Goal: Information Seeking & Learning: Learn about a topic

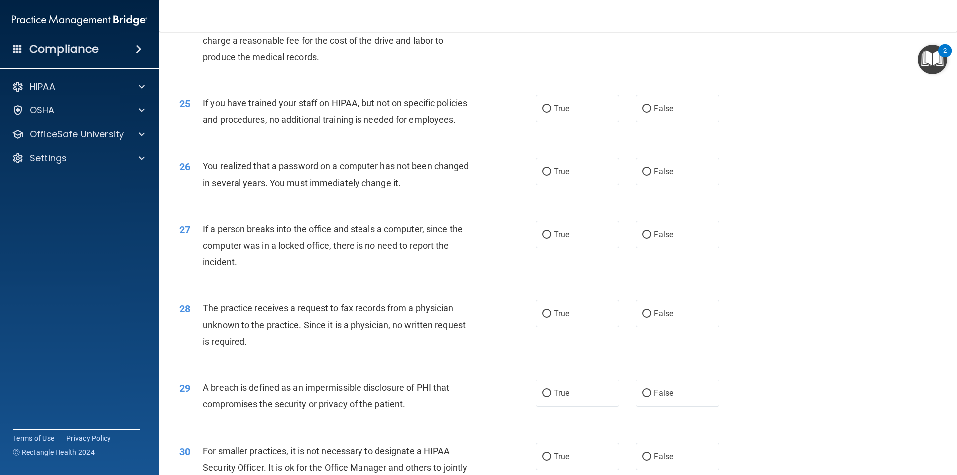
scroll to position [1726, 0]
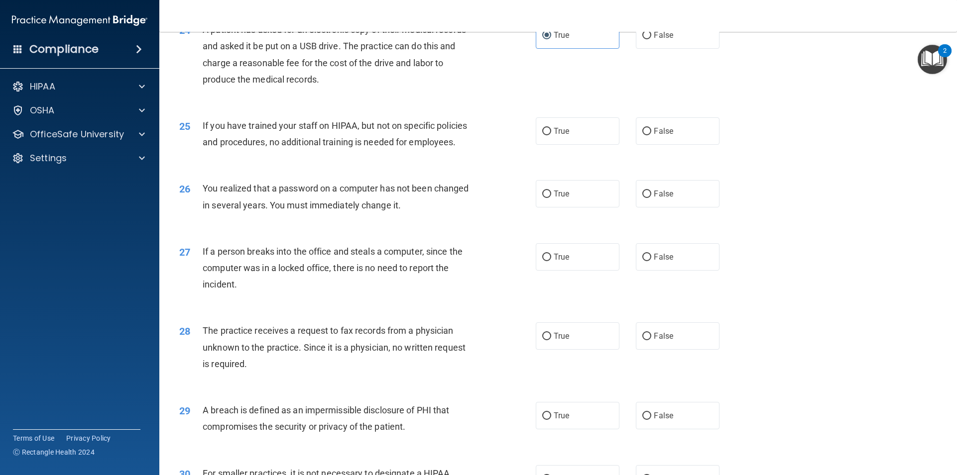
click at [379, 145] on span "If you have trained your staff on HIPAA, but not on specific policies and proce…" at bounding box center [335, 133] width 264 height 27
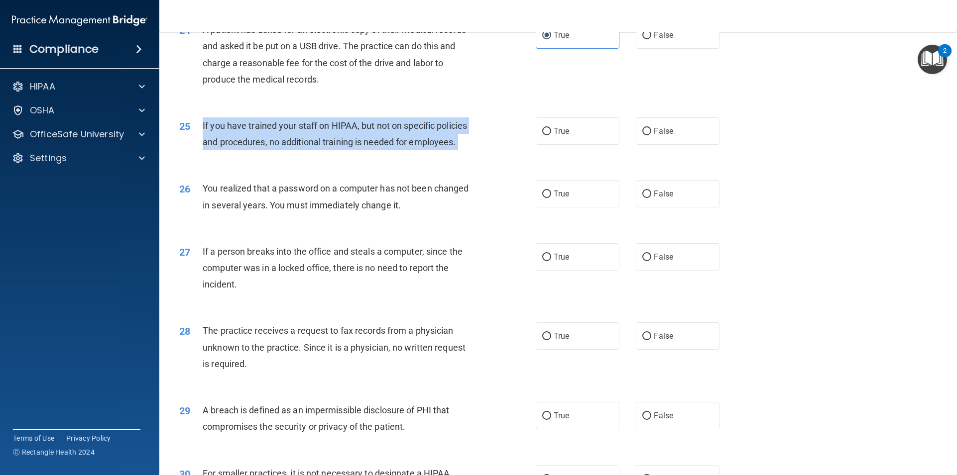
click at [379, 145] on span "If you have trained your staff on HIPAA, but not on specific policies and proce…" at bounding box center [335, 133] width 264 height 27
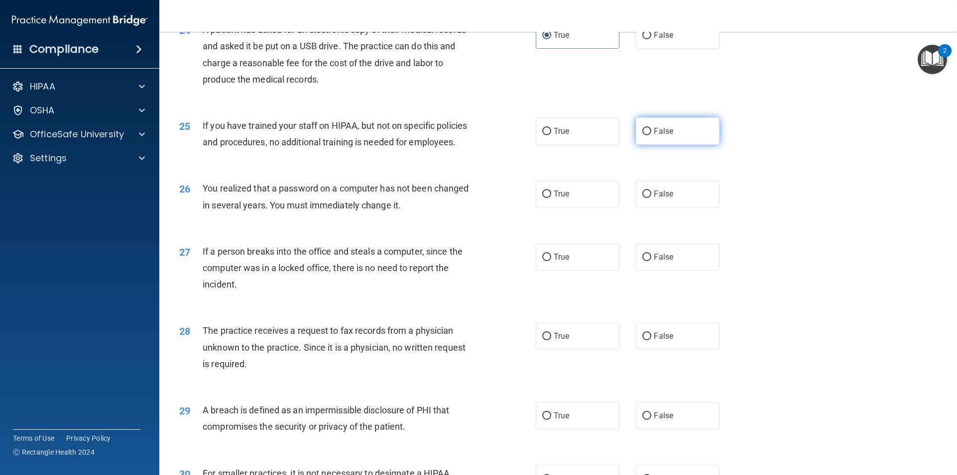
click at [636, 145] on label "False" at bounding box center [678, 130] width 84 height 27
click at [642, 135] on input "False" at bounding box center [646, 131] width 9 height 7
radio input "true"
click at [668, 199] on span "False" at bounding box center [663, 193] width 19 height 9
click at [651, 198] on input "False" at bounding box center [646, 194] width 9 height 7
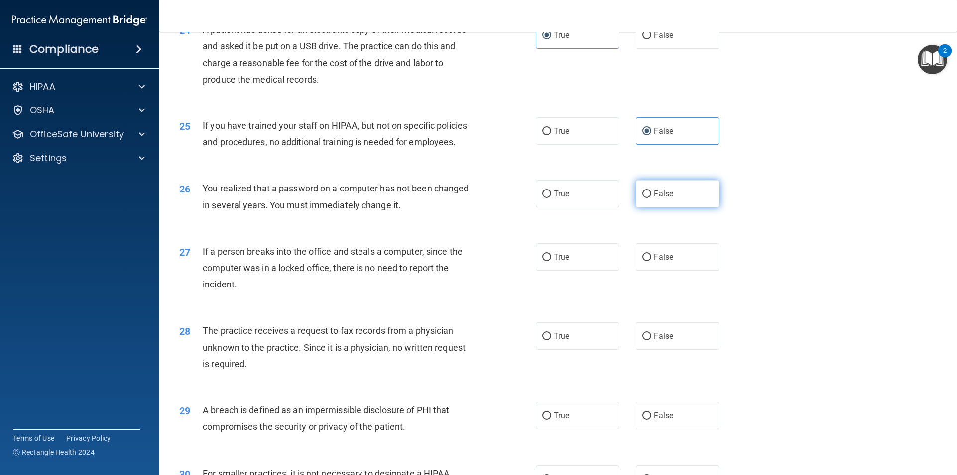
radio input "true"
click at [642, 261] on input "False" at bounding box center [646, 257] width 9 height 7
radio input "true"
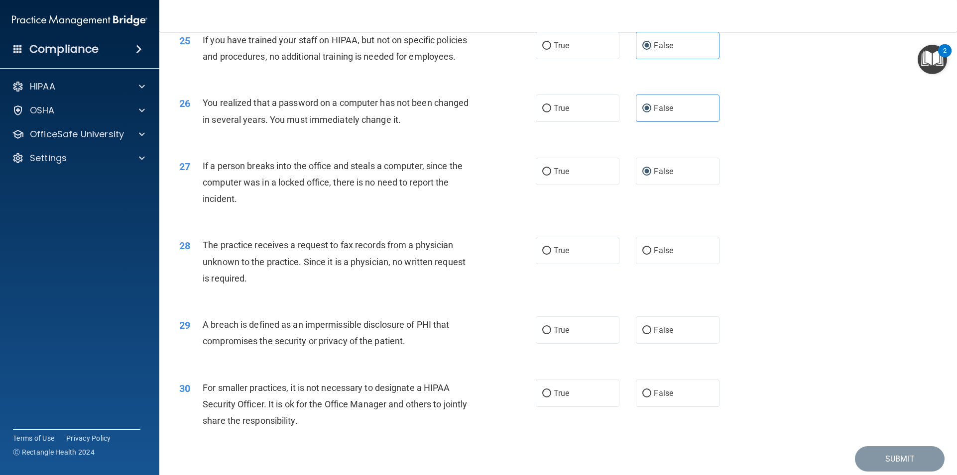
scroll to position [1825, 0]
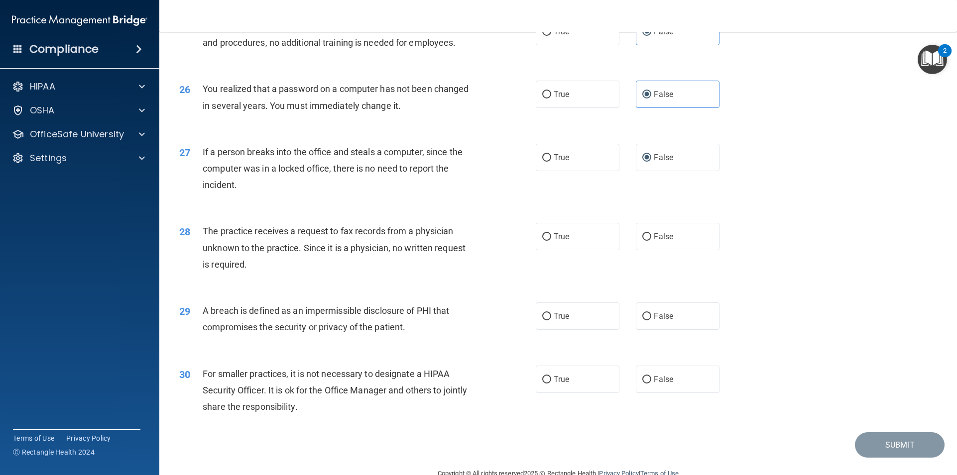
click at [394, 245] on span "The practice receives a request to fax records from a physician unknown to the …" at bounding box center [334, 247] width 263 height 43
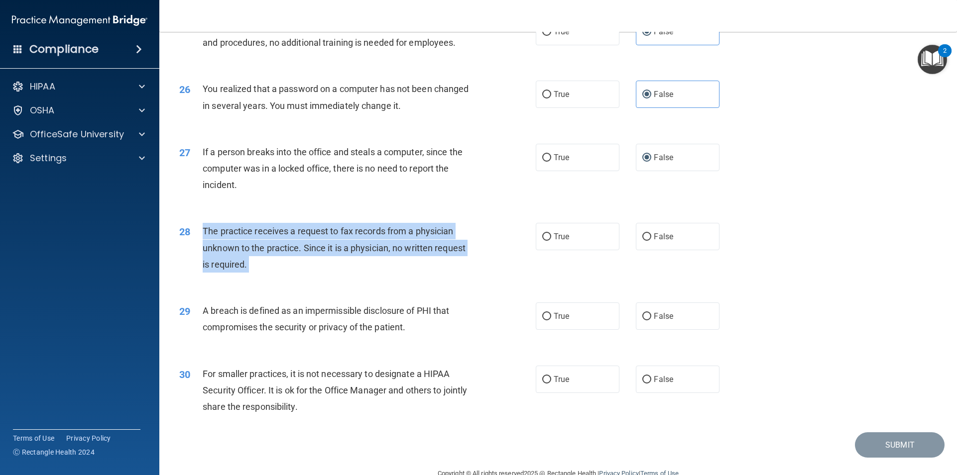
click at [394, 246] on span "The practice receives a request to fax records from a physician unknown to the …" at bounding box center [334, 247] width 263 height 43
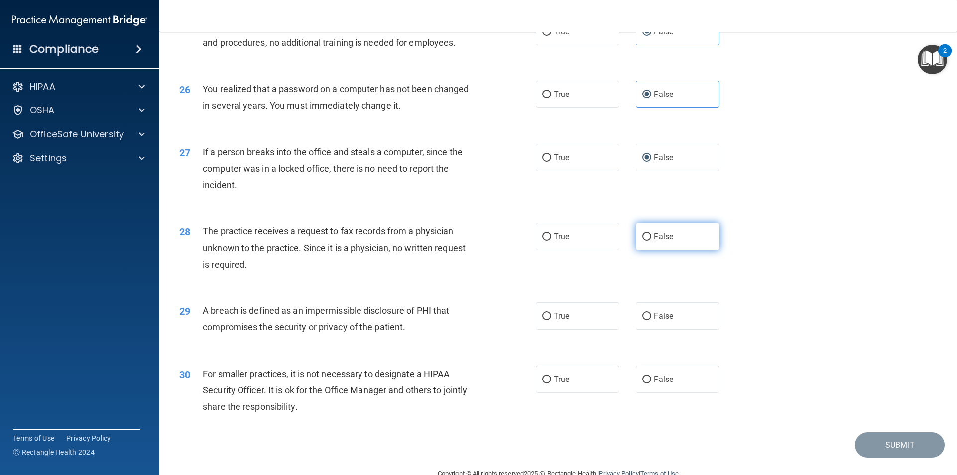
click at [643, 241] on label "False" at bounding box center [678, 236] width 84 height 27
click at [643, 241] on input "False" at bounding box center [646, 236] width 9 height 7
radio input "true"
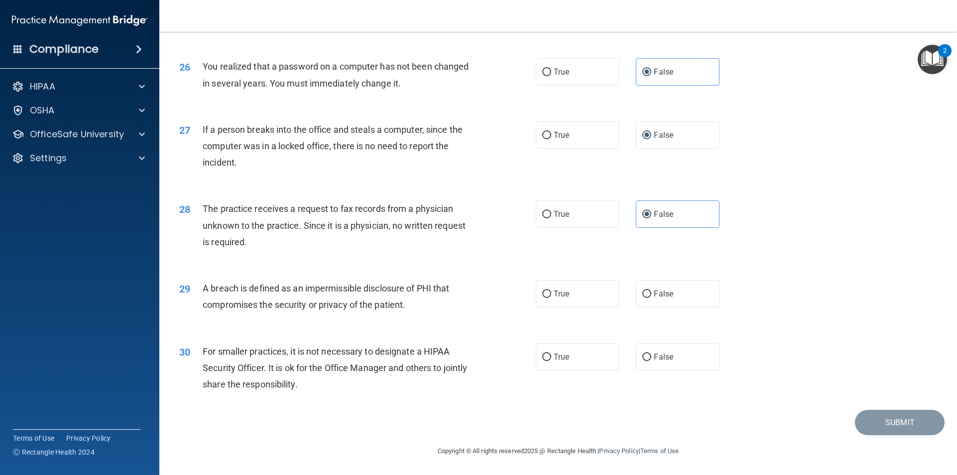
click at [354, 284] on span "A breach is defined as an impermissible disclosure of PHI that compromises the …" at bounding box center [326, 296] width 246 height 27
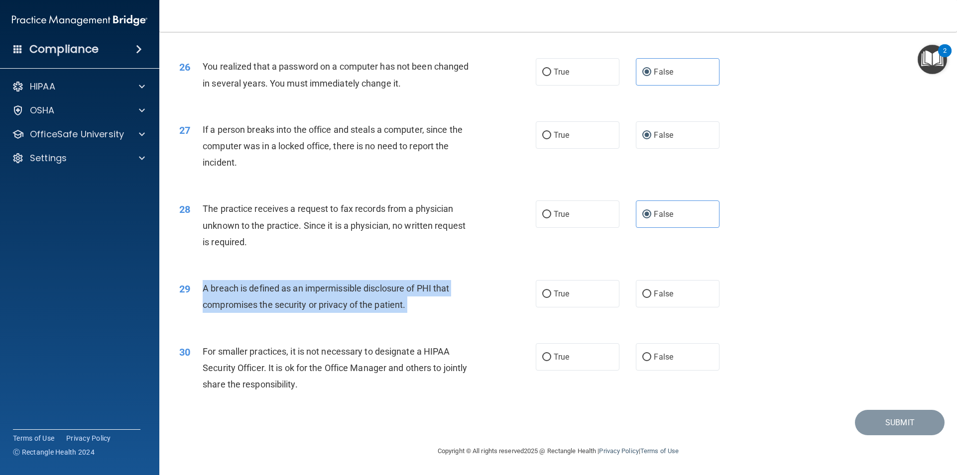
click at [354, 284] on span "A breach is defined as an impermissible disclosure of PHI that compromises the …" at bounding box center [326, 296] width 246 height 27
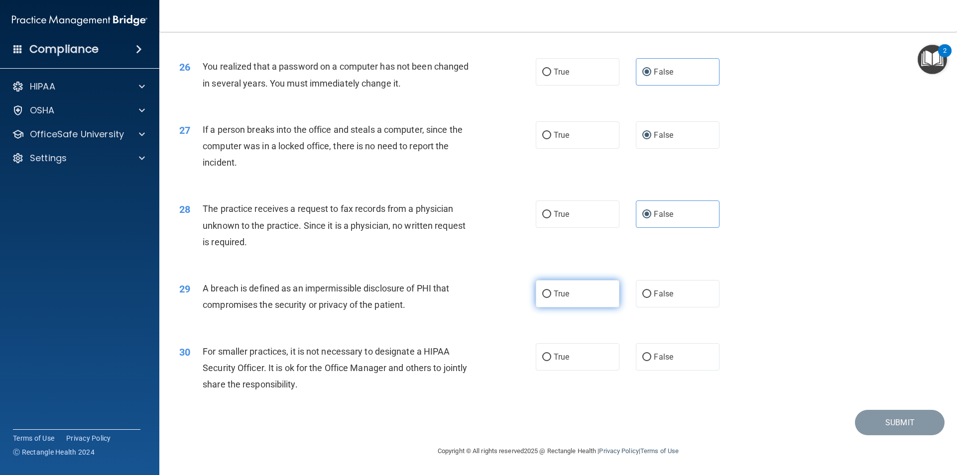
click at [579, 299] on label "True" at bounding box center [578, 293] width 84 height 27
click at [551, 298] on input "True" at bounding box center [546, 294] width 9 height 7
radio input "true"
click at [665, 358] on span "False" at bounding box center [663, 356] width 19 height 9
click at [651, 358] on input "False" at bounding box center [646, 357] width 9 height 7
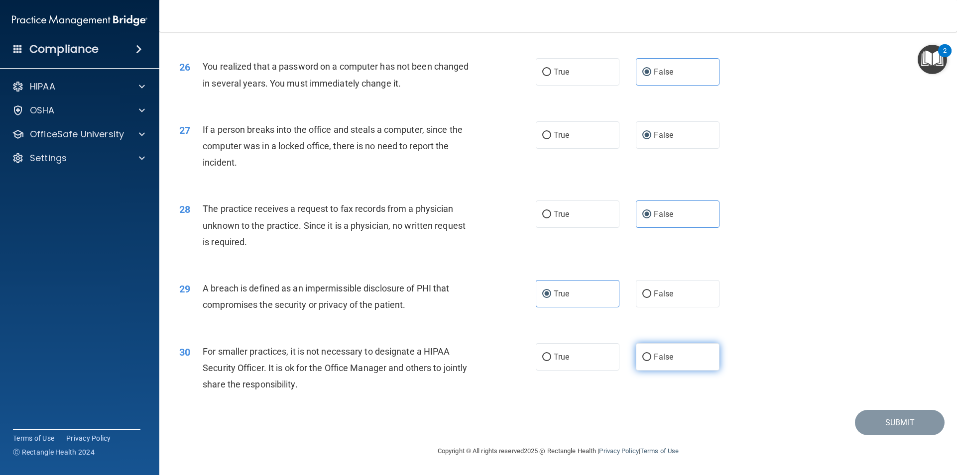
radio input "true"
click at [571, 356] on label "True" at bounding box center [578, 356] width 84 height 27
click at [551, 356] on input "True" at bounding box center [546, 357] width 9 height 7
radio input "true"
click at [685, 352] on label "False" at bounding box center [678, 356] width 84 height 27
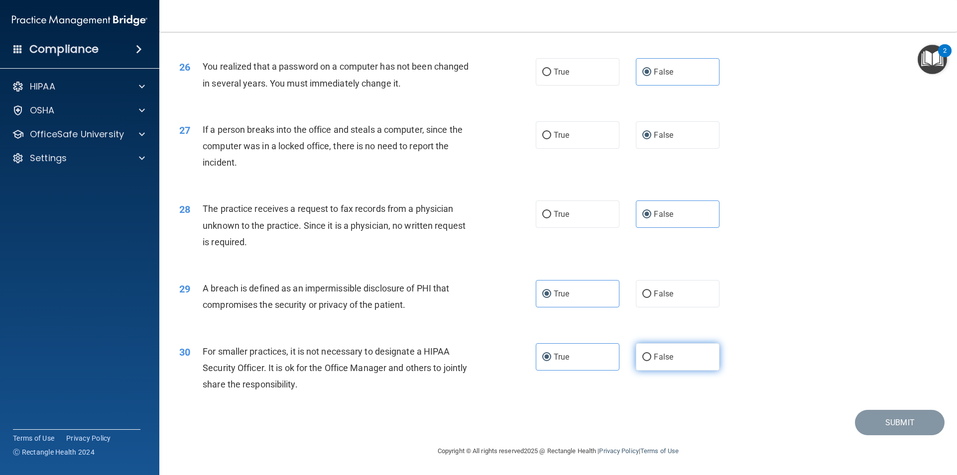
click at [651, 354] on input "False" at bounding box center [646, 357] width 9 height 7
radio input "true"
radio input "false"
click at [885, 409] on div "30 For smaller practices, it is not necessary to designate a HIPAA Security Off…" at bounding box center [558, 371] width 773 height 80
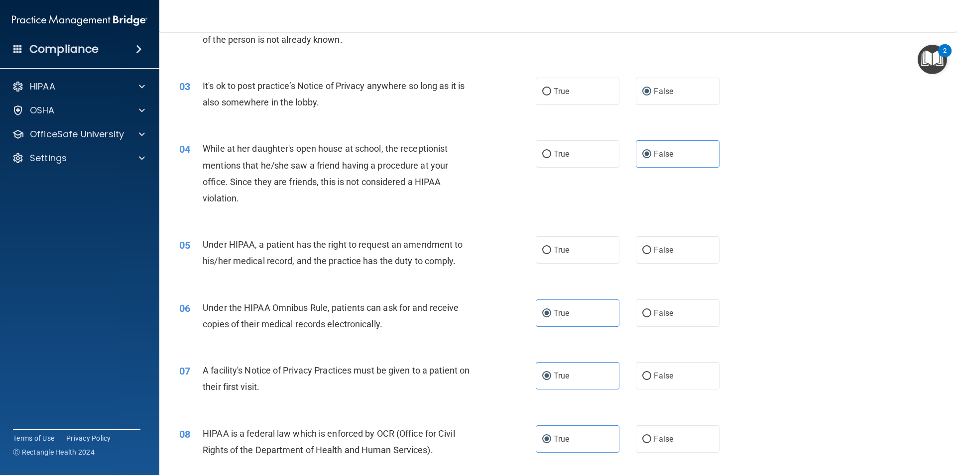
scroll to position [172, 0]
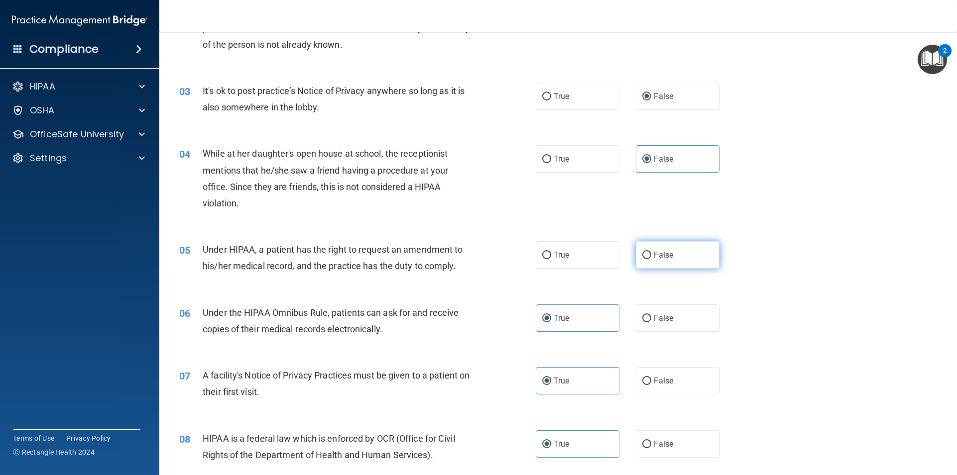
click at [656, 251] on span "False" at bounding box center [663, 254] width 19 height 9
click at [651, 252] on input "False" at bounding box center [646, 255] width 9 height 7
radio input "true"
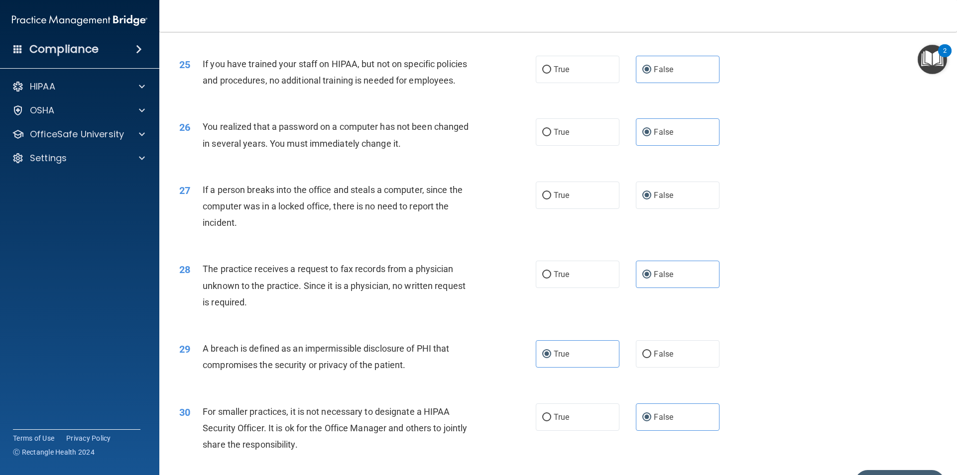
scroll to position [1864, 0]
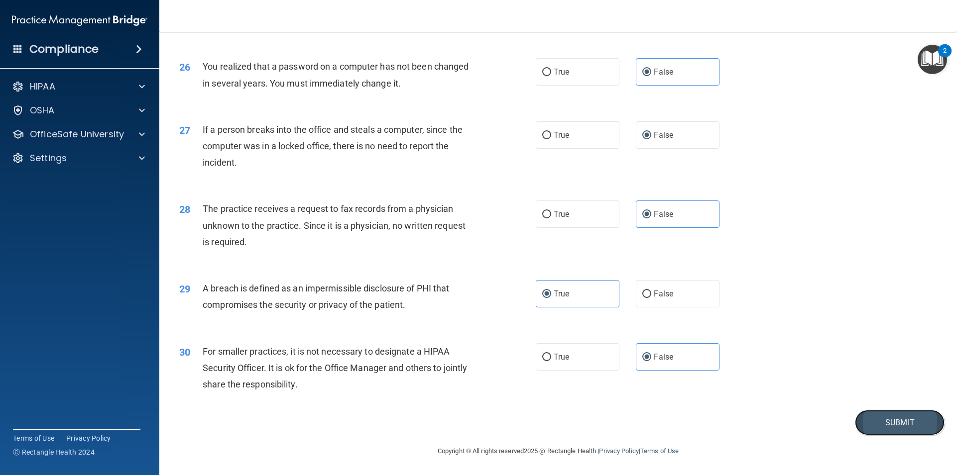
click at [897, 422] on button "Submit" at bounding box center [900, 422] width 90 height 25
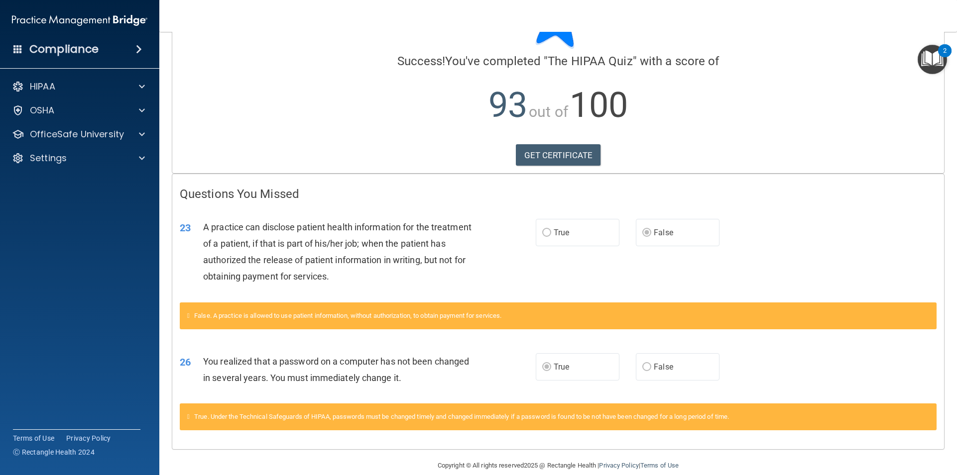
scroll to position [75, 0]
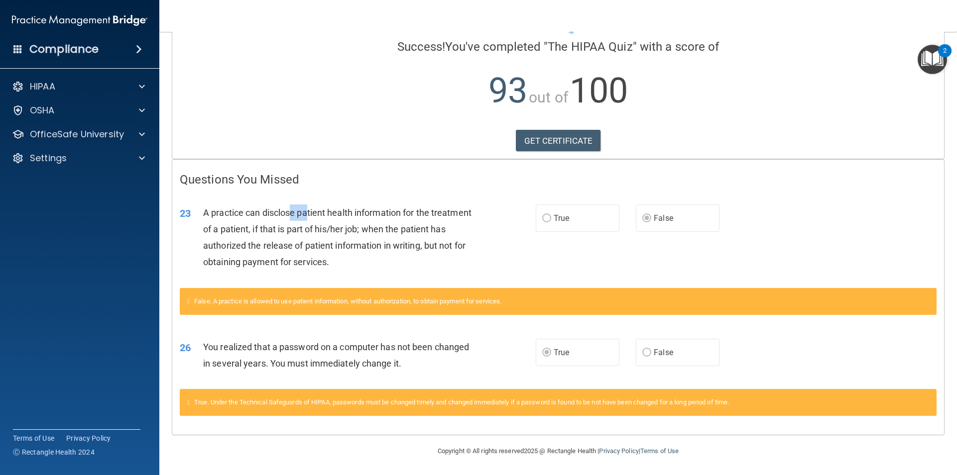
drag, startPoint x: 295, startPoint y: 209, endPoint x: 316, endPoint y: 209, distance: 20.9
click at [316, 209] on span "A practice can disclose patient health information for the treatment of a patie…" at bounding box center [337, 238] width 268 height 60
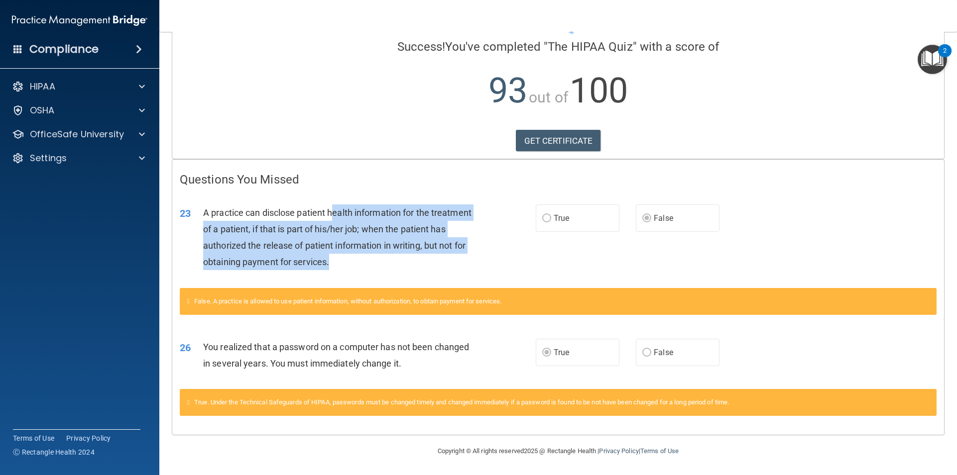
drag, startPoint x: 351, startPoint y: 211, endPoint x: 466, endPoint y: 258, distance: 124.1
click at [466, 258] on div "A practice can disclose patient health information for the treatment of a patie…" at bounding box center [342, 238] width 278 height 66
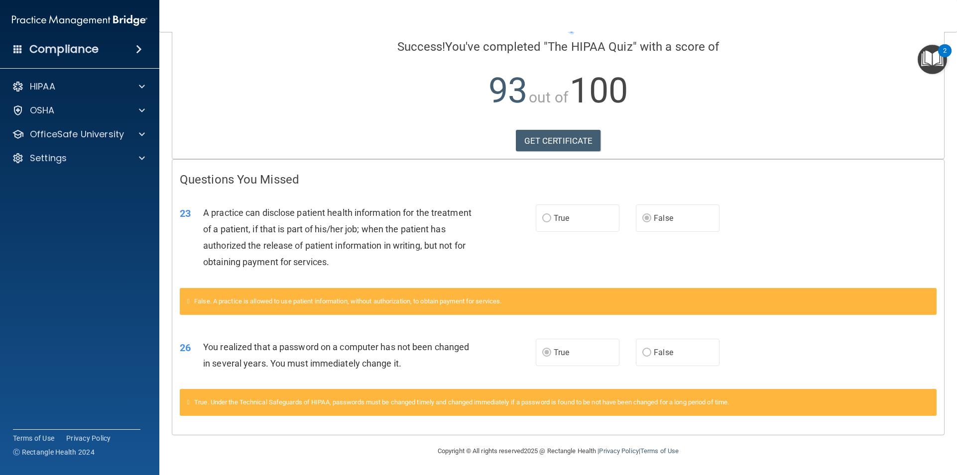
click at [466, 258] on div "A practice can disclose patient health information for the treatment of a patie…" at bounding box center [342, 238] width 278 height 66
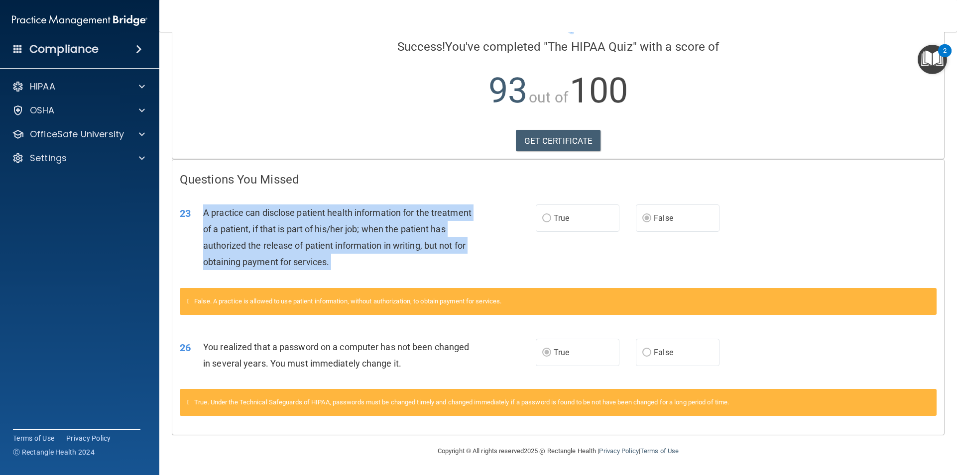
click at [466, 258] on div "A practice can disclose patient health information for the treatment of a patie…" at bounding box center [342, 238] width 278 height 66
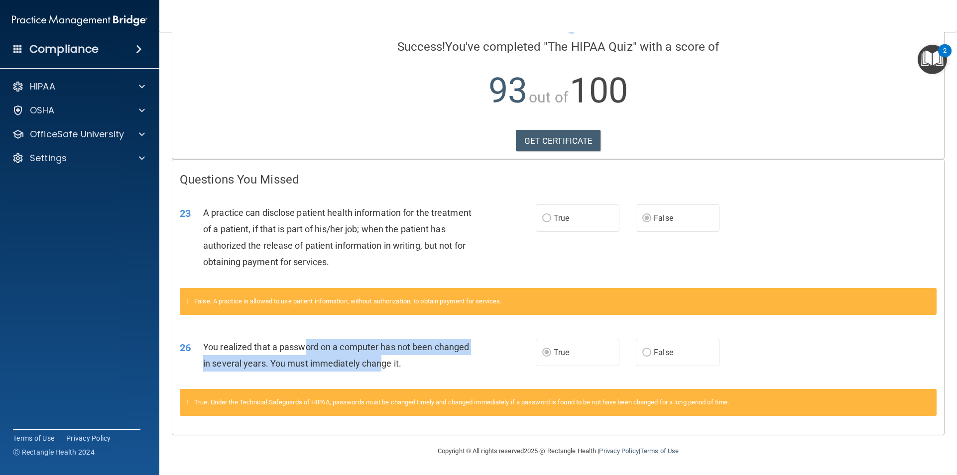
drag, startPoint x: 308, startPoint y: 340, endPoint x: 382, endPoint y: 364, distance: 77.9
click at [381, 364] on div "You realized that a password on a computer has not been changed in several year…" at bounding box center [342, 355] width 278 height 33
click at [382, 364] on span "You realized that a password on a computer has not been changed in several year…" at bounding box center [336, 355] width 266 height 27
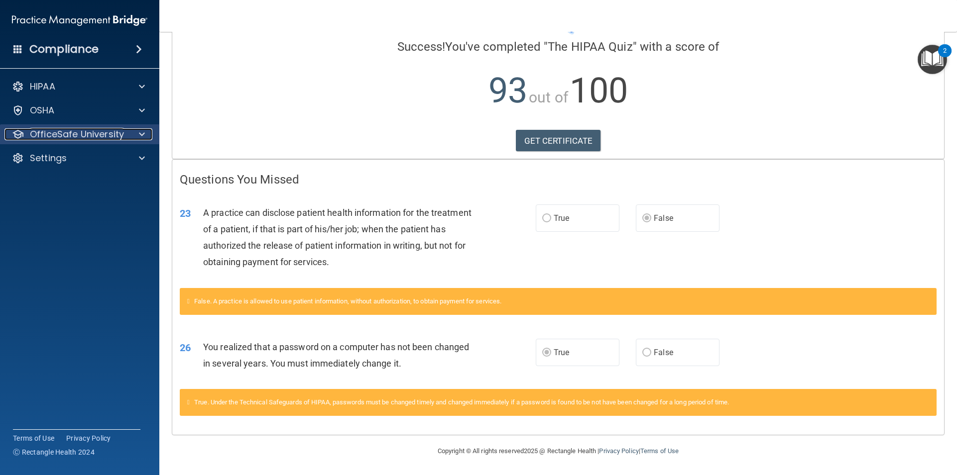
click at [140, 133] on span at bounding box center [142, 134] width 6 height 12
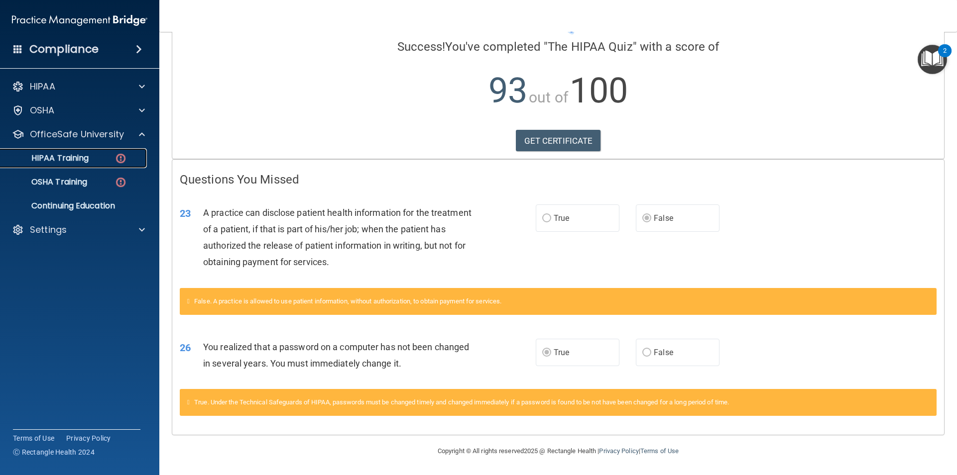
click at [79, 163] on p "HIPAA Training" at bounding box center [47, 158] width 82 height 10
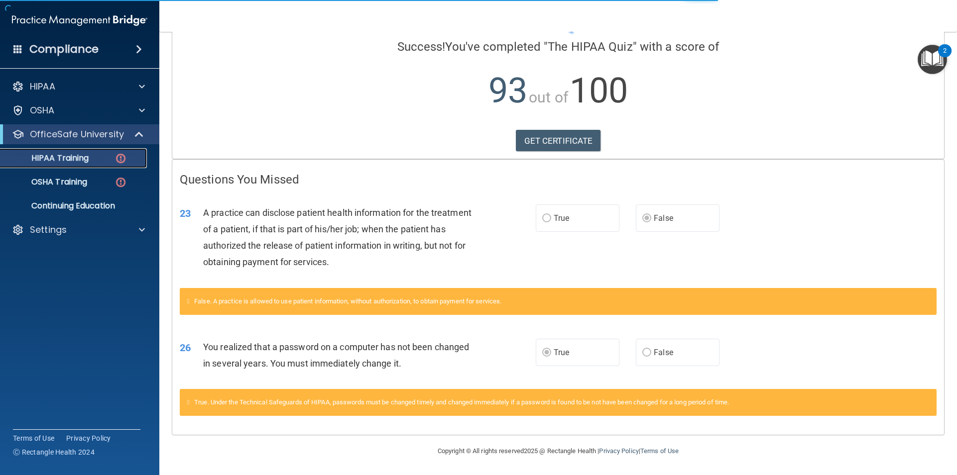
scroll to position [274, 0]
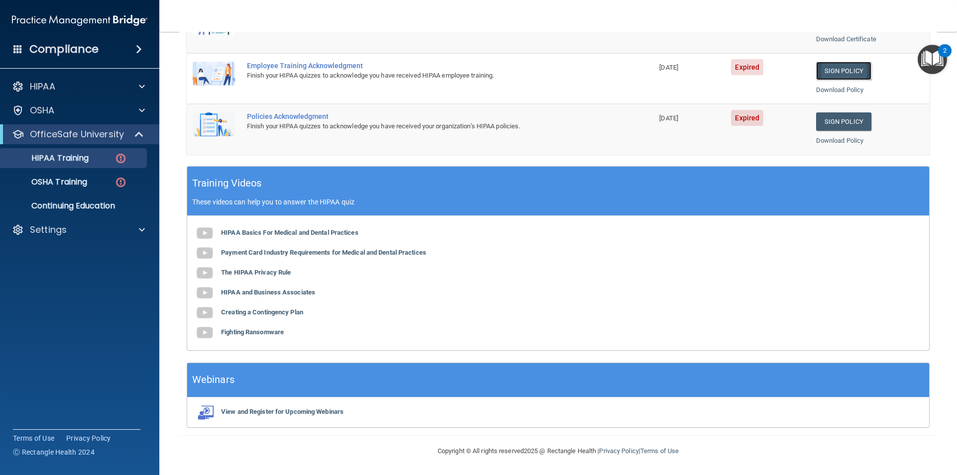
click at [822, 69] on link "Sign Policy" at bounding box center [843, 71] width 55 height 18
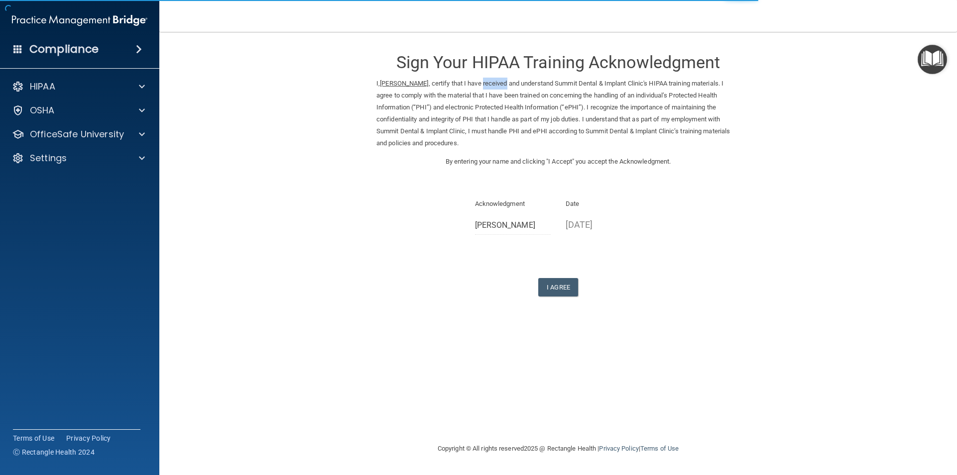
drag, startPoint x: 484, startPoint y: 80, endPoint x: 507, endPoint y: 83, distance: 23.1
click at [507, 83] on p "I, Amber Calloway , certify that I have received and understand Summit Dental &…" at bounding box center [557, 114] width 363 height 72
click at [544, 79] on p "I, Amber Calloway , certify that I have received and understand Summit Dental &…" at bounding box center [557, 114] width 363 height 72
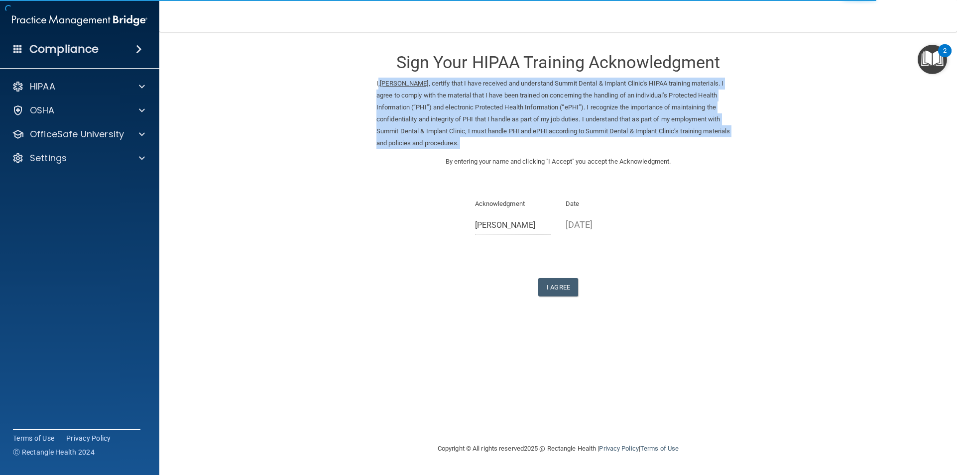
click at [546, 78] on p "I, Amber Calloway , certify that I have received and understand Summit Dental &…" at bounding box center [557, 114] width 363 height 72
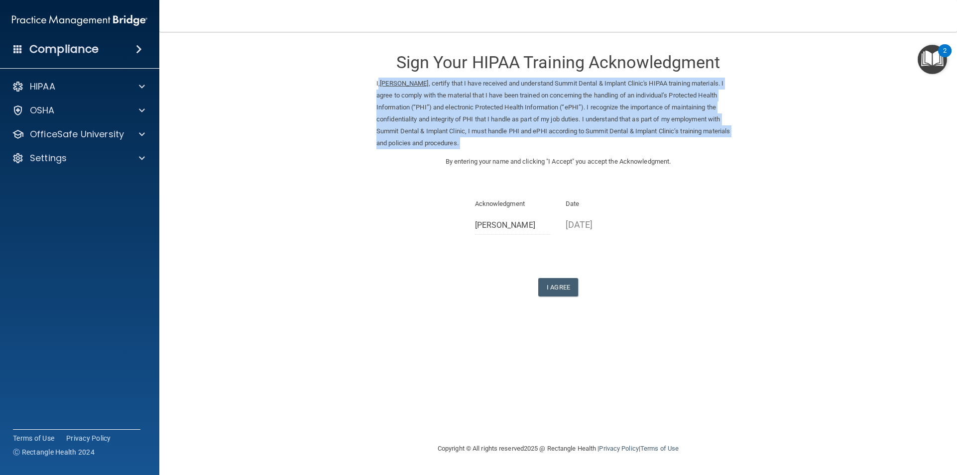
click at [543, 85] on p "I, Amber Calloway , certify that I have received and understand Summit Dental &…" at bounding box center [557, 114] width 363 height 72
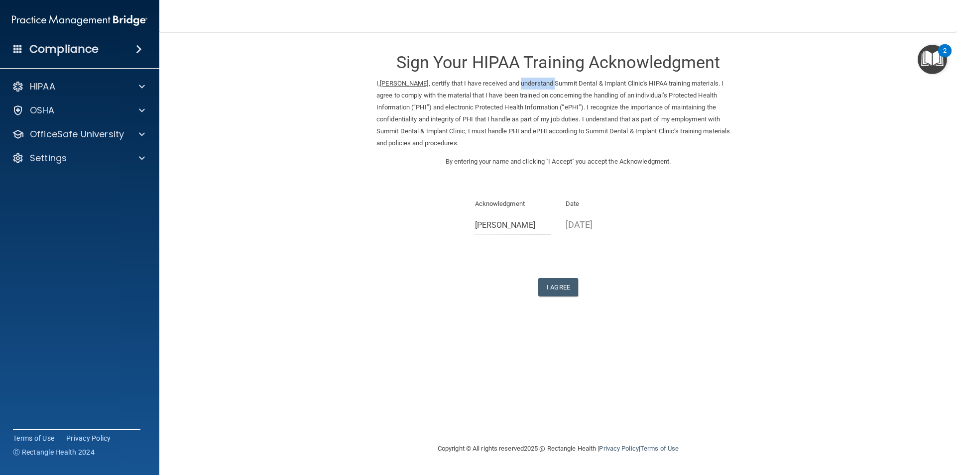
click at [543, 85] on p "I, Amber Calloway , certify that I have received and understand Summit Dental &…" at bounding box center [557, 114] width 363 height 72
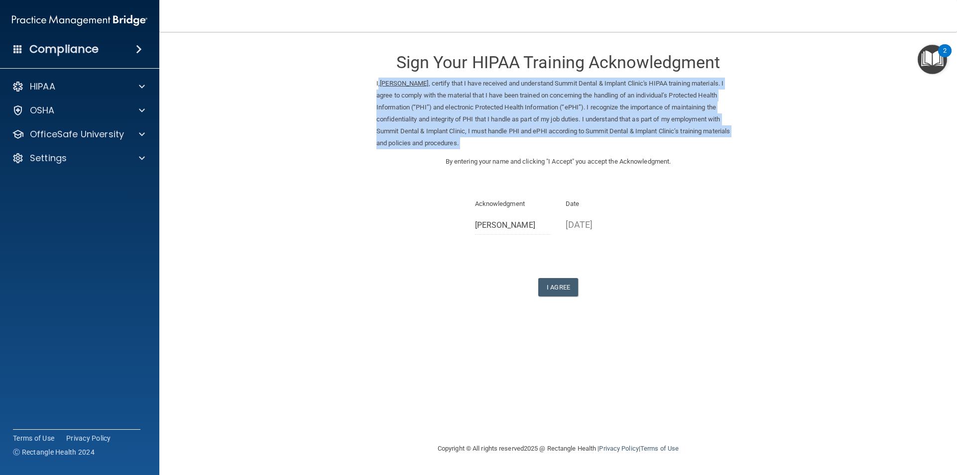
click at [542, 84] on p "I, Amber Calloway , certify that I have received and understand Summit Dental &…" at bounding box center [557, 114] width 363 height 72
click at [121, 154] on div "Settings" at bounding box center [65, 158] width 123 height 12
click at [91, 186] on p "My Account" at bounding box center [74, 182] width 136 height 10
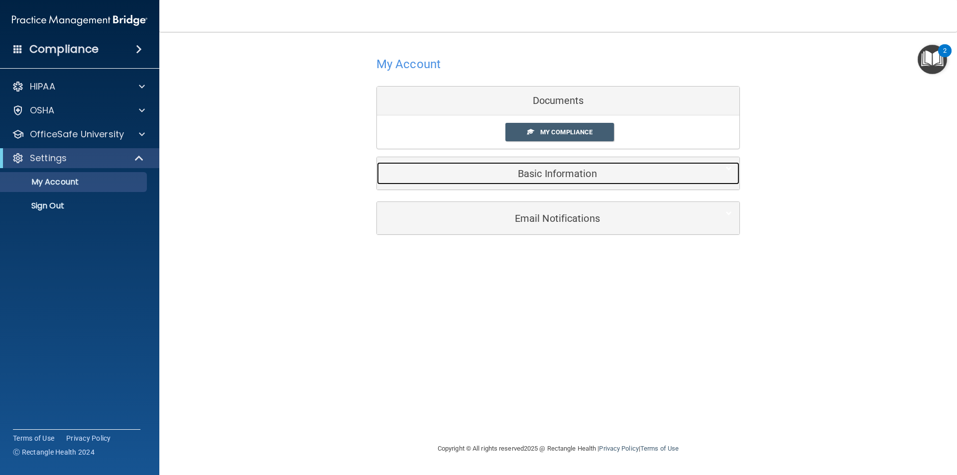
click at [567, 175] on h5 "Basic Information" at bounding box center [542, 173] width 317 height 11
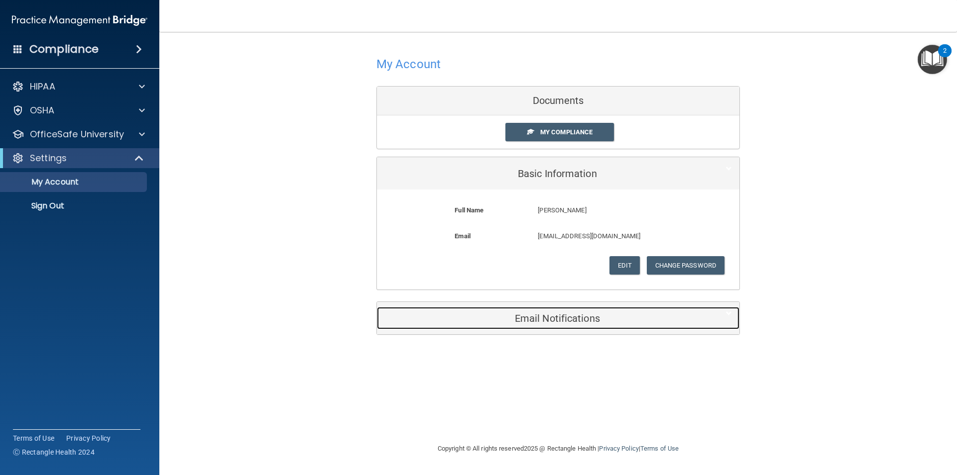
click at [624, 320] on h5 "Email Notifications" at bounding box center [542, 318] width 317 height 11
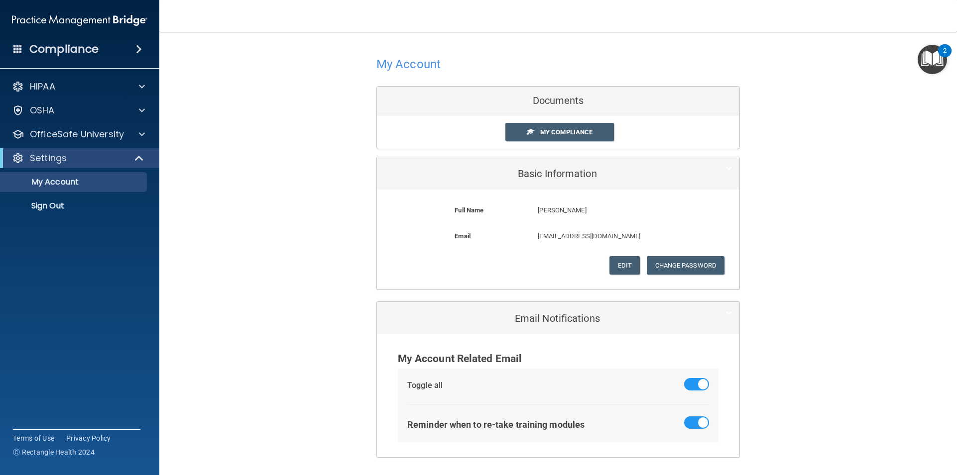
click at [559, 97] on div "Documents" at bounding box center [558, 101] width 362 height 29
click at [90, 143] on div "OfficeSafe University" at bounding box center [80, 134] width 160 height 20
click at [85, 141] on div "OfficeSafe University" at bounding box center [80, 134] width 160 height 20
click at [117, 135] on p "OfficeSafe University" at bounding box center [77, 134] width 94 height 12
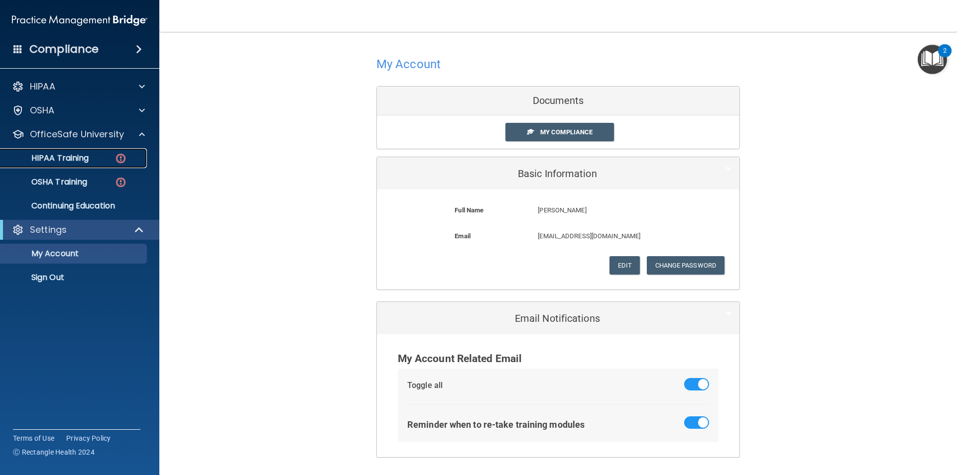
click at [72, 161] on p "HIPAA Training" at bounding box center [47, 158] width 82 height 10
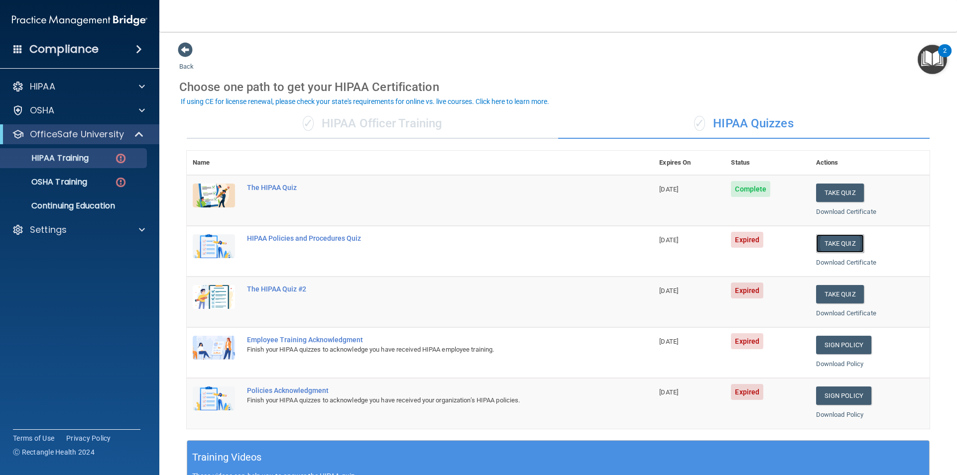
click at [834, 239] on button "Take Quiz" at bounding box center [840, 243] width 48 height 18
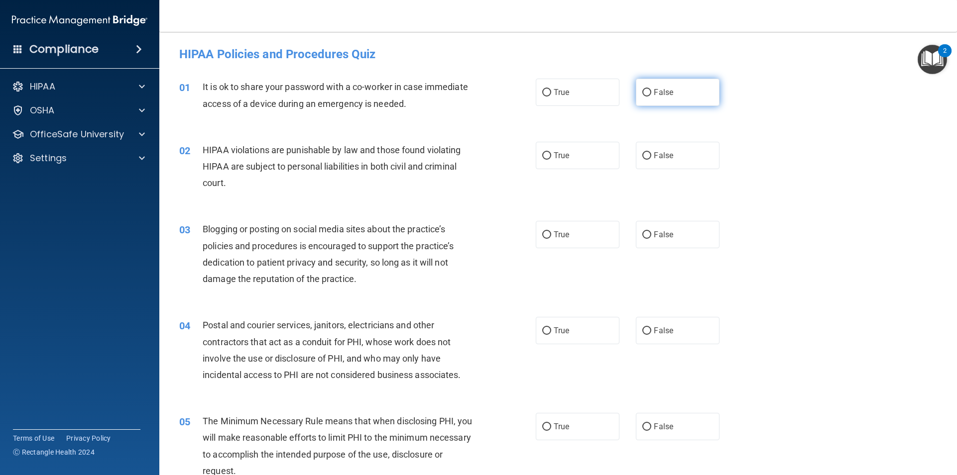
click at [654, 89] on span "False" at bounding box center [663, 92] width 19 height 9
click at [651, 89] on input "False" at bounding box center [646, 92] width 9 height 7
radio input "true"
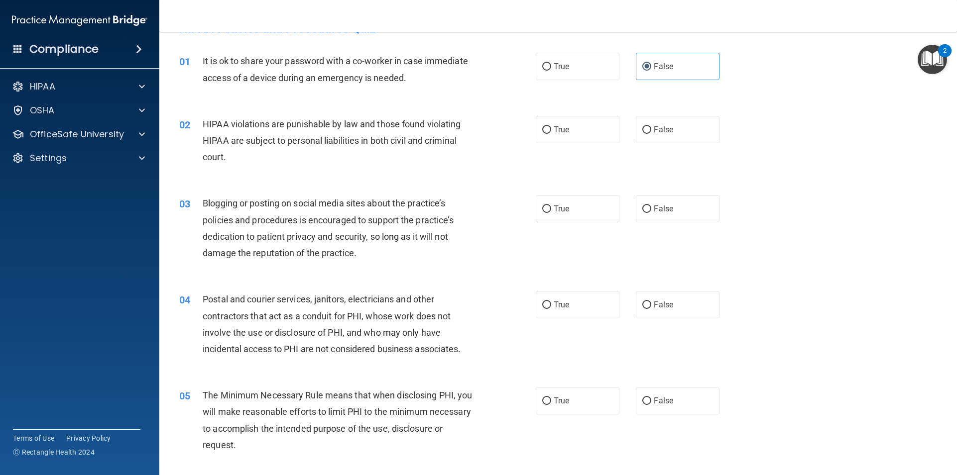
scroll to position [50, 0]
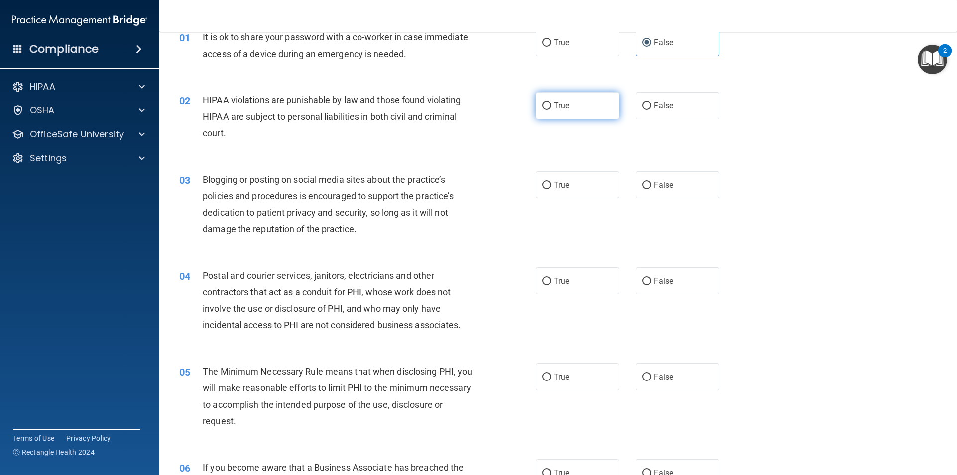
click at [562, 113] on label "True" at bounding box center [578, 105] width 84 height 27
click at [551, 110] on input "True" at bounding box center [546, 106] width 9 height 7
radio input "true"
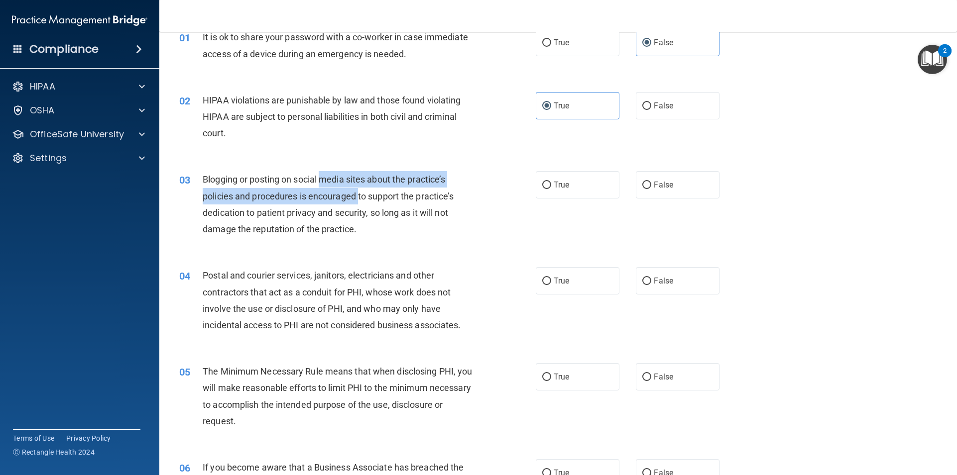
drag, startPoint x: 325, startPoint y: 182, endPoint x: 363, endPoint y: 195, distance: 40.5
click at [363, 194] on span "Blogging or posting on social media sites about the practice’s policies and pro…" at bounding box center [328, 204] width 251 height 60
click at [404, 202] on div "Blogging or posting on social media sites about the practice’s policies and pro…" at bounding box center [342, 204] width 279 height 66
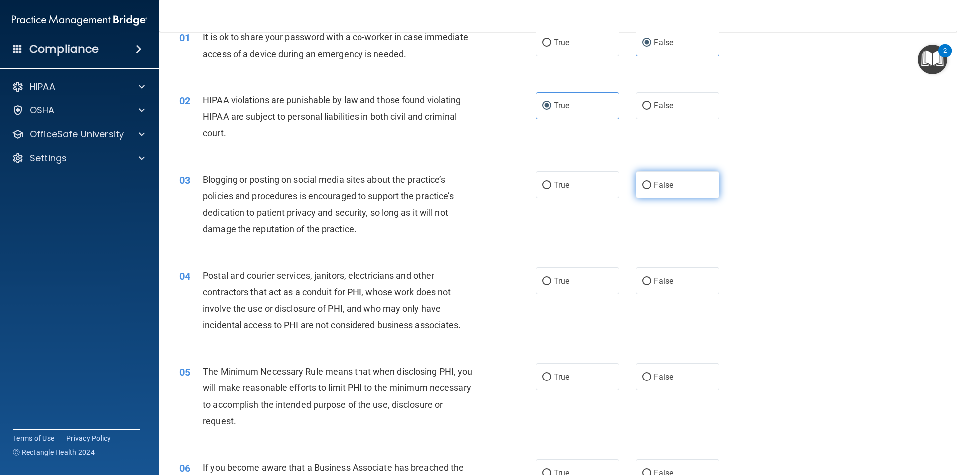
click at [688, 171] on label "False" at bounding box center [678, 184] width 84 height 27
click at [651, 182] on input "False" at bounding box center [646, 185] width 9 height 7
radio input "true"
click at [673, 181] on label "False" at bounding box center [678, 184] width 84 height 27
click at [651, 182] on input "False" at bounding box center [646, 185] width 9 height 7
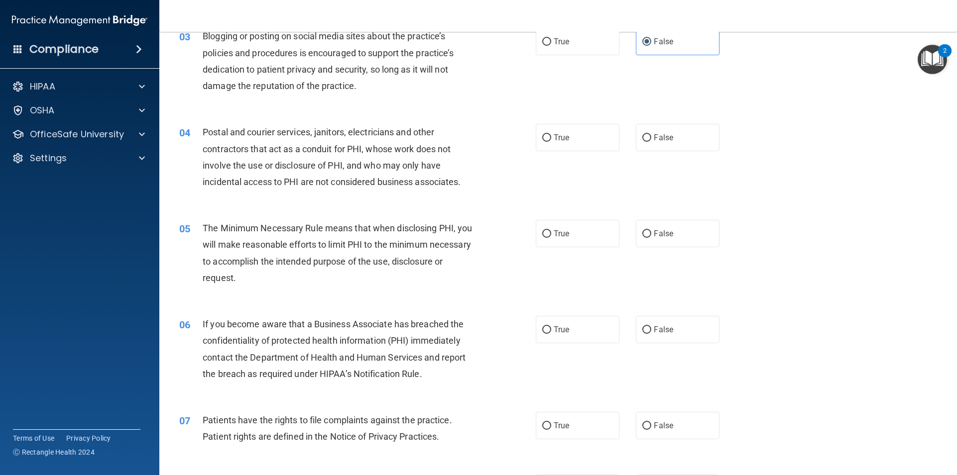
scroll to position [199, 0]
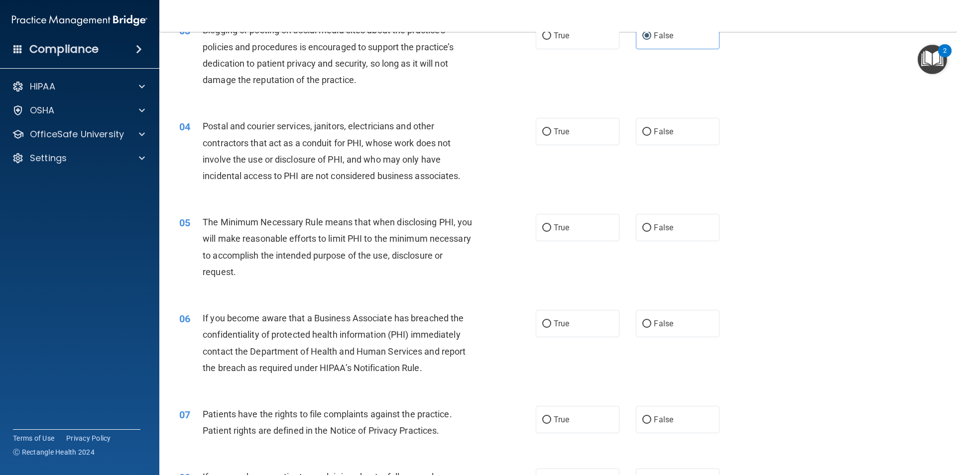
drag, startPoint x: 253, startPoint y: 122, endPoint x: 275, endPoint y: 131, distance: 23.5
click at [264, 125] on span "Postal and courier services, janitors, electricians and other contractors that …" at bounding box center [332, 151] width 258 height 60
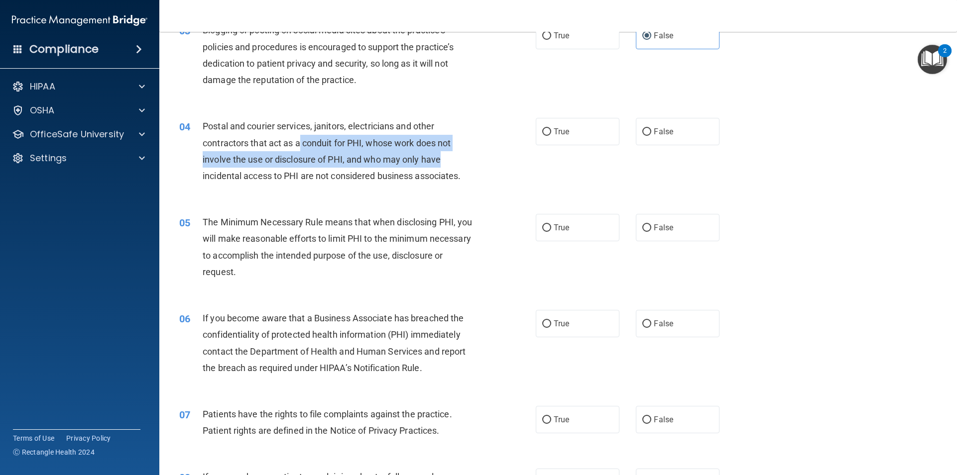
drag, startPoint x: 303, startPoint y: 140, endPoint x: 467, endPoint y: 165, distance: 166.1
click at [467, 164] on div "Postal and courier services, janitors, electricians and other contractors that …" at bounding box center [342, 151] width 279 height 66
click at [417, 164] on span "Postal and courier services, janitors, electricians and other contractors that …" at bounding box center [332, 151] width 258 height 60
click at [416, 165] on div "Postal and courier services, janitors, electricians and other contractors that …" at bounding box center [342, 151] width 279 height 66
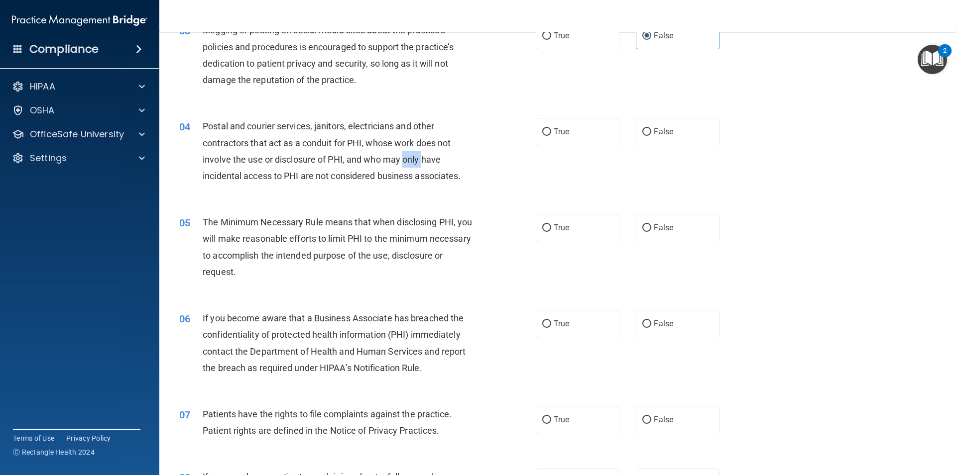
click at [416, 165] on div "Postal and courier services, janitors, electricians and other contractors that …" at bounding box center [342, 151] width 279 height 66
click at [414, 171] on div "Postal and courier services, janitors, electricians and other contractors that …" at bounding box center [342, 151] width 279 height 66
click at [415, 170] on div "Postal and courier services, janitors, electricians and other contractors that …" at bounding box center [342, 151] width 279 height 66
click at [415, 169] on div "Postal and courier services, janitors, electricians and other contractors that …" at bounding box center [342, 151] width 279 height 66
click at [416, 170] on div "Postal and courier services, janitors, electricians and other contractors that …" at bounding box center [342, 151] width 279 height 66
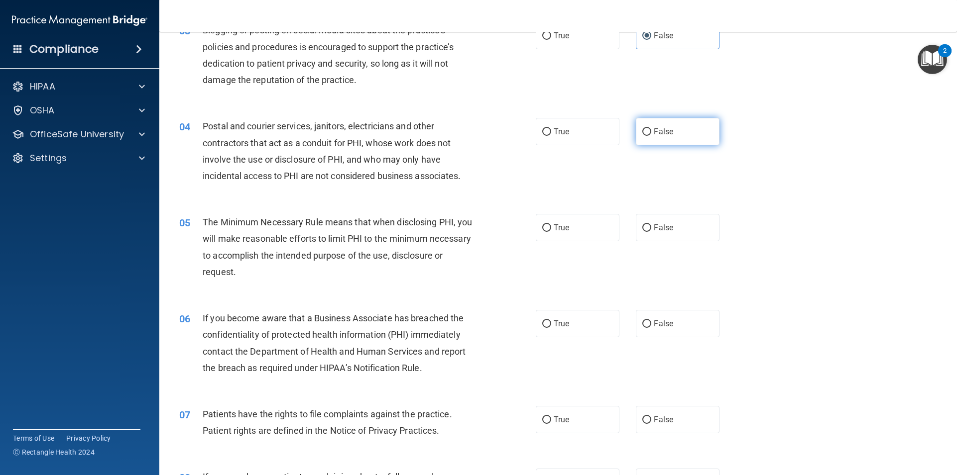
click at [686, 124] on label "False" at bounding box center [678, 131] width 84 height 27
click at [651, 128] on input "False" at bounding box center [646, 131] width 9 height 7
radio input "true"
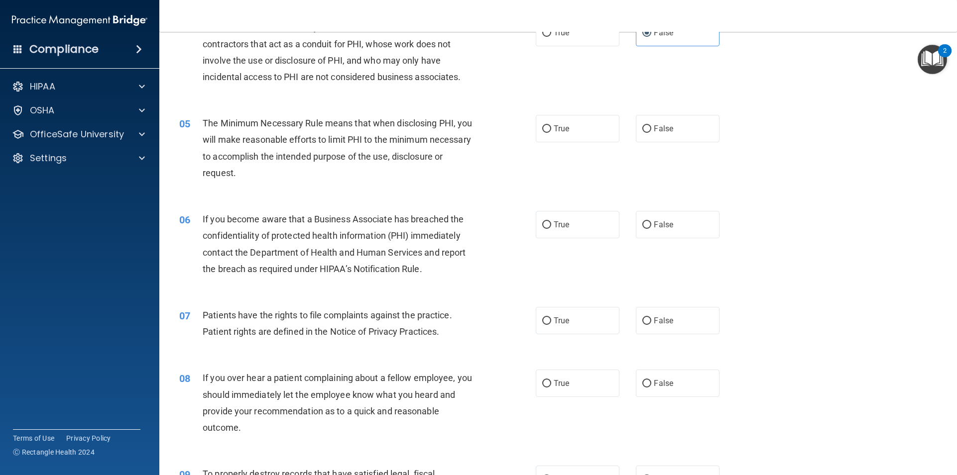
scroll to position [299, 0]
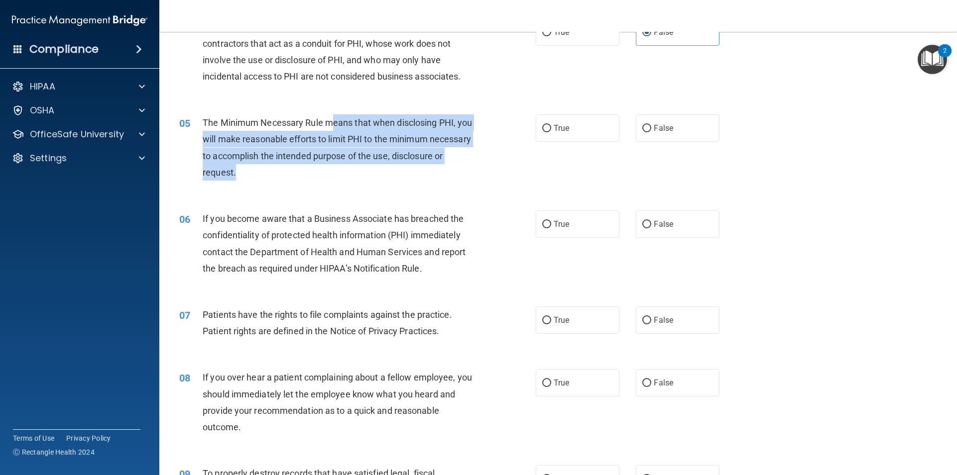
drag, startPoint x: 330, startPoint y: 118, endPoint x: 417, endPoint y: 167, distance: 100.1
click at [417, 167] on div "The Minimum Necessary Rule means that when disclosing PHI, you will make reason…" at bounding box center [342, 147] width 279 height 66
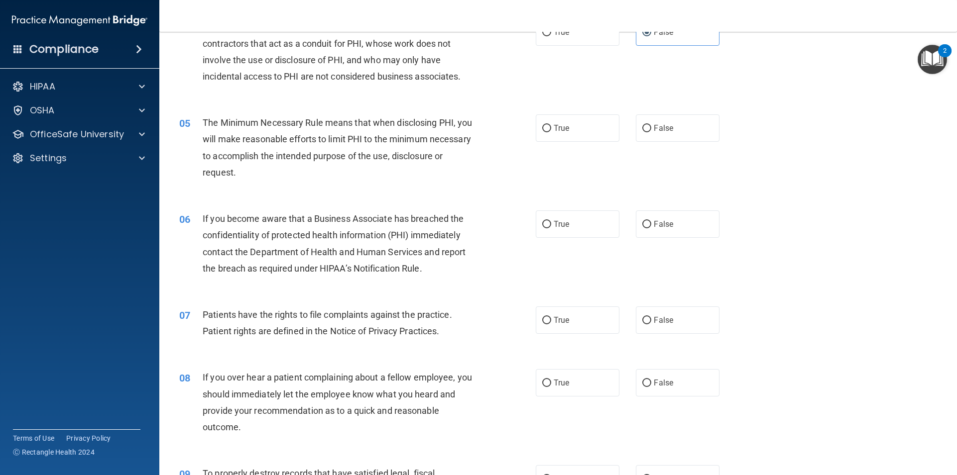
click at [264, 126] on span "The Minimum Necessary Rule means that when disclosing PHI, you will make reason…" at bounding box center [337, 147] width 269 height 60
click at [266, 127] on span "The Minimum Necessary Rule means that when disclosing PHI, you will make reason…" at bounding box center [337, 147] width 269 height 60
click at [264, 129] on div "The Minimum Necessary Rule means that when disclosing PHI, you will make reason…" at bounding box center [342, 147] width 279 height 66
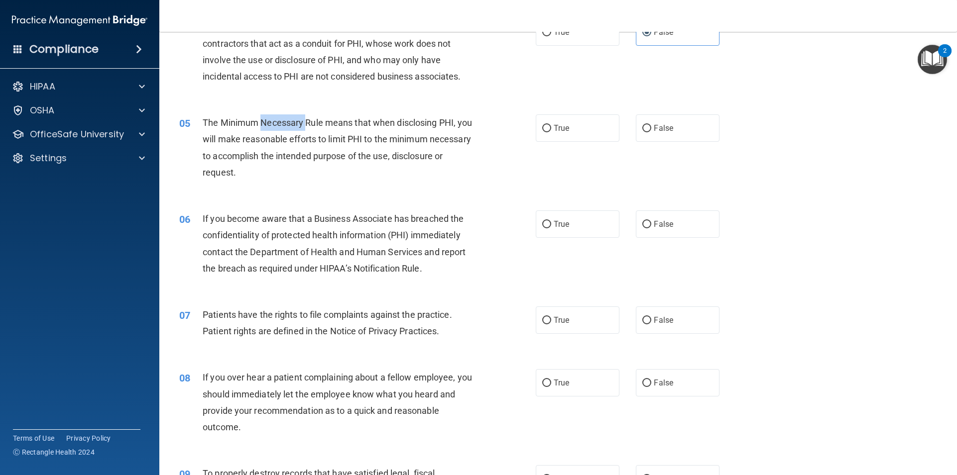
click at [263, 129] on div "The Minimum Necessary Rule means that when disclosing PHI, you will make reason…" at bounding box center [342, 147] width 279 height 66
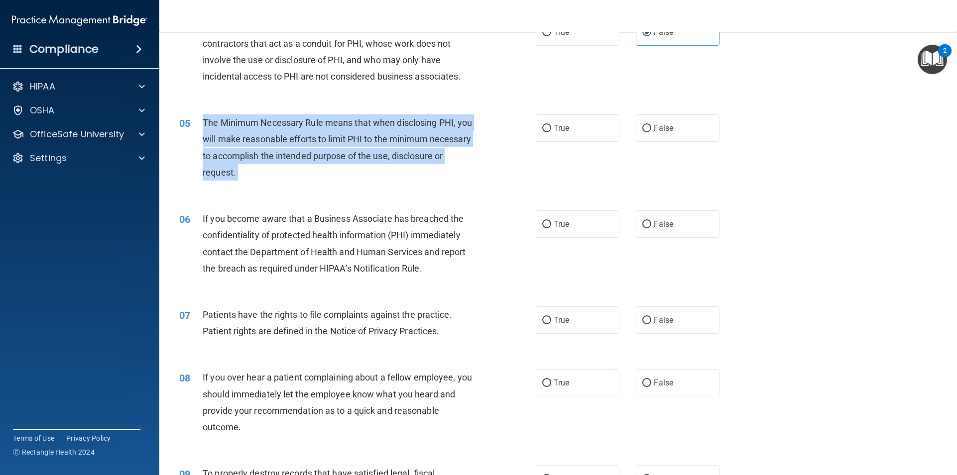
click at [263, 129] on div "The Minimum Necessary Rule means that when disclosing PHI, you will make reason…" at bounding box center [342, 147] width 279 height 66
click at [383, 117] on span "The Minimum Necessary Rule means that when disclosing PHI, you will make reason…" at bounding box center [337, 147] width 269 height 60
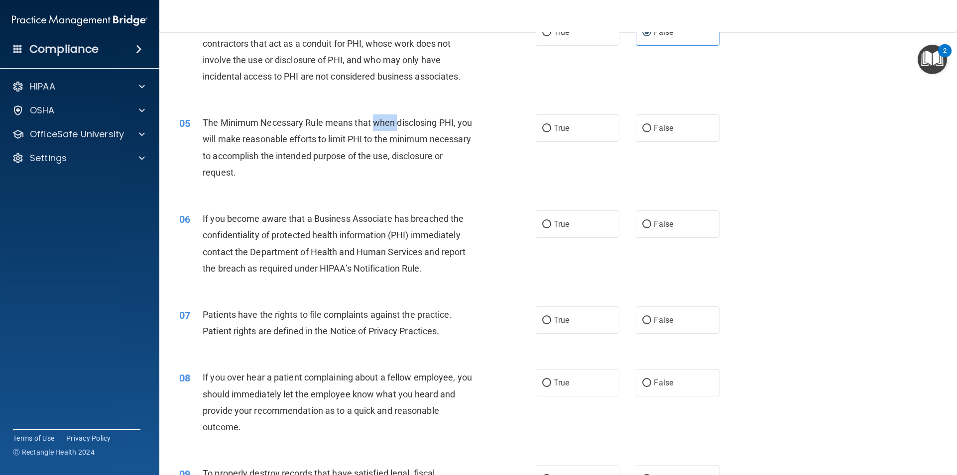
click at [383, 117] on span "The Minimum Necessary Rule means that when disclosing PHI, you will make reason…" at bounding box center [337, 147] width 269 height 60
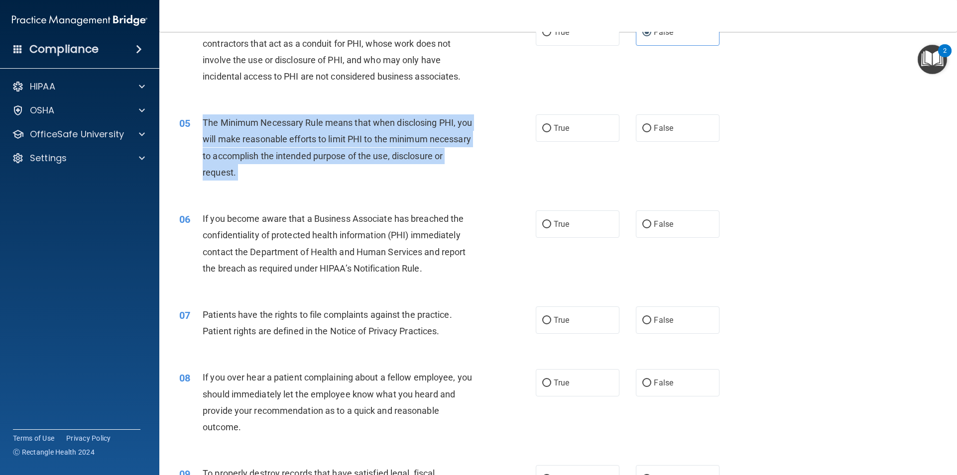
click at [383, 117] on span "The Minimum Necessary Rule means that when disclosing PHI, you will make reason…" at bounding box center [337, 147] width 269 height 60
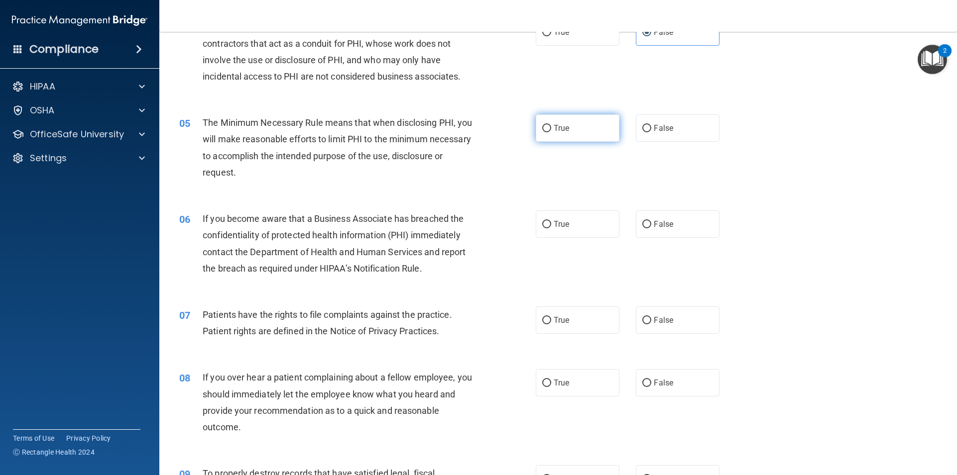
click at [572, 126] on label "True" at bounding box center [578, 127] width 84 height 27
click at [551, 126] on input "True" at bounding box center [546, 128] width 9 height 7
radio input "true"
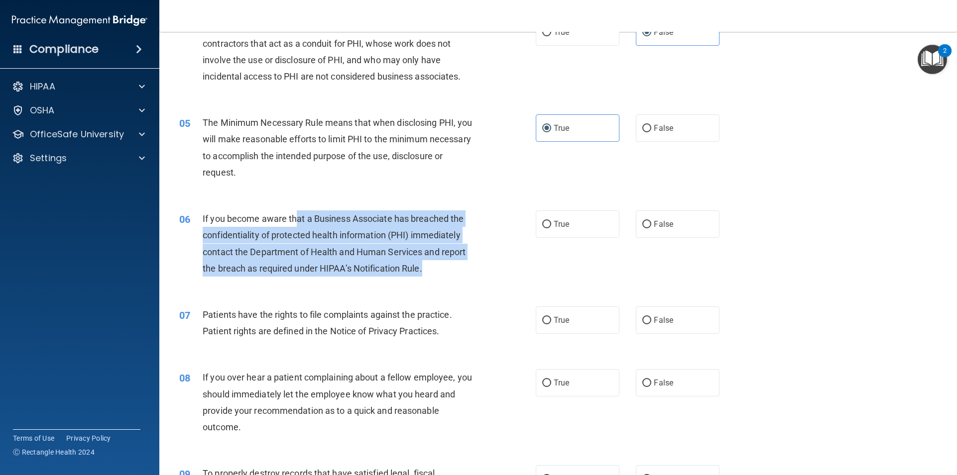
drag, startPoint x: 295, startPoint y: 220, endPoint x: 429, endPoint y: 266, distance: 141.7
click at [429, 266] on div "If you become aware that a Business Associate has breached the confidentiality …" at bounding box center [342, 244] width 279 height 66
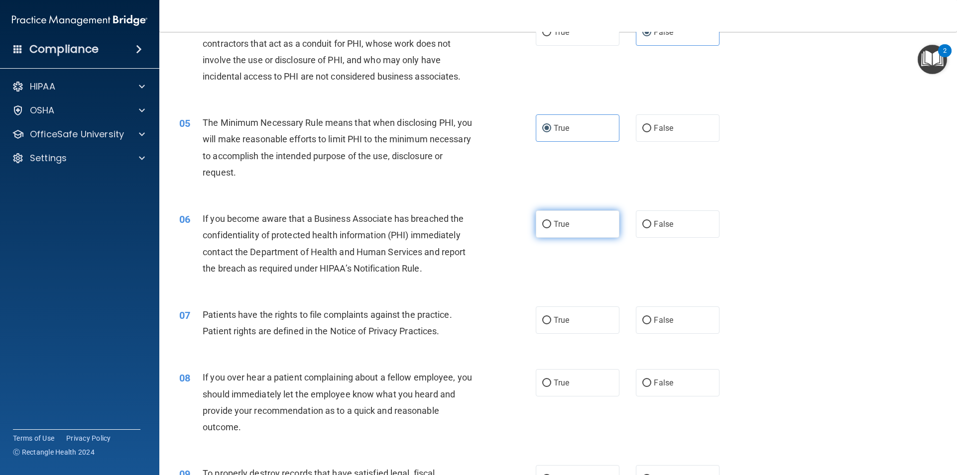
click at [562, 228] on span "True" at bounding box center [561, 224] width 15 height 9
click at [551, 228] on input "True" at bounding box center [546, 224] width 9 height 7
radio input "true"
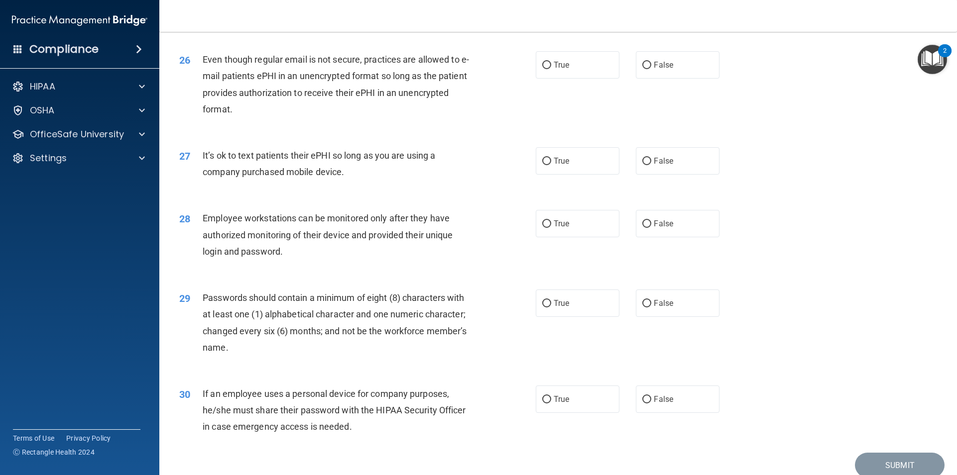
scroll to position [2023, 0]
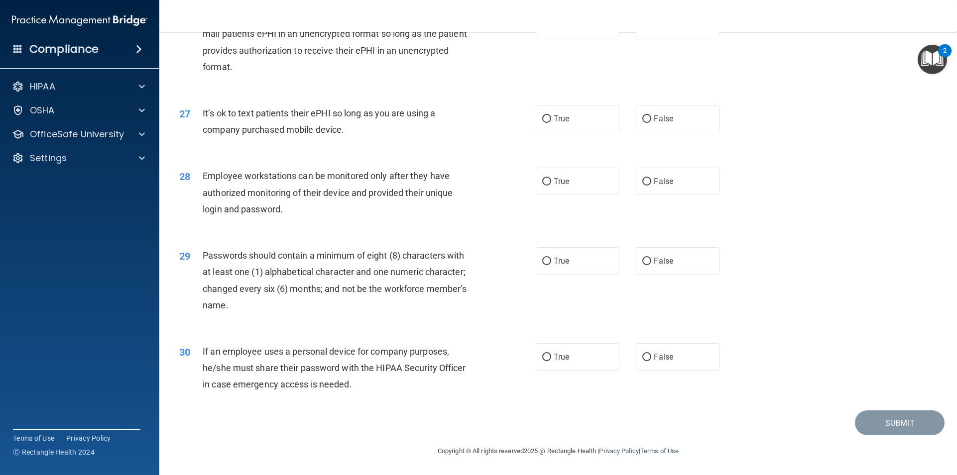
click at [337, 351] on span "If an employee uses a personal device for company purposes, he/she must share t…" at bounding box center [334, 367] width 263 height 43
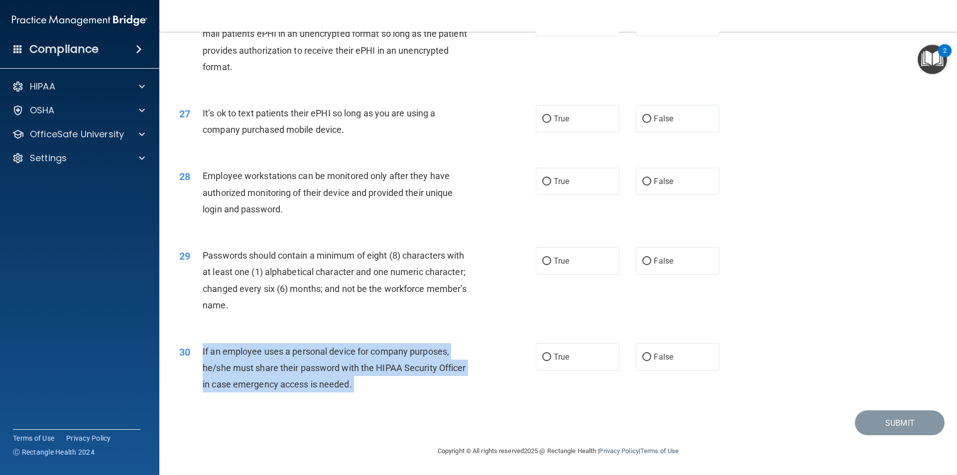
click at [337, 351] on span "If an employee uses a personal device for company purposes, he/she must share t…" at bounding box center [334, 367] width 263 height 43
click at [339, 365] on span "If an employee uses a personal device for company purposes, he/she must share t…" at bounding box center [334, 367] width 263 height 43
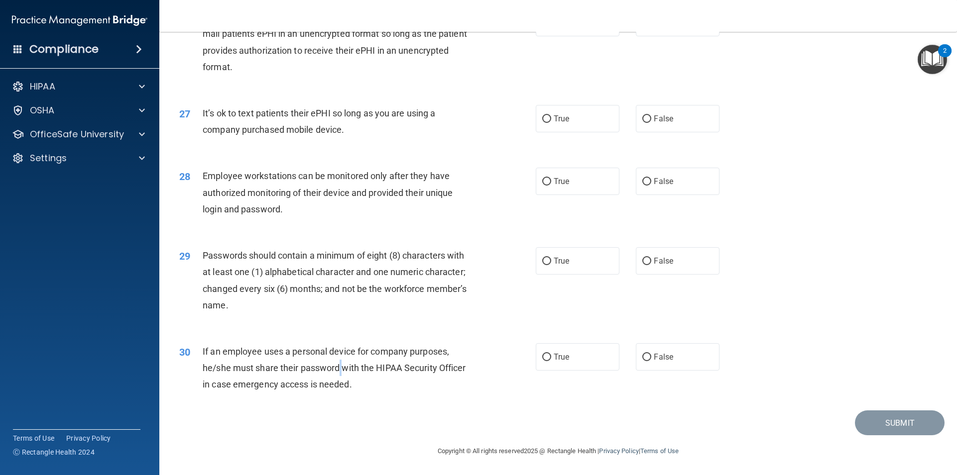
click at [339, 365] on span "If an employee uses a personal device for company purposes, he/she must share t…" at bounding box center [334, 367] width 263 height 43
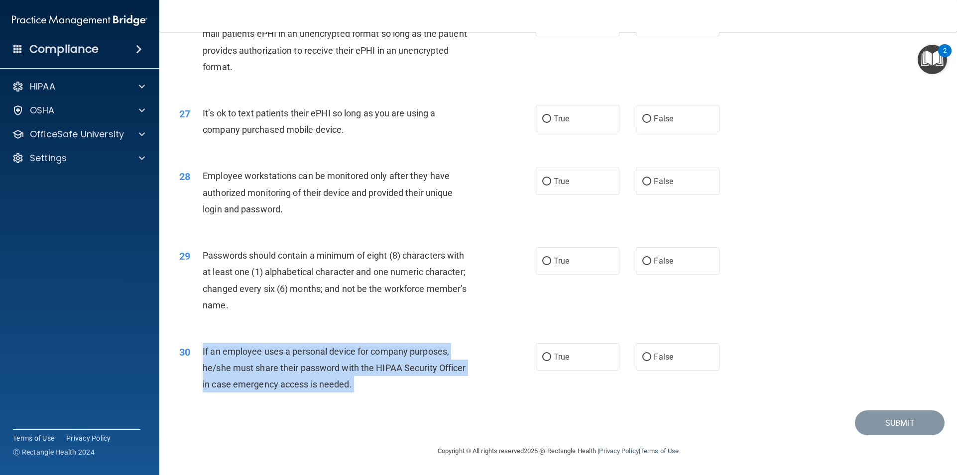
click at [339, 365] on span "If an employee uses a personal device for company purposes, he/she must share t…" at bounding box center [334, 367] width 263 height 43
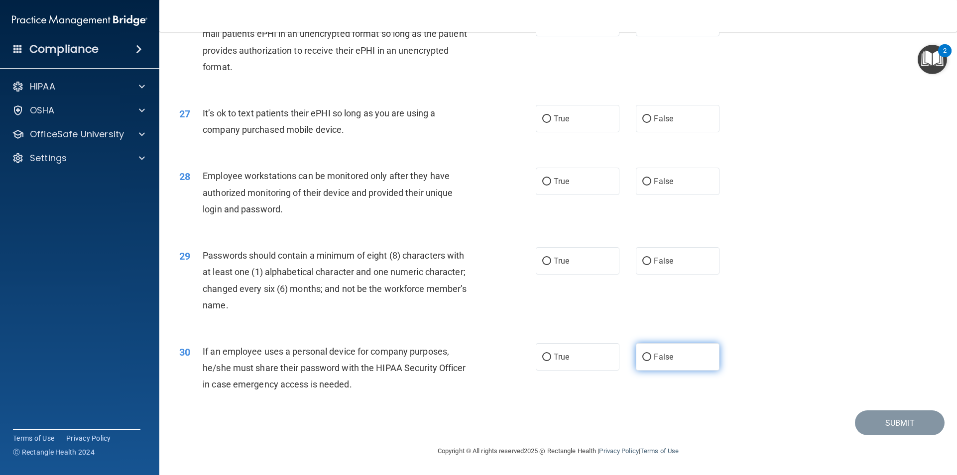
click at [688, 359] on label "False" at bounding box center [678, 356] width 84 height 27
click at [651, 359] on input "False" at bounding box center [646, 357] width 9 height 7
radio input "true"
click at [547, 259] on input "True" at bounding box center [546, 261] width 9 height 7
radio input "true"
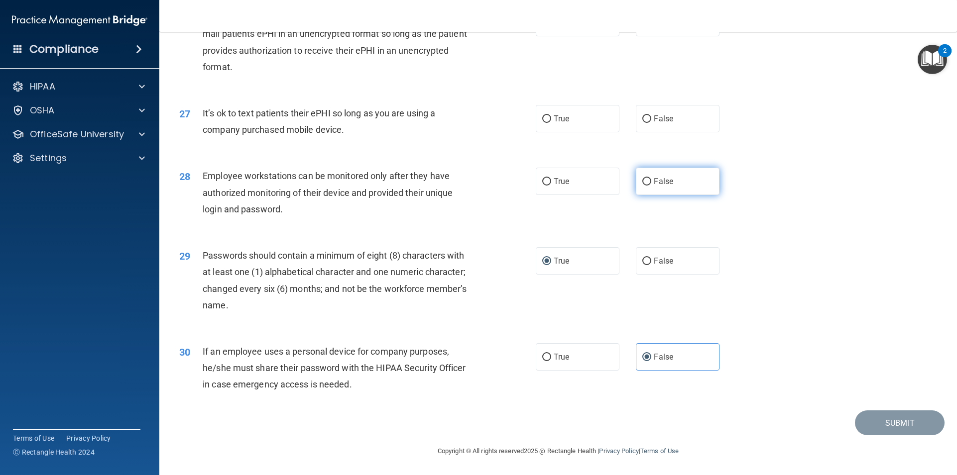
click at [637, 182] on label "False" at bounding box center [678, 181] width 84 height 27
click at [642, 182] on input "False" at bounding box center [646, 181] width 9 height 7
radio input "true"
click at [676, 129] on label "False" at bounding box center [678, 118] width 84 height 27
click at [651, 123] on input "False" at bounding box center [646, 118] width 9 height 7
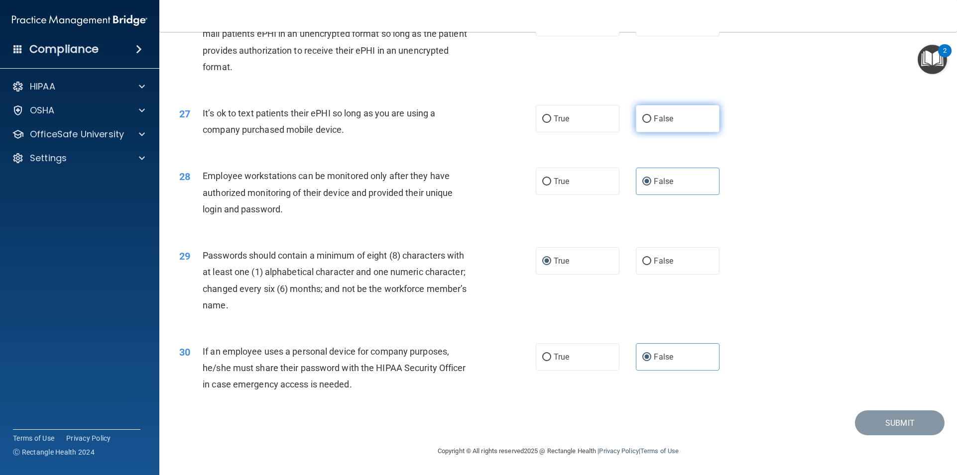
radio input "true"
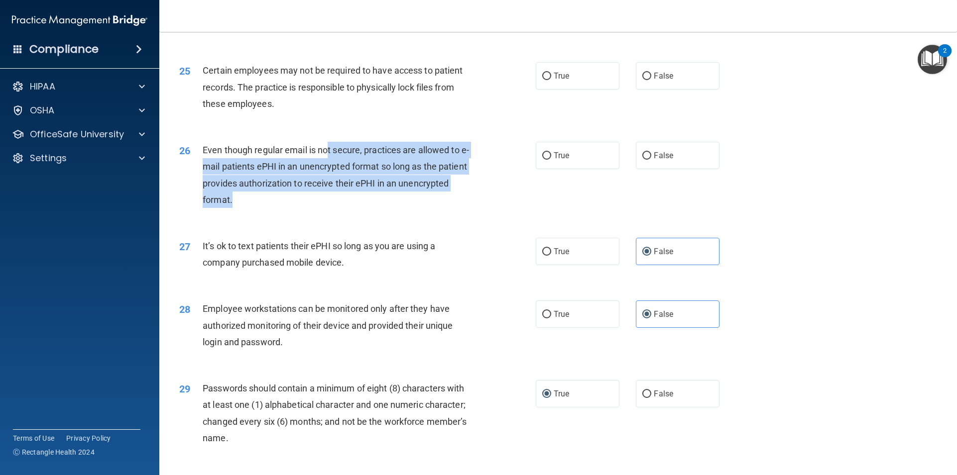
drag, startPoint x: 328, startPoint y: 167, endPoint x: 397, endPoint y: 212, distance: 82.4
click at [397, 208] on div "Even though regular email is not secure, practices are allowed to e-mail patien…" at bounding box center [342, 175] width 279 height 66
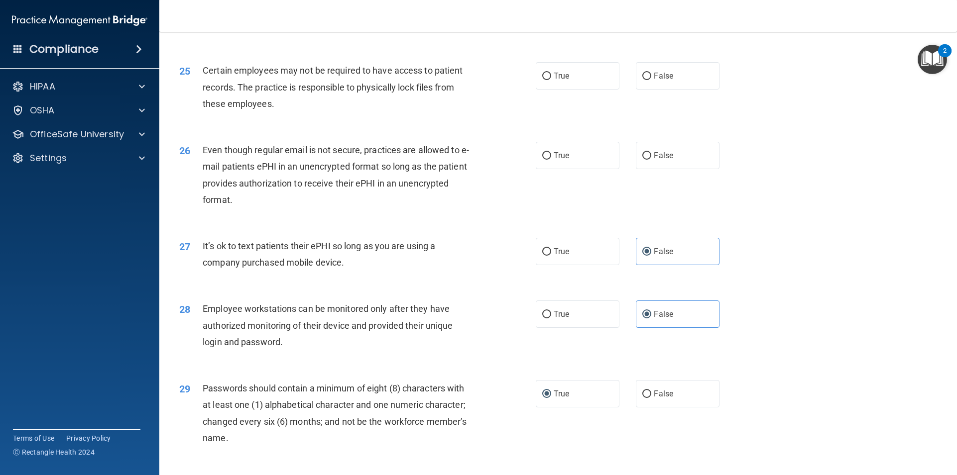
click at [310, 165] on span "Even though regular email is not secure, practices are allowed to e-mail patien…" at bounding box center [336, 175] width 266 height 60
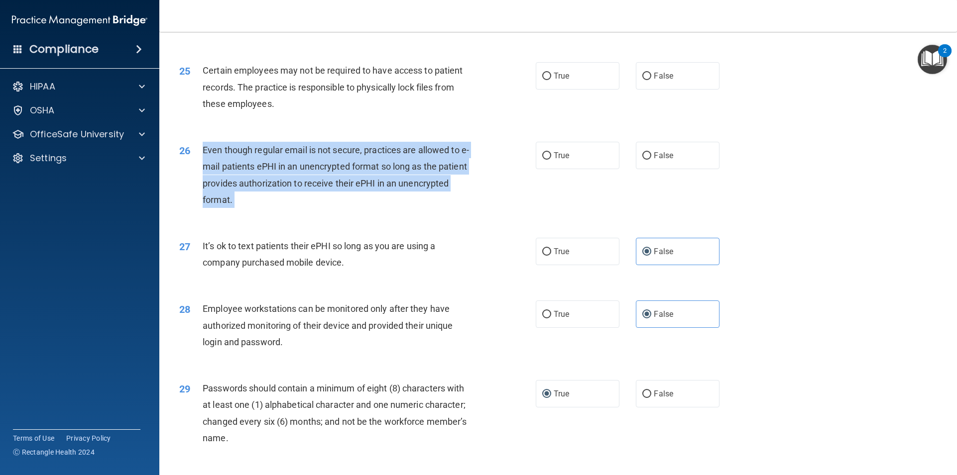
click at [310, 165] on span "Even though regular email is not secure, practices are allowed to e-mail patien…" at bounding box center [336, 175] width 266 height 60
click at [376, 169] on span "Even though regular email is not secure, practices are allowed to e-mail patien…" at bounding box center [336, 175] width 266 height 60
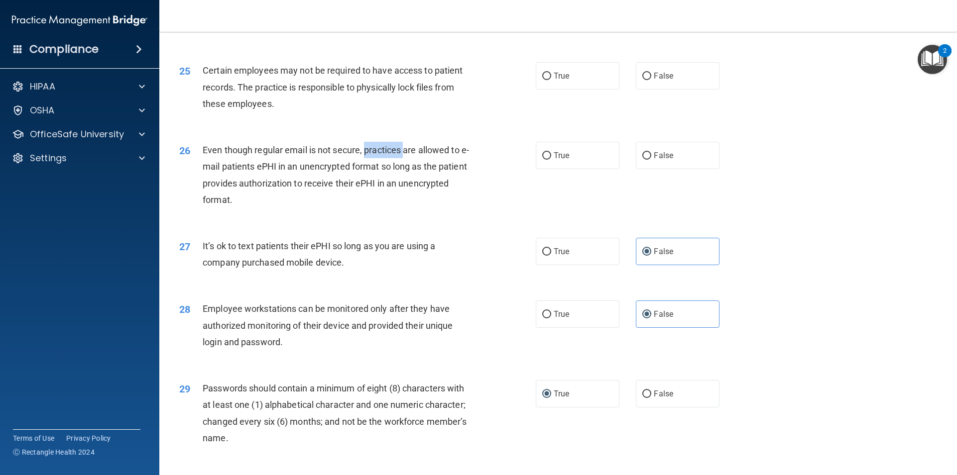
click at [376, 169] on span "Even though regular email is not secure, practices are allowed to e-mail patien…" at bounding box center [336, 175] width 266 height 60
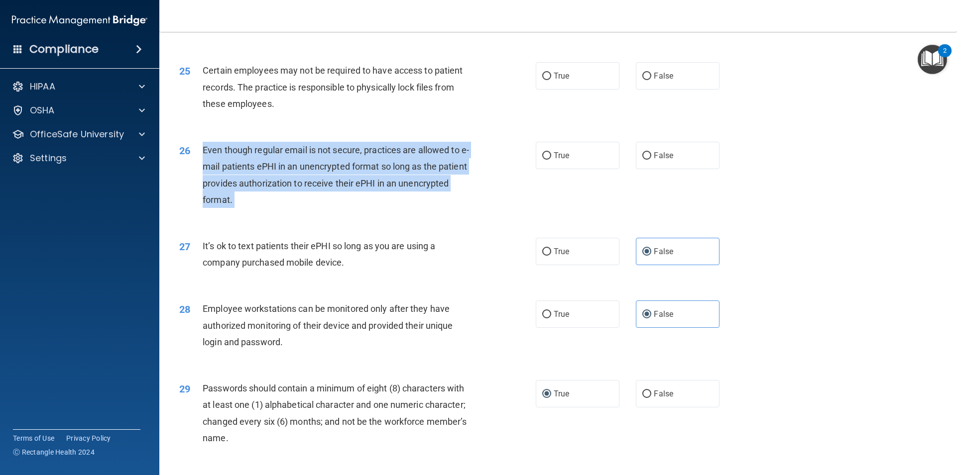
click at [376, 169] on span "Even though regular email is not secure, practices are allowed to e-mail patien…" at bounding box center [336, 175] width 266 height 60
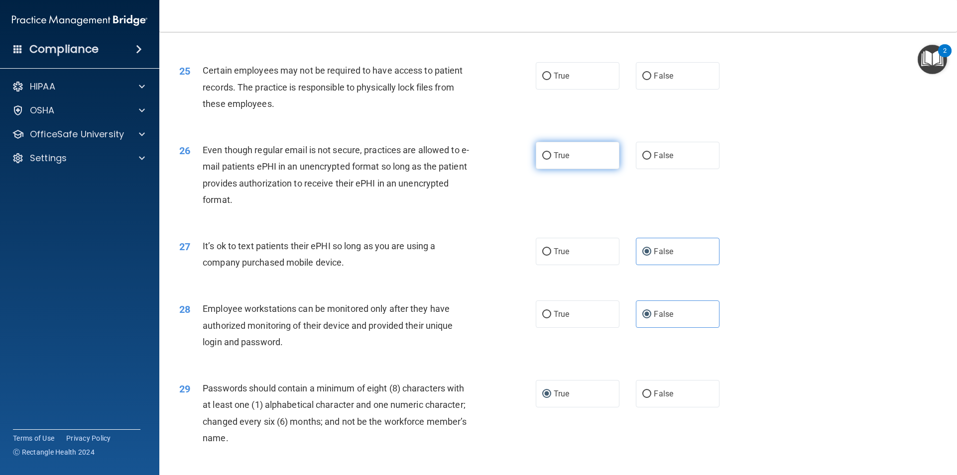
click at [548, 169] on label "True" at bounding box center [578, 155] width 84 height 27
click at [548, 160] on input "True" at bounding box center [546, 155] width 9 height 7
radio input "true"
click at [617, 169] on div "True False" at bounding box center [636, 155] width 201 height 27
click at [637, 165] on label "False" at bounding box center [678, 155] width 84 height 27
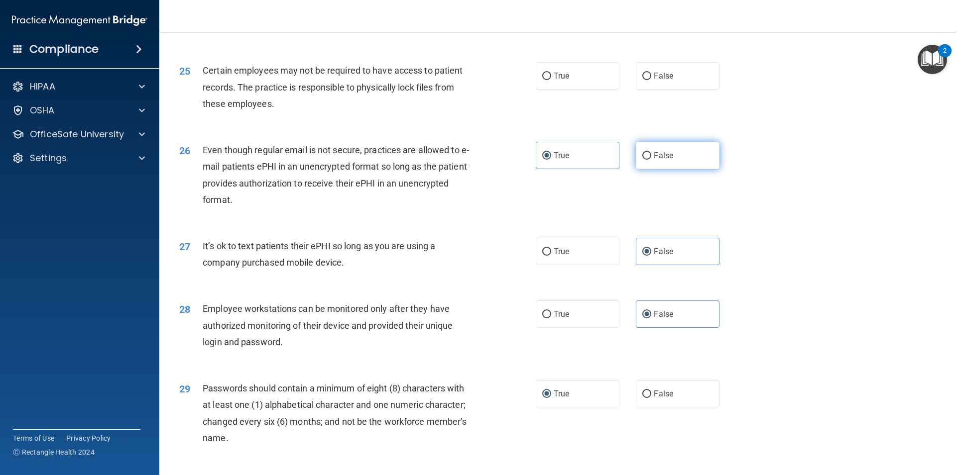
click at [642, 160] on input "False" at bounding box center [646, 155] width 9 height 7
radio input "true"
radio input "false"
click at [263, 75] on div "25 Certain employees may not be required to have access to patient records. The…" at bounding box center [558, 90] width 773 height 80
click at [265, 88] on span "Certain employees may not be required to have access to patient records. The pr…" at bounding box center [333, 86] width 260 height 43
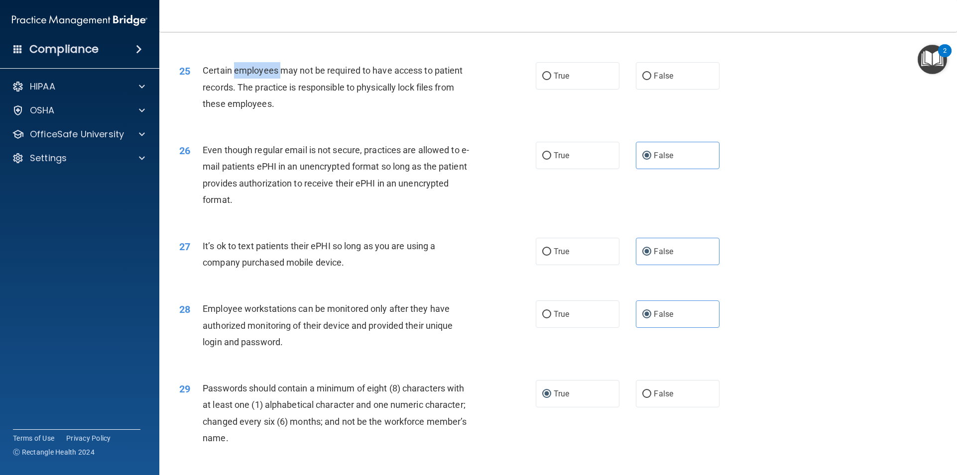
click at [265, 88] on span "Certain employees may not be required to have access to patient records. The pr…" at bounding box center [333, 86] width 260 height 43
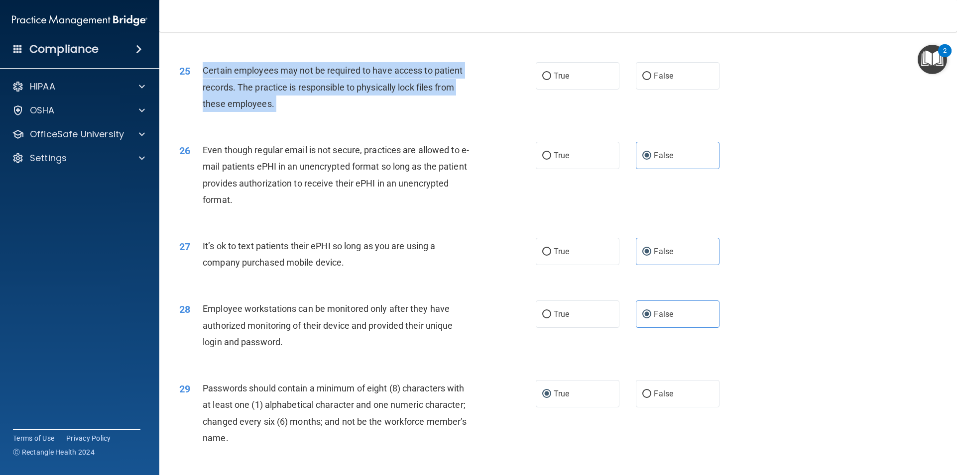
click at [265, 88] on span "Certain employees may not be required to have access to patient records. The pr…" at bounding box center [333, 86] width 260 height 43
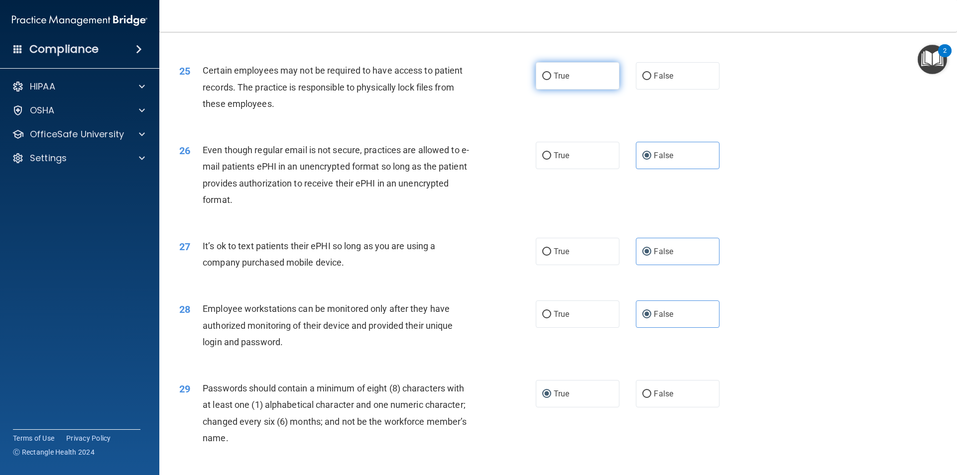
click at [560, 86] on label "True" at bounding box center [578, 75] width 84 height 27
click at [551, 80] on input "True" at bounding box center [546, 76] width 9 height 7
radio input "true"
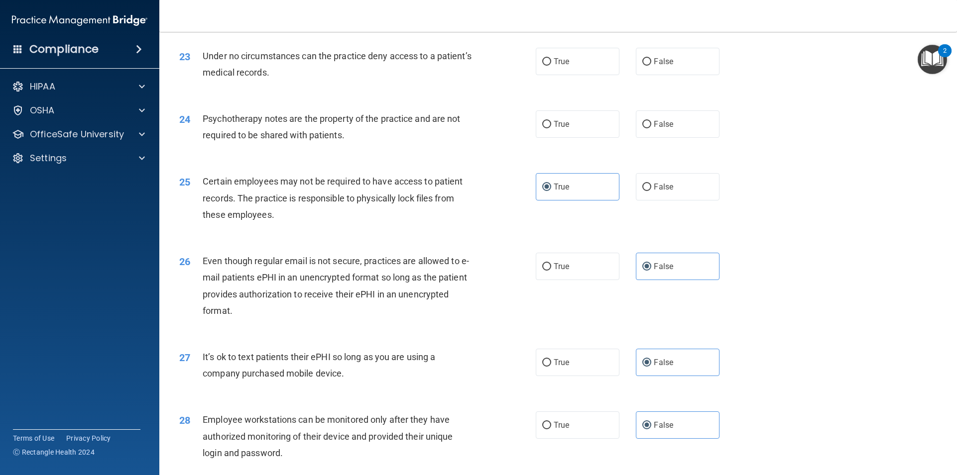
scroll to position [1725, 0]
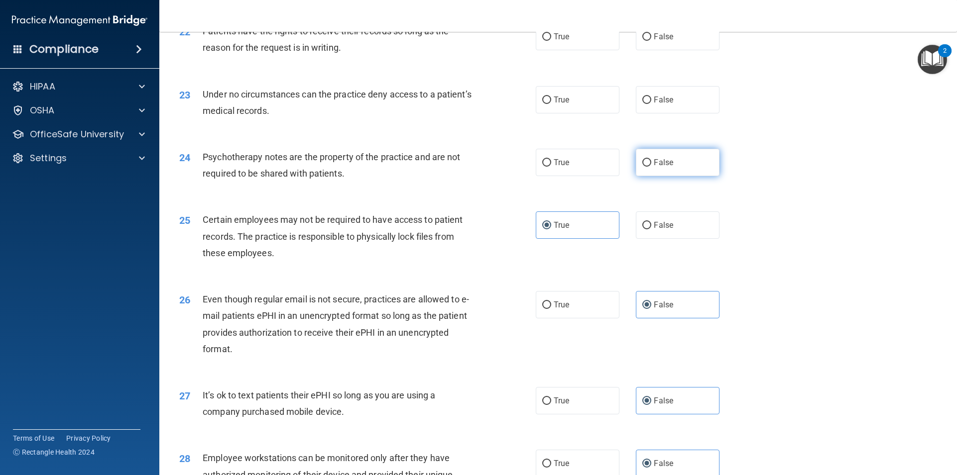
click at [646, 167] on input "False" at bounding box center [646, 162] width 9 height 7
radio input "true"
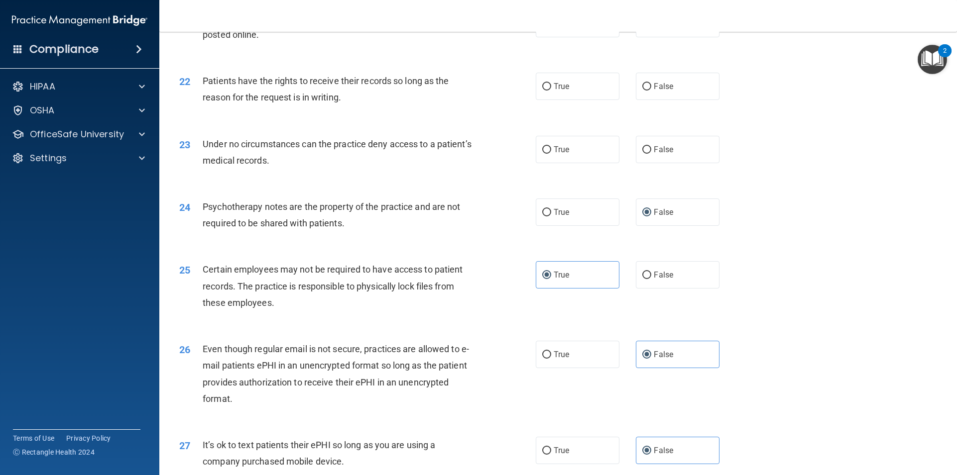
scroll to position [1625, 0]
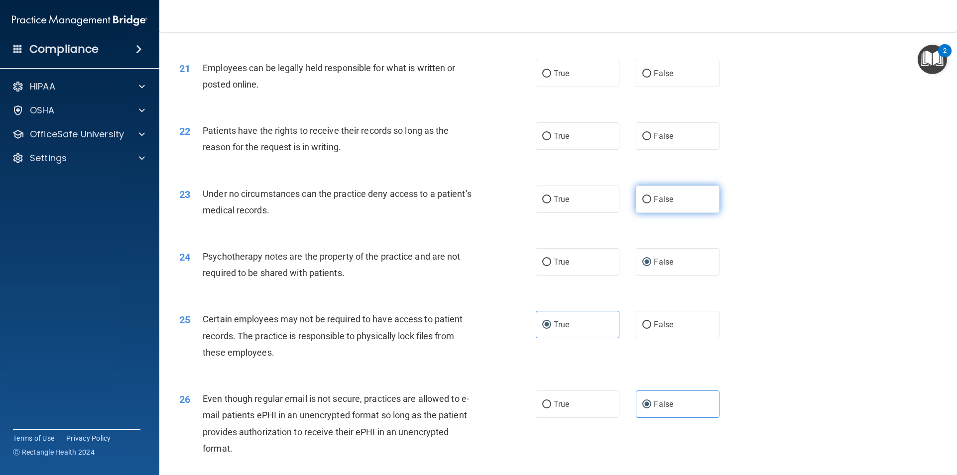
click at [688, 213] on label "False" at bounding box center [678, 199] width 84 height 27
click at [651, 204] on input "False" at bounding box center [646, 199] width 9 height 7
radio input "true"
click at [322, 140] on div "Patients have the rights to receive their records so long as the reason for the…" at bounding box center [342, 138] width 279 height 33
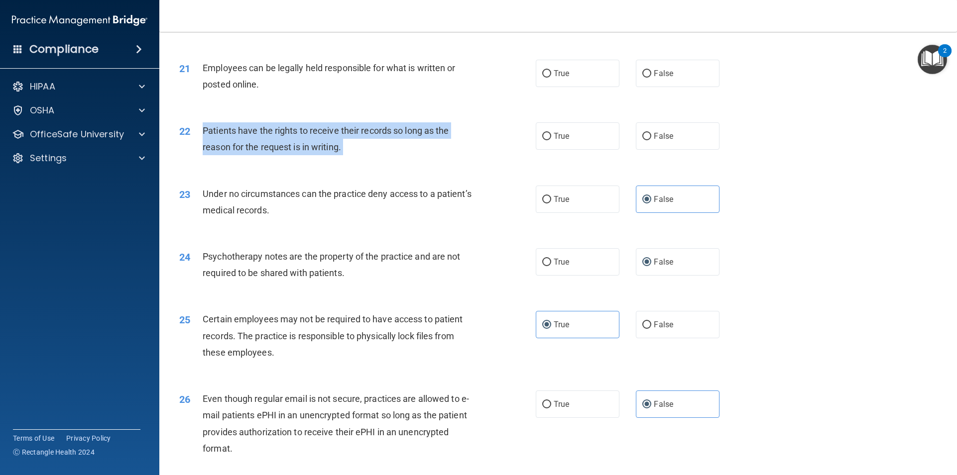
click at [322, 140] on div "Patients have the rights to receive their records so long as the reason for the…" at bounding box center [342, 138] width 279 height 33
click at [507, 146] on div "22 Patients have the rights to receive their records so long as the reason for …" at bounding box center [357, 141] width 386 height 38
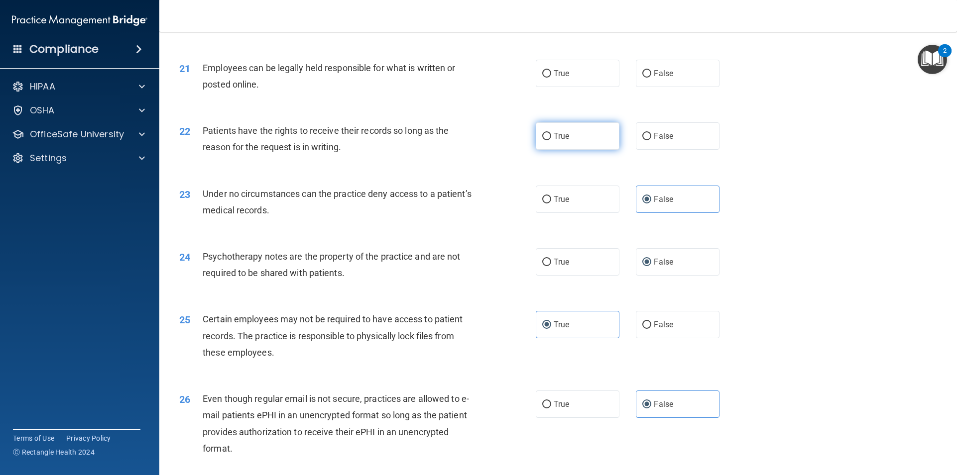
click at [553, 145] on label "True" at bounding box center [578, 135] width 84 height 27
click at [551, 140] on input "True" at bounding box center [546, 136] width 9 height 7
radio input "true"
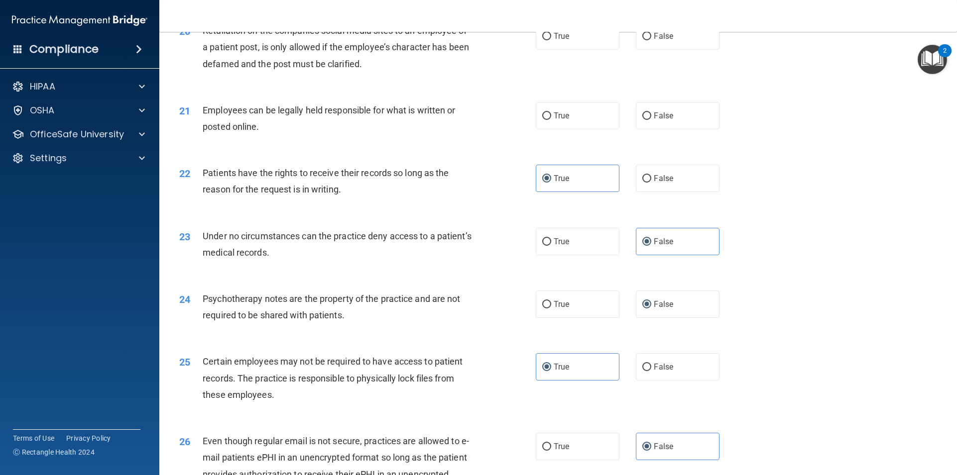
scroll to position [1526, 0]
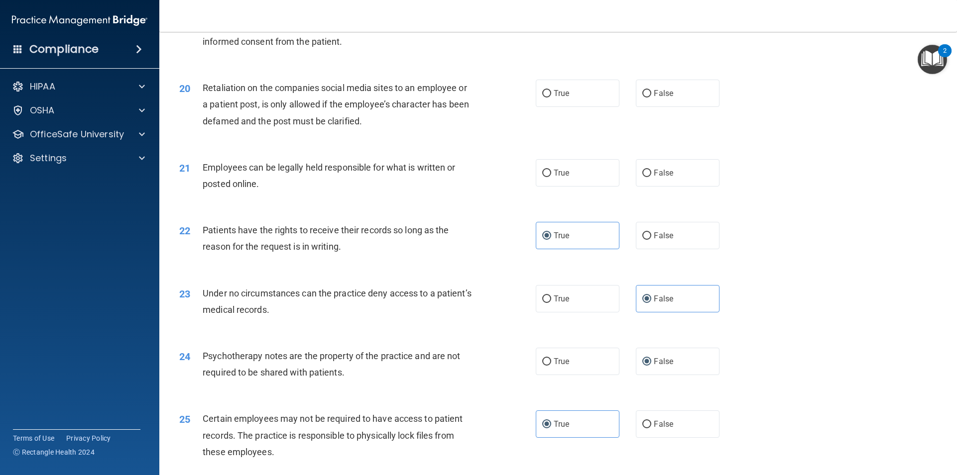
click at [331, 181] on span "Employees can be legally held responsible for what is written or posted online." at bounding box center [329, 175] width 252 height 27
click at [576, 187] on label "True" at bounding box center [578, 172] width 84 height 27
click at [551, 177] on input "True" at bounding box center [546, 173] width 9 height 7
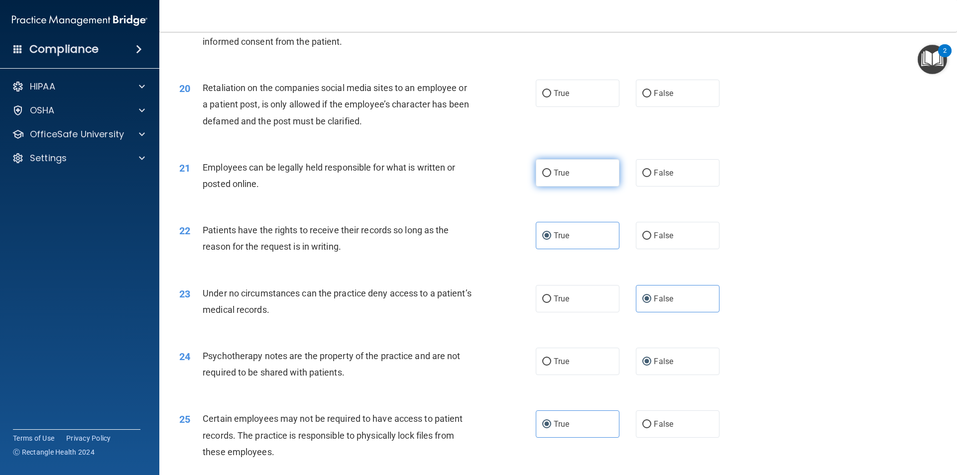
radio input "true"
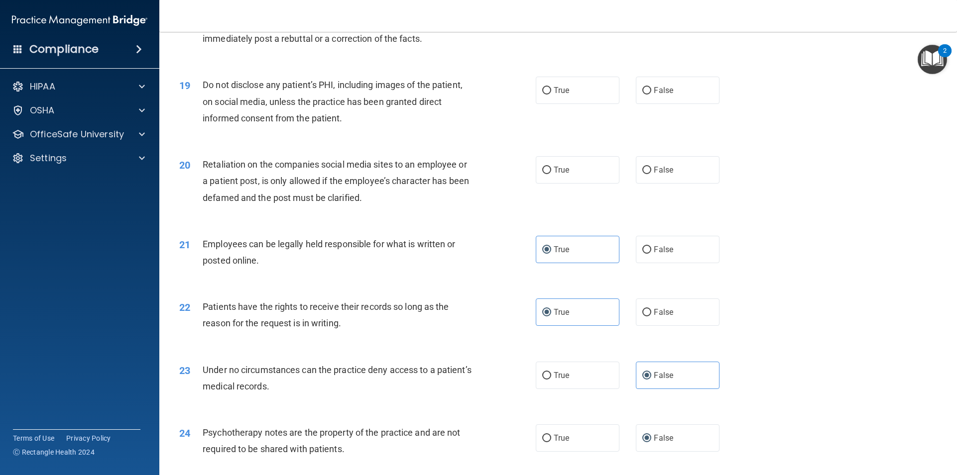
scroll to position [1426, 0]
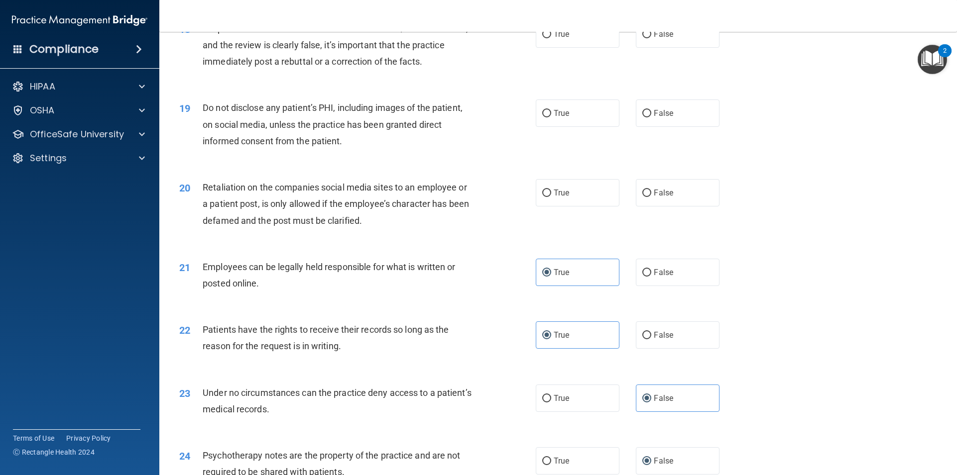
click at [286, 199] on span "Retaliation on the companies social media sites to an employee or a patient pos…" at bounding box center [336, 203] width 266 height 43
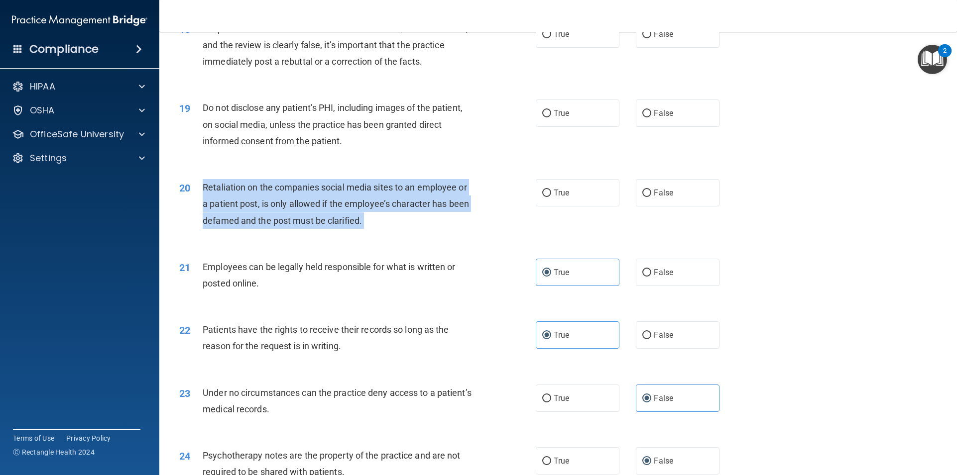
click at [286, 199] on span "Retaliation on the companies social media sites to an employee or a patient pos…" at bounding box center [336, 203] width 266 height 43
click at [333, 206] on span "Retaliation on the companies social media sites to an employee or a patient pos…" at bounding box center [336, 203] width 266 height 43
click at [292, 219] on span "Retaliation on the companies social media sites to an employee or a patient pos…" at bounding box center [336, 203] width 266 height 43
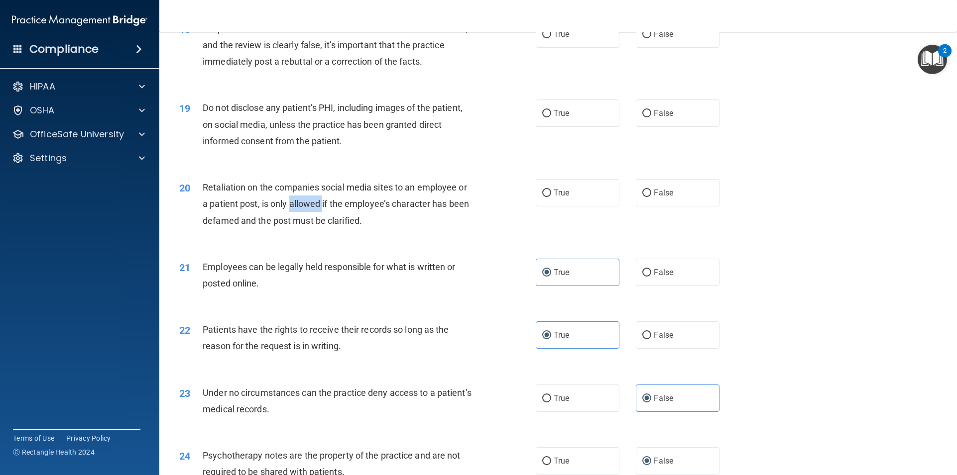
click at [293, 218] on span "Retaliation on the companies social media sites to an employee or a patient pos…" at bounding box center [336, 203] width 266 height 43
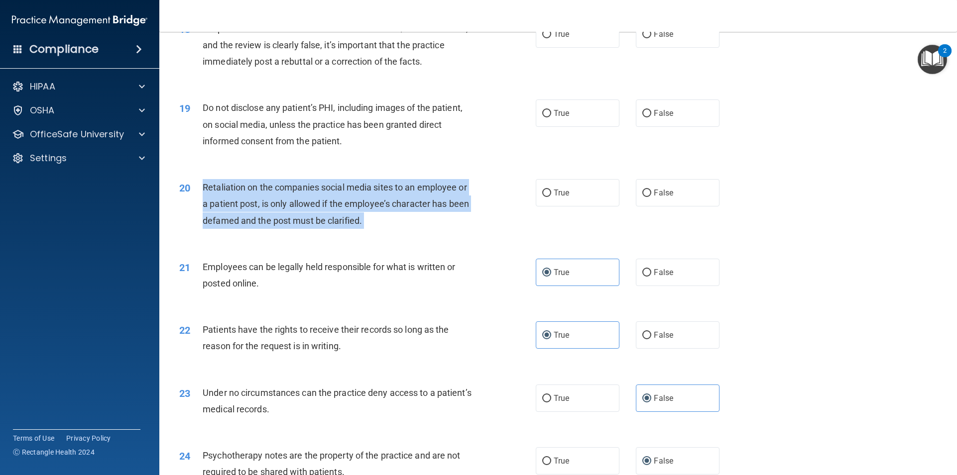
click at [293, 218] on span "Retaliation on the companies social media sites to an employee or a patient pos…" at bounding box center [336, 203] width 266 height 43
click at [296, 197] on div "Retaliation on the companies social media sites to an employee or a patient pos…" at bounding box center [342, 204] width 279 height 50
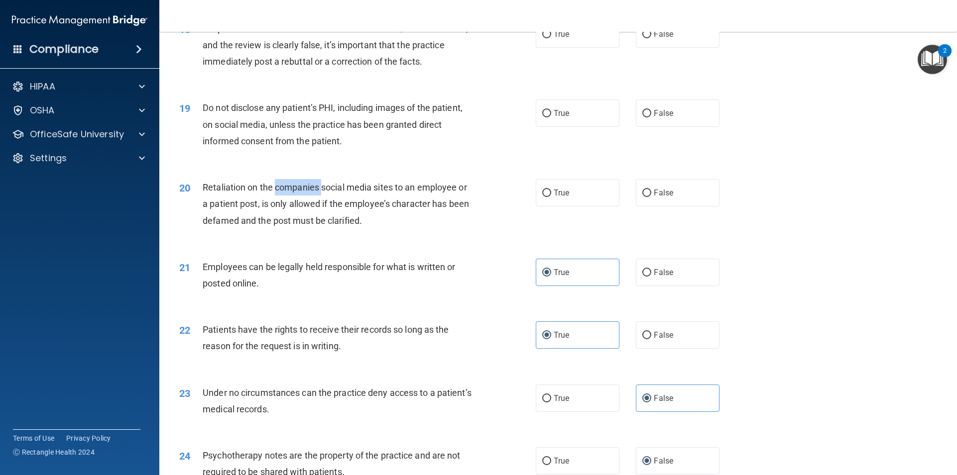
click at [296, 197] on div "Retaliation on the companies social media sites to an employee or a patient pos…" at bounding box center [342, 204] width 279 height 50
click at [296, 200] on span "Retaliation on the companies social media sites to an employee or a patient pos…" at bounding box center [336, 203] width 266 height 43
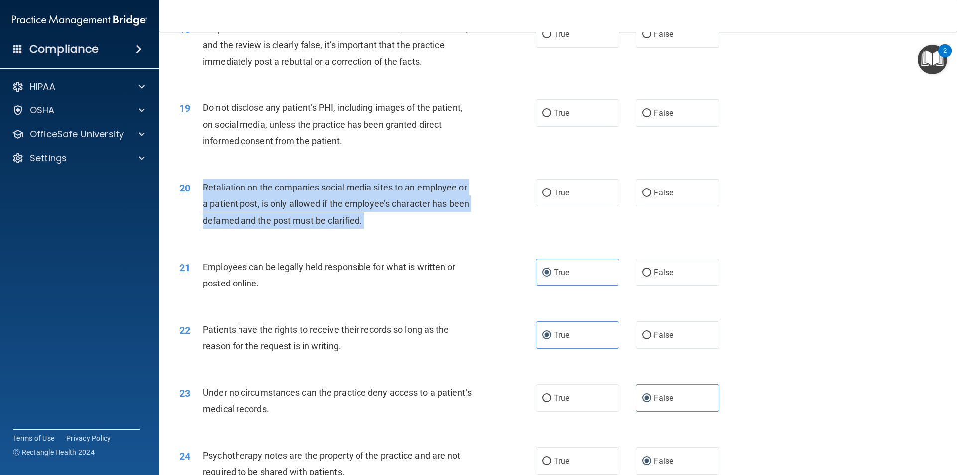
click at [296, 200] on span "Retaliation on the companies social media sites to an employee or a patient pos…" at bounding box center [336, 203] width 266 height 43
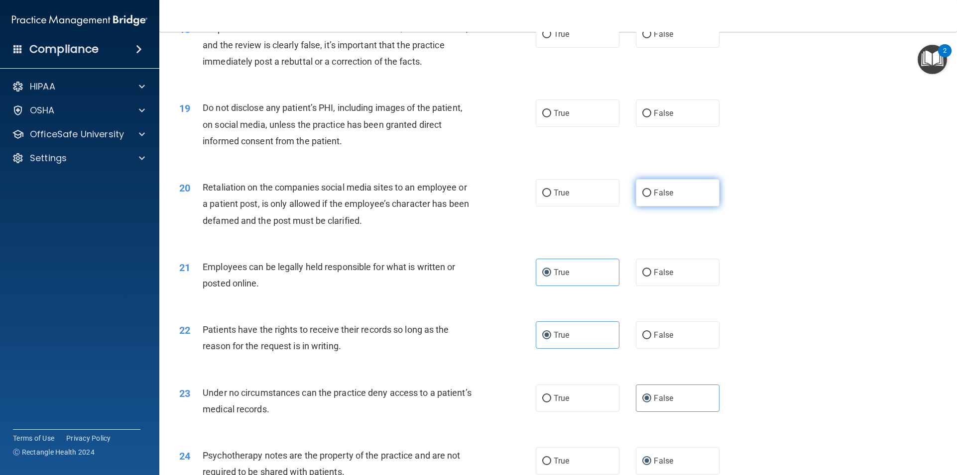
click at [636, 203] on label "False" at bounding box center [678, 192] width 84 height 27
click at [642, 197] on input "False" at bounding box center [646, 193] width 9 height 7
radio input "true"
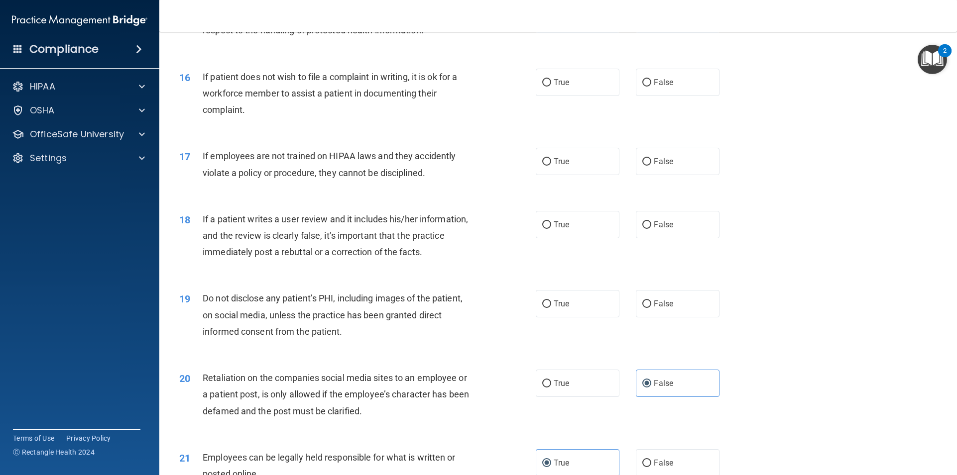
scroll to position [1227, 0]
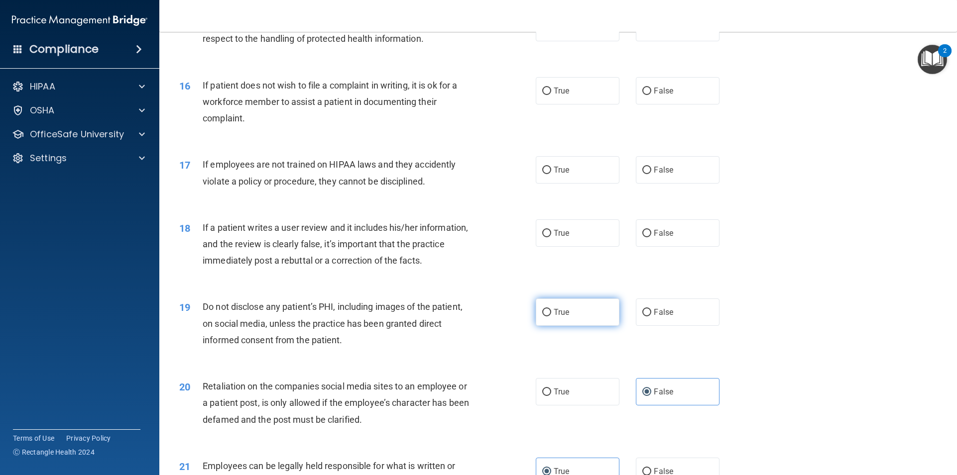
click at [587, 326] on label "True" at bounding box center [578, 312] width 84 height 27
click at [551, 317] on input "True" at bounding box center [546, 312] width 9 height 7
radio input "true"
drag, startPoint x: 326, startPoint y: 239, endPoint x: 336, endPoint y: 252, distance: 16.3
click at [335, 251] on div "If a patient writes a user review and it includes his/her information, and the …" at bounding box center [342, 245] width 279 height 50
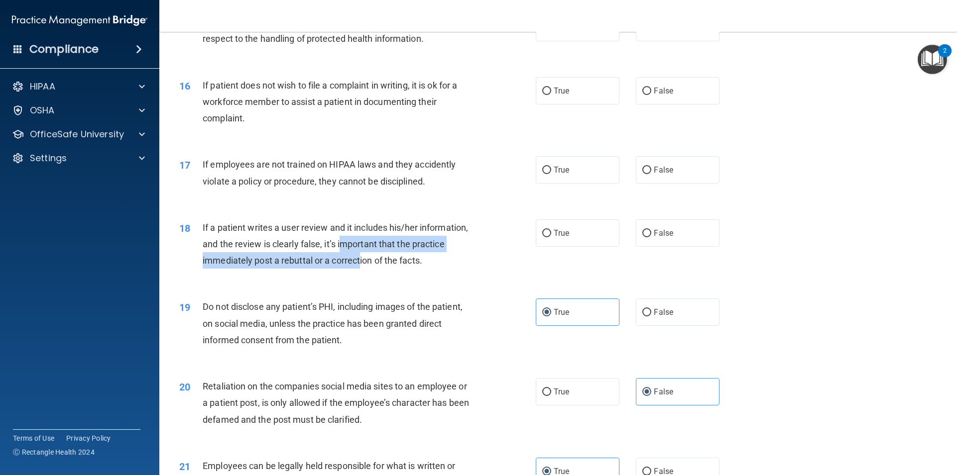
drag, startPoint x: 347, startPoint y: 267, endPoint x: 359, endPoint y: 288, distance: 23.6
click at [359, 274] on div "18 If a patient writes a user review and it includes his/her information, and t…" at bounding box center [357, 247] width 386 height 55
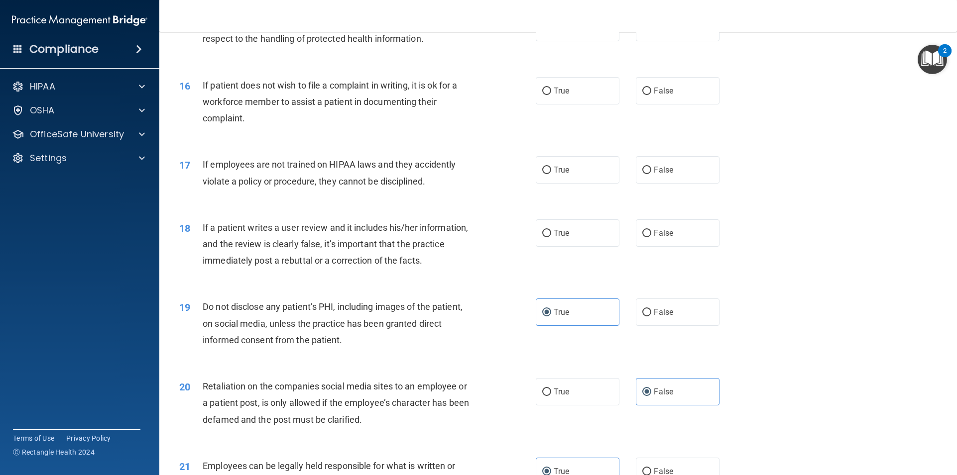
click at [364, 266] on span "If a patient writes a user review and it includes his/her information, and the …" at bounding box center [335, 244] width 265 height 43
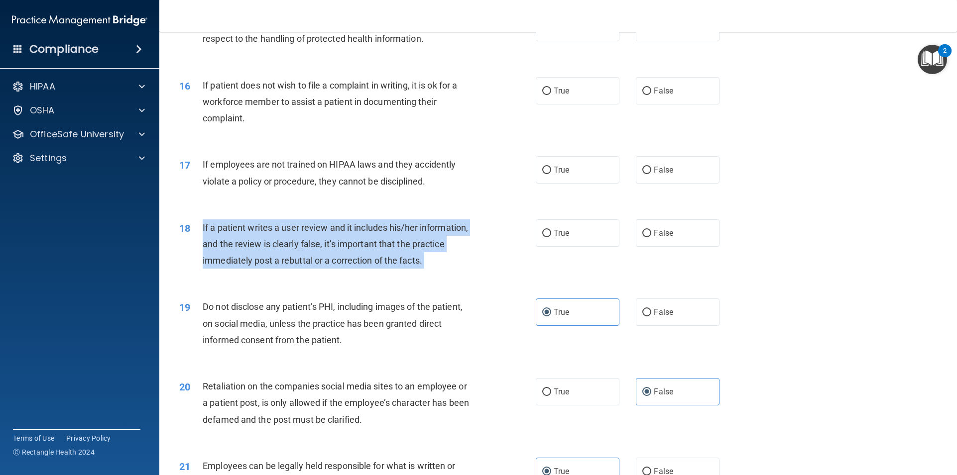
click at [364, 266] on span "If a patient writes a user review and it includes his/her information, and the …" at bounding box center [335, 244] width 265 height 43
click at [299, 243] on span "If a patient writes a user review and it includes his/her information, and the …" at bounding box center [335, 244] width 265 height 43
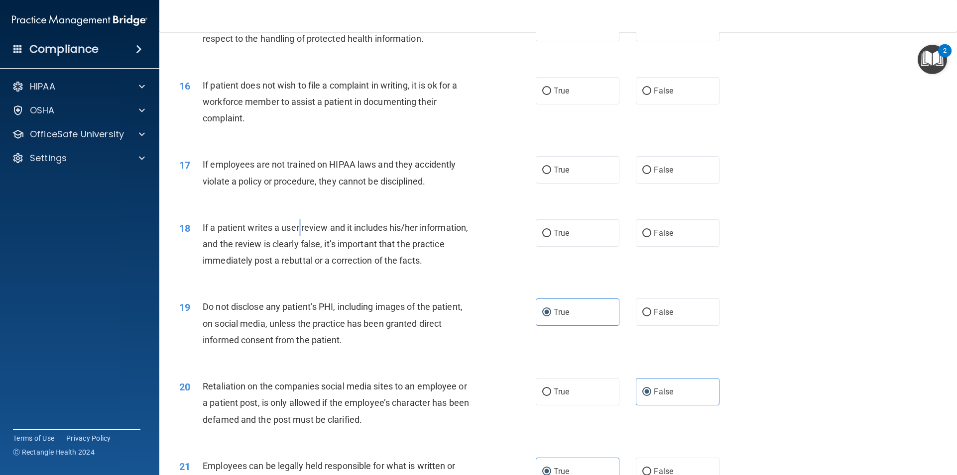
click at [300, 243] on span "If a patient writes a user review and it includes his/her information, and the …" at bounding box center [335, 244] width 265 height 43
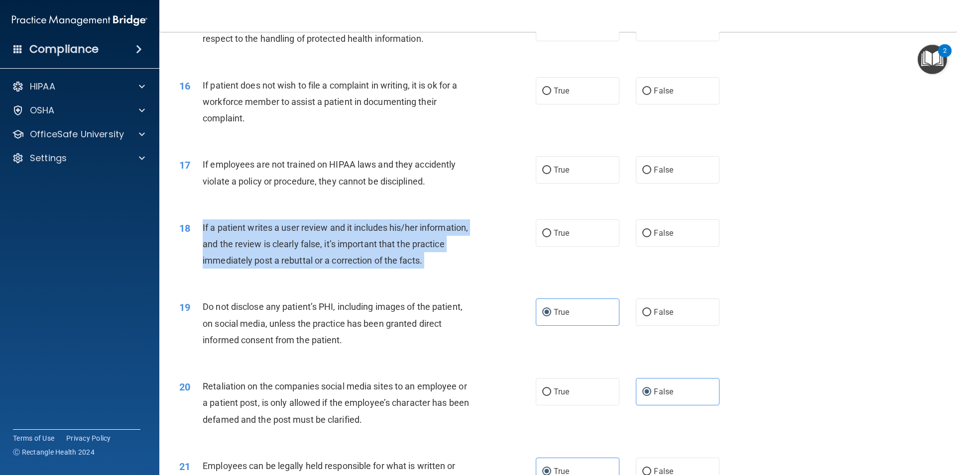
click at [300, 243] on span "If a patient writes a user review and it includes his/her information, and the …" at bounding box center [335, 244] width 265 height 43
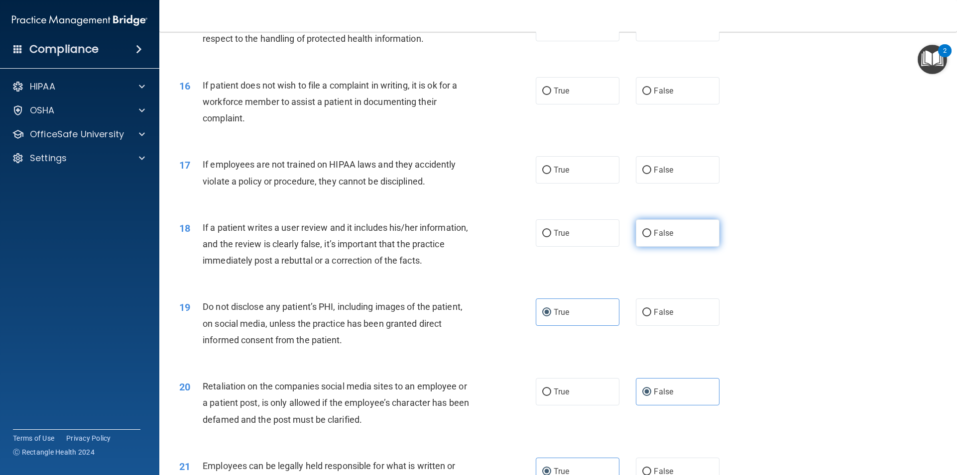
click at [648, 247] on label "False" at bounding box center [678, 233] width 84 height 27
click at [648, 237] on input "False" at bounding box center [646, 233] width 9 height 7
radio input "true"
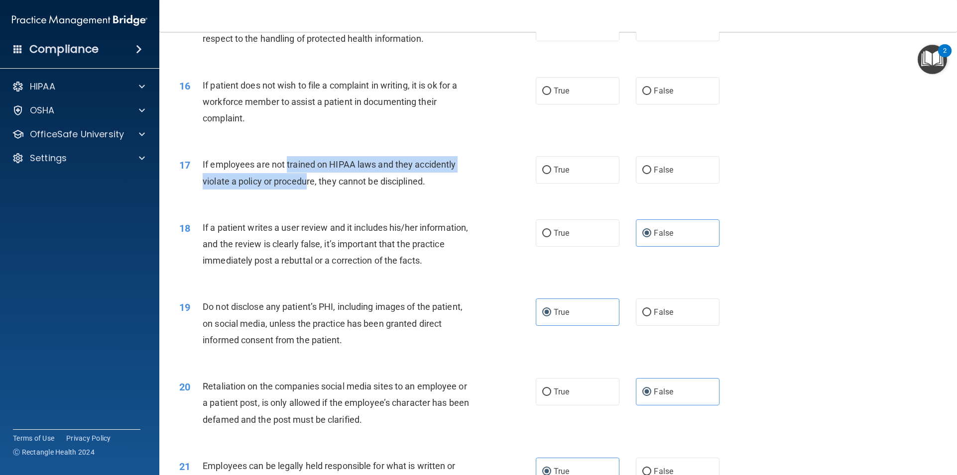
drag, startPoint x: 286, startPoint y: 176, endPoint x: 309, endPoint y: 190, distance: 26.8
click at [309, 189] on div "If employees are not trained on HIPAA laws and they accidently violate a policy…" at bounding box center [342, 172] width 279 height 33
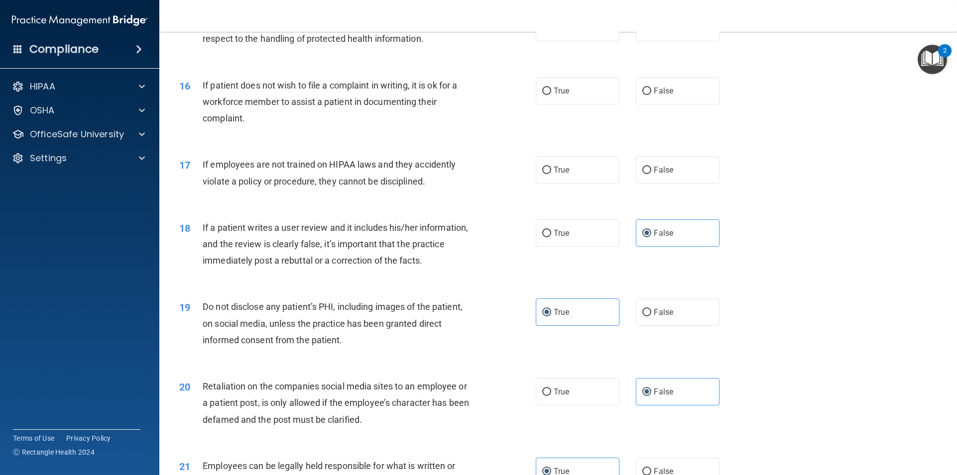
click at [310, 189] on div "If employees are not trained on HIPAA laws and they accidently violate a policy…" at bounding box center [342, 172] width 279 height 33
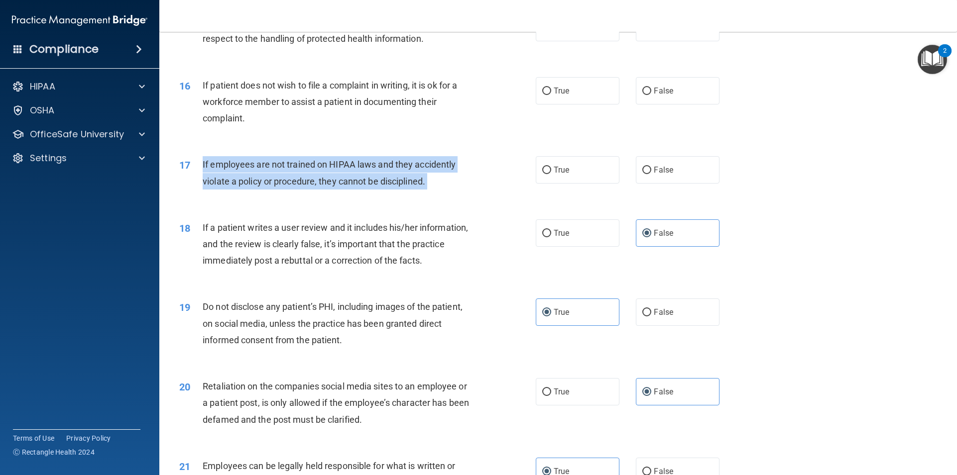
click at [310, 189] on div "If employees are not trained on HIPAA laws and they accidently violate a policy…" at bounding box center [342, 172] width 279 height 33
click at [284, 182] on span "If employees are not trained on HIPAA laws and they accidently violate a policy…" at bounding box center [329, 172] width 253 height 27
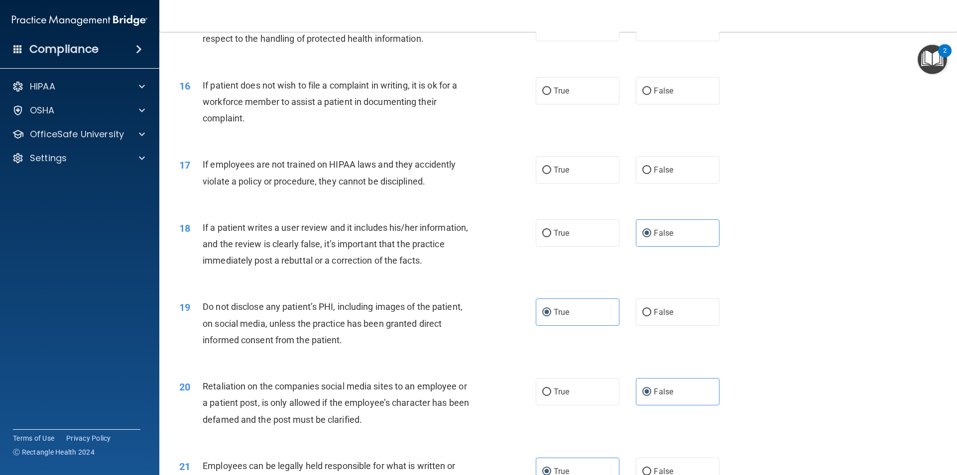
click at [289, 181] on span "If employees are not trained on HIPAA laws and they accidently violate a policy…" at bounding box center [329, 172] width 253 height 27
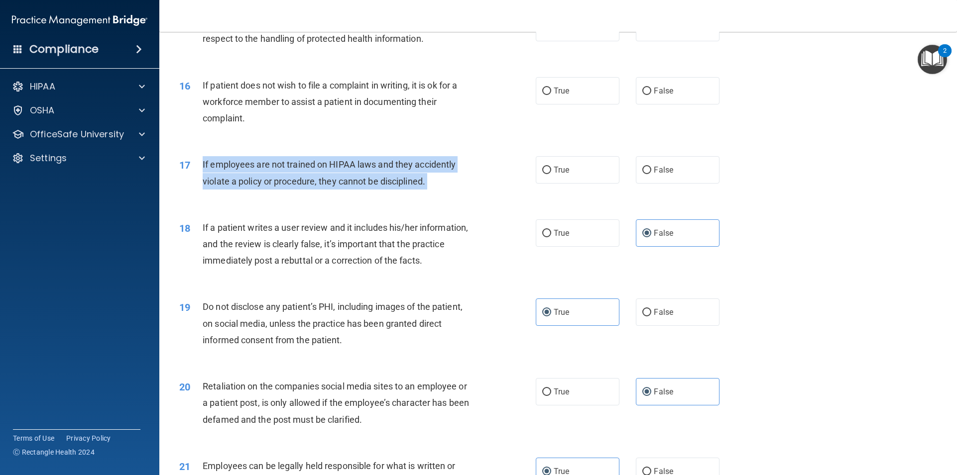
click at [289, 181] on span "If employees are not trained on HIPAA laws and they accidently violate a policy…" at bounding box center [329, 172] width 253 height 27
click at [293, 182] on span "If employees are not trained on HIPAA laws and they accidently violate a policy…" at bounding box center [329, 172] width 253 height 27
click at [294, 183] on span "If employees are not trained on HIPAA laws and they accidently violate a policy…" at bounding box center [329, 172] width 253 height 27
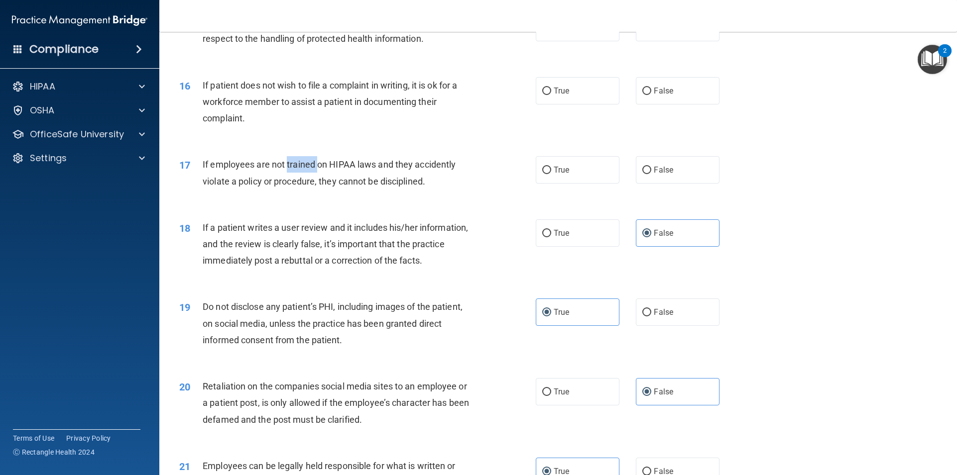
click at [294, 183] on span "If employees are not trained on HIPAA laws and they accidently violate a policy…" at bounding box center [329, 172] width 253 height 27
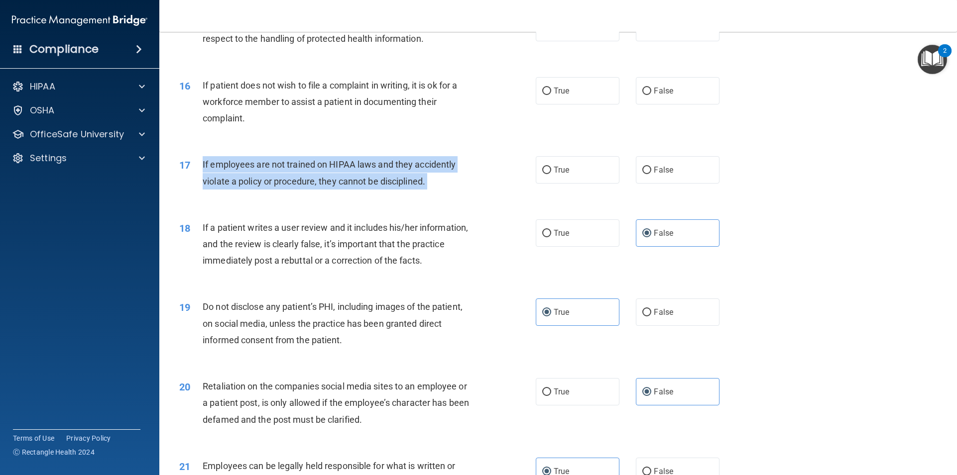
click at [300, 185] on span "If employees are not trained on HIPAA laws and they accidently violate a policy…" at bounding box center [329, 172] width 253 height 27
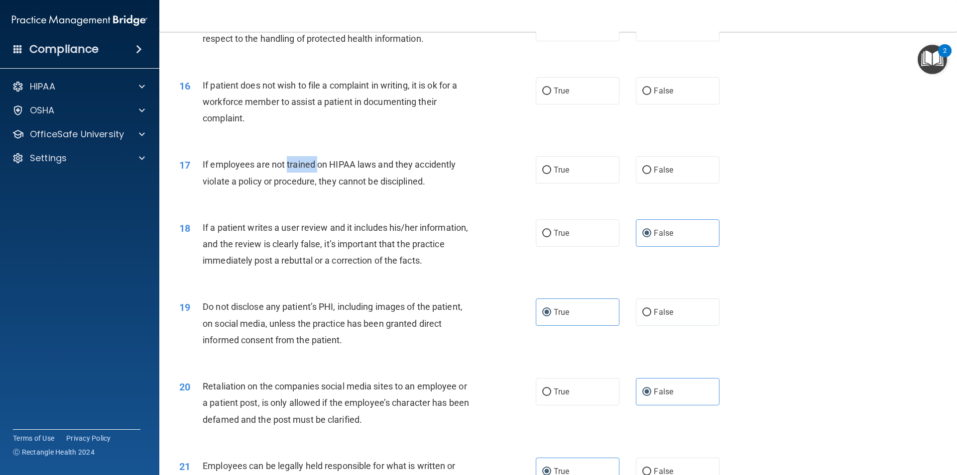
click at [300, 185] on span "If employees are not trained on HIPAA laws and they accidently violate a policy…" at bounding box center [329, 172] width 253 height 27
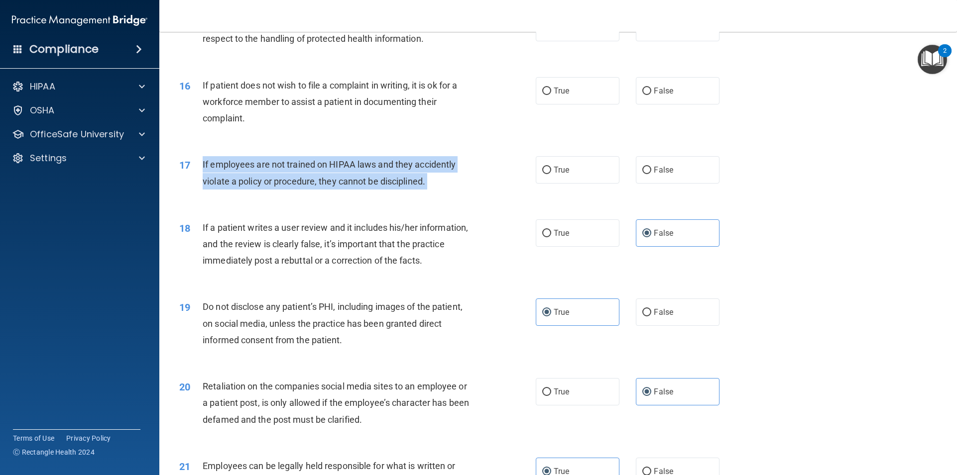
click at [300, 185] on span "If employees are not trained on HIPAA laws and they accidently violate a policy…" at bounding box center [329, 172] width 253 height 27
click at [327, 180] on span "If employees are not trained on HIPAA laws and they accidently violate a policy…" at bounding box center [329, 172] width 253 height 27
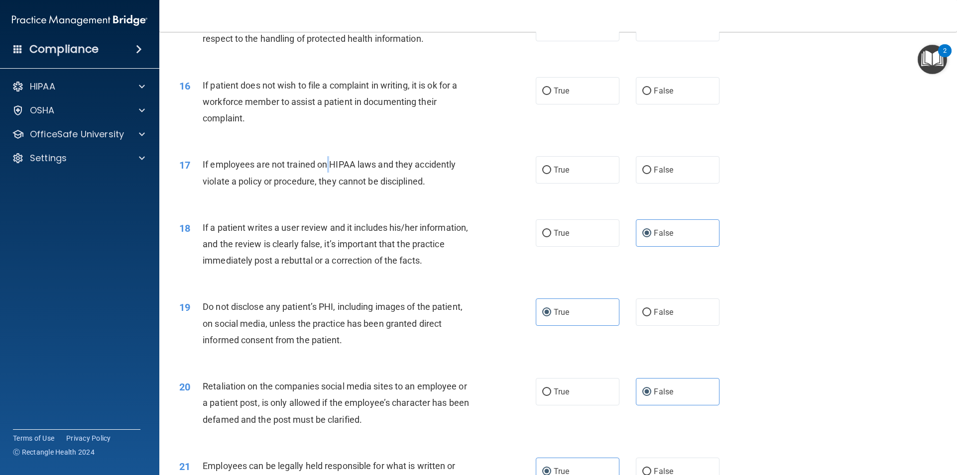
click at [327, 180] on span "If employees are not trained on HIPAA laws and they accidently violate a policy…" at bounding box center [329, 172] width 253 height 27
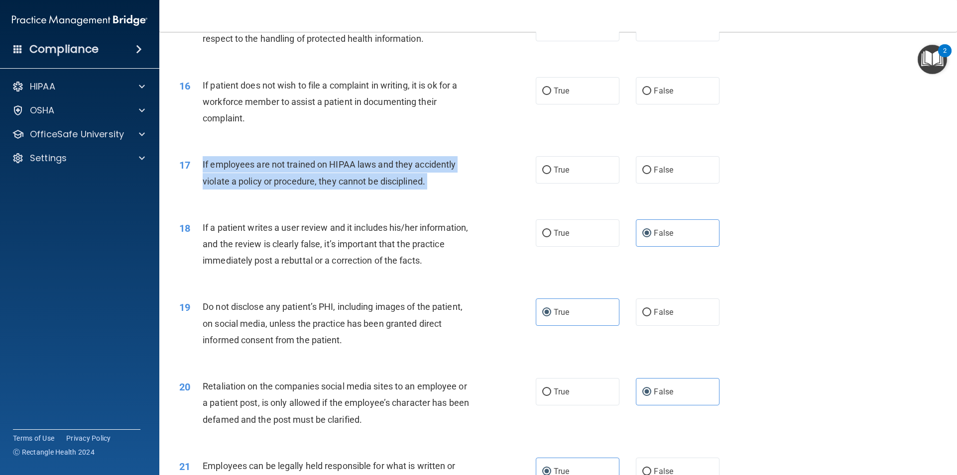
click at [327, 180] on span "If employees are not trained on HIPAA laws and they accidently violate a policy…" at bounding box center [329, 172] width 253 height 27
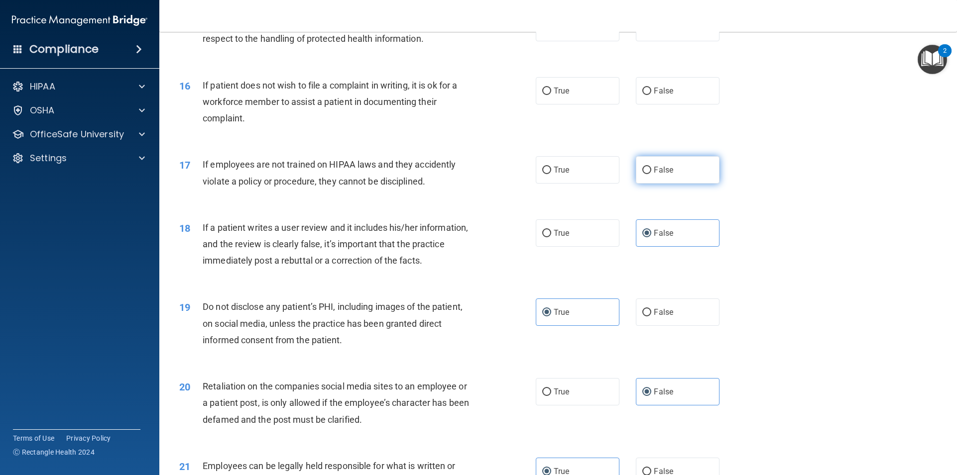
click at [663, 175] on span "False" at bounding box center [663, 169] width 19 height 9
click at [651, 174] on input "False" at bounding box center [646, 170] width 9 height 7
radio input "true"
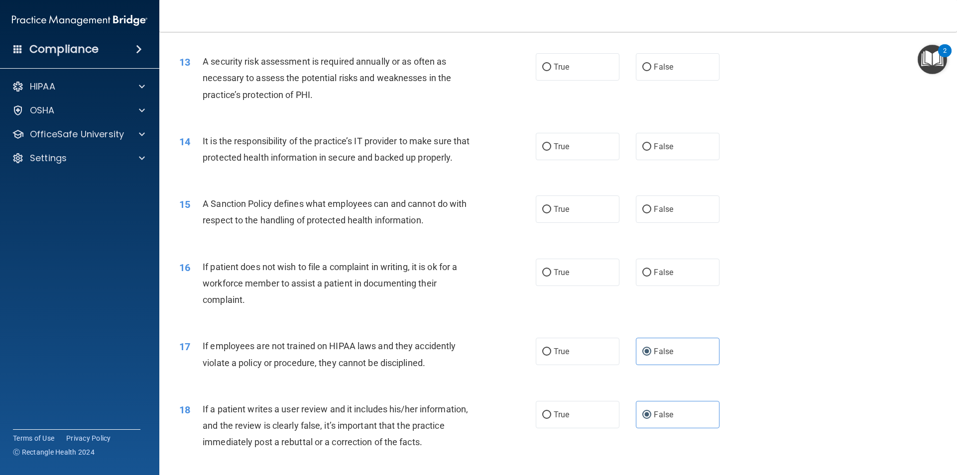
scroll to position [1028, 0]
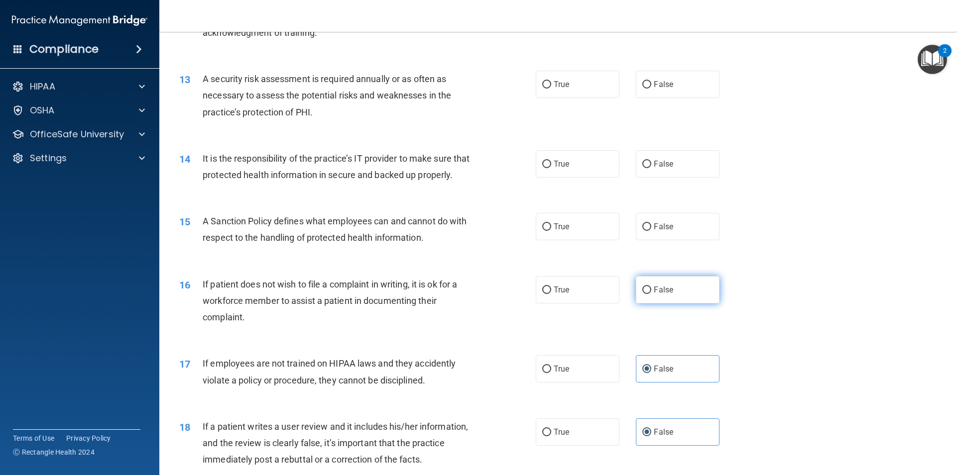
click at [656, 295] on span "False" at bounding box center [663, 289] width 19 height 9
click at [651, 294] on input "False" at bounding box center [646, 290] width 9 height 7
radio input "true"
click at [642, 231] on input "False" at bounding box center [646, 227] width 9 height 7
radio input "true"
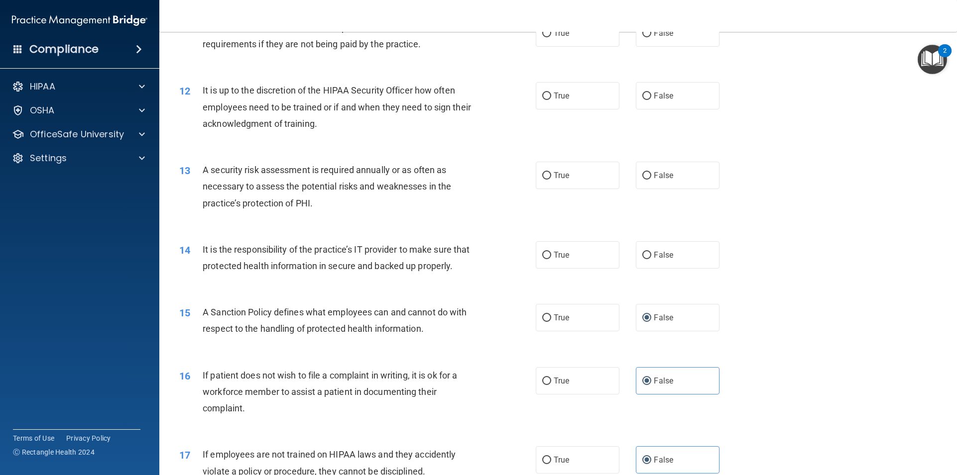
scroll to position [928, 0]
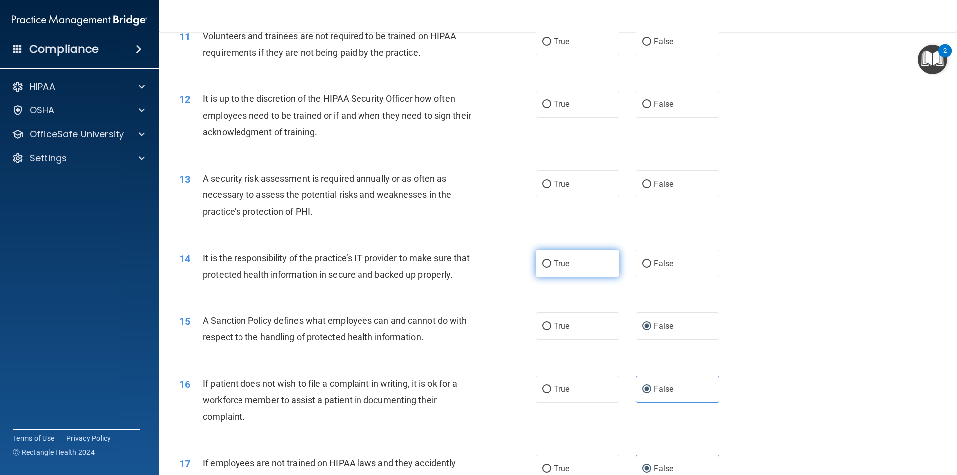
click at [542, 260] on input "True" at bounding box center [546, 263] width 9 height 7
radio input "true"
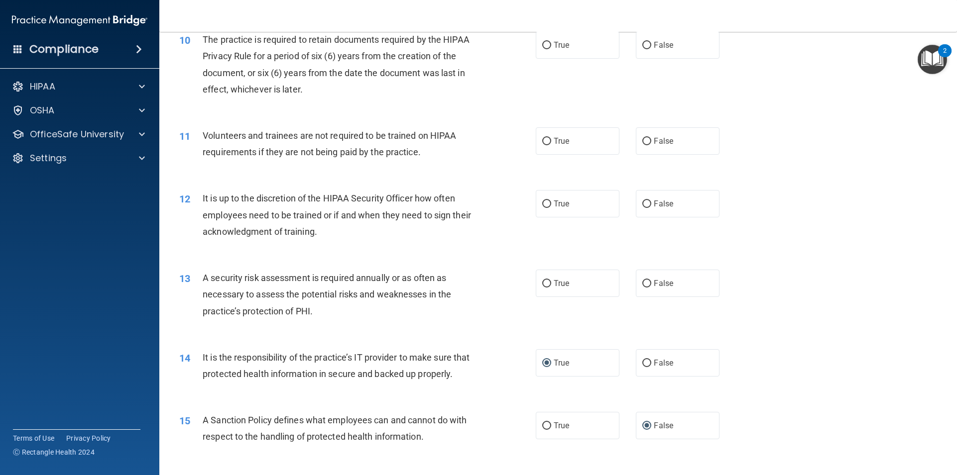
scroll to position [779, 0]
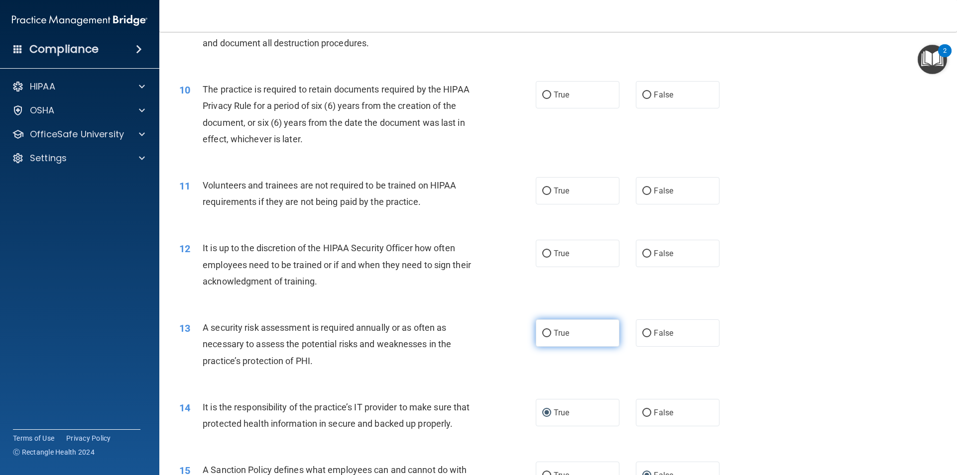
click at [554, 336] on span "True" at bounding box center [561, 333] width 15 height 9
click at [551, 336] on input "True" at bounding box center [546, 333] width 9 height 7
radio input "true"
click at [645, 251] on input "False" at bounding box center [646, 253] width 9 height 7
radio input "true"
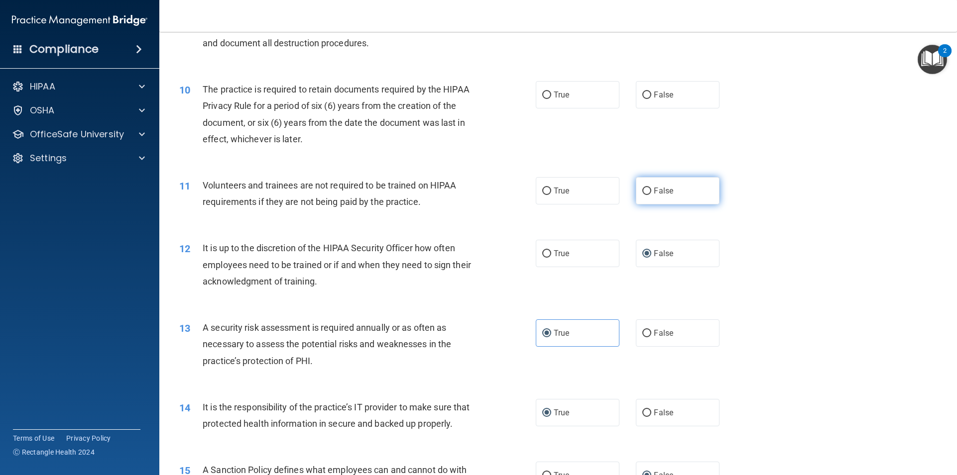
click at [654, 190] on span "False" at bounding box center [663, 190] width 19 height 9
click at [651, 190] on input "False" at bounding box center [646, 191] width 9 height 7
radio input "true"
drag, startPoint x: 303, startPoint y: 93, endPoint x: 319, endPoint y: 94, distance: 16.0
click at [316, 94] on span "The practice is required to retain documents required by the HIPAA Privacy Rule…" at bounding box center [336, 114] width 267 height 60
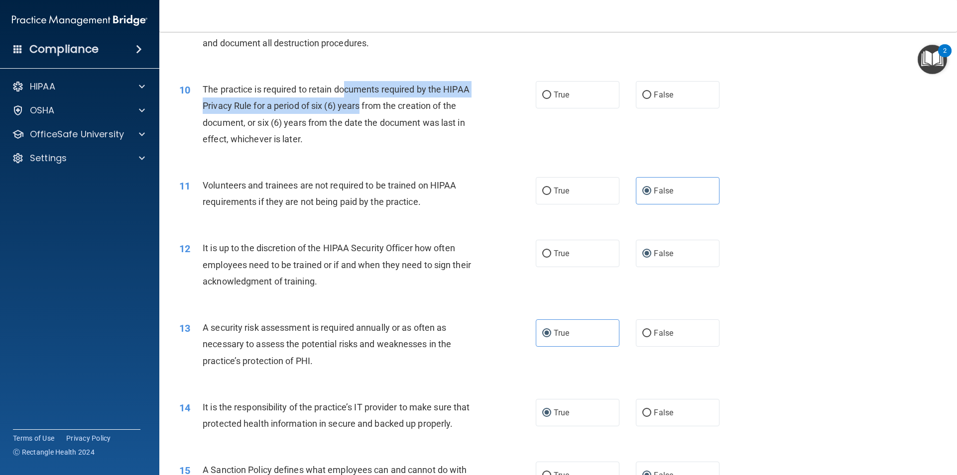
drag, startPoint x: 359, startPoint y: 99, endPoint x: 369, endPoint y: 102, distance: 10.5
click at [366, 101] on div "The practice is required to retain documents required by the HIPAA Privacy Rule…" at bounding box center [342, 114] width 279 height 66
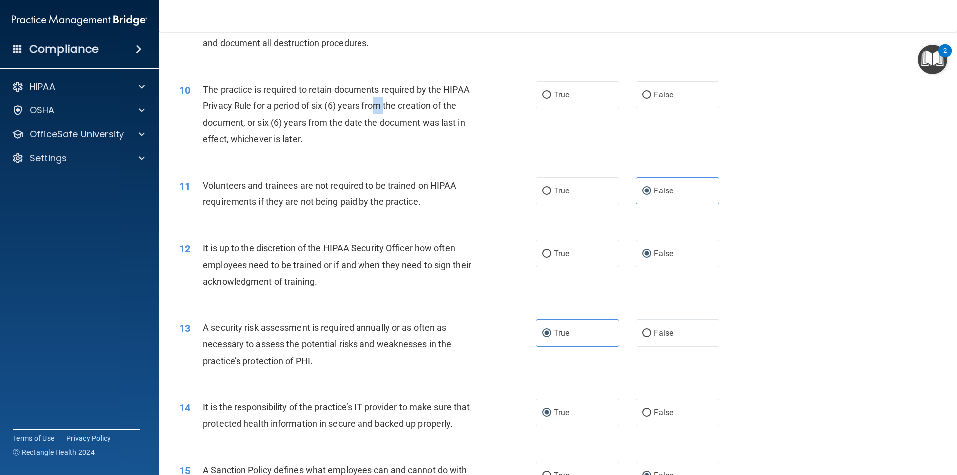
drag, startPoint x: 374, startPoint y: 104, endPoint x: 388, endPoint y: 114, distance: 17.0
click at [388, 114] on div "The practice is required to retain documents required by the HIPAA Privacy Rule…" at bounding box center [342, 114] width 279 height 66
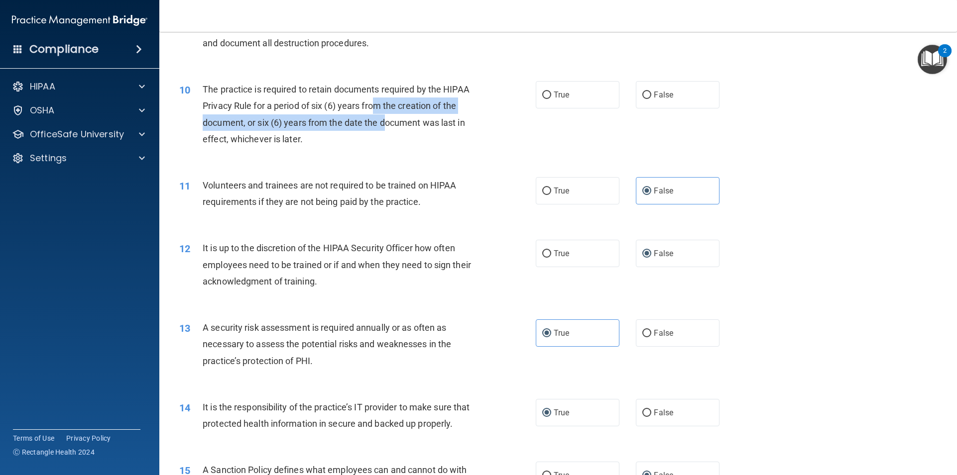
click at [388, 114] on div "The practice is required to retain documents required by the HIPAA Privacy Rule…" at bounding box center [342, 114] width 279 height 66
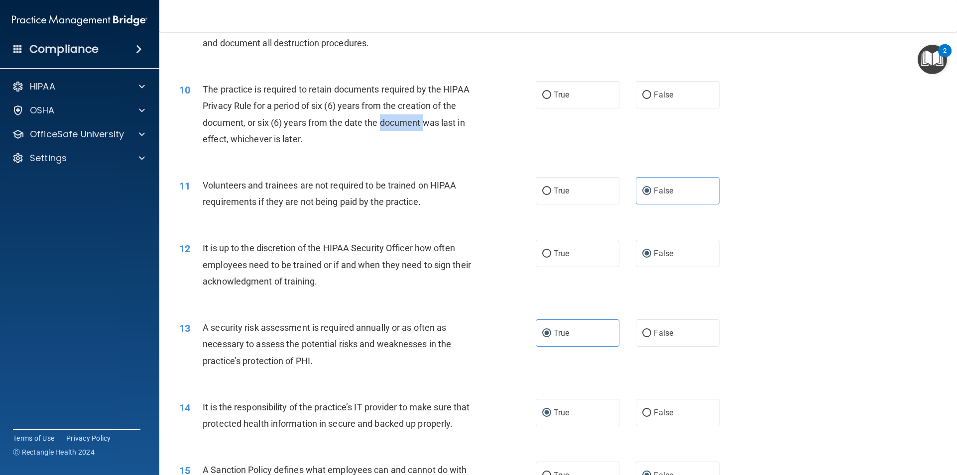
click at [388, 114] on div "The practice is required to retain documents required by the HIPAA Privacy Rule…" at bounding box center [342, 114] width 279 height 66
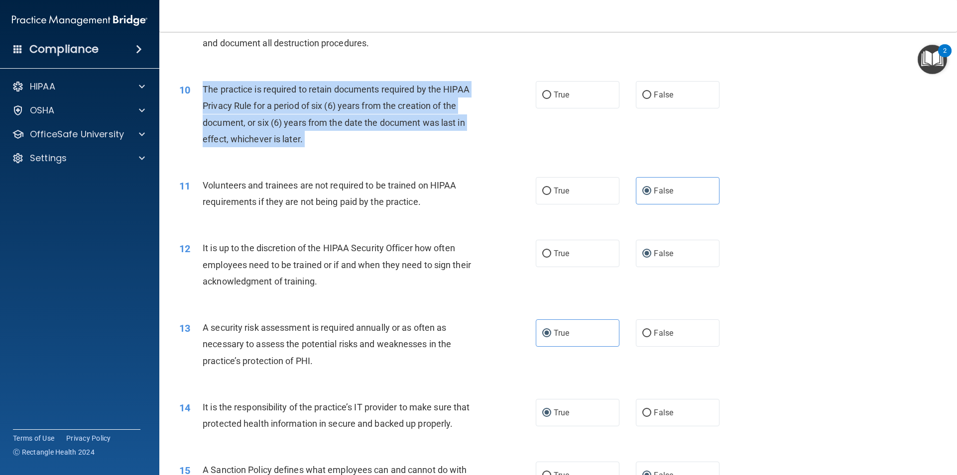
click at [388, 114] on div "The practice is required to retain documents required by the HIPAA Privacy Rule…" at bounding box center [342, 114] width 279 height 66
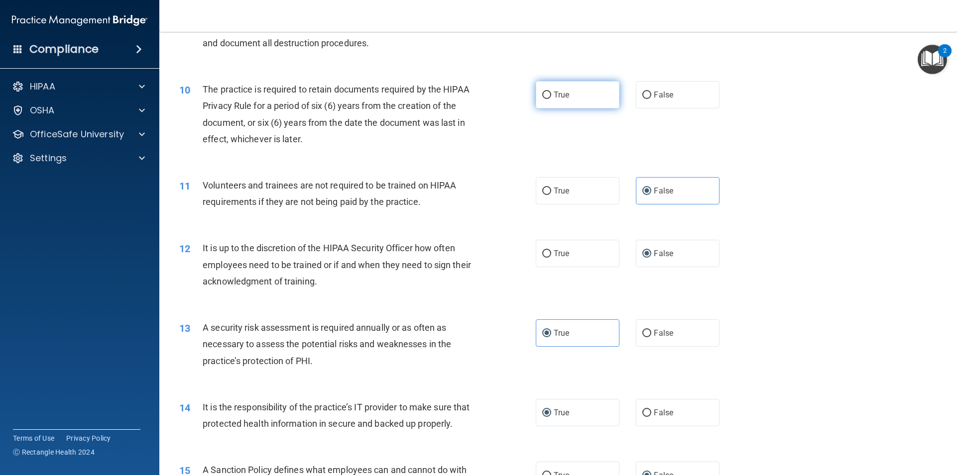
click at [591, 102] on label "True" at bounding box center [578, 94] width 84 height 27
click at [551, 99] on input "True" at bounding box center [546, 95] width 9 height 7
radio input "true"
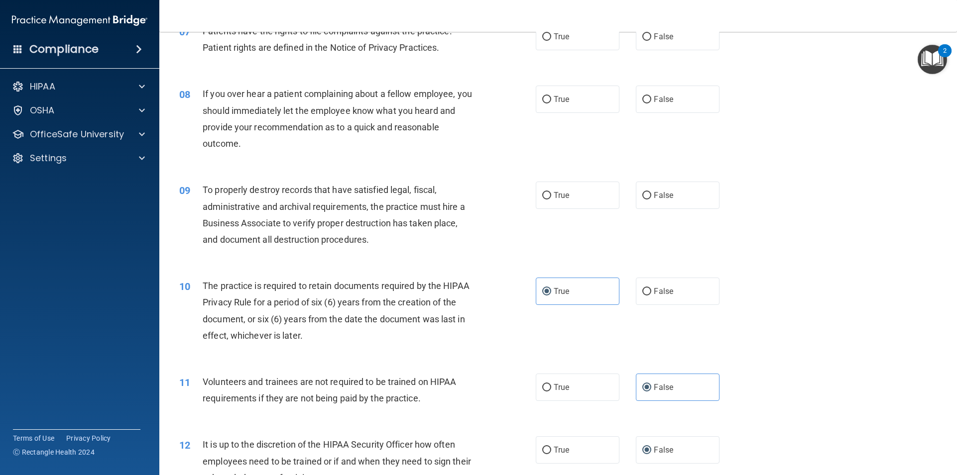
scroll to position [580, 0]
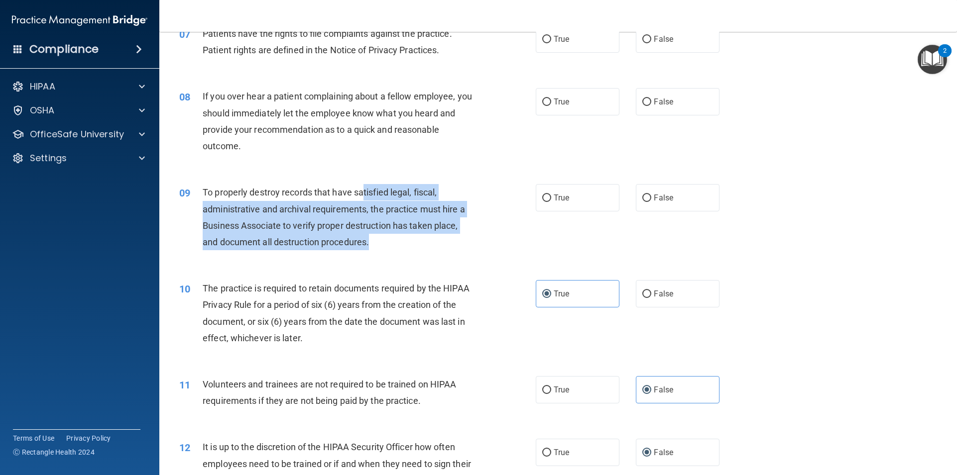
drag, startPoint x: 363, startPoint y: 191, endPoint x: 426, endPoint y: 236, distance: 77.0
click at [426, 236] on div "To properly destroy records that have satisfied legal, fiscal, administrative a…" at bounding box center [342, 217] width 279 height 66
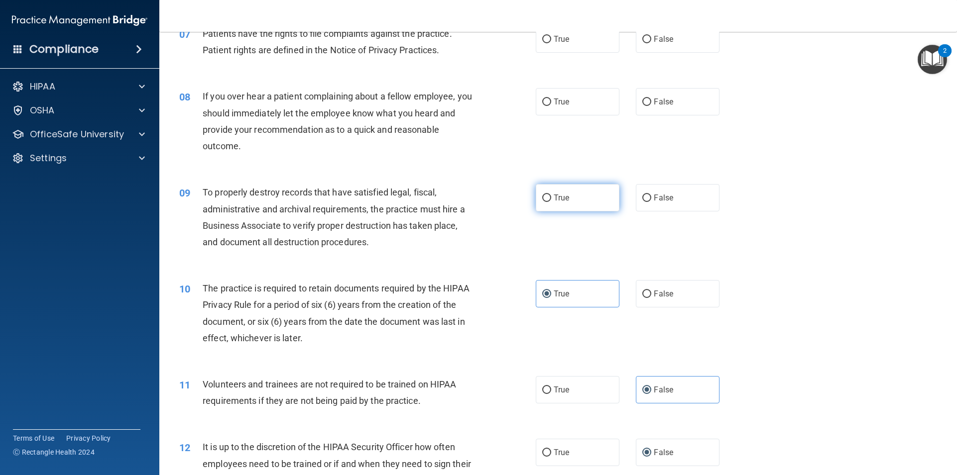
click at [556, 198] on span "True" at bounding box center [561, 197] width 15 height 9
click at [551, 198] on input "True" at bounding box center [546, 198] width 9 height 7
radio input "true"
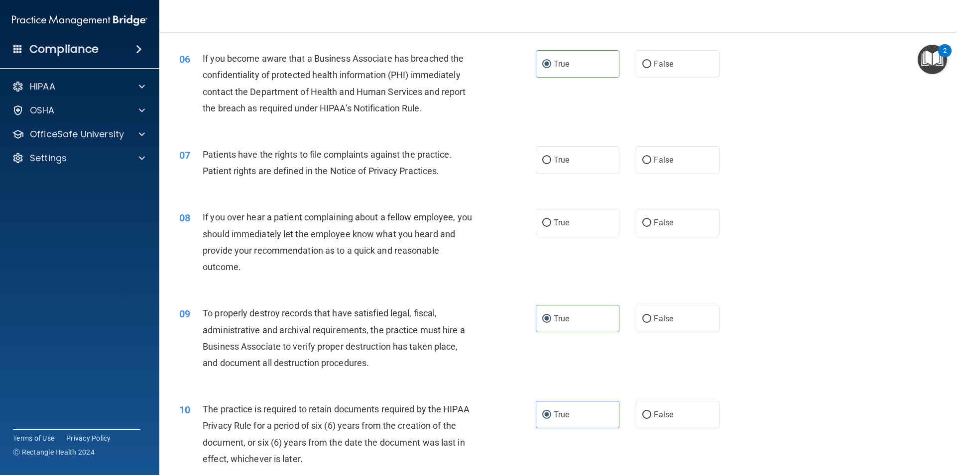
scroll to position [431, 0]
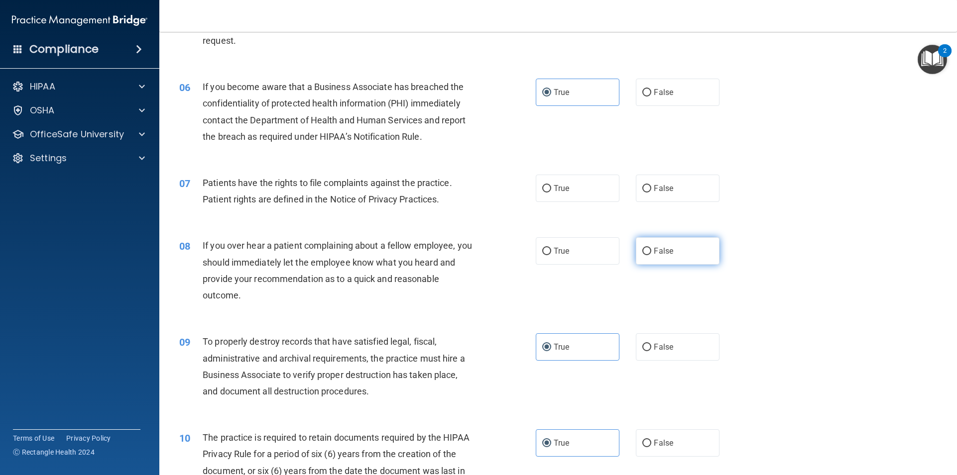
click at [684, 243] on label "False" at bounding box center [678, 250] width 84 height 27
click at [651, 248] on input "False" at bounding box center [646, 251] width 9 height 7
radio input "true"
click at [302, 185] on span "Patients have the rights to file complaints against the practice. Patient right…" at bounding box center [327, 191] width 249 height 27
click at [303, 184] on span "Patients have the rights to file complaints against the practice. Patient right…" at bounding box center [327, 191] width 249 height 27
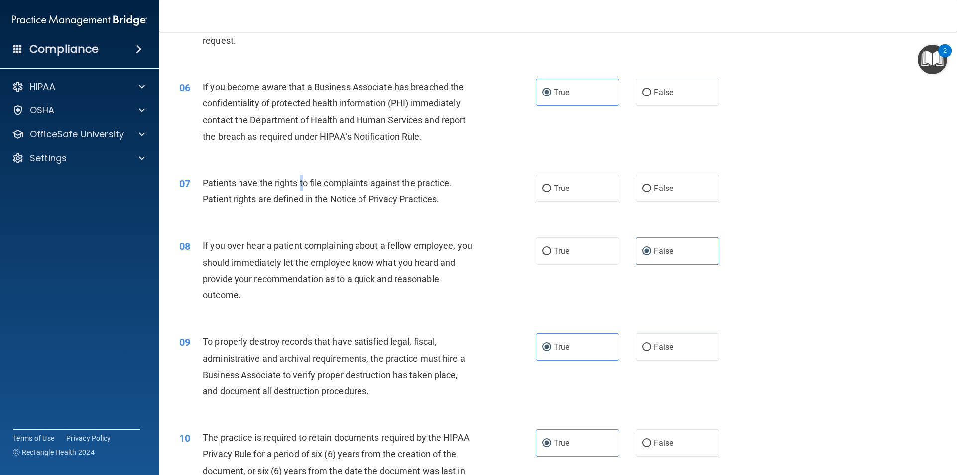
click at [303, 184] on span "Patients have the rights to file complaints against the practice. Patient right…" at bounding box center [327, 191] width 249 height 27
drag, startPoint x: 550, startPoint y: 188, endPoint x: 499, endPoint y: 188, distance: 51.3
click at [550, 189] on label "True" at bounding box center [578, 188] width 84 height 27
click at [550, 189] on input "True" at bounding box center [546, 188] width 9 height 7
radio input "true"
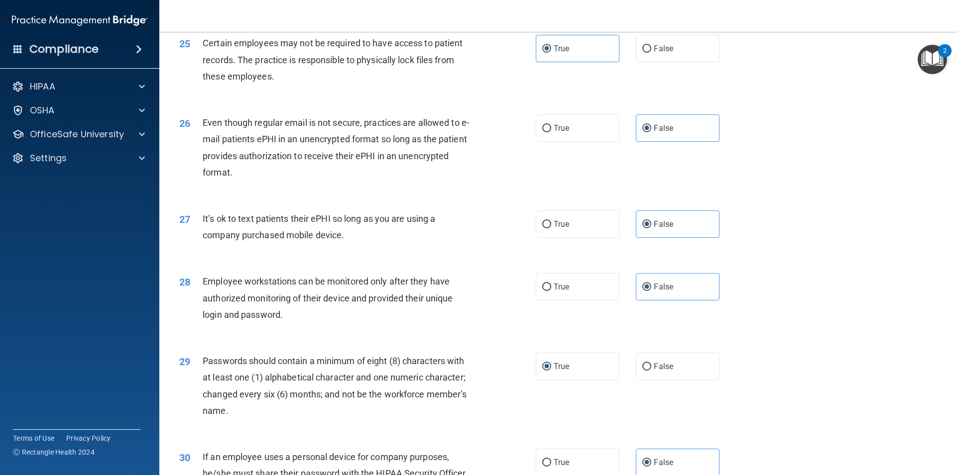
scroll to position [2023, 0]
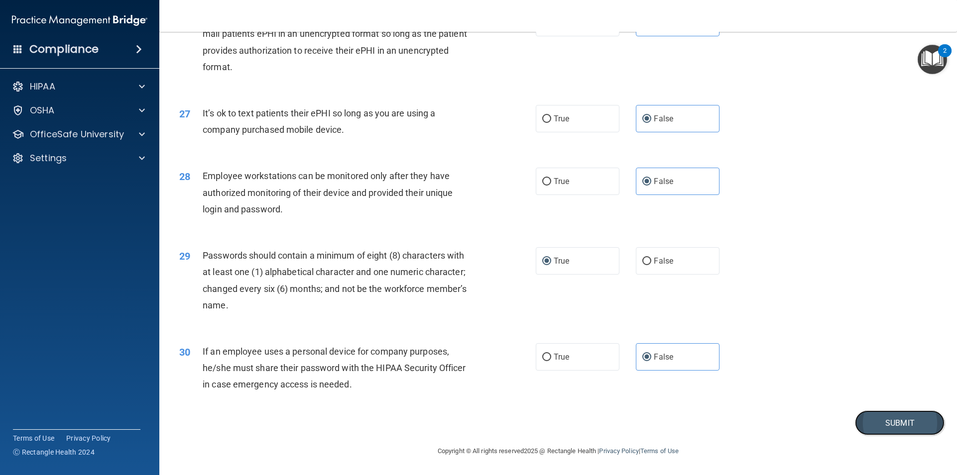
click at [894, 431] on button "Submit" at bounding box center [900, 423] width 90 height 25
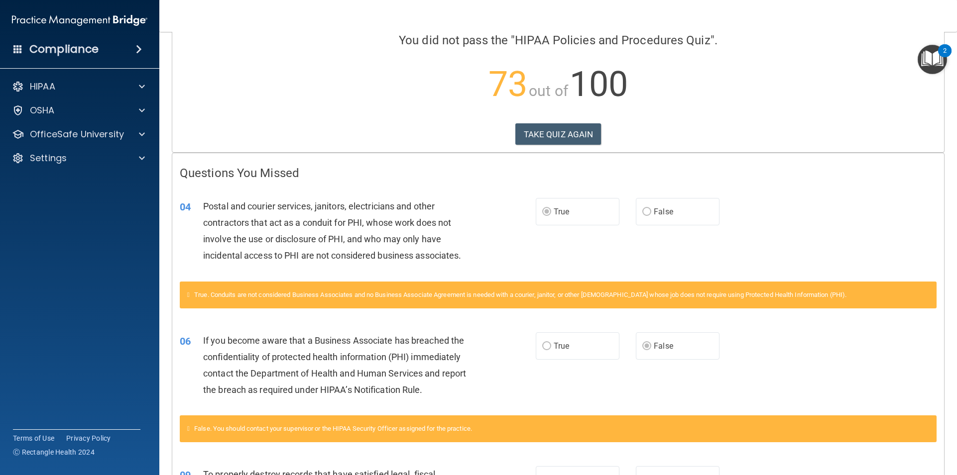
scroll to position [100, 0]
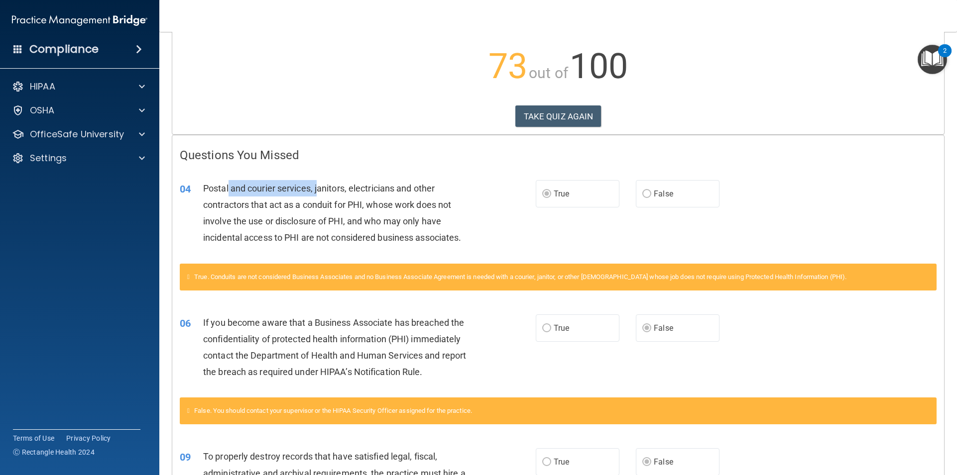
drag, startPoint x: 237, startPoint y: 188, endPoint x: 324, endPoint y: 191, distance: 86.7
click at [322, 191] on span "Postal and courier services, janitors, electricians and other contractors that …" at bounding box center [332, 213] width 258 height 60
drag, startPoint x: 404, startPoint y: 190, endPoint x: 411, endPoint y: 190, distance: 6.5
click at [411, 190] on span "Postal and courier services, janitors, electricians and other contractors that …" at bounding box center [332, 213] width 258 height 60
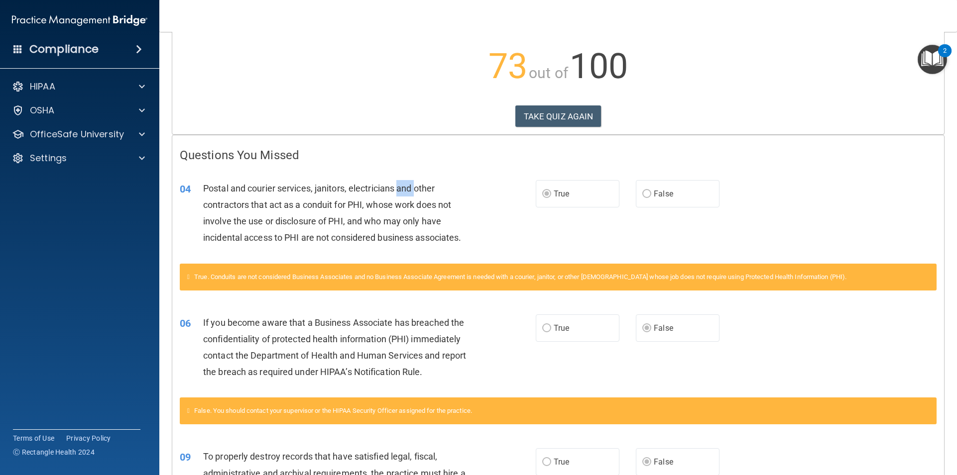
click at [411, 190] on span "Postal and courier services, janitors, electricians and other contractors that …" at bounding box center [332, 213] width 258 height 60
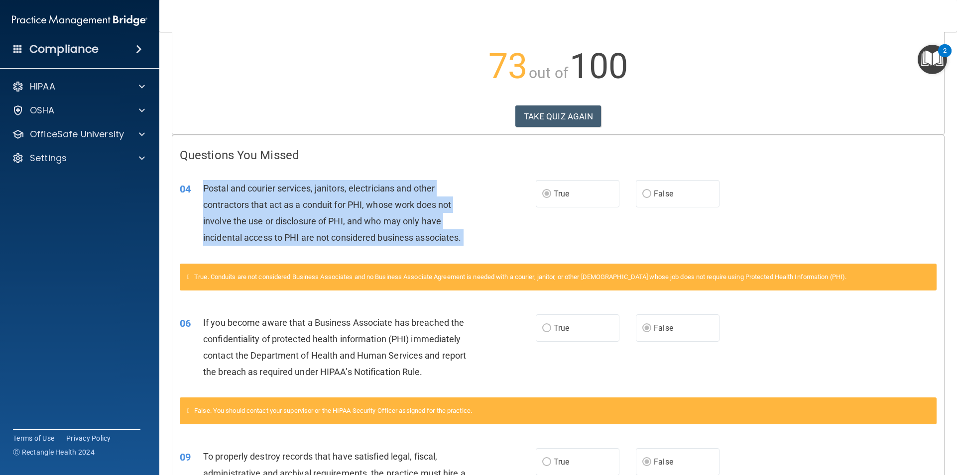
click at [411, 190] on span "Postal and courier services, janitors, electricians and other contractors that …" at bounding box center [332, 213] width 258 height 60
click at [411, 198] on div "Postal and courier services, janitors, electricians and other contractors that …" at bounding box center [342, 213] width 278 height 66
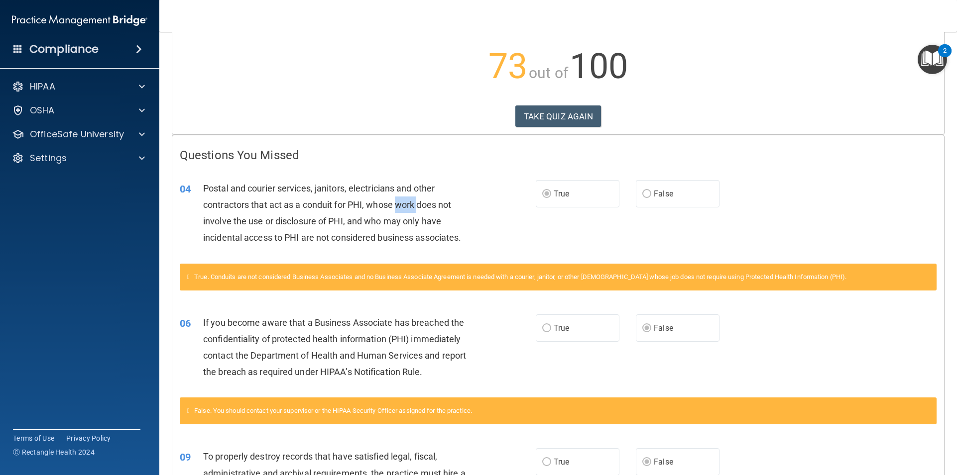
click at [411, 198] on div "Postal and courier services, janitors, electricians and other contractors that …" at bounding box center [342, 213] width 278 height 66
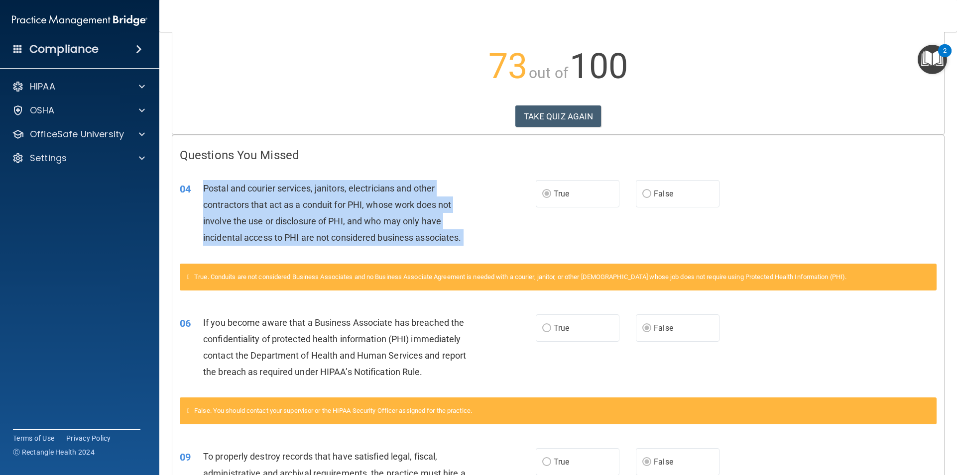
click at [411, 198] on div "Postal and courier services, janitors, electricians and other contractors that …" at bounding box center [342, 213] width 278 height 66
click at [422, 210] on span "Postal and courier services, janitors, electricians and other contractors that …" at bounding box center [332, 213] width 258 height 60
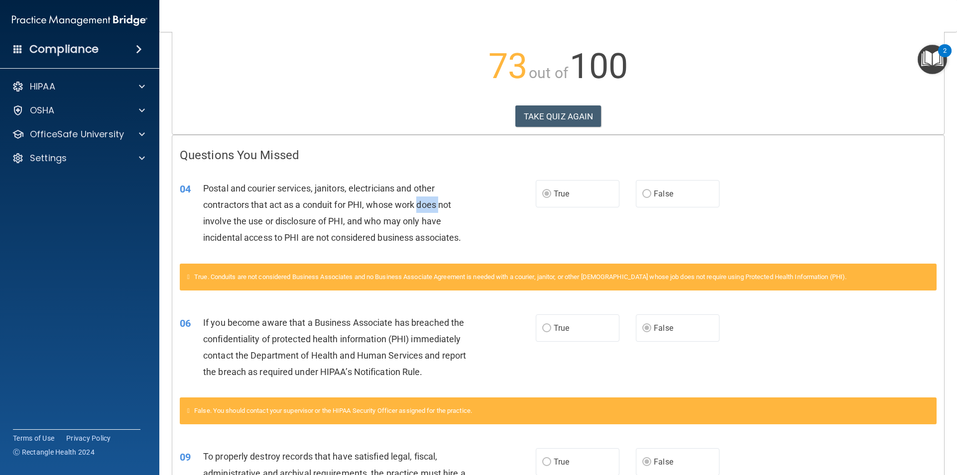
click at [422, 210] on span "Postal and courier services, janitors, electricians and other contractors that …" at bounding box center [332, 213] width 258 height 60
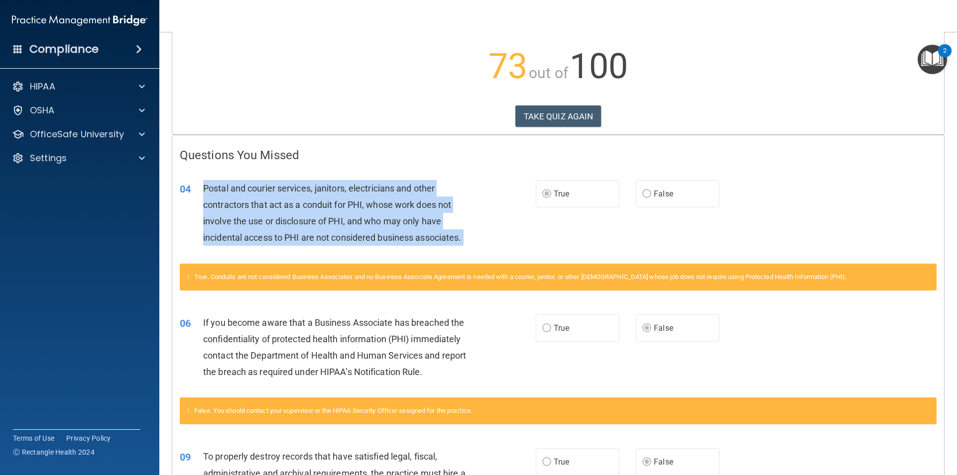
click at [422, 210] on span "Postal and courier services, janitors, electricians and other contractors that …" at bounding box center [332, 213] width 258 height 60
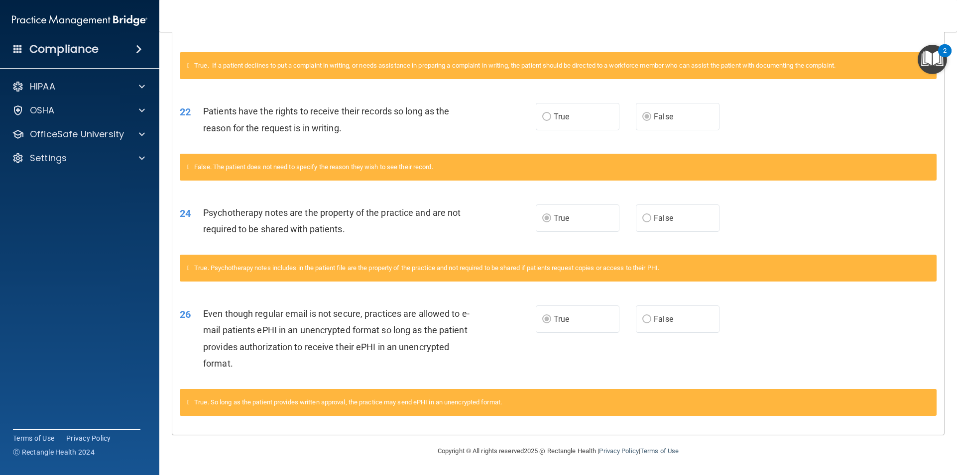
scroll to position [815, 0]
click at [431, 217] on span "Psychotherapy notes are the property of the practice and are not required to be…" at bounding box center [331, 221] width 257 height 27
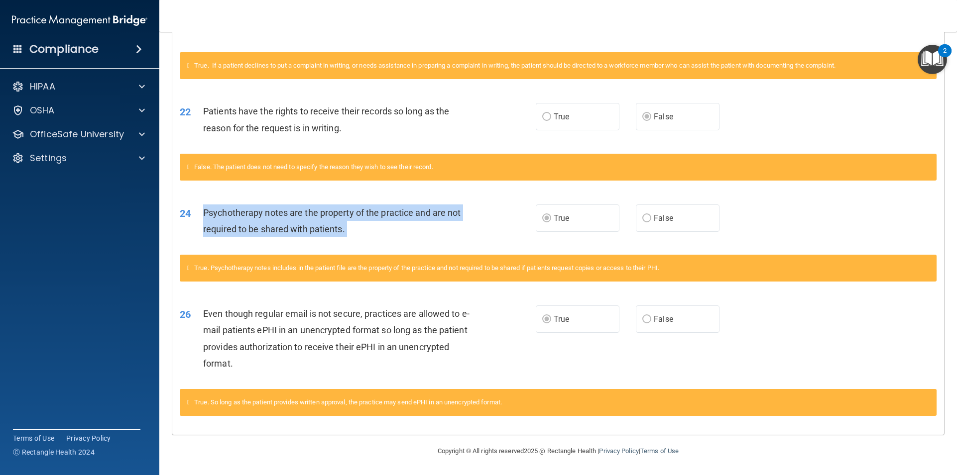
click at [431, 217] on span "Psychotherapy notes are the property of the practice and are not required to be…" at bounding box center [331, 221] width 257 height 27
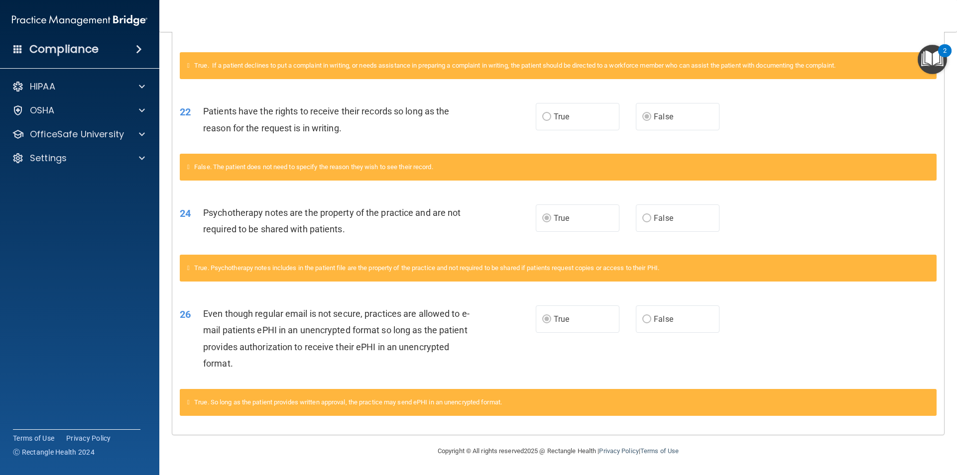
click at [410, 327] on span "Even though regular email is not secure, practices are allowed to e-mail patien…" at bounding box center [336, 339] width 266 height 60
click at [409, 326] on span "Even though regular email is not secure, practices are allowed to e-mail patien…" at bounding box center [336, 339] width 266 height 60
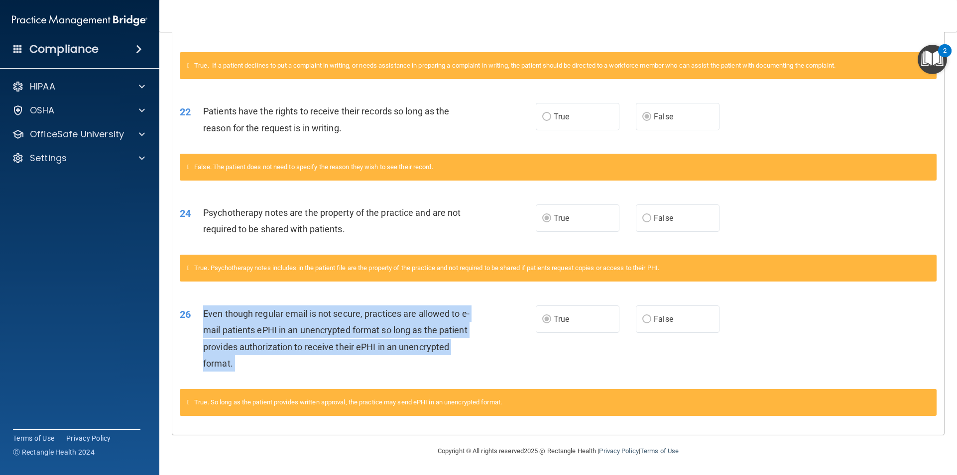
click at [409, 326] on span "Even though regular email is not secure, practices are allowed to e-mail patien…" at bounding box center [336, 339] width 266 height 60
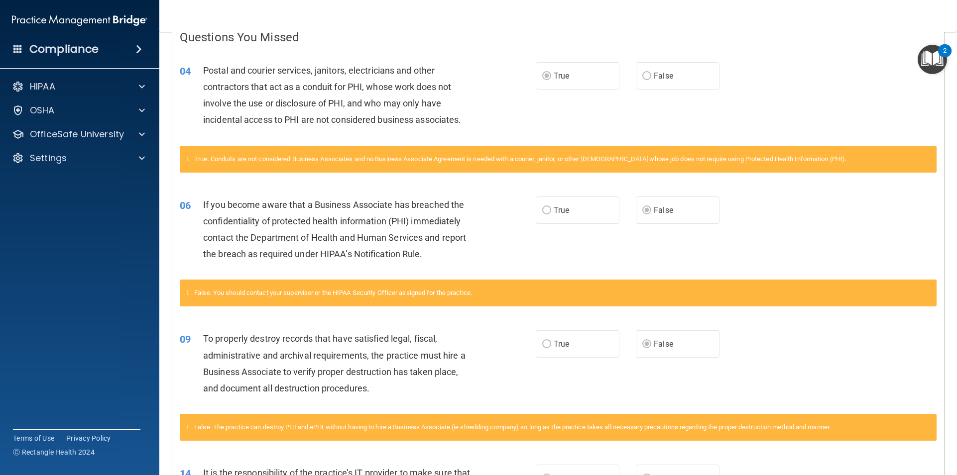
scroll to position [0, 0]
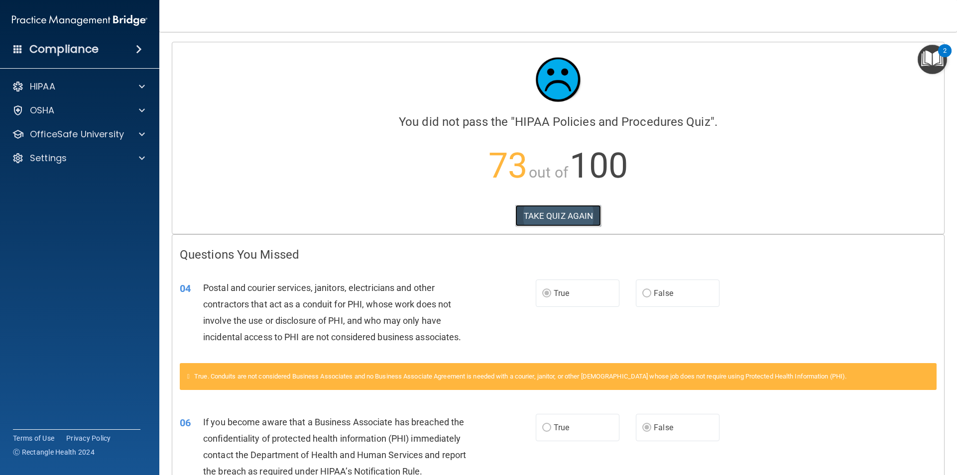
click at [548, 210] on button "TAKE QUIZ AGAIN" at bounding box center [558, 216] width 86 height 22
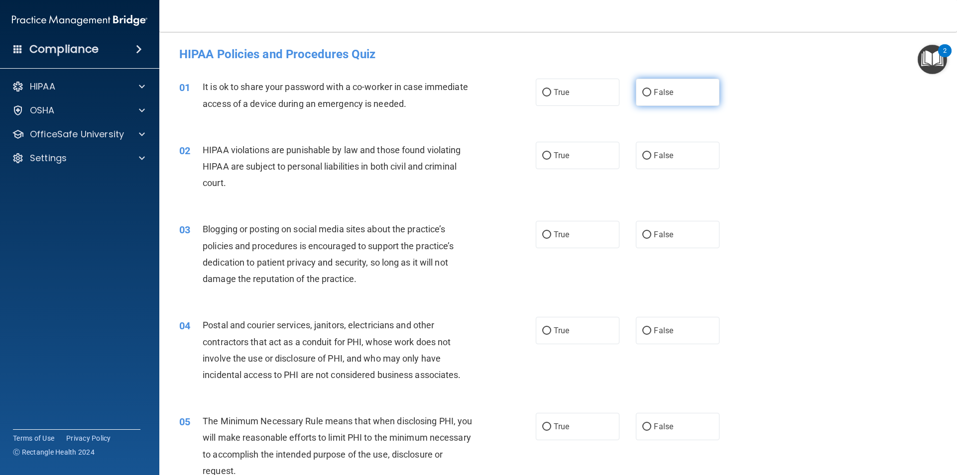
click at [662, 101] on label "False" at bounding box center [678, 92] width 84 height 27
click at [651, 97] on input "False" at bounding box center [646, 92] width 9 height 7
radio input "true"
click at [529, 157] on div "02 HIPAA violations are punishable by law and those found violating HIPAA are s…" at bounding box center [357, 169] width 386 height 55
click at [548, 157] on label "True" at bounding box center [578, 155] width 84 height 27
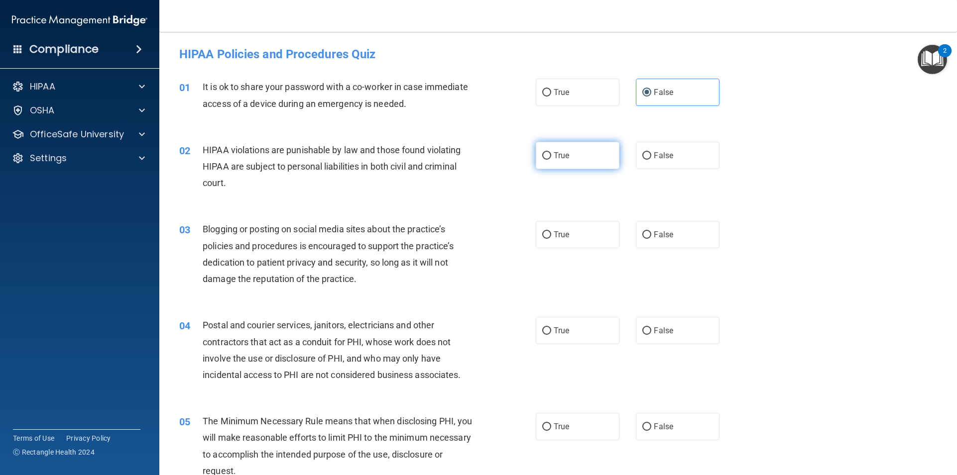
click at [548, 157] on input "True" at bounding box center [546, 155] width 9 height 7
radio input "true"
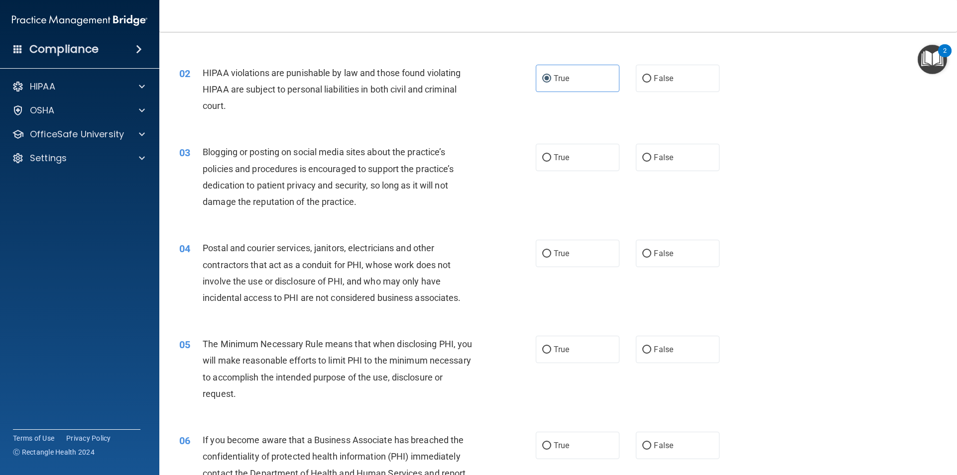
scroll to position [100, 0]
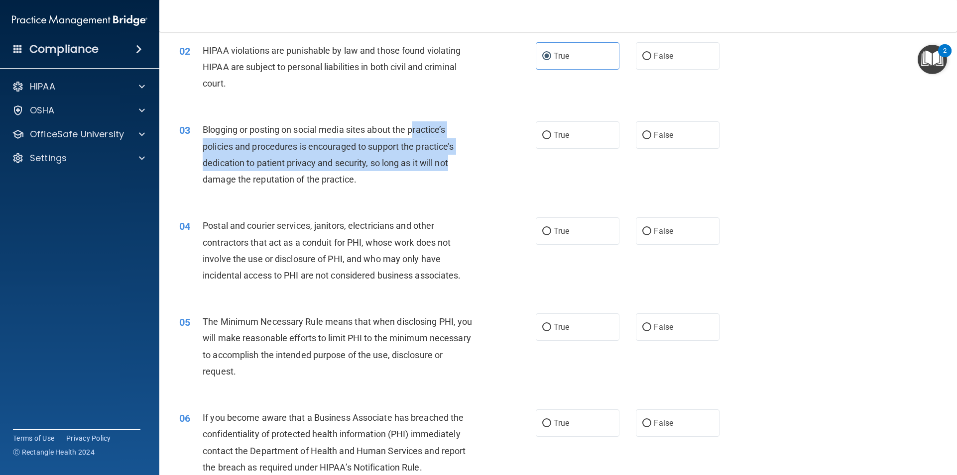
drag, startPoint x: 415, startPoint y: 128, endPoint x: 459, endPoint y: 159, distance: 53.6
click at [456, 157] on div "Blogging or posting on social media sites about the practice’s policies and pro…" at bounding box center [342, 154] width 279 height 66
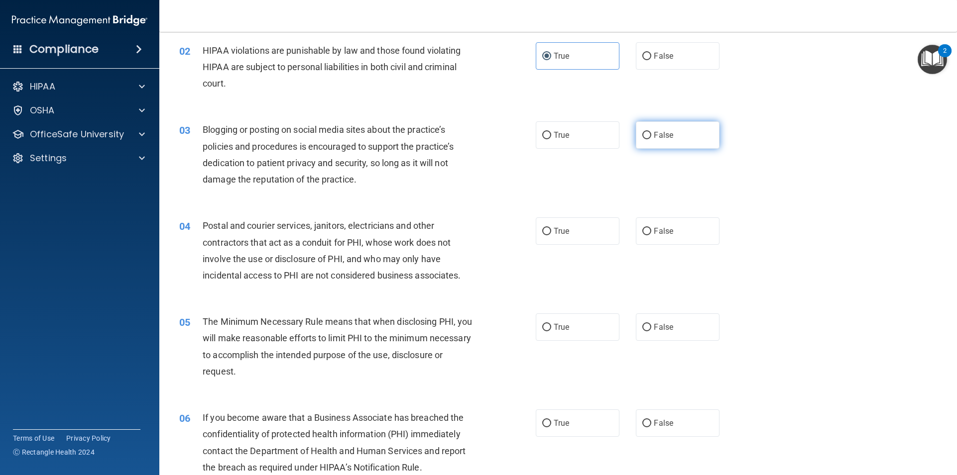
click at [693, 136] on label "False" at bounding box center [678, 134] width 84 height 27
click at [651, 136] on input "False" at bounding box center [646, 135] width 9 height 7
radio input "true"
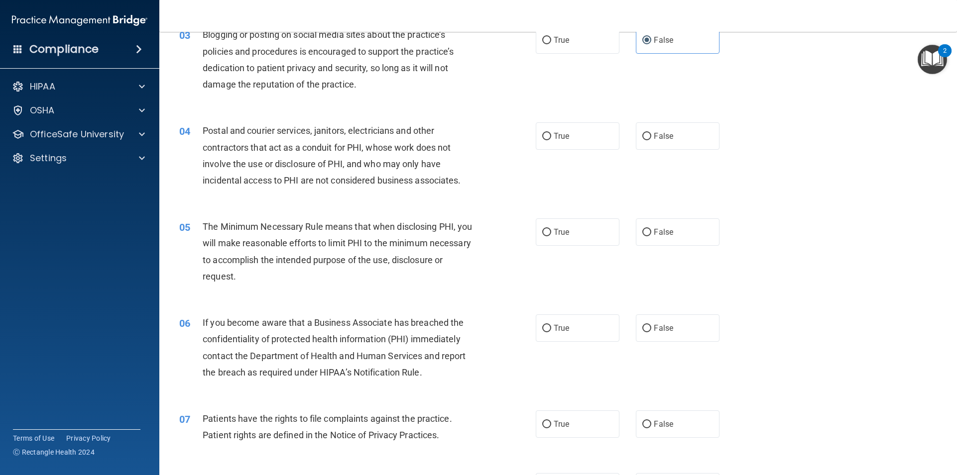
scroll to position [199, 0]
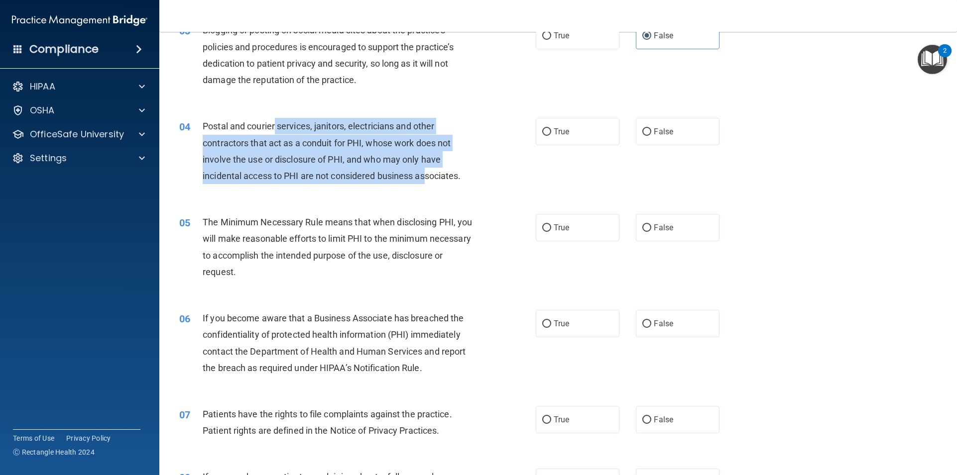
drag, startPoint x: 275, startPoint y: 122, endPoint x: 523, endPoint y: 158, distance: 250.5
click at [426, 171] on span "Postal and courier services, janitors, electricians and other contractors that …" at bounding box center [332, 151] width 258 height 60
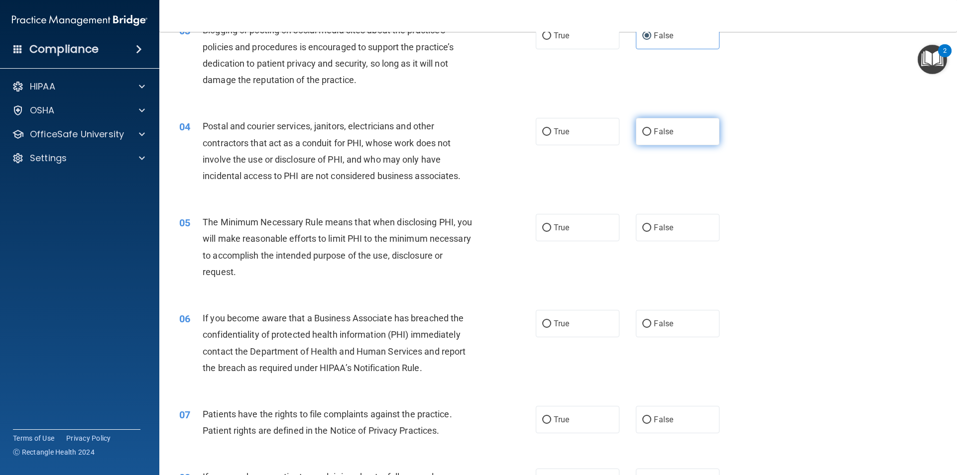
click at [669, 132] on label "False" at bounding box center [678, 131] width 84 height 27
click at [651, 132] on input "False" at bounding box center [646, 131] width 9 height 7
radio input "true"
click at [294, 175] on span "Postal and courier services, janitors, electricians and other contractors that …" at bounding box center [332, 151] width 258 height 60
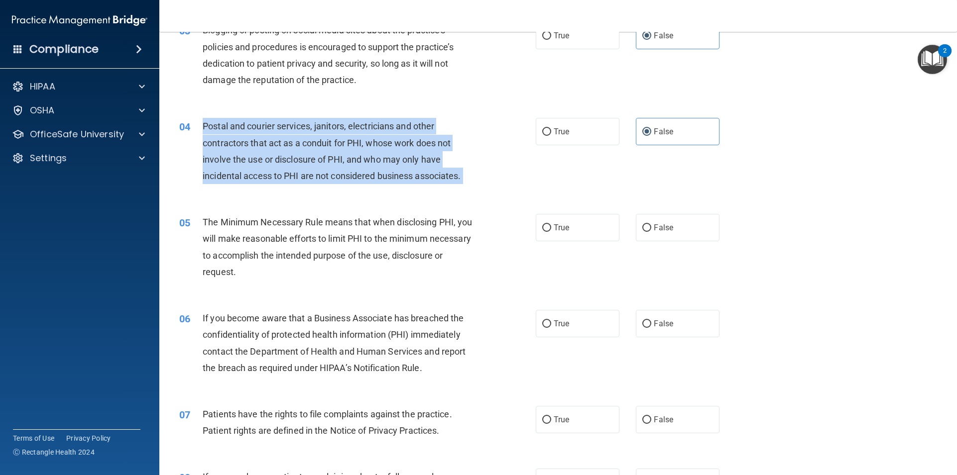
click at [294, 175] on span "Postal and courier services, janitors, electricians and other contractors that …" at bounding box center [332, 151] width 258 height 60
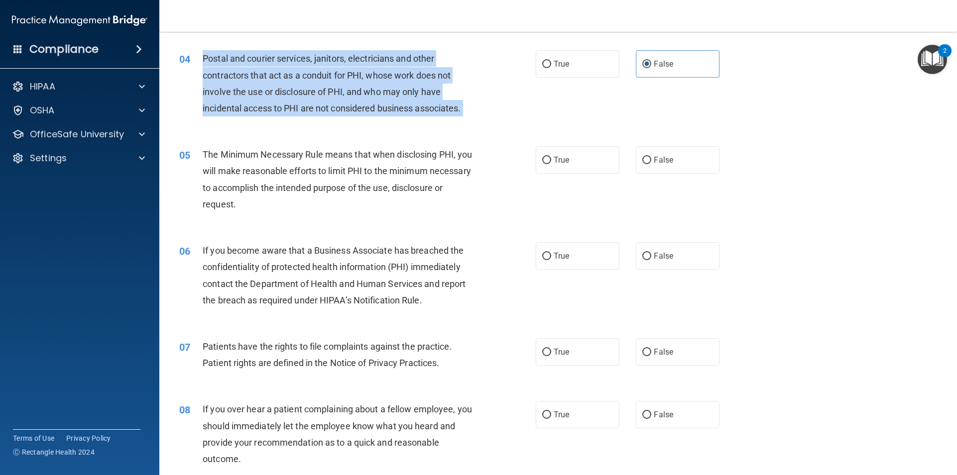
scroll to position [299, 0]
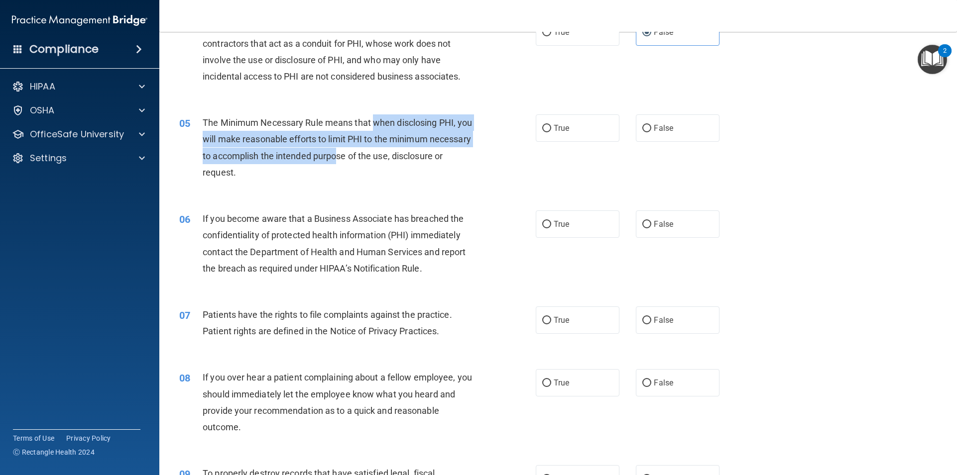
drag, startPoint x: 374, startPoint y: 125, endPoint x: 380, endPoint y: 160, distance: 35.8
click at [380, 160] on span "The Minimum Necessary Rule means that when disclosing PHI, you will make reason…" at bounding box center [337, 147] width 269 height 60
click at [384, 121] on span "The Minimum Necessary Rule means that when disclosing PHI, you will make reason…" at bounding box center [337, 147] width 269 height 60
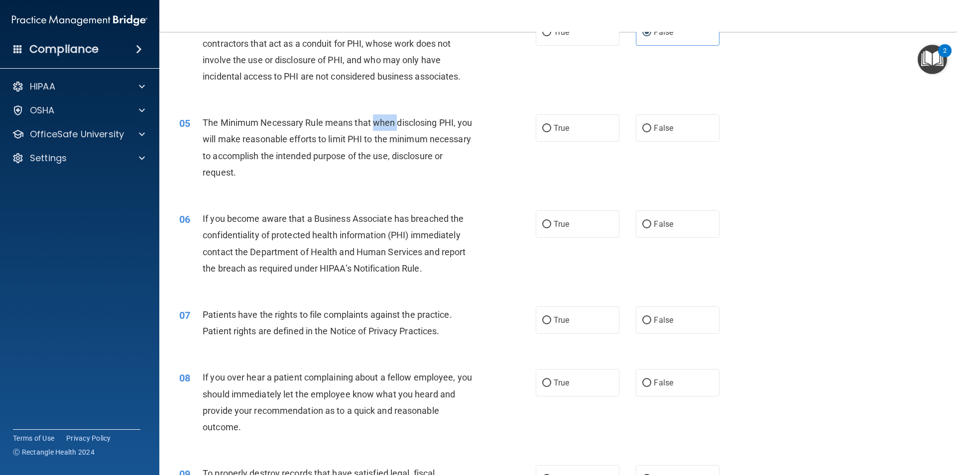
click at [384, 121] on span "The Minimum Necessary Rule means that when disclosing PHI, you will make reason…" at bounding box center [337, 147] width 269 height 60
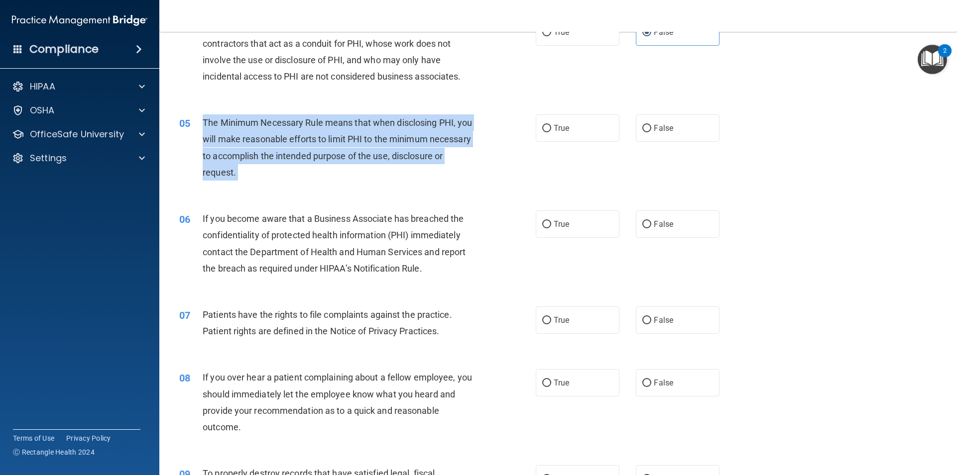
click at [384, 121] on span "The Minimum Necessary Rule means that when disclosing PHI, you will make reason…" at bounding box center [337, 147] width 269 height 60
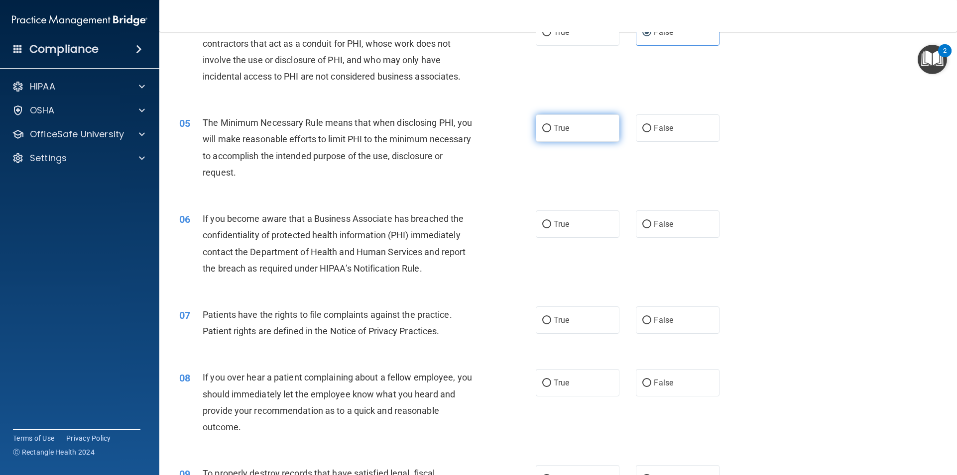
click at [591, 128] on label "True" at bounding box center [578, 127] width 84 height 27
click at [551, 128] on input "True" at bounding box center [546, 128] width 9 height 7
radio input "true"
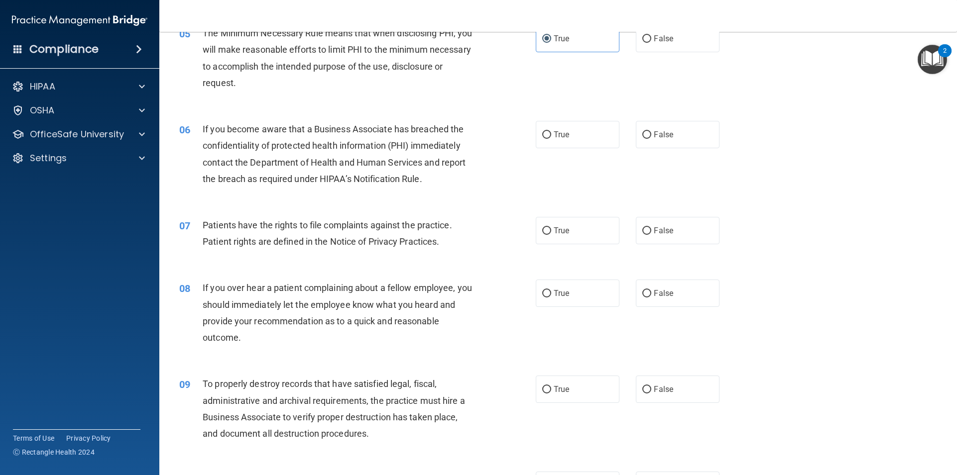
scroll to position [398, 0]
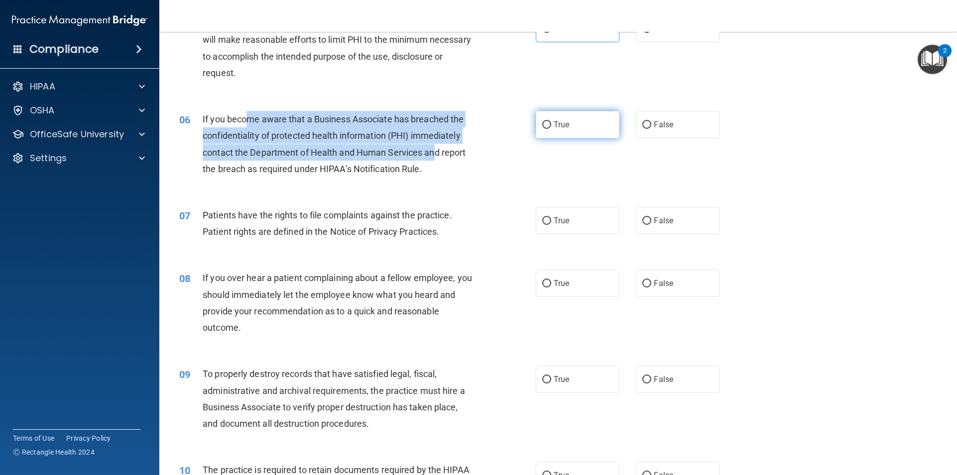
drag, startPoint x: 251, startPoint y: 118, endPoint x: 541, endPoint y: 123, distance: 290.3
click at [436, 154] on span "If you become aware that a Business Associate has breached the confidentiality …" at bounding box center [334, 144] width 263 height 60
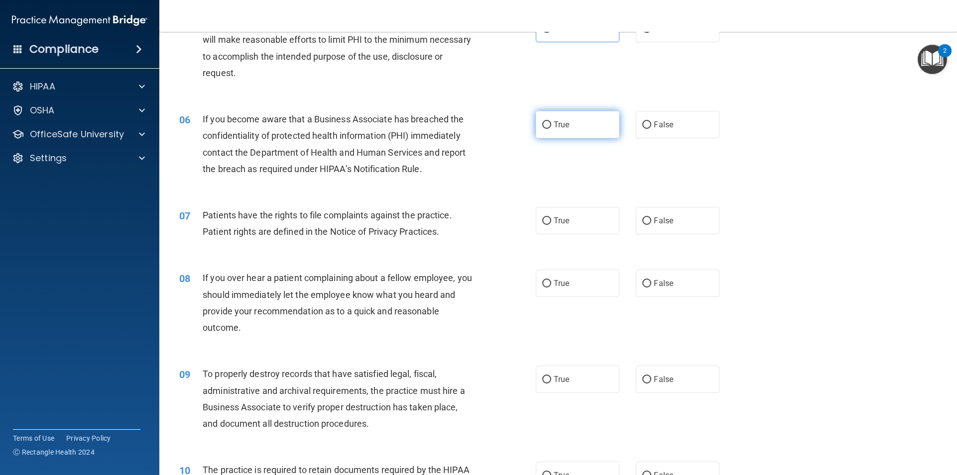
click at [614, 113] on label "True" at bounding box center [578, 124] width 84 height 27
click at [551, 121] on input "True" at bounding box center [546, 124] width 9 height 7
radio input "true"
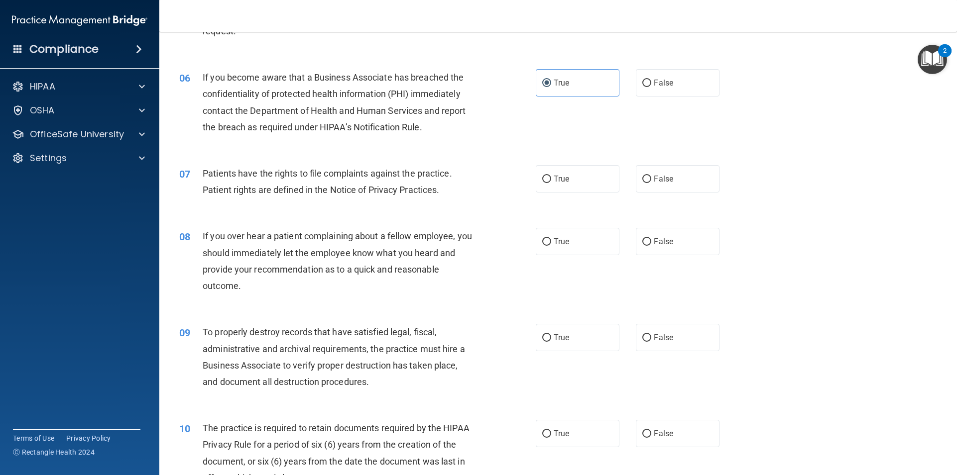
scroll to position [498, 0]
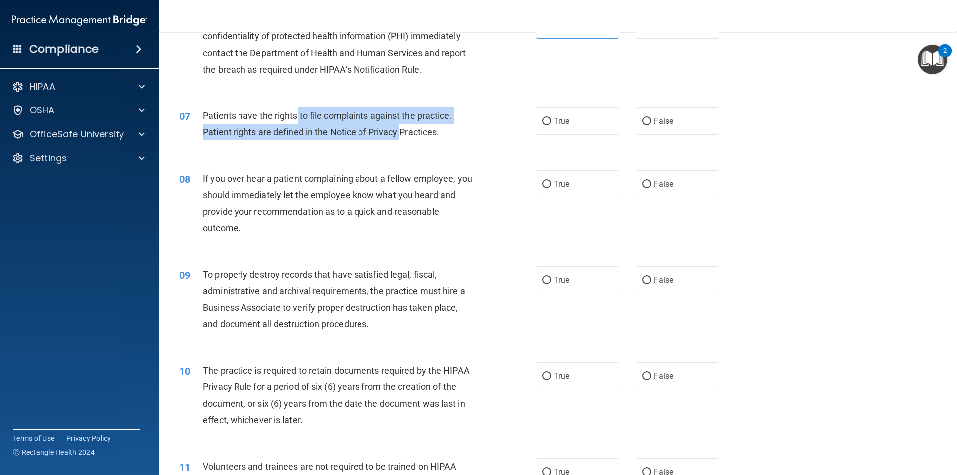
drag, startPoint x: 297, startPoint y: 114, endPoint x: 452, endPoint y: 143, distance: 158.5
click at [406, 138] on div "Patients have the rights to file complaints against the practice. Patient right…" at bounding box center [342, 124] width 279 height 33
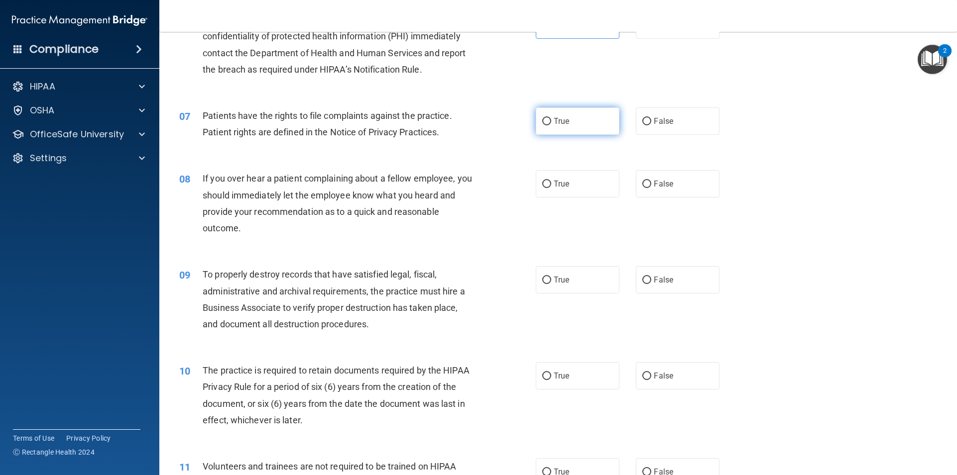
click at [554, 126] on label "True" at bounding box center [578, 121] width 84 height 27
click at [551, 125] on input "True" at bounding box center [546, 121] width 9 height 7
radio input "true"
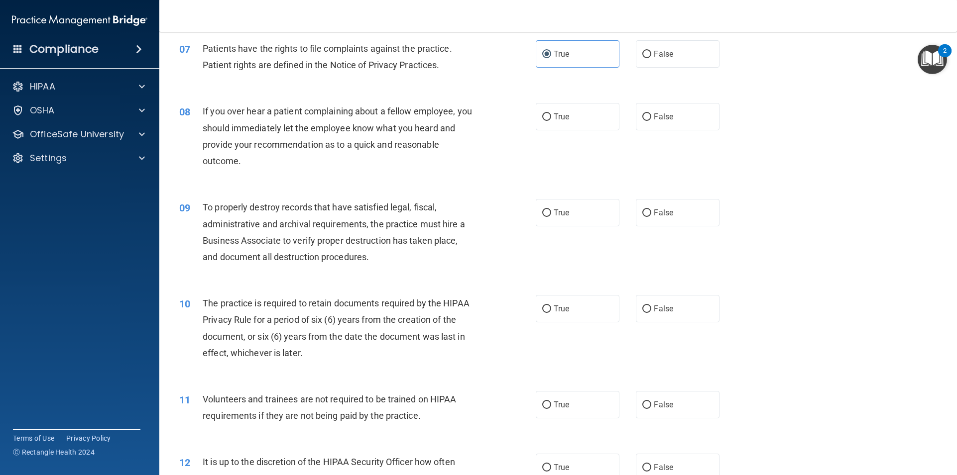
scroll to position [548, 0]
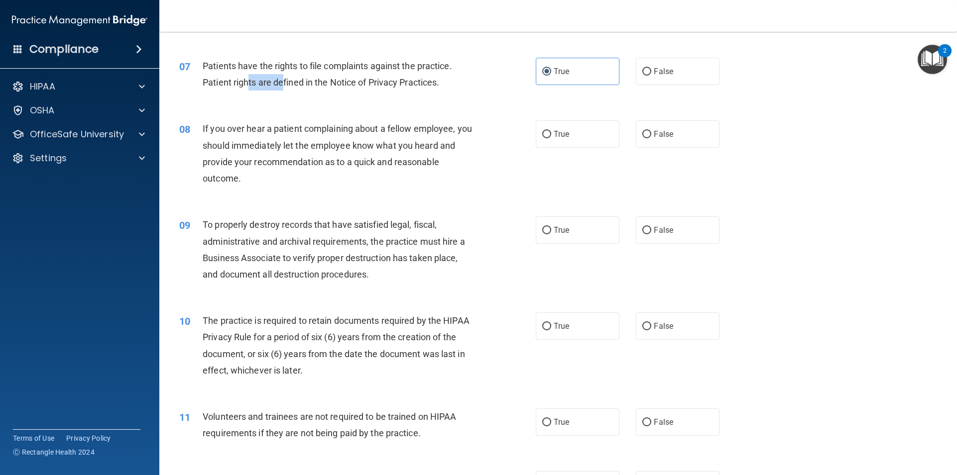
drag, startPoint x: 250, startPoint y: 75, endPoint x: 282, endPoint y: 86, distance: 33.7
click at [282, 86] on div "Patients have the rights to file complaints against the practice. Patient right…" at bounding box center [342, 74] width 279 height 33
click at [297, 160] on span "If you over hear a patient complaining about a fellow employee, you should imme…" at bounding box center [337, 153] width 269 height 60
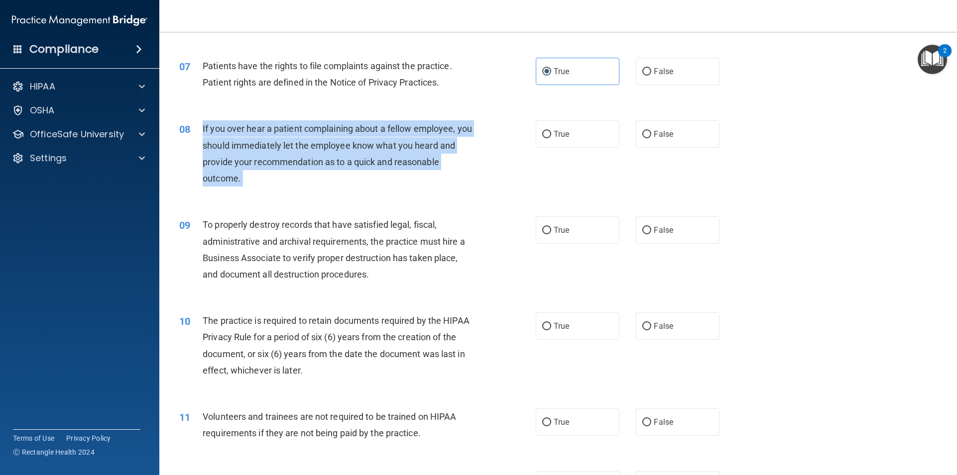
click at [297, 160] on span "If you over hear a patient complaining about a fellow employee, you should imme…" at bounding box center [337, 153] width 269 height 60
click at [272, 130] on span "If you over hear a patient complaining about a fellow employee, you should imme…" at bounding box center [337, 153] width 269 height 60
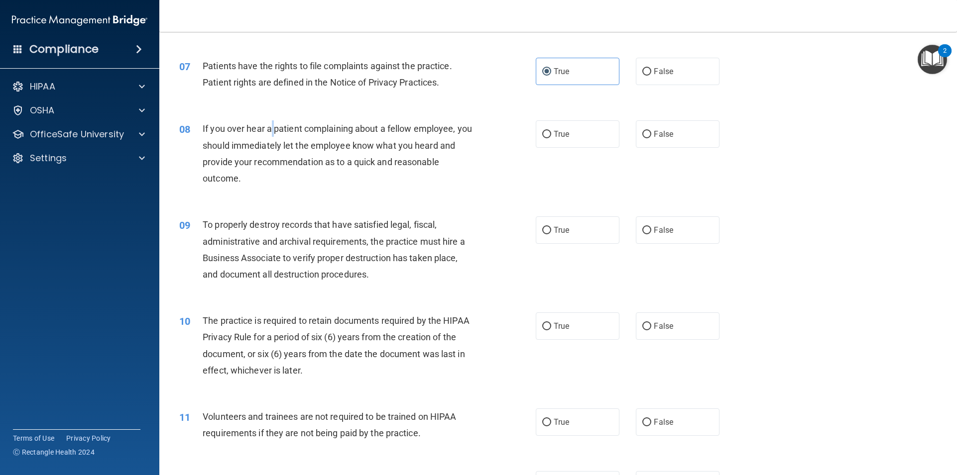
click at [272, 130] on span "If you over hear a patient complaining about a fellow employee, you should imme…" at bounding box center [337, 153] width 269 height 60
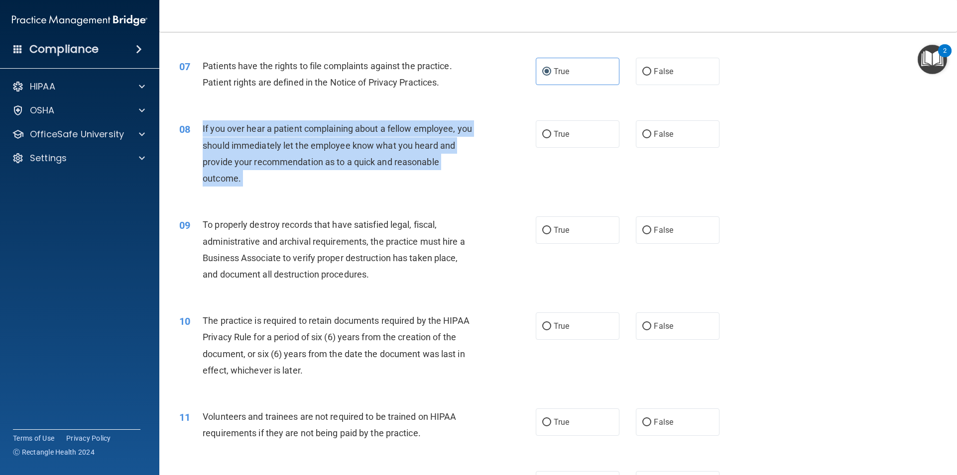
click at [272, 130] on span "If you over hear a patient complaining about a fellow employee, you should imme…" at bounding box center [337, 153] width 269 height 60
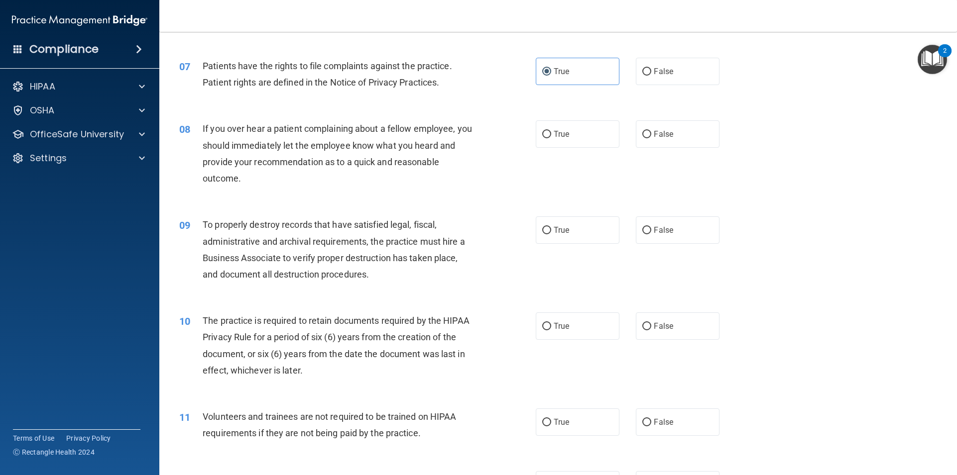
click at [627, 136] on div "True False" at bounding box center [636, 133] width 201 height 27
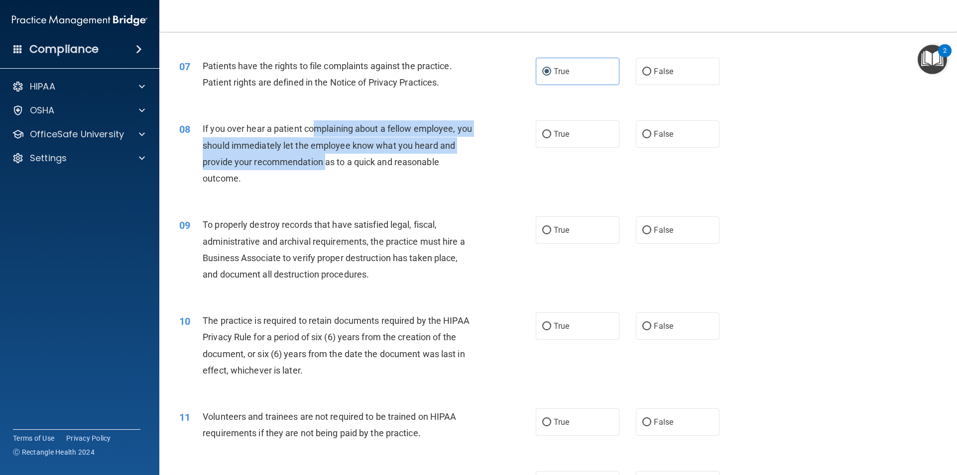
drag, startPoint x: 315, startPoint y: 131, endPoint x: 344, endPoint y: 161, distance: 41.9
click at [344, 161] on span "If you over hear a patient complaining about a fellow employee, you should imme…" at bounding box center [337, 153] width 269 height 60
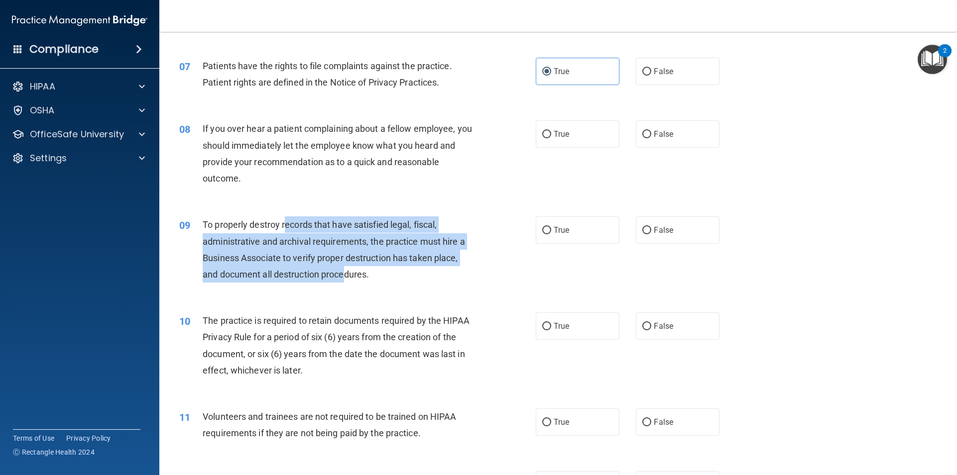
drag, startPoint x: 287, startPoint y: 221, endPoint x: 349, endPoint y: 272, distance: 80.6
click at [348, 271] on span "To properly destroy records that have satisfied legal, fiscal, administrative a…" at bounding box center [334, 250] width 262 height 60
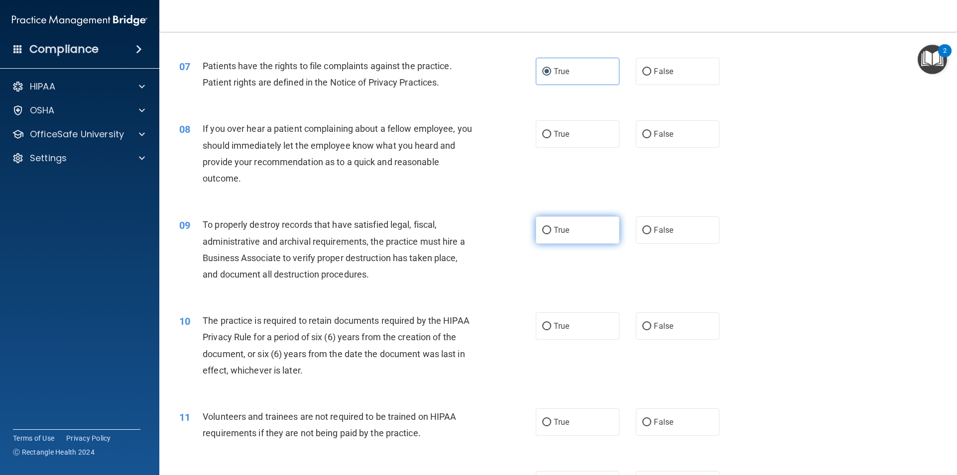
click at [562, 234] on span "True" at bounding box center [561, 229] width 15 height 9
click at [551, 234] on input "True" at bounding box center [546, 230] width 9 height 7
radio input "true"
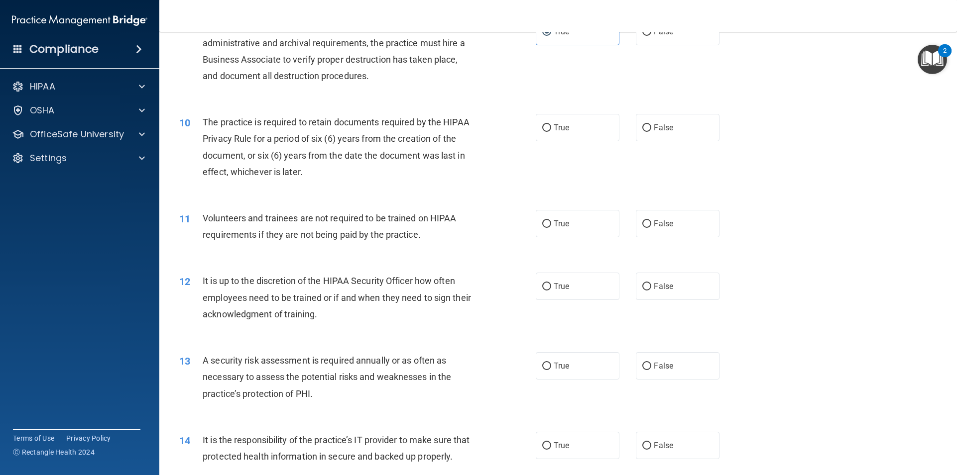
scroll to position [747, 0]
click at [571, 122] on label "True" at bounding box center [578, 126] width 84 height 27
click at [551, 124] on input "True" at bounding box center [546, 127] width 9 height 7
radio input "true"
click at [567, 230] on label "True" at bounding box center [578, 223] width 84 height 27
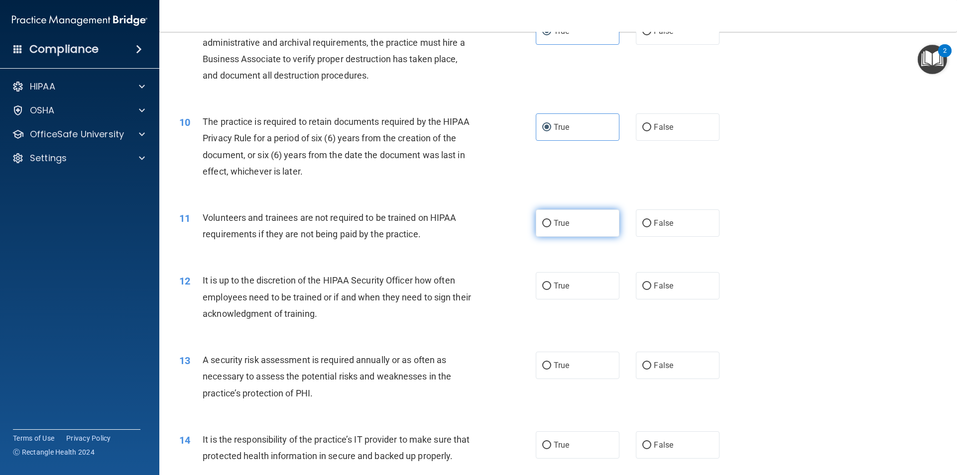
click at [551, 227] on input "True" at bounding box center [546, 223] width 9 height 7
radio input "true"
click at [648, 227] on label "False" at bounding box center [678, 223] width 84 height 27
click at [648, 227] on input "False" at bounding box center [646, 223] width 9 height 7
radio input "true"
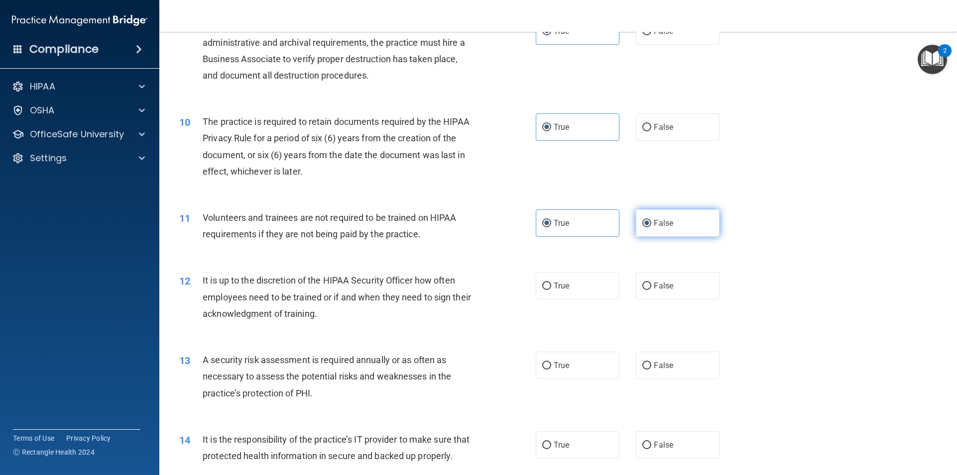
radio input "false"
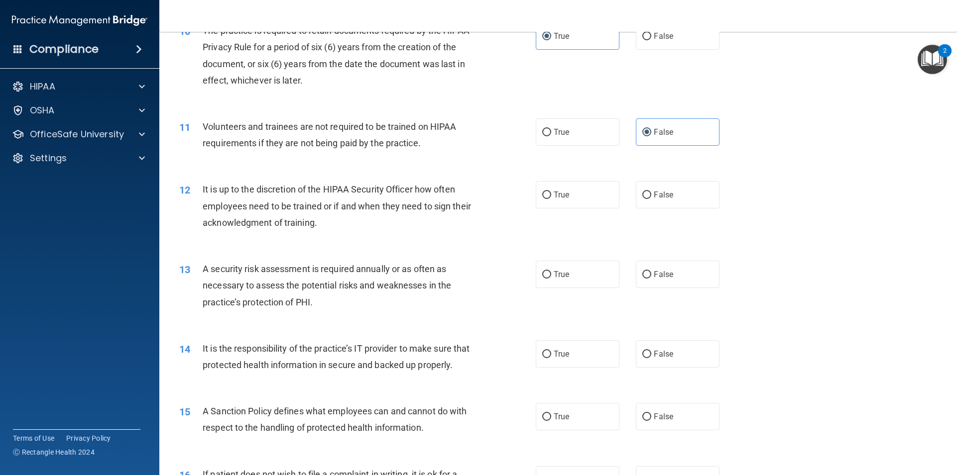
scroll to position [846, 0]
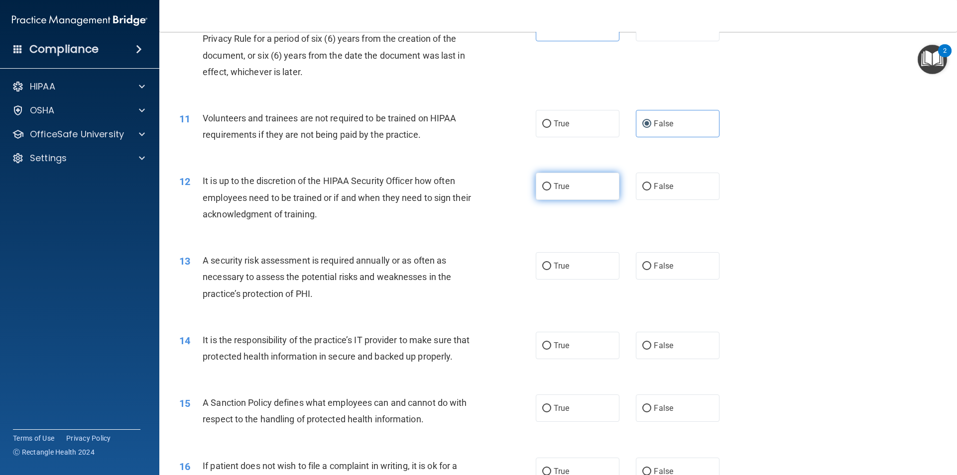
click at [586, 196] on label "True" at bounding box center [578, 186] width 84 height 27
click at [551, 191] on input "True" at bounding box center [546, 186] width 9 height 7
radio input "true"
click at [662, 203] on div "12 It is up to the discretion of the HIPAA Security Officer how often employees…" at bounding box center [558, 200] width 773 height 80
click at [654, 188] on span "False" at bounding box center [663, 186] width 19 height 9
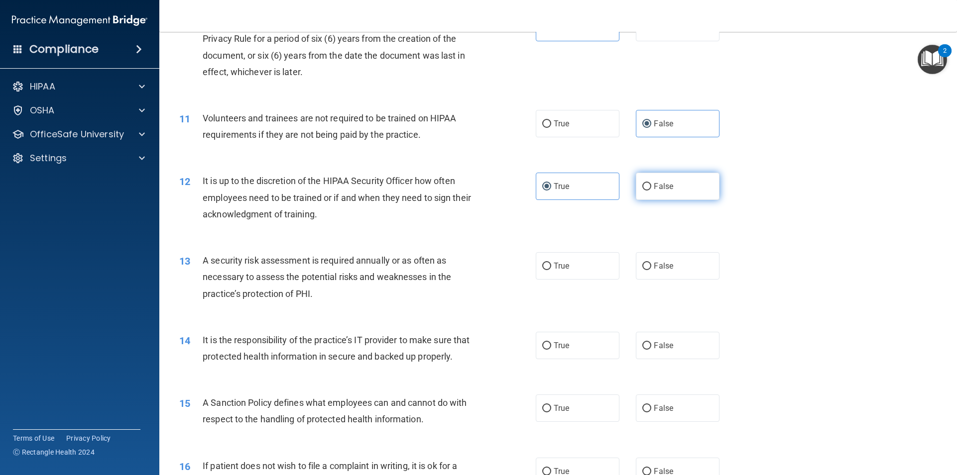
click at [651, 188] on input "False" at bounding box center [646, 186] width 9 height 7
radio input "true"
radio input "false"
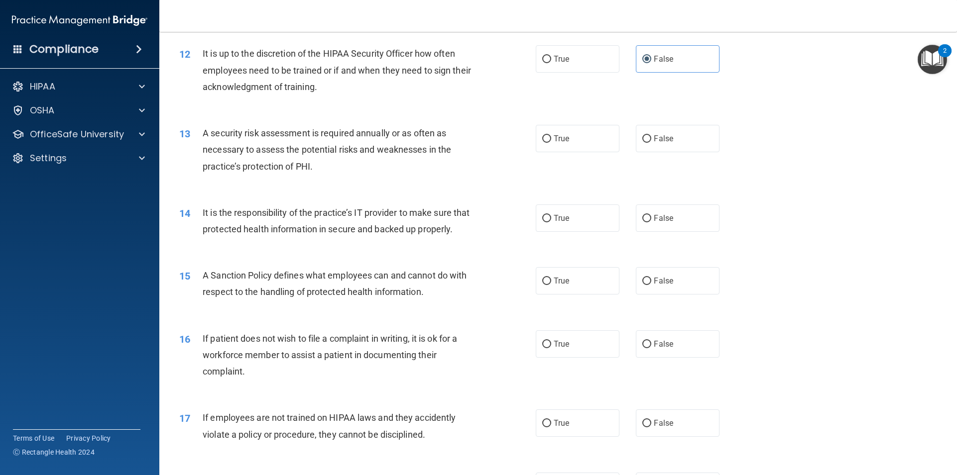
scroll to position [996, 0]
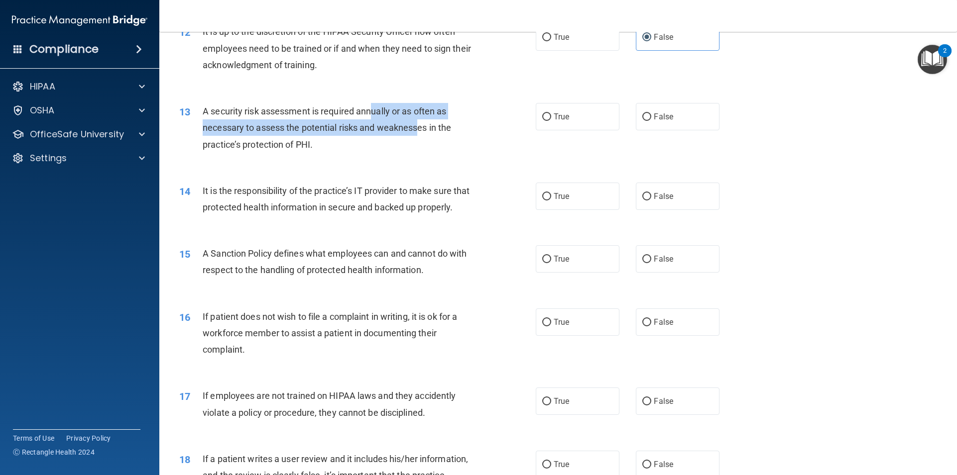
drag, startPoint x: 370, startPoint y: 110, endPoint x: 426, endPoint y: 131, distance: 59.5
click at [419, 127] on span "A security risk assessment is required annually or as often as necessary to ass…" at bounding box center [327, 127] width 248 height 43
click at [545, 121] on input "True" at bounding box center [546, 116] width 9 height 7
radio input "true"
click at [397, 189] on span "It is the responsibility of the practice’s IT provider to make sure that protec…" at bounding box center [336, 199] width 267 height 27
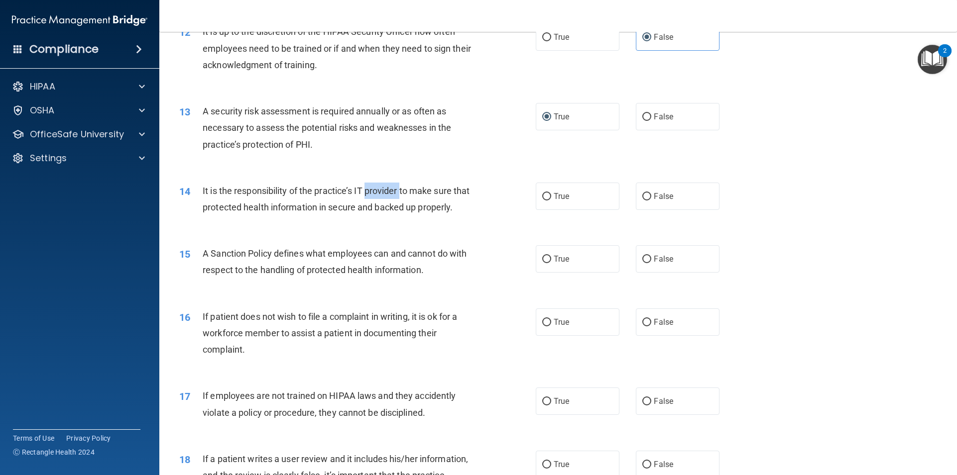
click at [397, 189] on span "It is the responsibility of the practice’s IT provider to make sure that protec…" at bounding box center [336, 199] width 267 height 27
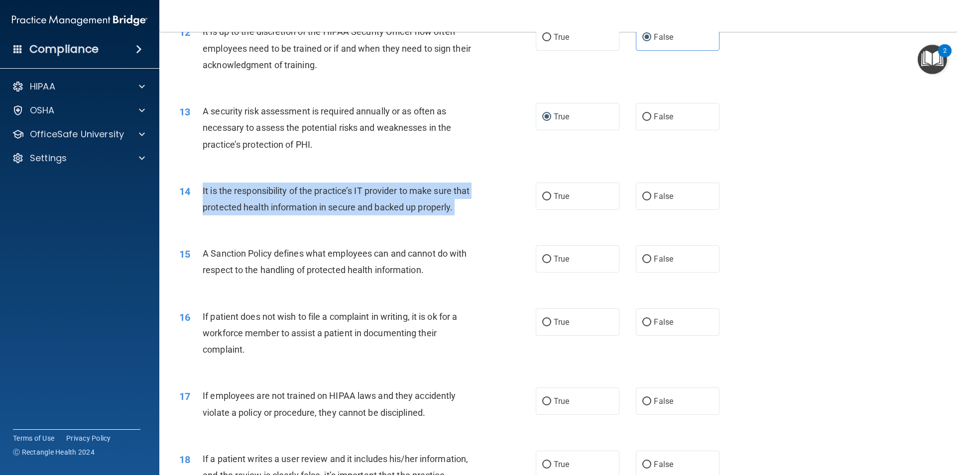
click at [397, 189] on span "It is the responsibility of the practice’s IT provider to make sure that protec…" at bounding box center [336, 199] width 267 height 27
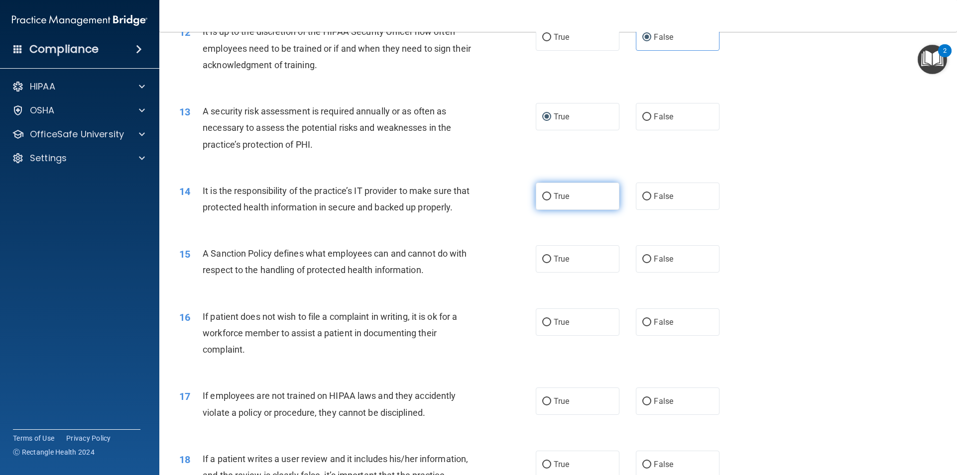
click at [536, 195] on label "True" at bounding box center [578, 196] width 84 height 27
click at [542, 195] on input "True" at bounding box center [546, 196] width 9 height 7
radio input "true"
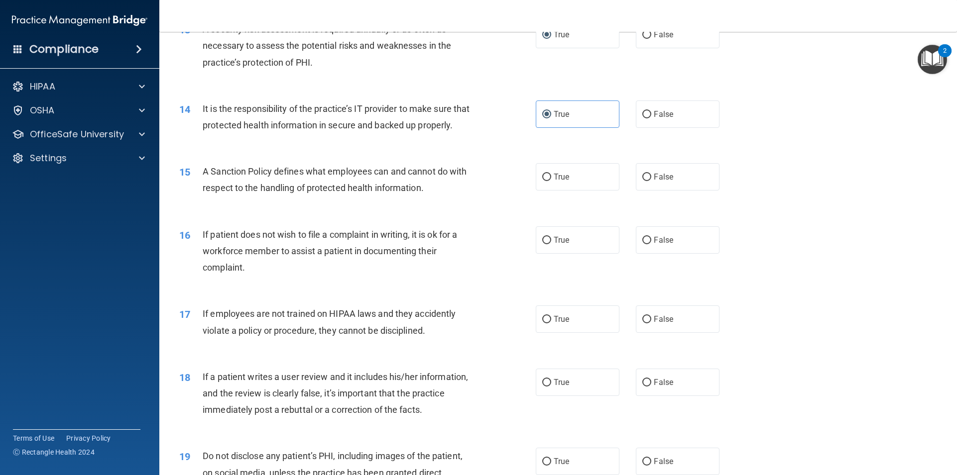
scroll to position [1095, 0]
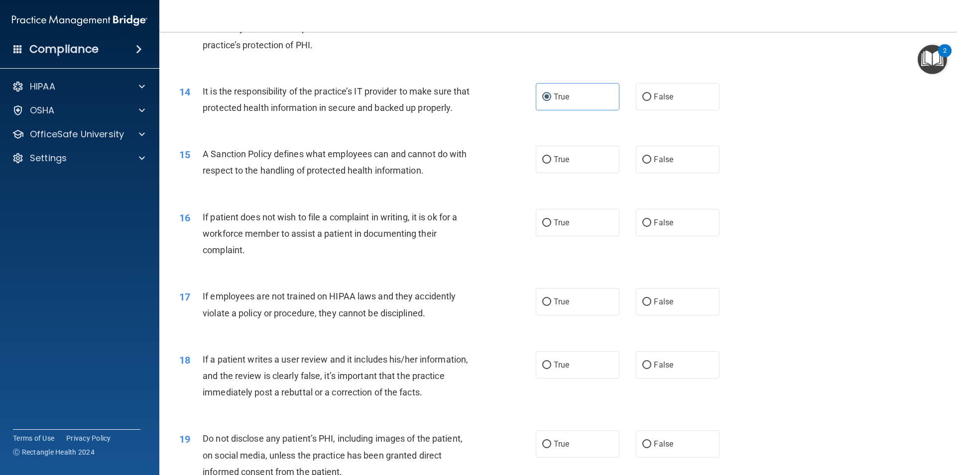
click at [322, 169] on span "A Sanction Policy defines what employees can and cannot do with respect to the …" at bounding box center [335, 162] width 264 height 27
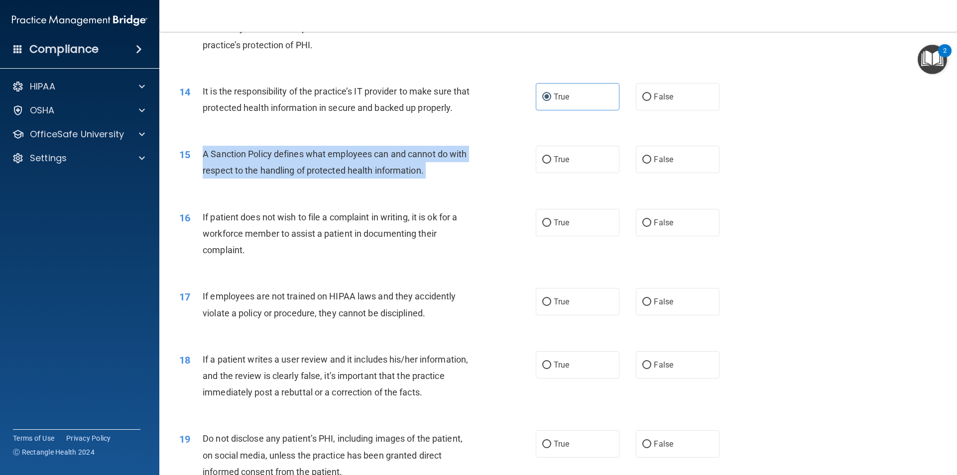
click at [322, 169] on span "A Sanction Policy defines what employees can and cannot do with respect to the …" at bounding box center [335, 162] width 264 height 27
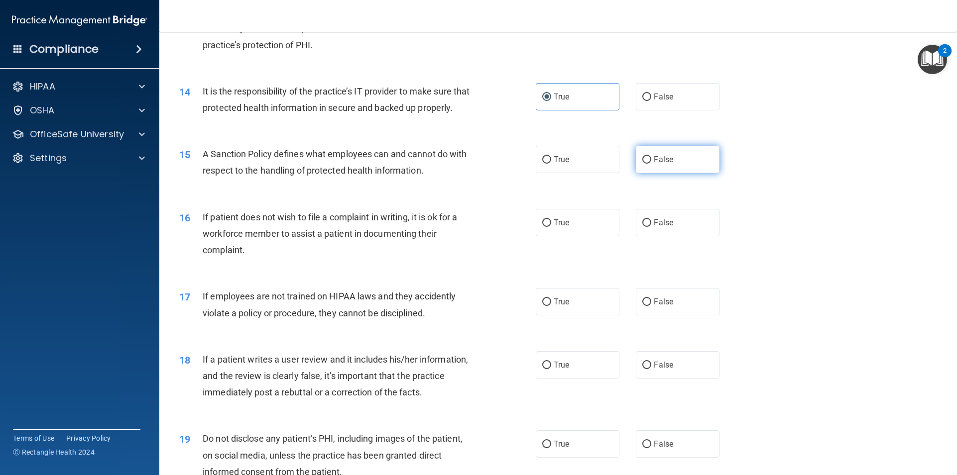
click at [660, 173] on label "False" at bounding box center [678, 159] width 84 height 27
click at [651, 164] on input "False" at bounding box center [646, 159] width 9 height 7
radio input "true"
click at [642, 227] on input "False" at bounding box center [646, 223] width 9 height 7
radio input "true"
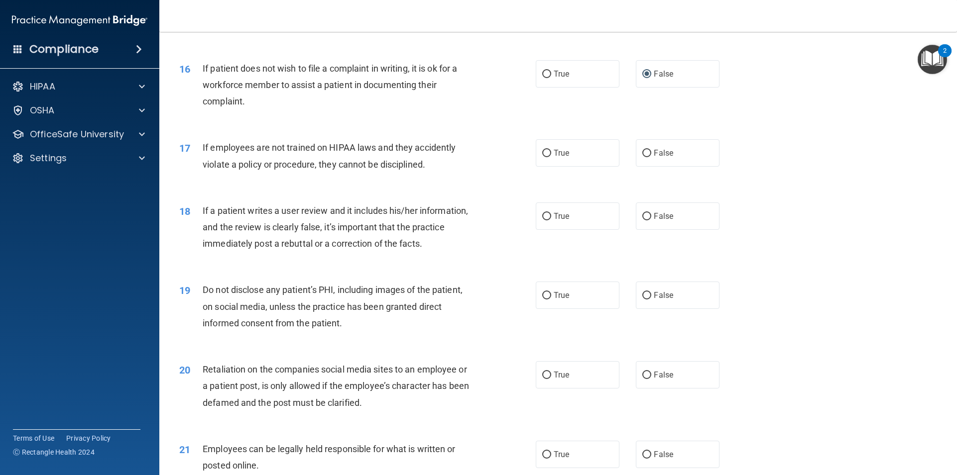
scroll to position [1244, 0]
click at [686, 166] on label "False" at bounding box center [678, 152] width 84 height 27
click at [651, 157] on input "False" at bounding box center [646, 152] width 9 height 7
radio input "true"
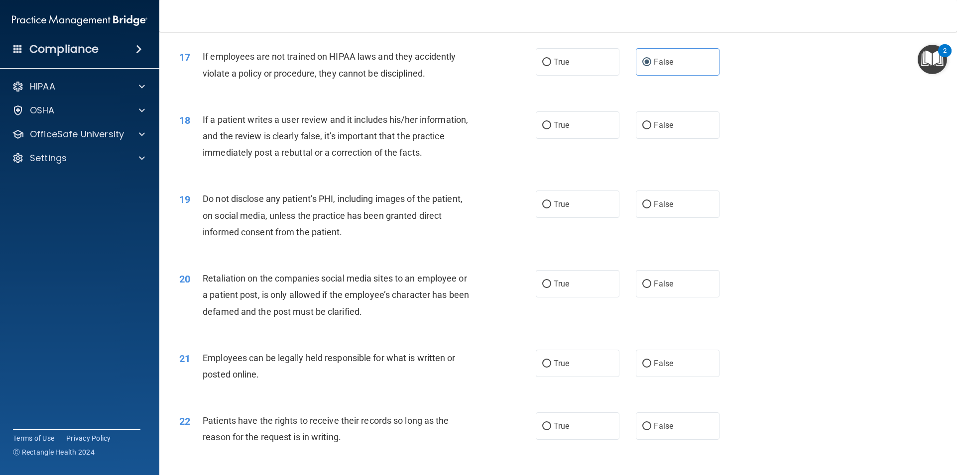
scroll to position [1344, 0]
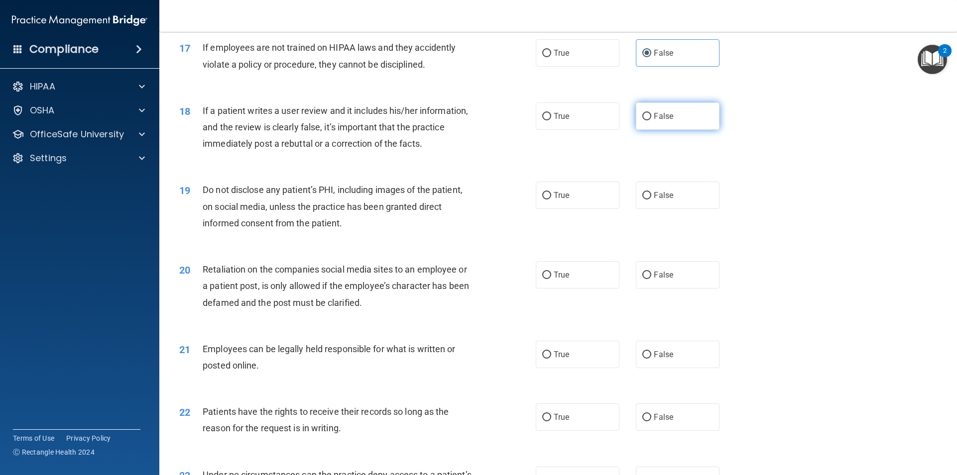
click at [640, 130] on label "False" at bounding box center [678, 116] width 84 height 27
click at [642, 120] on input "False" at bounding box center [646, 116] width 9 height 7
radio input "true"
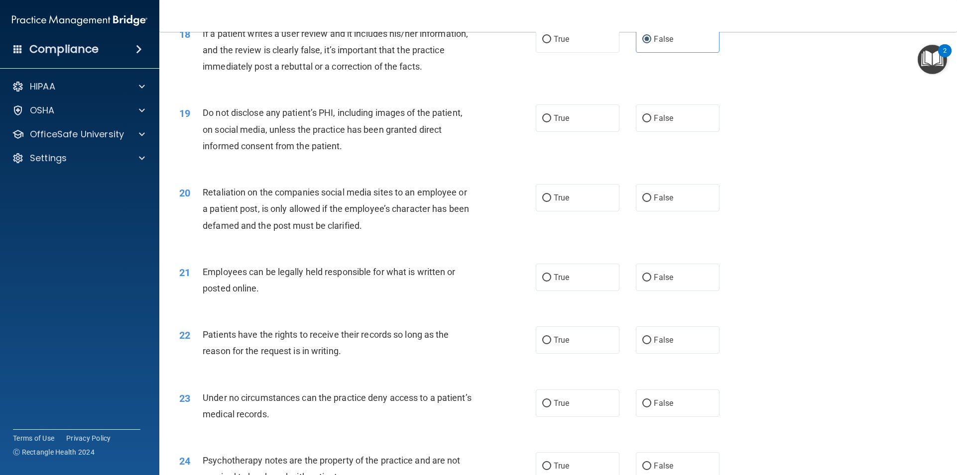
scroll to position [1444, 0]
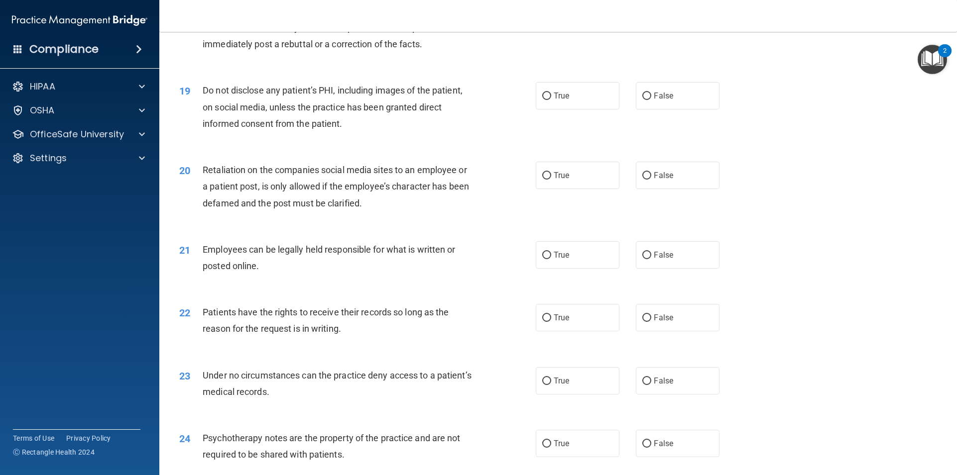
click at [650, 98] on div "19 Do not disclose any patient’s PHI, including images of the patient, on socia…" at bounding box center [558, 110] width 773 height 80
click at [585, 106] on label "True" at bounding box center [578, 95] width 84 height 27
click at [551, 100] on input "True" at bounding box center [546, 96] width 9 height 7
radio input "true"
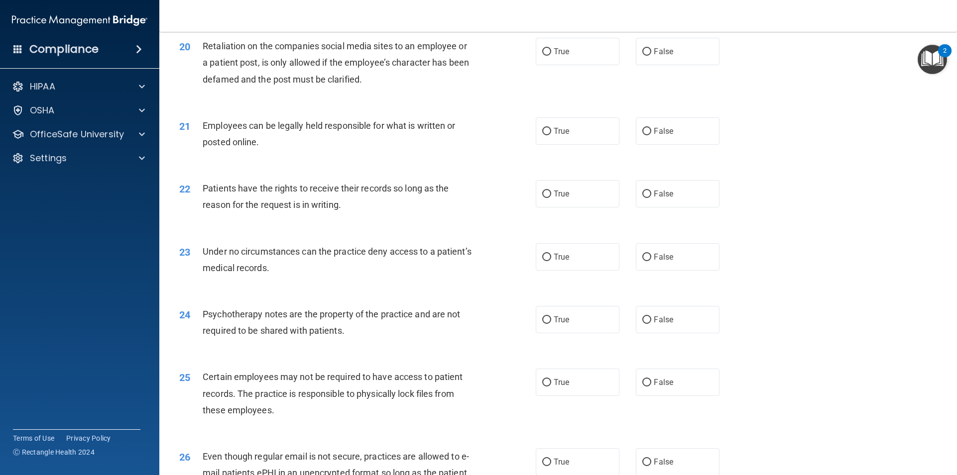
scroll to position [1543, 0]
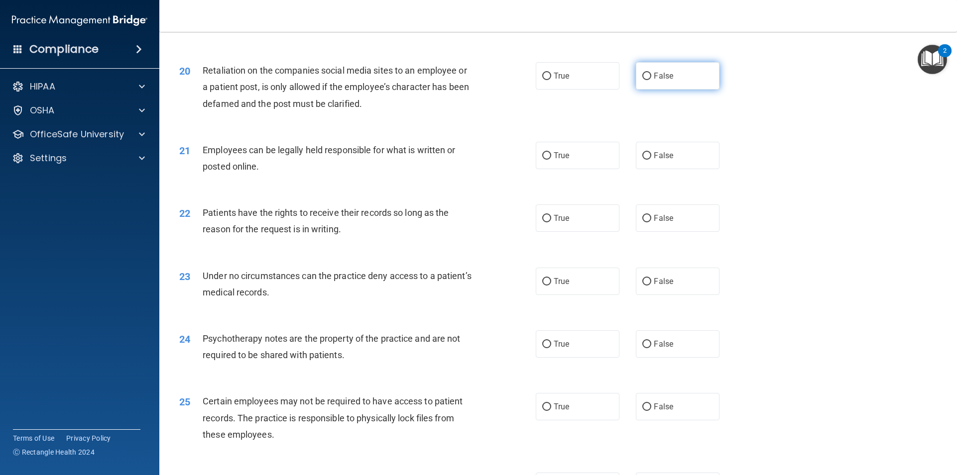
click at [688, 90] on label "False" at bounding box center [678, 75] width 84 height 27
click at [651, 80] on input "False" at bounding box center [646, 76] width 9 height 7
radio input "true"
click at [688, 90] on label "False" at bounding box center [678, 75] width 84 height 27
click at [651, 80] on input "False" at bounding box center [646, 76] width 9 height 7
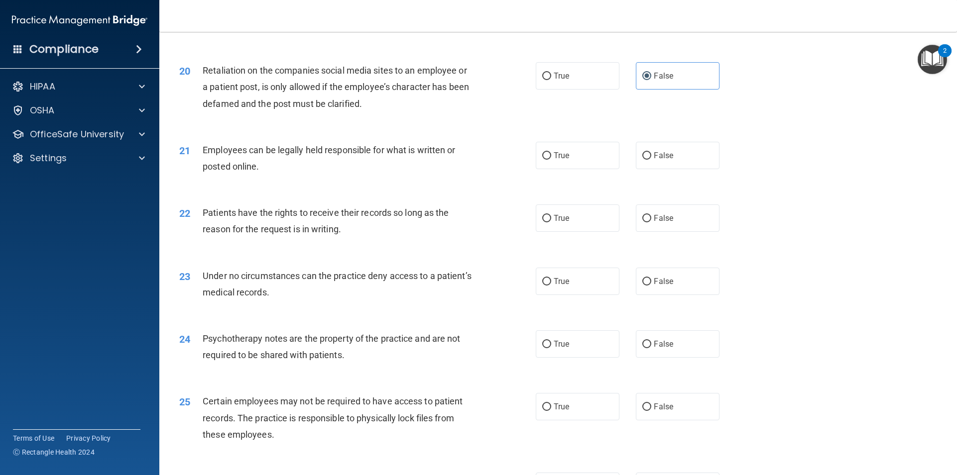
click at [379, 87] on span "Retaliation on the companies social media sites to an employee or a patient pos…" at bounding box center [336, 86] width 266 height 43
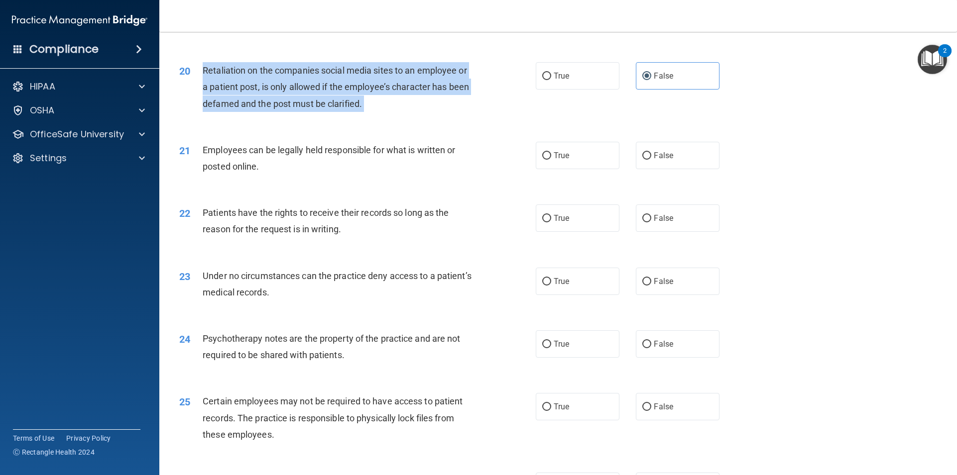
click at [379, 87] on span "Retaliation on the companies social media sites to an employee or a patient pos…" at bounding box center [336, 86] width 266 height 43
click at [327, 109] on span "Retaliation on the companies social media sites to an employee or a patient pos…" at bounding box center [336, 86] width 266 height 43
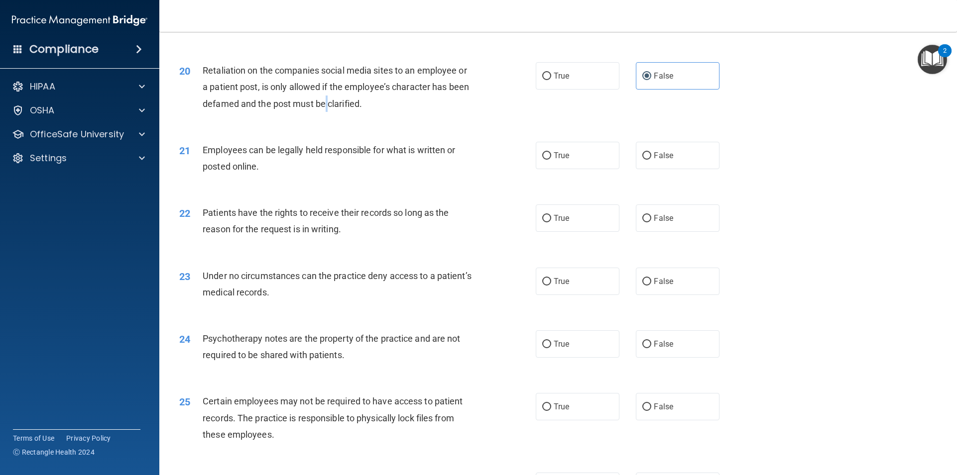
click at [327, 109] on span "Retaliation on the companies social media sites to an employee or a patient pos…" at bounding box center [336, 86] width 266 height 43
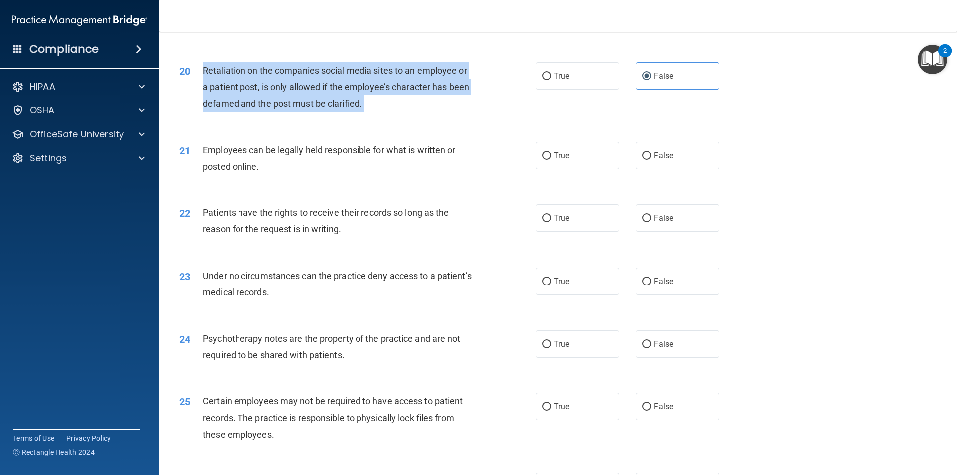
click at [327, 109] on span "Retaliation on the companies social media sites to an employee or a patient pos…" at bounding box center [336, 86] width 266 height 43
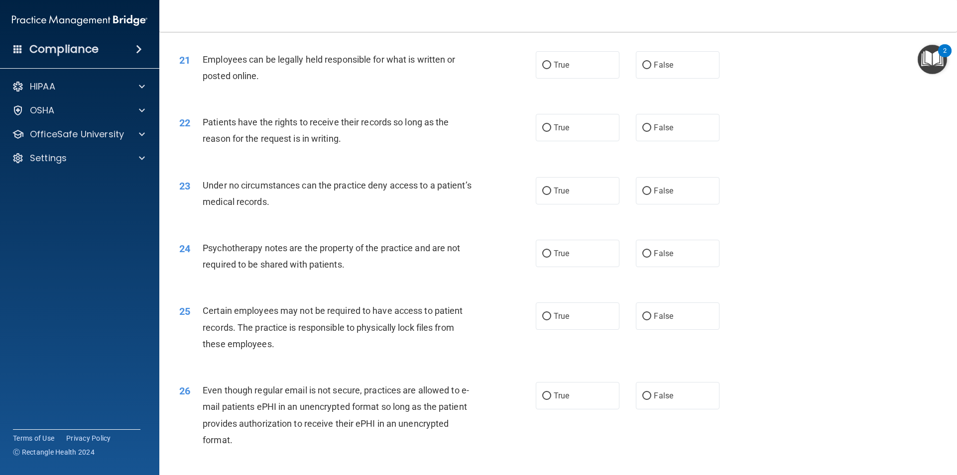
scroll to position [1643, 0]
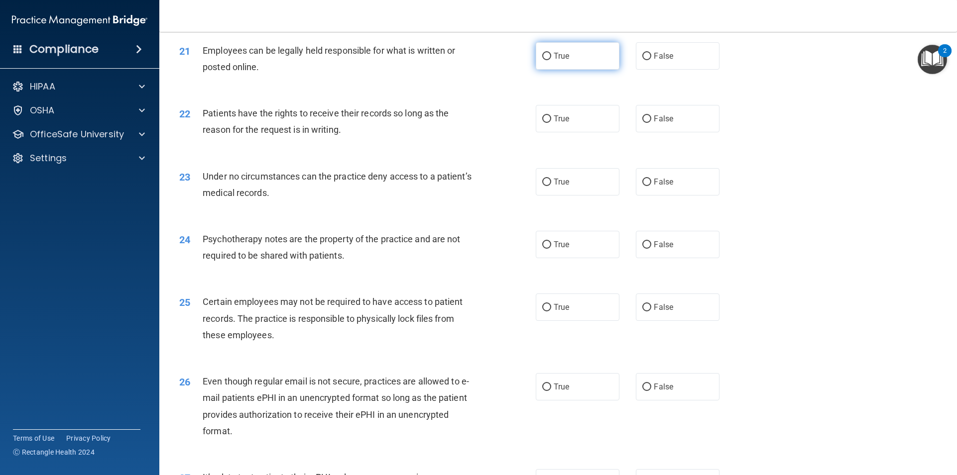
drag, startPoint x: 561, startPoint y: 73, endPoint x: 551, endPoint y: 75, distance: 10.6
click at [561, 61] on span "True" at bounding box center [561, 55] width 15 height 9
click at [551, 60] on input "True" at bounding box center [546, 56] width 9 height 7
radio input "true"
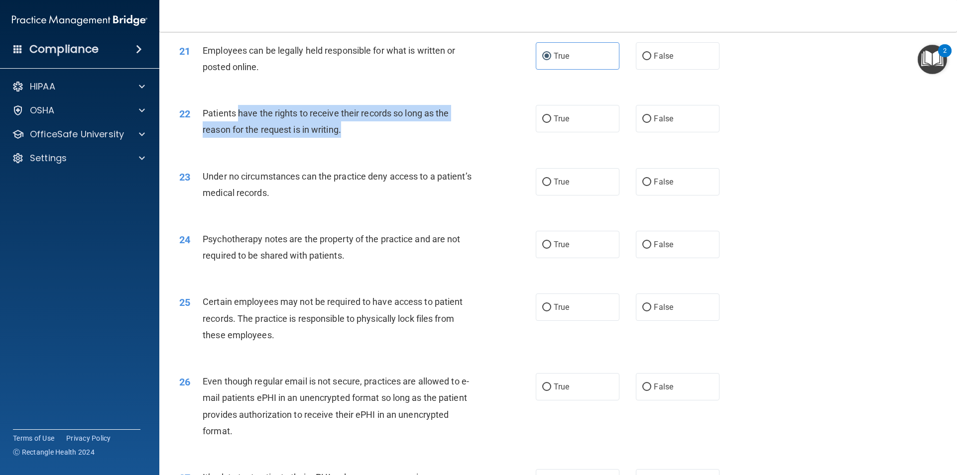
drag, startPoint x: 240, startPoint y: 132, endPoint x: 347, endPoint y: 140, distance: 107.9
click at [347, 138] on div "Patients have the rights to receive their records so long as the reason for the…" at bounding box center [342, 121] width 279 height 33
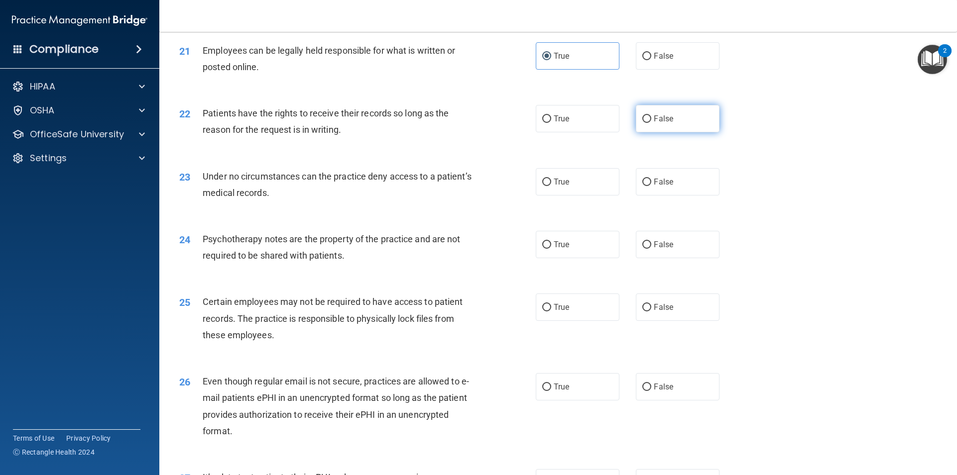
click at [654, 123] on span "False" at bounding box center [663, 118] width 19 height 9
click at [651, 123] on input "False" at bounding box center [646, 118] width 9 height 7
radio input "true"
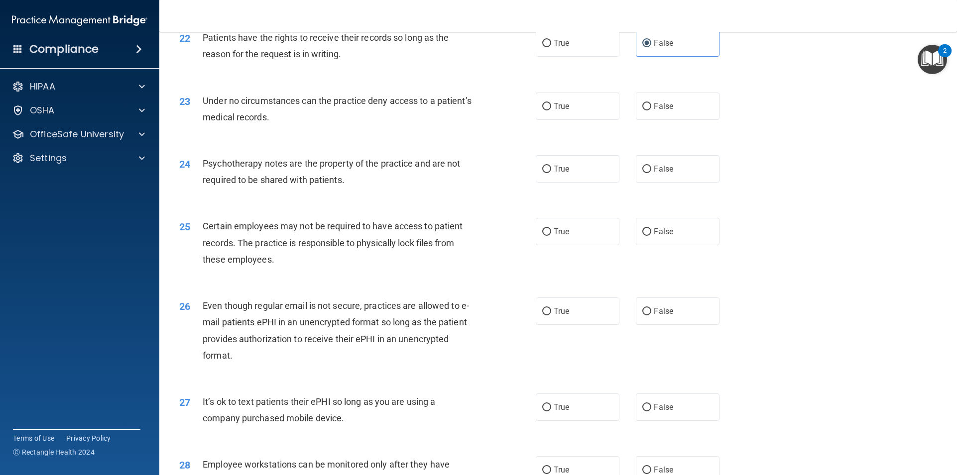
scroll to position [1742, 0]
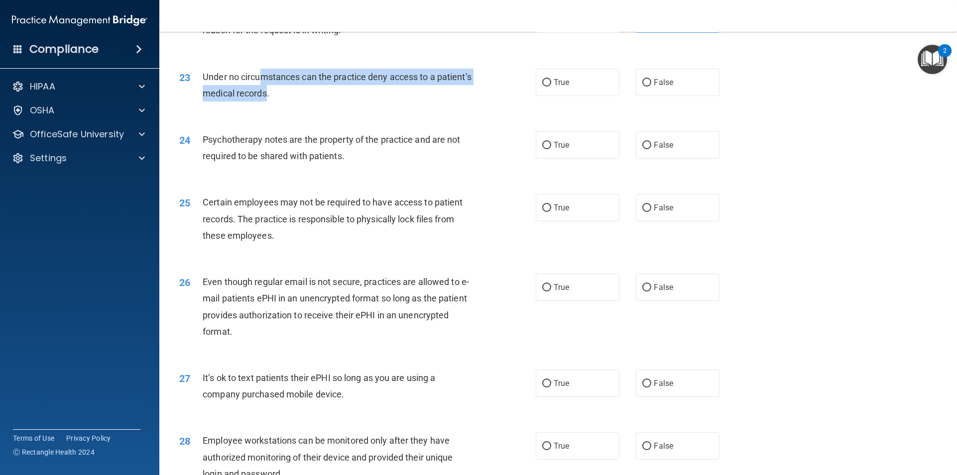
drag, startPoint x: 259, startPoint y: 88, endPoint x: 304, endPoint y: 115, distance: 53.2
click at [304, 102] on div "Under no circumstances can the practice deny access to a patient’s medical reco…" at bounding box center [342, 85] width 279 height 33
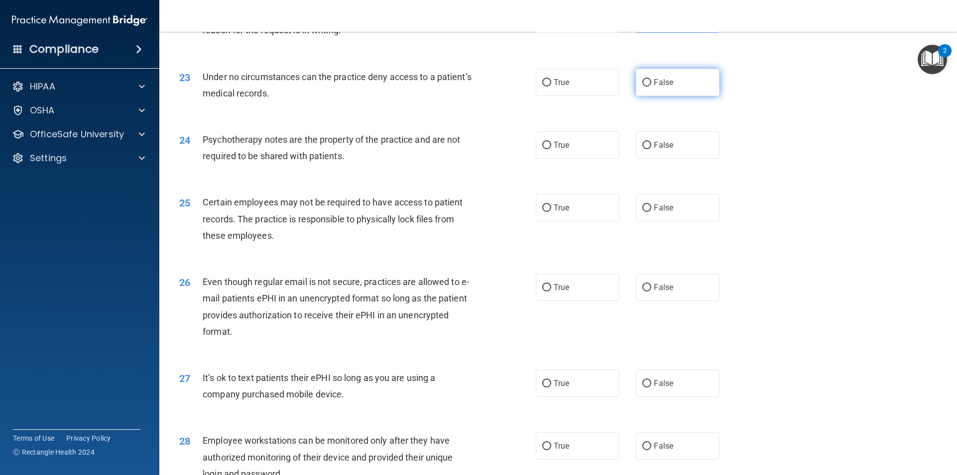
click at [647, 96] on label "False" at bounding box center [678, 82] width 84 height 27
click at [647, 87] on input "False" at bounding box center [646, 82] width 9 height 7
radio input "true"
click at [636, 158] on label "False" at bounding box center [678, 144] width 84 height 27
click at [642, 149] on input "False" at bounding box center [646, 145] width 9 height 7
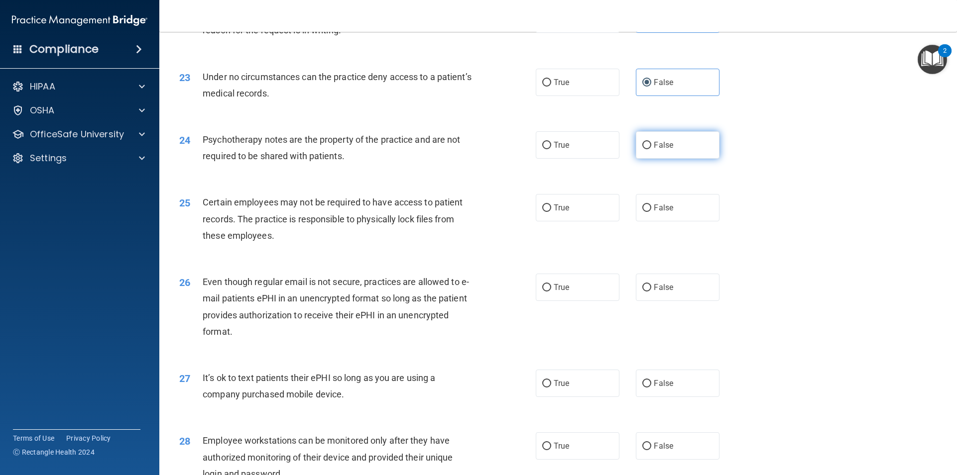
radio input "true"
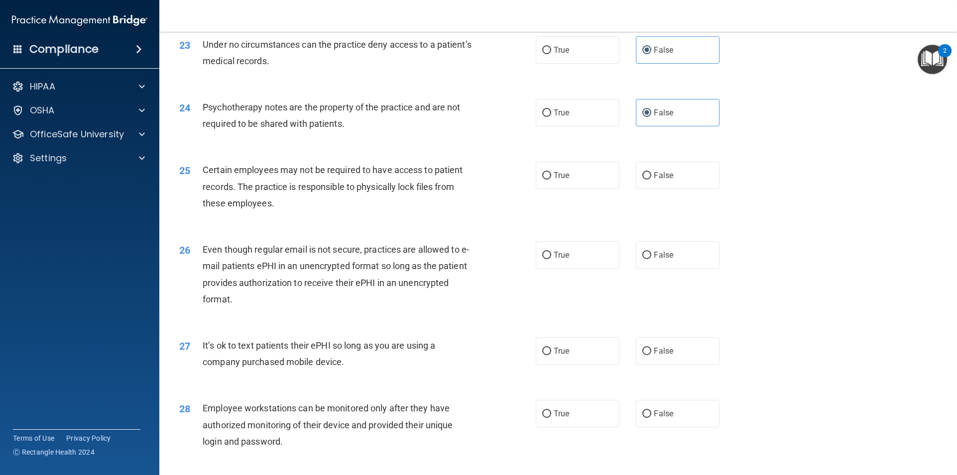
scroll to position [1792, 0]
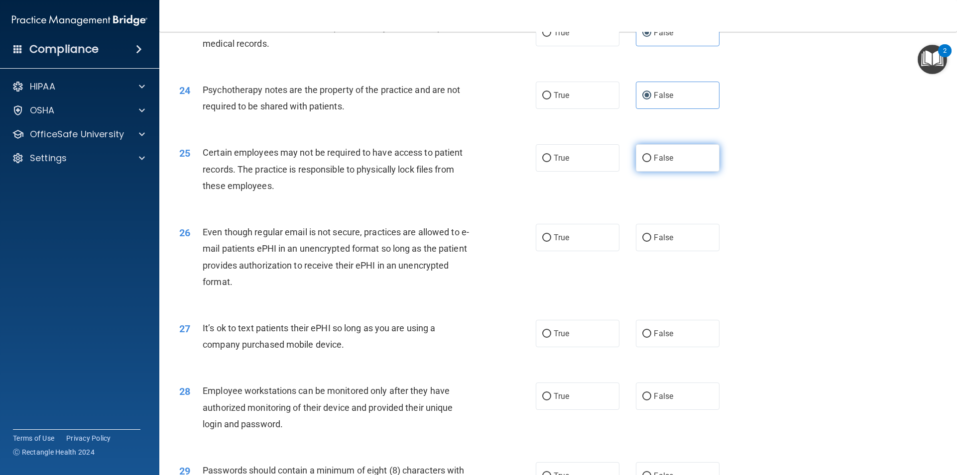
click at [664, 163] on span "False" at bounding box center [663, 157] width 19 height 9
click at [651, 162] on input "False" at bounding box center [646, 158] width 9 height 7
radio input "true"
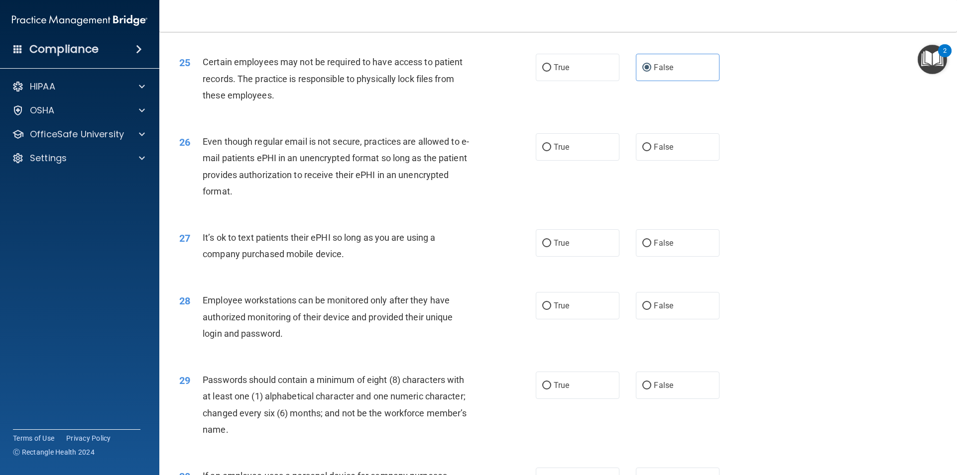
scroll to position [1892, 0]
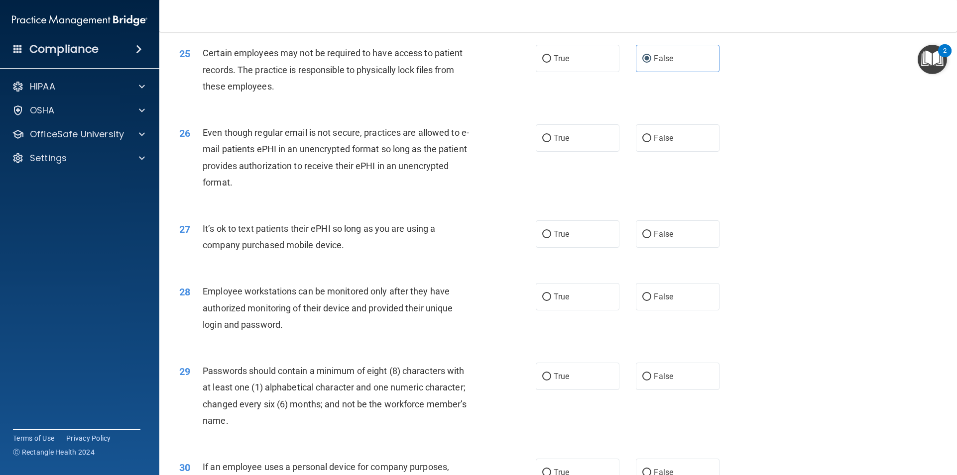
click at [641, 139] on div "26 Even though regular email is not secure, practices are allowed to e-mail pat…" at bounding box center [558, 160] width 773 height 96
click at [642, 144] on label "False" at bounding box center [678, 137] width 84 height 27
click at [642, 142] on input "False" at bounding box center [646, 138] width 9 height 7
radio input "true"
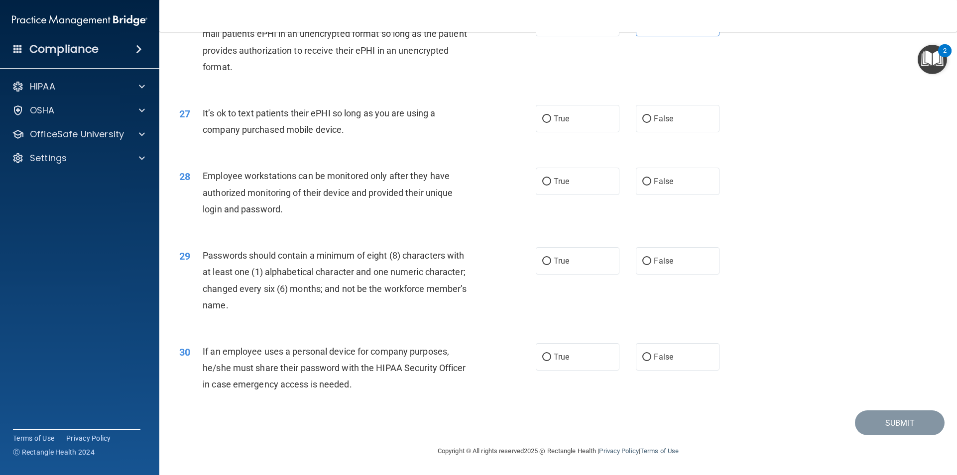
scroll to position [2023, 0]
click at [701, 114] on label "False" at bounding box center [678, 118] width 84 height 27
click at [651, 115] on input "False" at bounding box center [646, 118] width 9 height 7
radio input "true"
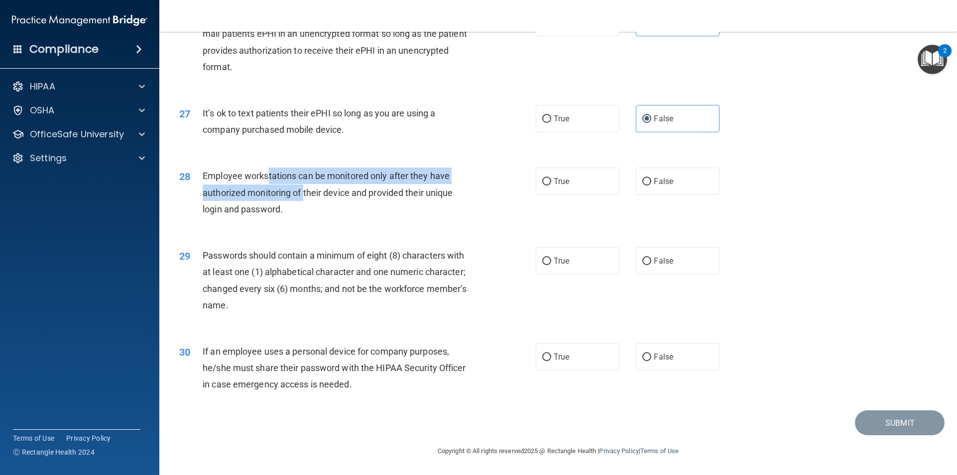
drag, startPoint x: 268, startPoint y: 179, endPoint x: 309, endPoint y: 188, distance: 41.4
click at [309, 188] on span "Employee workstations can be monitored only after they have authorized monitori…" at bounding box center [328, 192] width 250 height 43
click at [542, 183] on input "True" at bounding box center [546, 181] width 9 height 7
radio input "true"
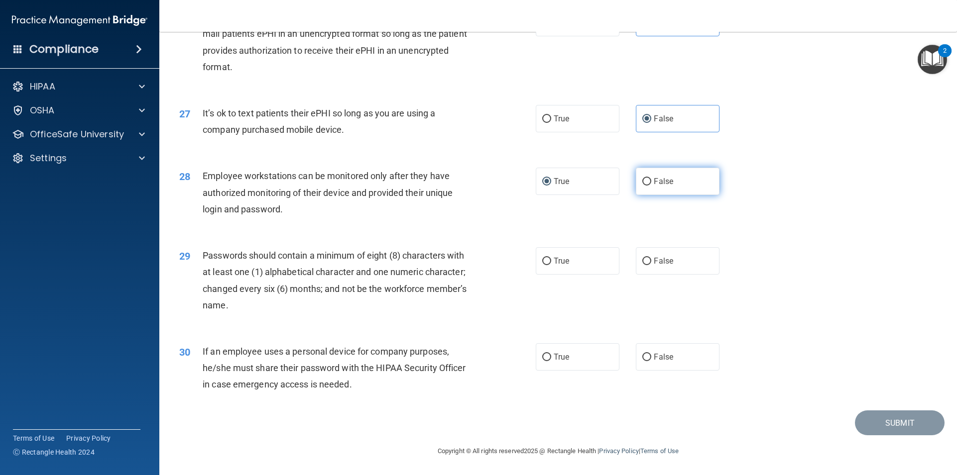
click at [638, 173] on label "False" at bounding box center [678, 181] width 84 height 27
click at [642, 178] on input "False" at bounding box center [646, 181] width 9 height 7
radio input "true"
radio input "false"
click at [552, 249] on label "True" at bounding box center [578, 260] width 84 height 27
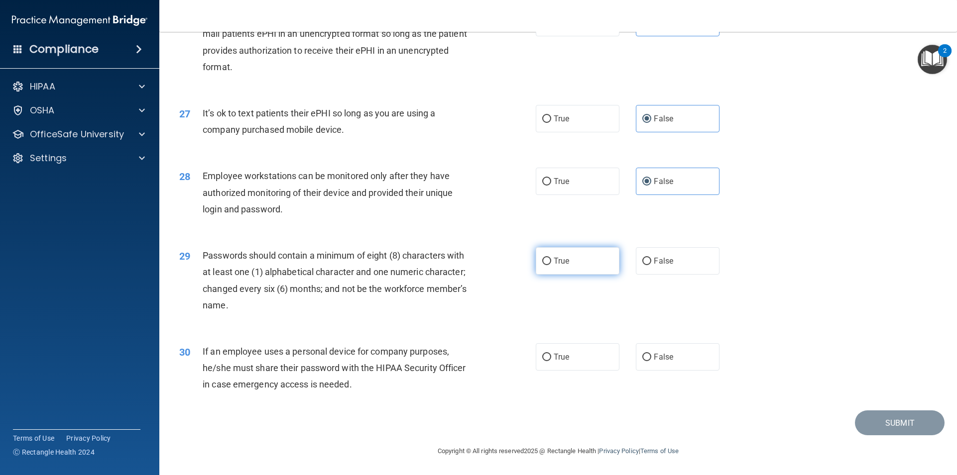
click at [551, 258] on input "True" at bounding box center [546, 261] width 9 height 7
radio input "true"
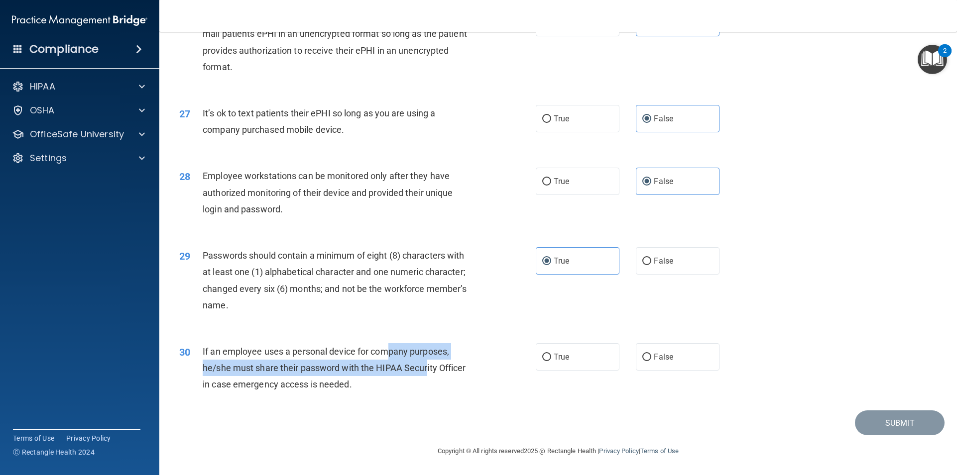
drag, startPoint x: 391, startPoint y: 354, endPoint x: 428, endPoint y: 371, distance: 39.9
click at [428, 371] on span "If an employee uses a personal device for company purposes, he/she must share t…" at bounding box center [334, 367] width 263 height 43
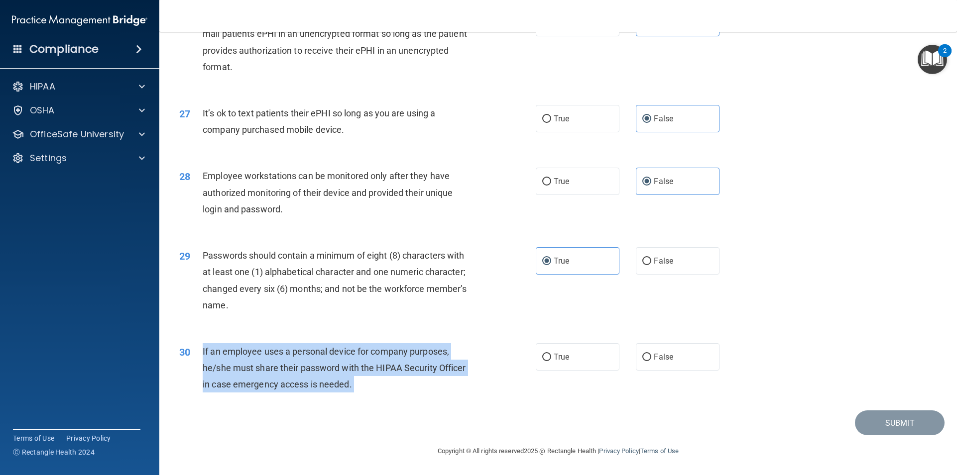
click at [428, 371] on span "If an employee uses a personal device for company purposes, he/she must share t…" at bounding box center [334, 367] width 263 height 43
click at [646, 357] on input "False" at bounding box center [646, 357] width 9 height 7
radio input "true"
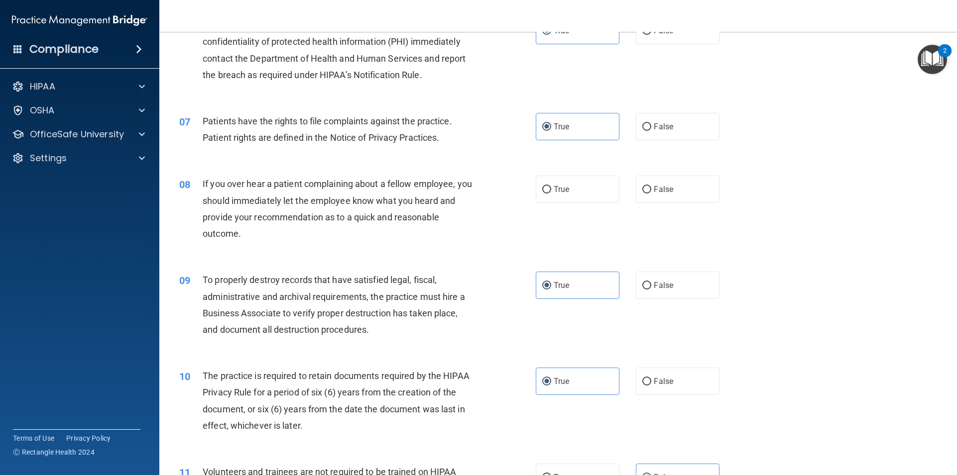
scroll to position [498, 0]
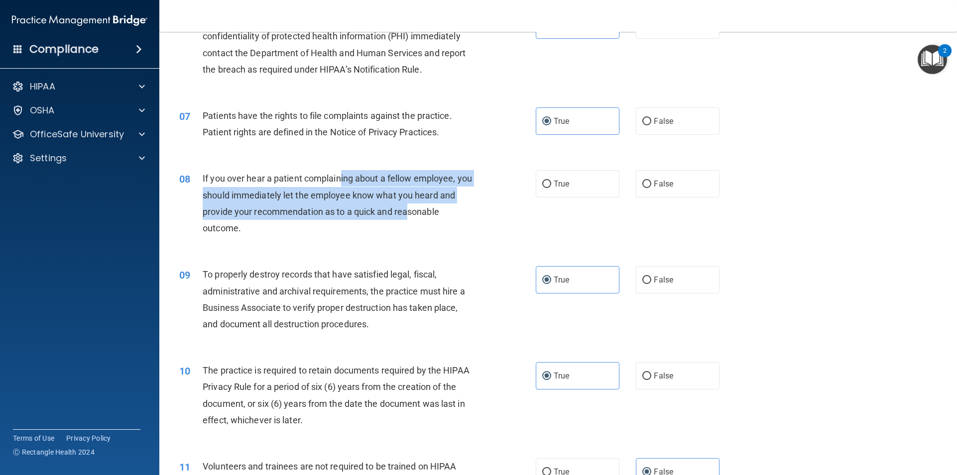
drag, startPoint x: 341, startPoint y: 177, endPoint x: 431, endPoint y: 208, distance: 94.5
click at [425, 208] on span "If you over hear a patient complaining about a fellow employee, you should imme…" at bounding box center [337, 203] width 269 height 60
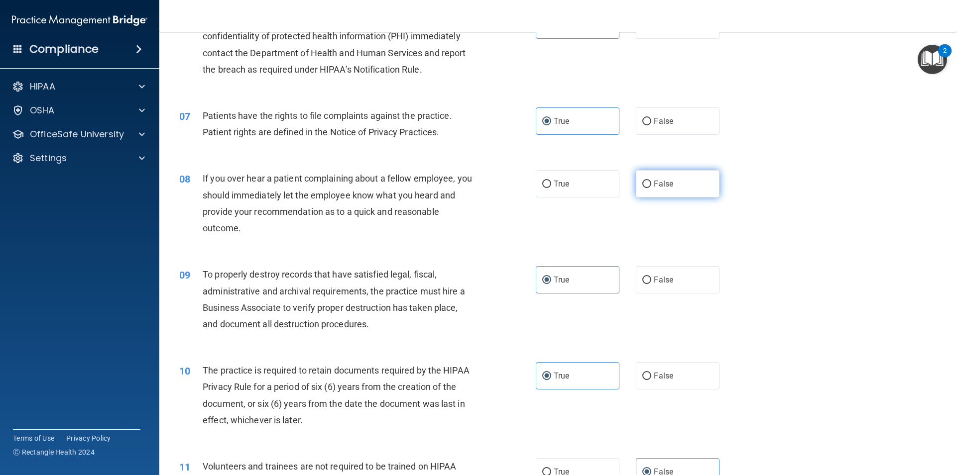
click at [693, 179] on label "False" at bounding box center [678, 183] width 84 height 27
click at [651, 181] on input "False" at bounding box center [646, 184] width 9 height 7
radio input "true"
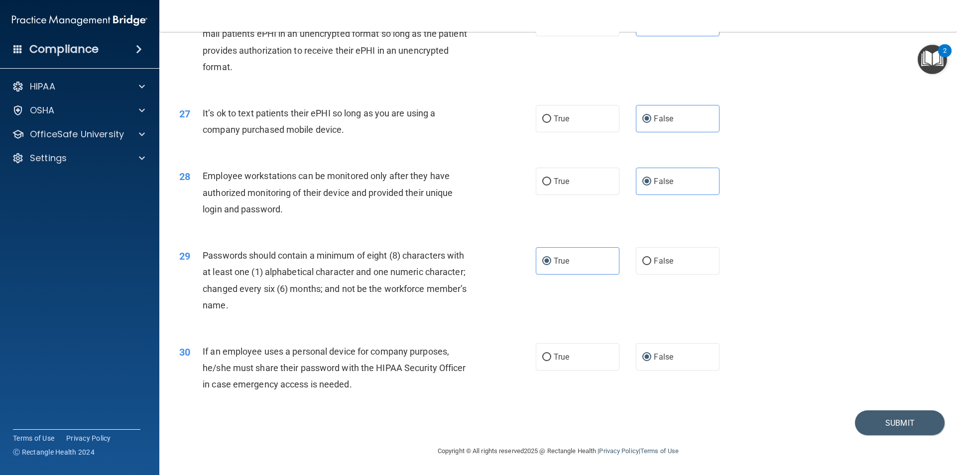
scroll to position [2023, 0]
click at [867, 425] on button "Submit" at bounding box center [900, 423] width 90 height 25
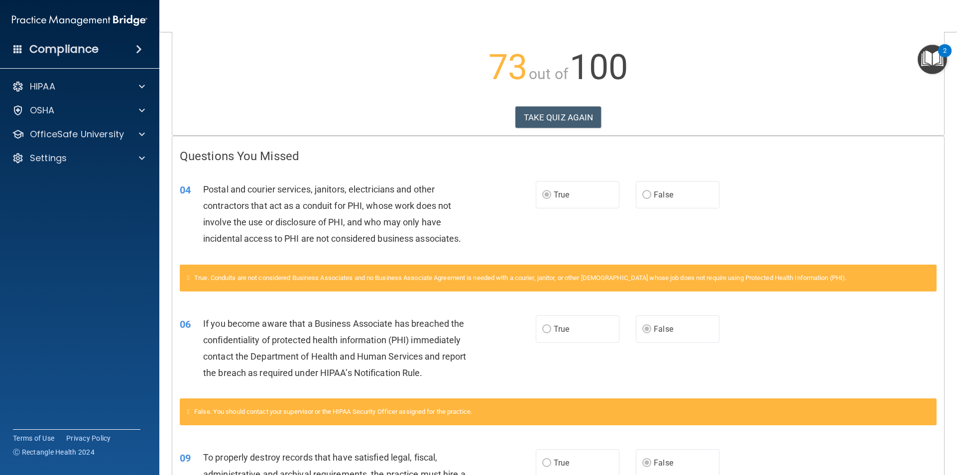
scroll to position [100, 0]
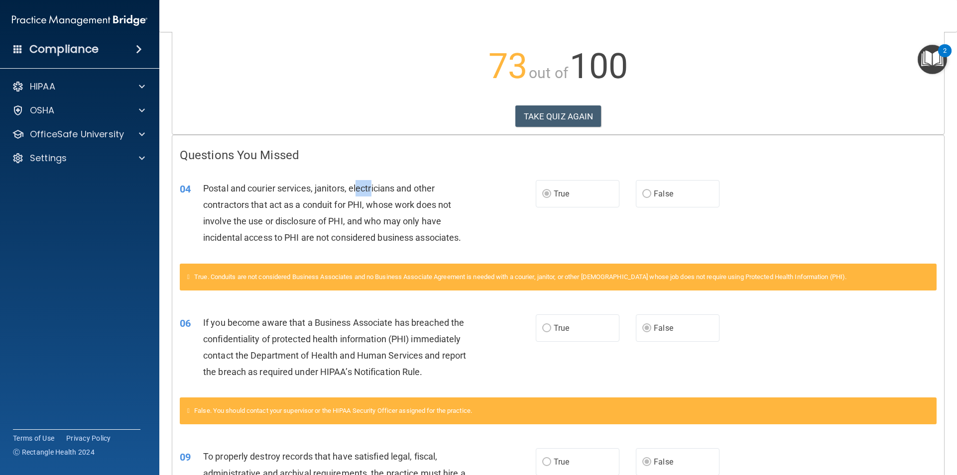
drag, startPoint x: 359, startPoint y: 184, endPoint x: 381, endPoint y: 202, distance: 27.9
click at [379, 200] on span "Postal and courier services, janitors, electricians and other contractors that …" at bounding box center [332, 213] width 258 height 60
click at [429, 226] on span "Postal and courier services, janitors, electricians and other contractors that …" at bounding box center [332, 213] width 258 height 60
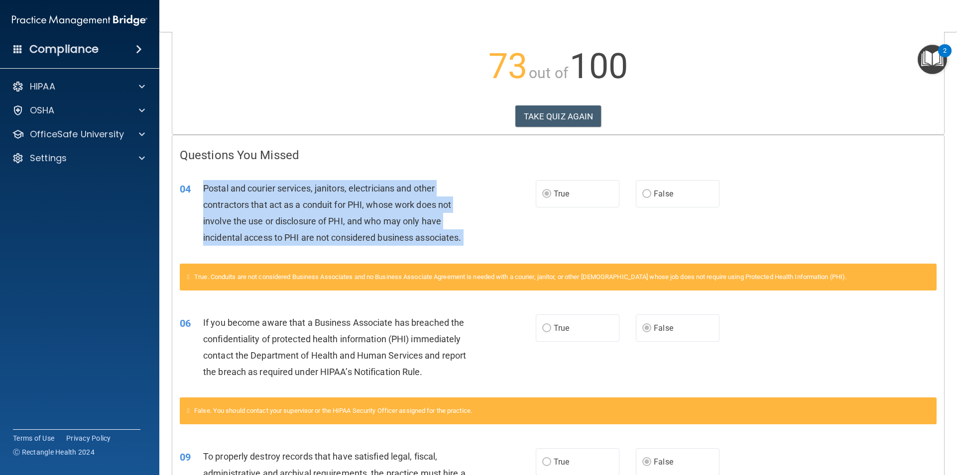
click at [429, 226] on span "Postal and courier services, janitors, electricians and other contractors that …" at bounding box center [332, 213] width 258 height 60
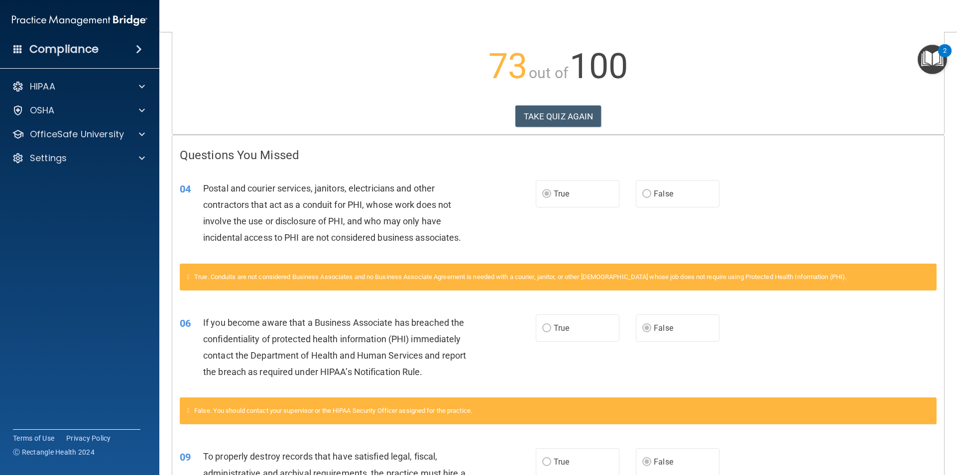
click at [437, 352] on span "If you become aware that a Business Associate has breached the confidentiality …" at bounding box center [334, 348] width 263 height 60
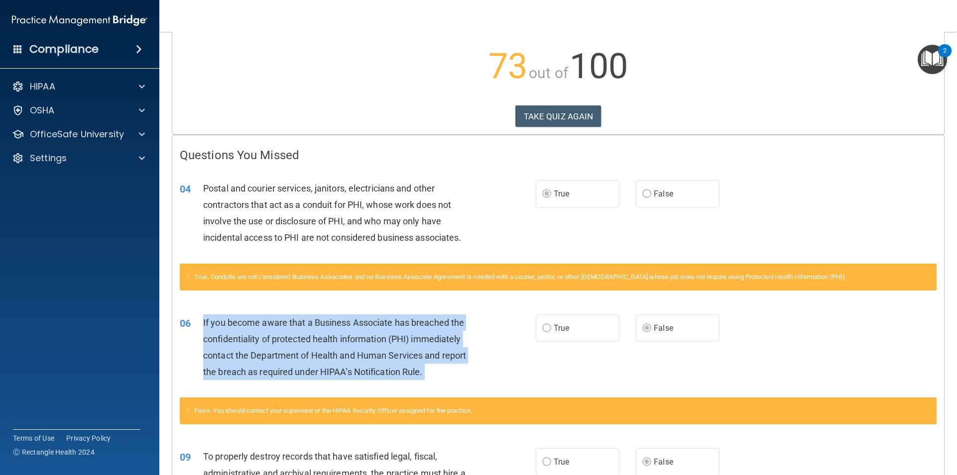
click at [437, 351] on span "If you become aware that a Business Associate has breached the confidentiality …" at bounding box center [334, 348] width 263 height 60
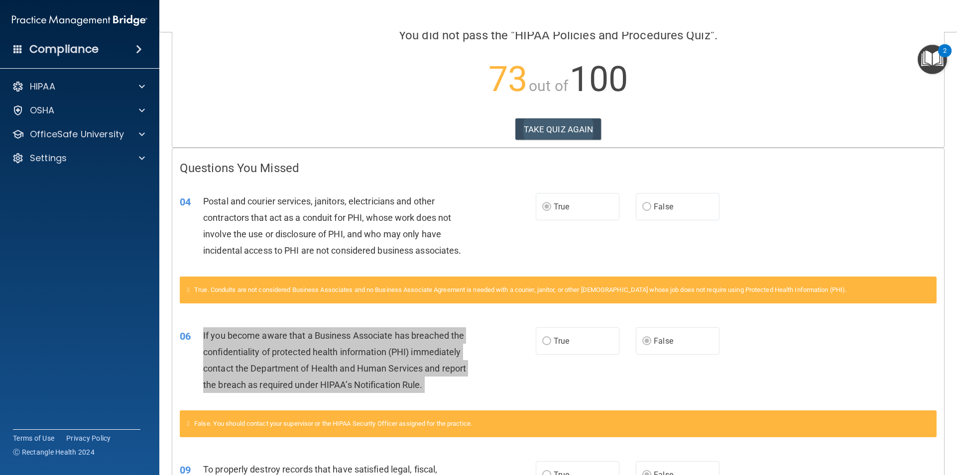
scroll to position [0, 0]
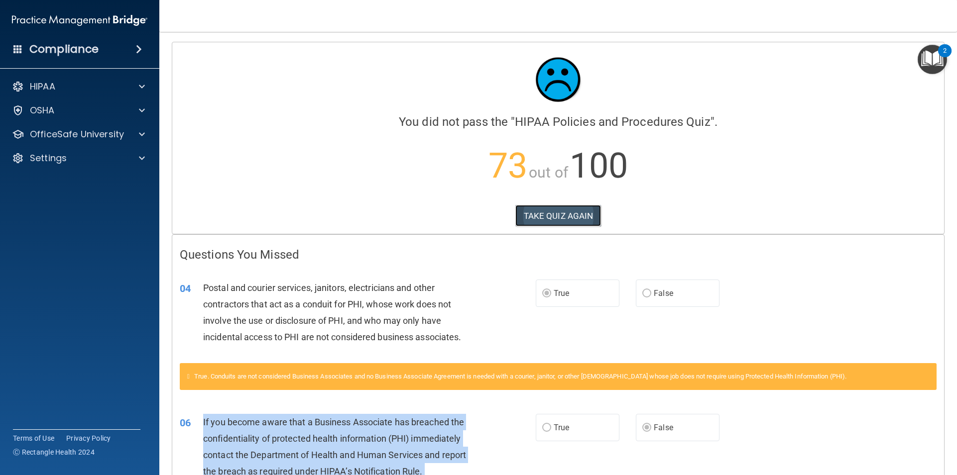
click at [564, 213] on button "TAKE QUIZ AGAIN" at bounding box center [558, 216] width 86 height 22
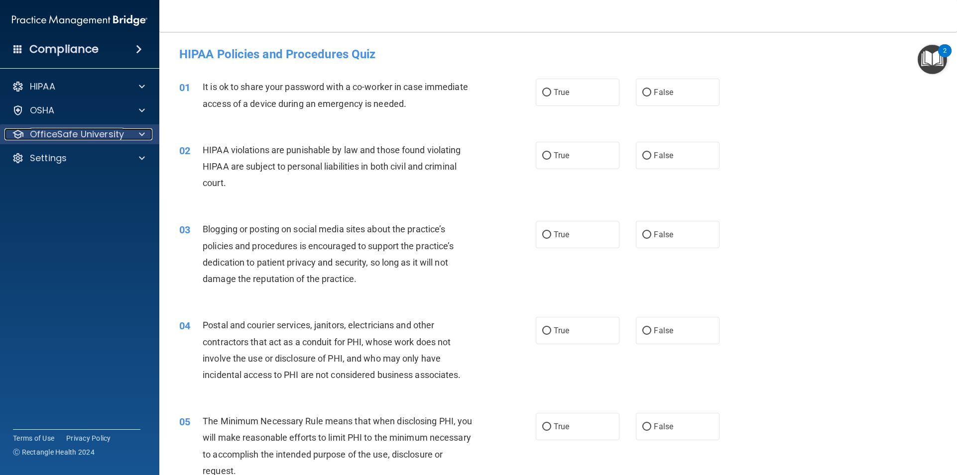
click at [102, 137] on p "OfficeSafe University" at bounding box center [77, 134] width 94 height 12
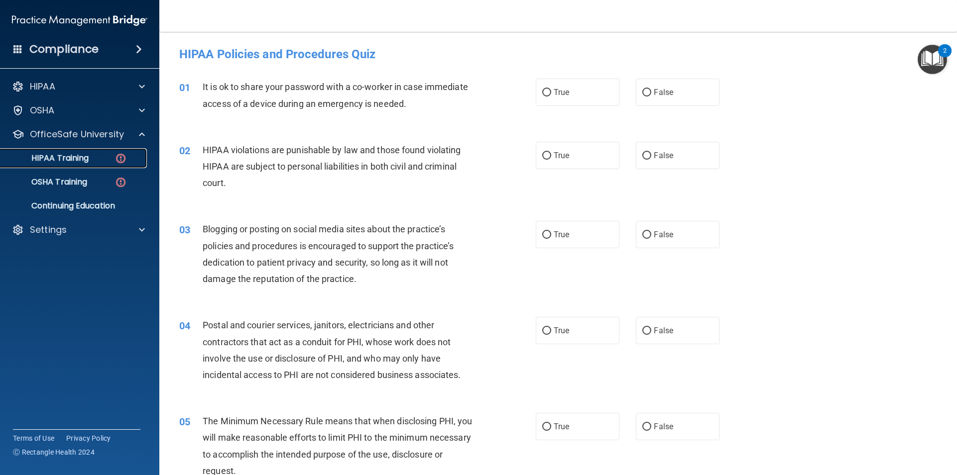
click at [85, 158] on p "HIPAA Training" at bounding box center [47, 158] width 82 height 10
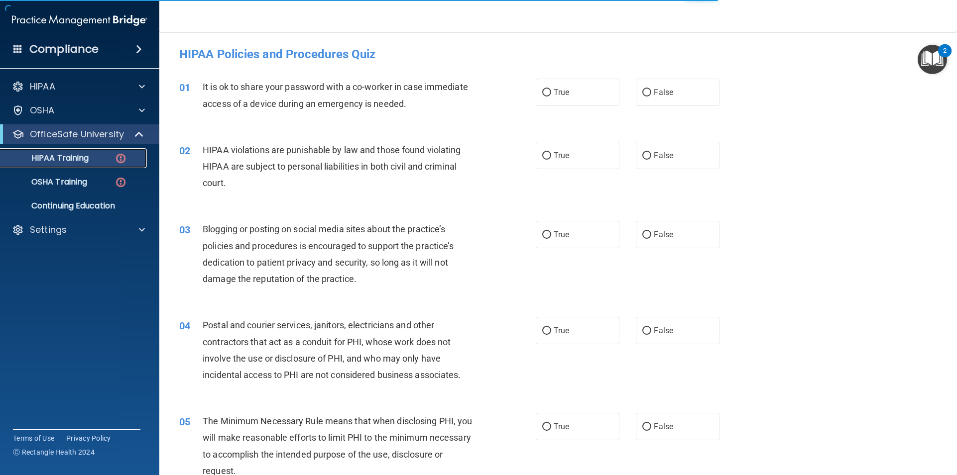
click at [53, 154] on p "HIPAA Training" at bounding box center [47, 158] width 82 height 10
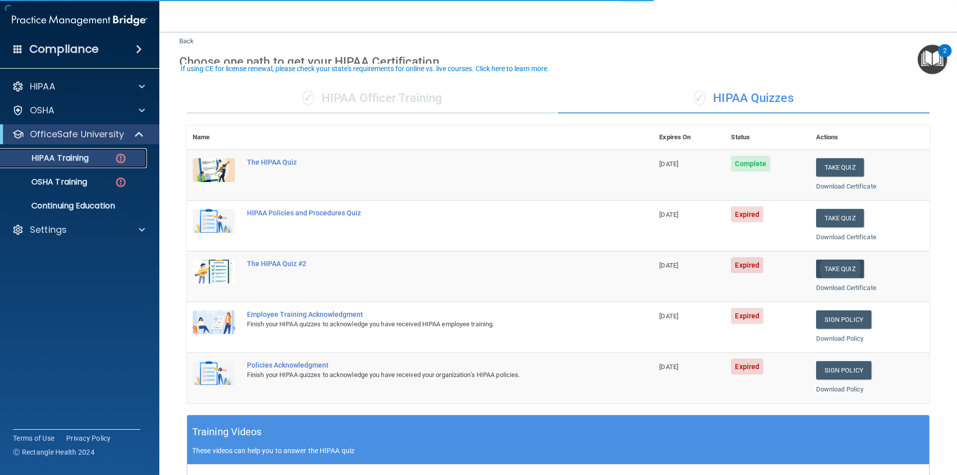
scroll to position [50, 0]
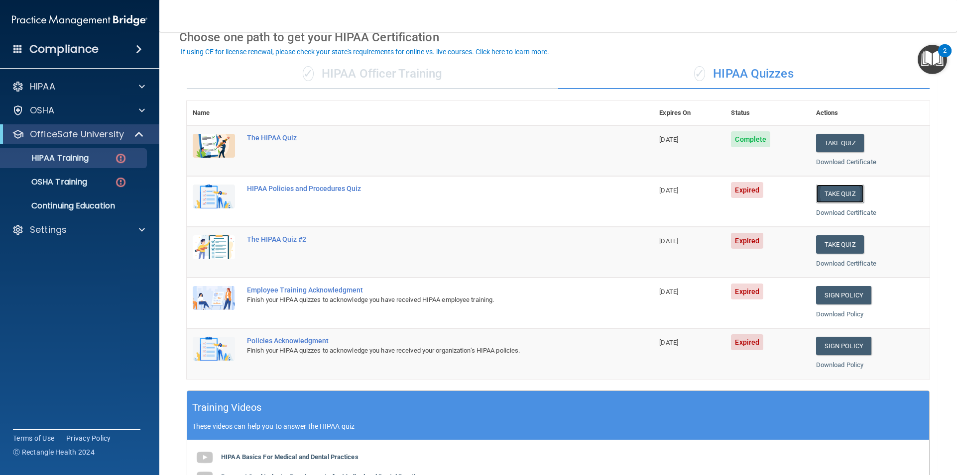
click at [832, 193] on button "Take Quiz" at bounding box center [840, 194] width 48 height 18
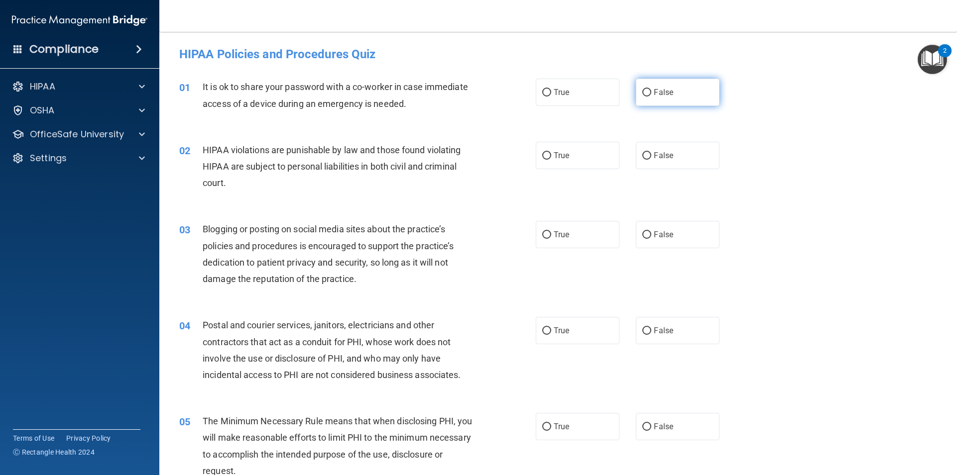
drag, startPoint x: 661, startPoint y: 91, endPoint x: 659, endPoint y: 102, distance: 10.6
click at [661, 92] on span "False" at bounding box center [663, 92] width 19 height 9
click at [651, 92] on input "False" at bounding box center [646, 92] width 9 height 7
radio input "true"
click at [583, 156] on label "True" at bounding box center [578, 155] width 84 height 27
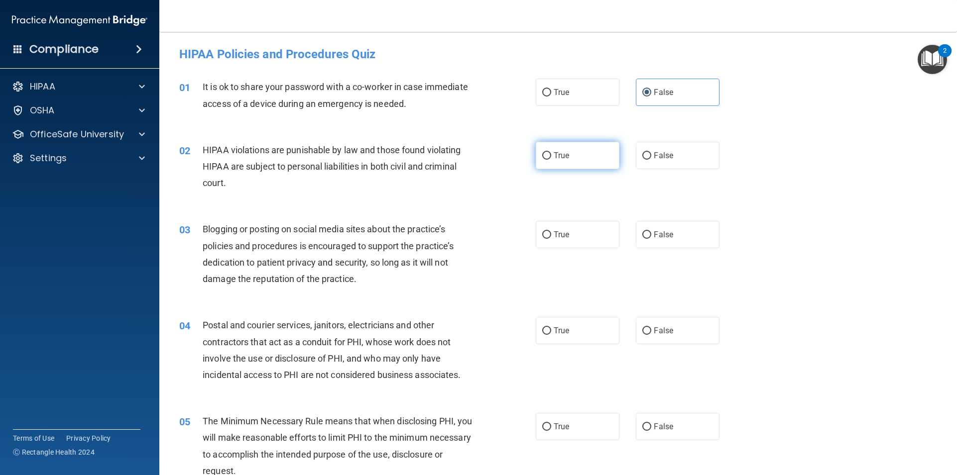
click at [551, 156] on input "True" at bounding box center [546, 155] width 9 height 7
radio input "true"
click at [693, 237] on label "False" at bounding box center [678, 234] width 84 height 27
click at [651, 237] on input "False" at bounding box center [646, 234] width 9 height 7
radio input "true"
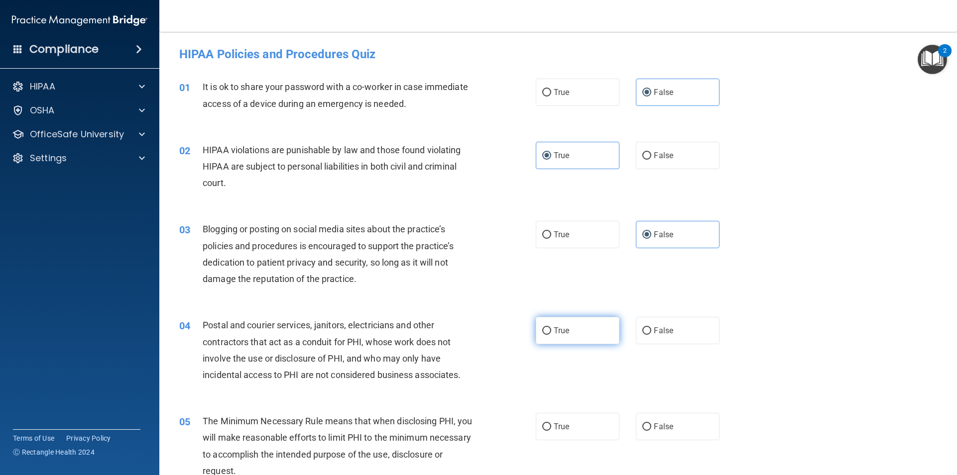
click at [555, 333] on span "True" at bounding box center [561, 330] width 15 height 9
click at [551, 333] on input "True" at bounding box center [546, 331] width 9 height 7
radio input "true"
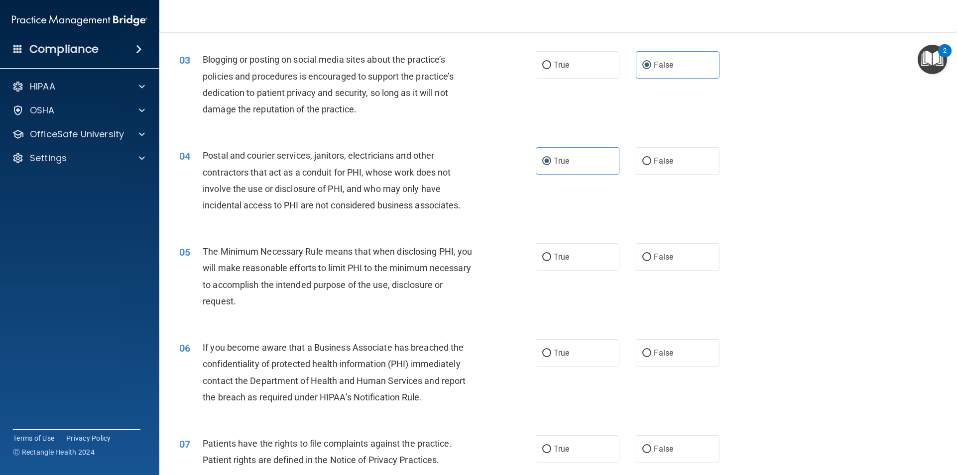
scroll to position [199, 0]
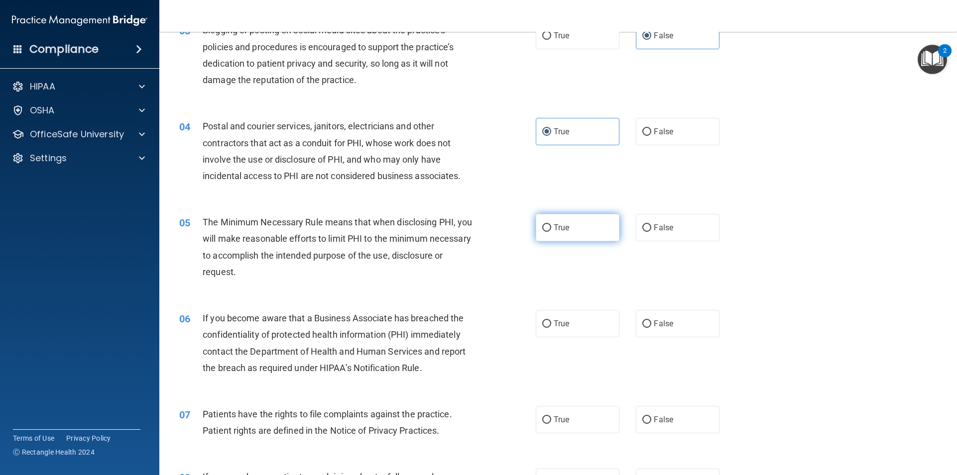
click at [549, 233] on label "True" at bounding box center [578, 227] width 84 height 27
click at [549, 232] on input "True" at bounding box center [546, 228] width 9 height 7
radio input "true"
click at [542, 326] on input "True" at bounding box center [546, 324] width 9 height 7
radio input "true"
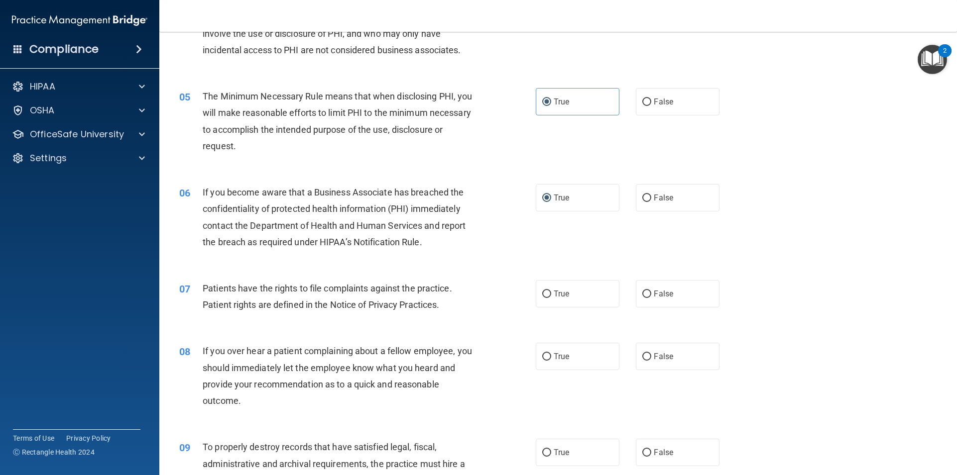
scroll to position [348, 0]
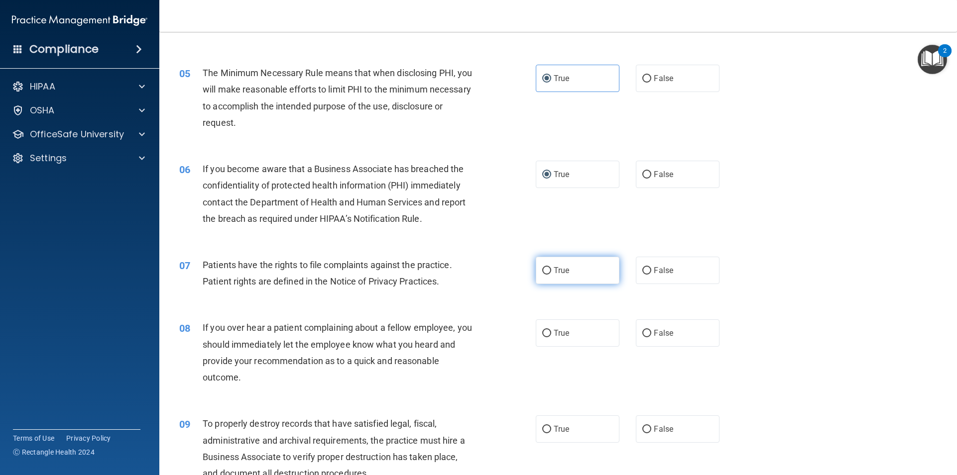
click at [593, 264] on label "True" at bounding box center [578, 270] width 84 height 27
click at [551, 267] on input "True" at bounding box center [546, 270] width 9 height 7
radio input "true"
click at [670, 336] on label "False" at bounding box center [678, 333] width 84 height 27
click at [651, 336] on input "False" at bounding box center [646, 333] width 9 height 7
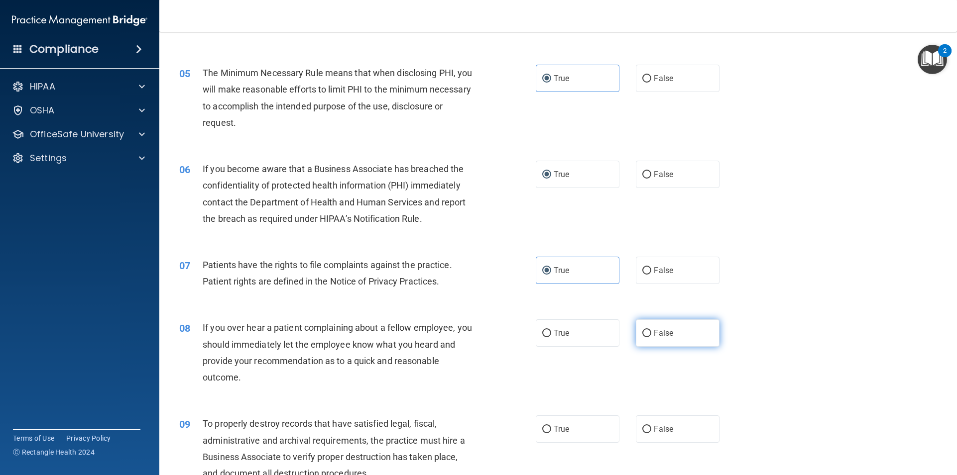
radio input "true"
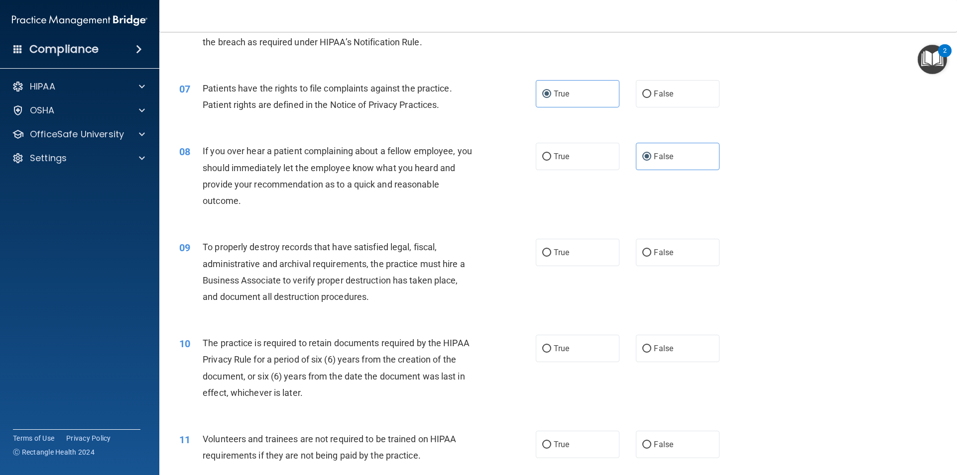
scroll to position [548, 0]
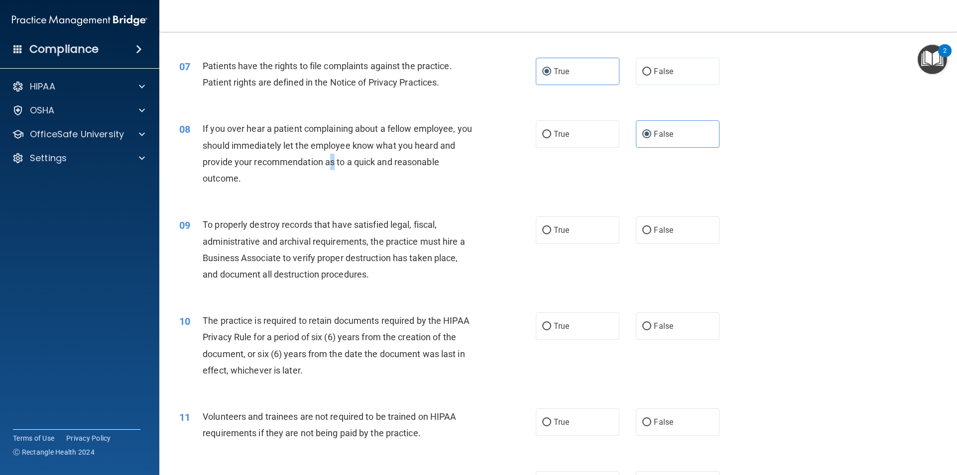
click at [350, 159] on span "If you over hear a patient complaining about a fellow employee, you should imme…" at bounding box center [337, 153] width 269 height 60
click at [360, 169] on div "If you over hear a patient complaining about a fellow employee, you should imme…" at bounding box center [342, 153] width 279 height 66
click at [577, 232] on label "True" at bounding box center [578, 230] width 84 height 27
click at [551, 232] on input "True" at bounding box center [546, 230] width 9 height 7
radio input "true"
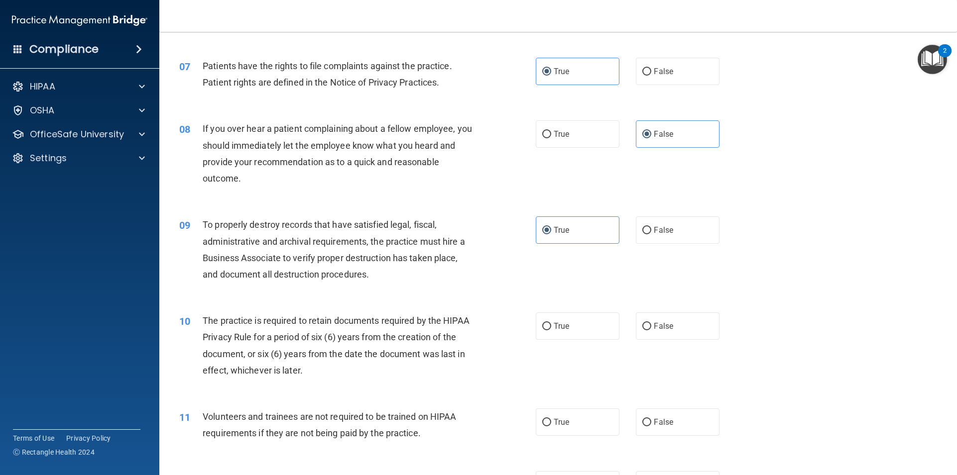
scroll to position [597, 0]
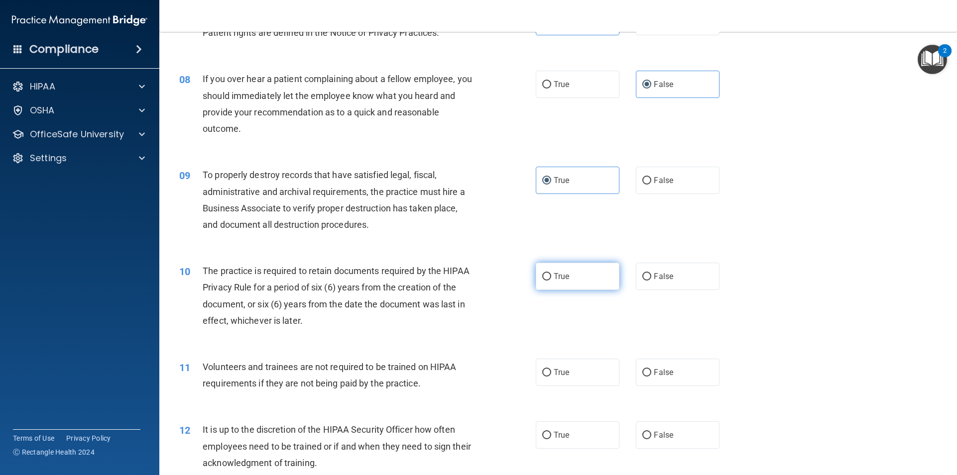
click at [557, 274] on span "True" at bounding box center [561, 276] width 15 height 9
click at [551, 274] on input "True" at bounding box center [546, 276] width 9 height 7
radio input "true"
click at [650, 367] on label "False" at bounding box center [678, 372] width 84 height 27
click at [650, 369] on input "False" at bounding box center [646, 372] width 9 height 7
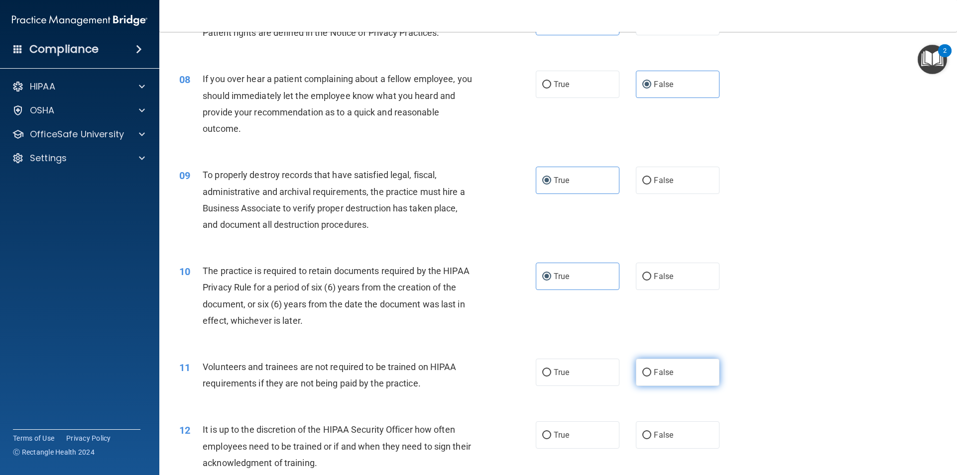
radio input "true"
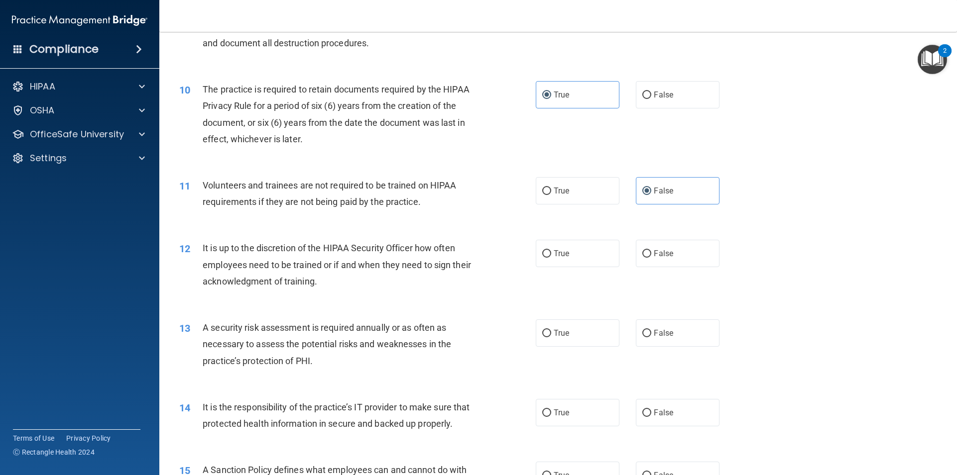
scroll to position [796, 0]
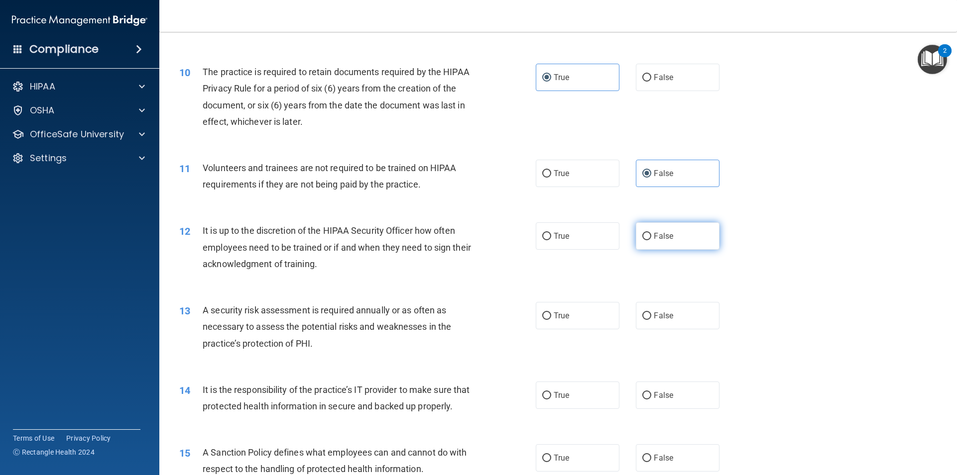
click at [662, 246] on label "False" at bounding box center [678, 236] width 84 height 27
click at [651, 240] on input "False" at bounding box center [646, 236] width 9 height 7
radio input "true"
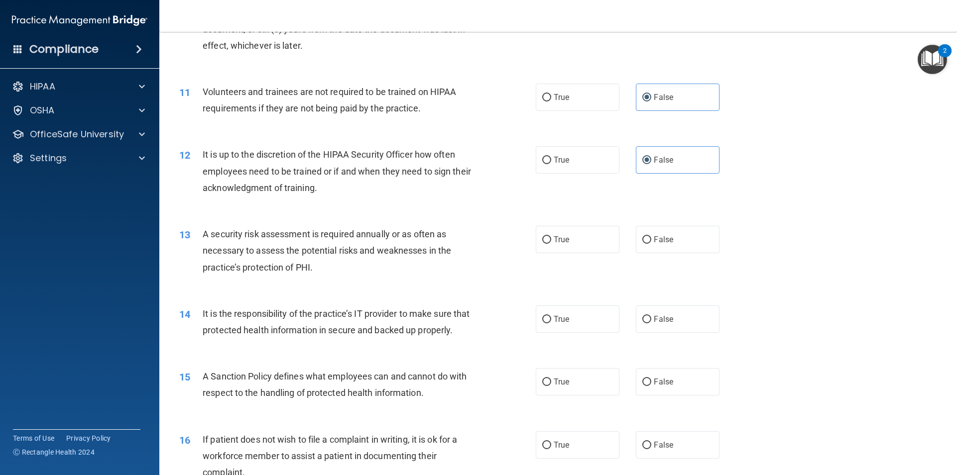
scroll to position [896, 0]
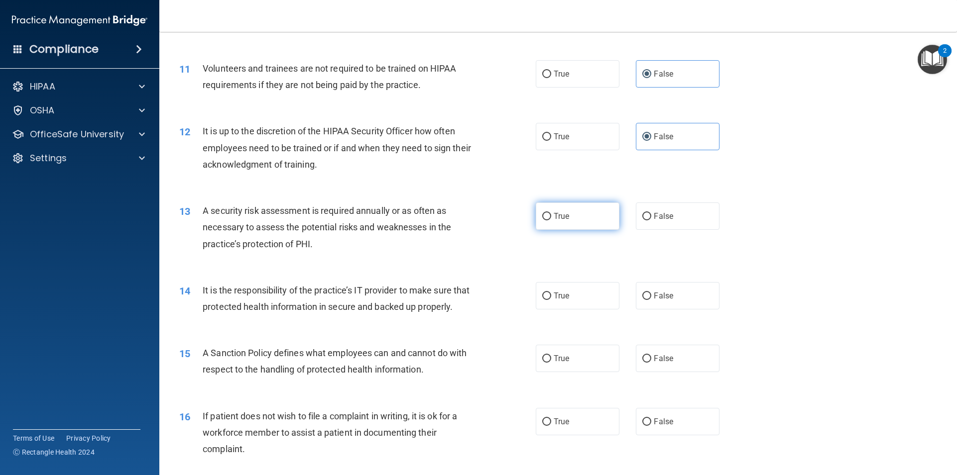
click at [572, 209] on label "True" at bounding box center [578, 216] width 84 height 27
click at [551, 213] on input "True" at bounding box center [546, 216] width 9 height 7
radio input "true"
click at [558, 285] on label "True" at bounding box center [578, 295] width 84 height 27
click at [551, 293] on input "True" at bounding box center [546, 296] width 9 height 7
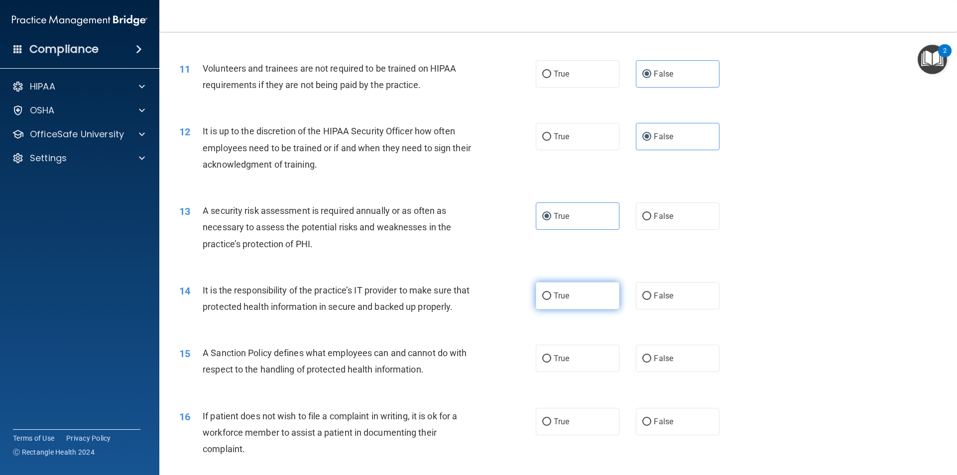
radio input "true"
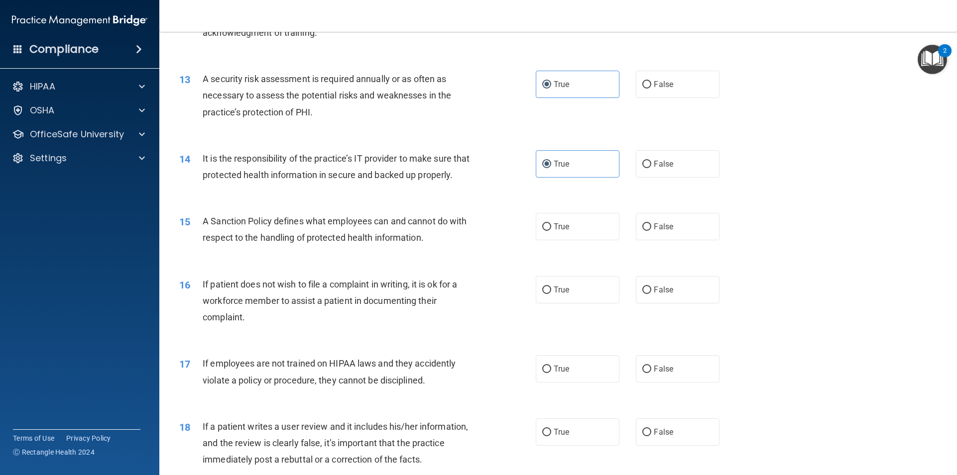
scroll to position [1045, 0]
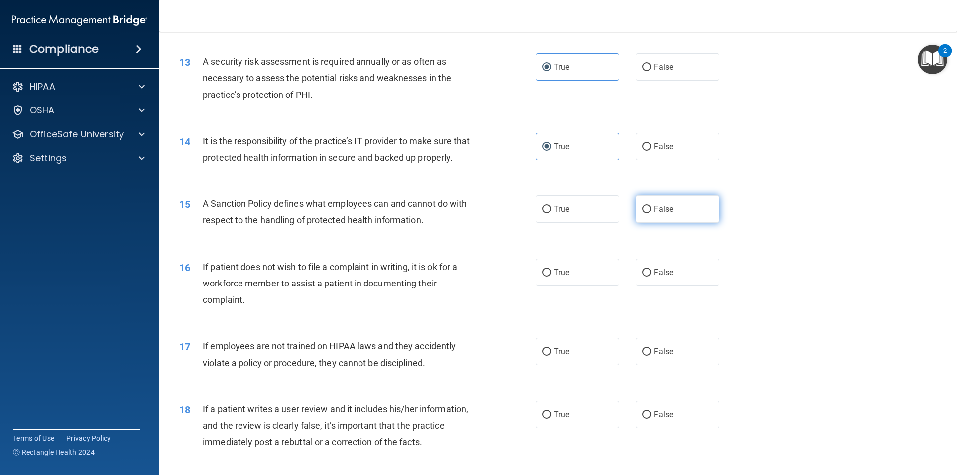
click at [674, 223] on label "False" at bounding box center [678, 209] width 84 height 27
click at [651, 214] on input "False" at bounding box center [646, 209] width 9 height 7
radio input "true"
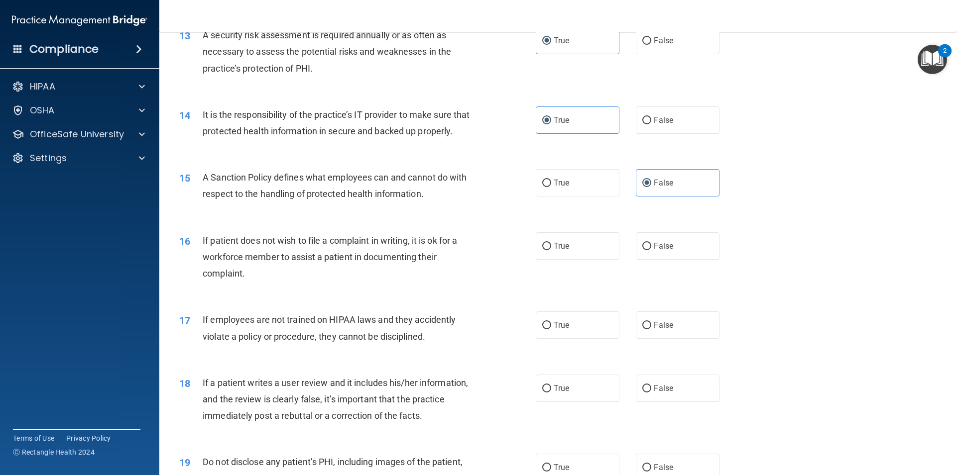
scroll to position [1095, 0]
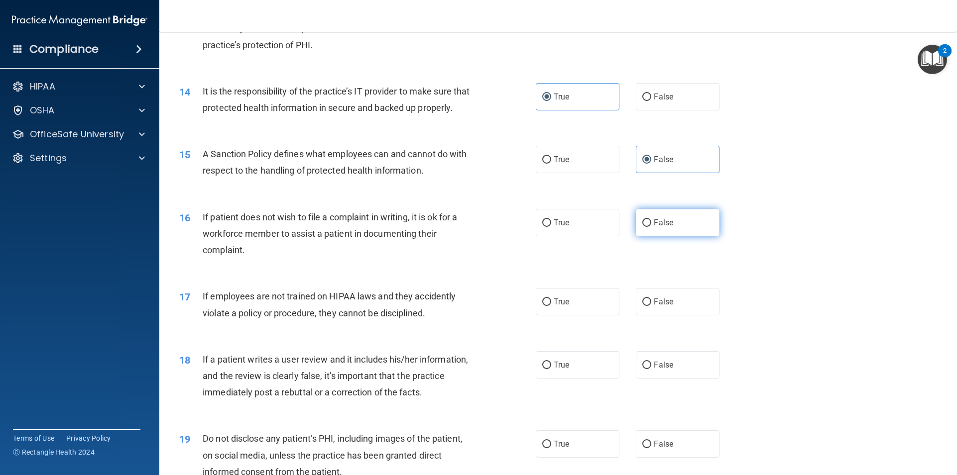
click at [654, 227] on span "False" at bounding box center [663, 222] width 19 height 9
click at [651, 227] on input "False" at bounding box center [646, 223] width 9 height 7
radio input "true"
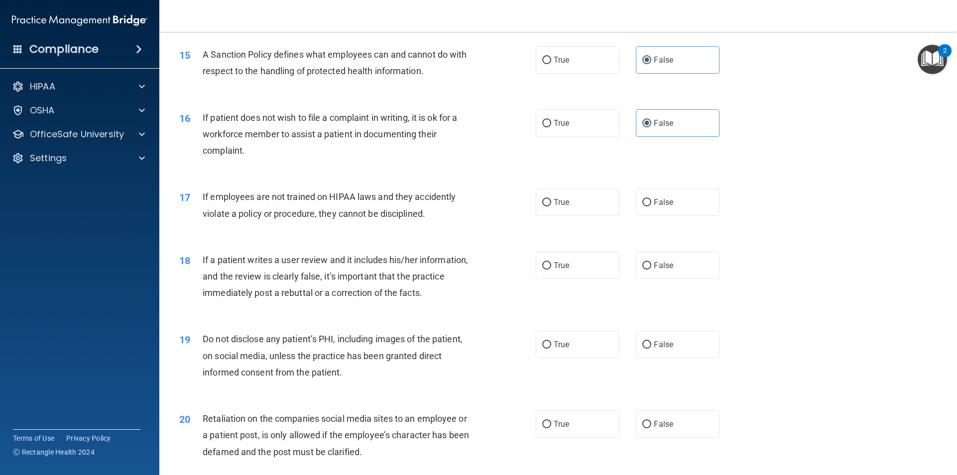
scroll to position [1244, 0]
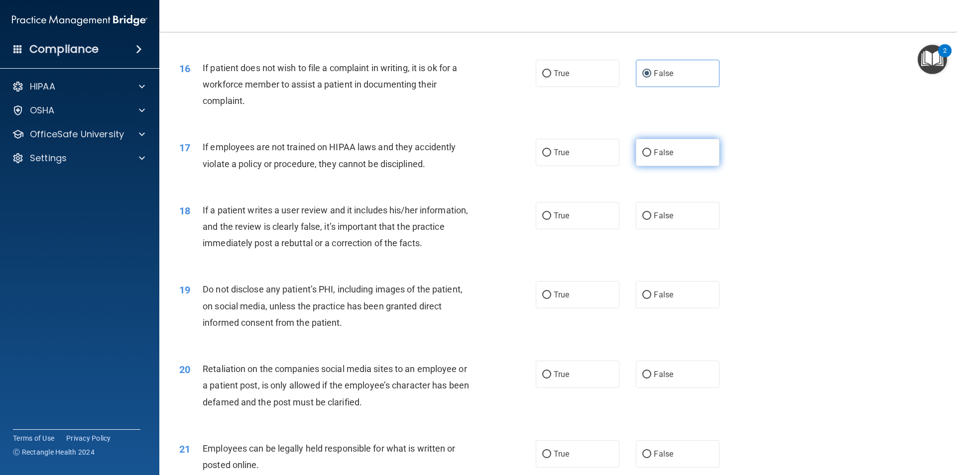
click at [671, 166] on label "False" at bounding box center [678, 152] width 84 height 27
click at [651, 157] on input "False" at bounding box center [646, 152] width 9 height 7
radio input "true"
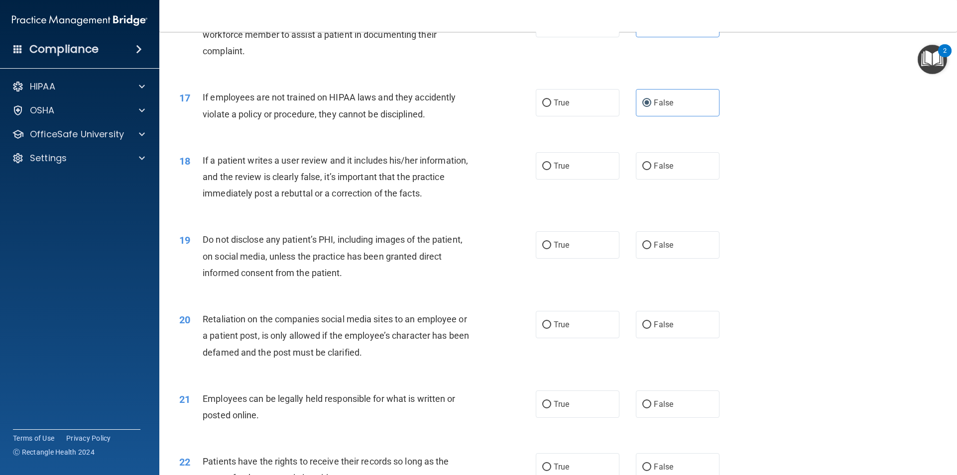
scroll to position [1344, 0]
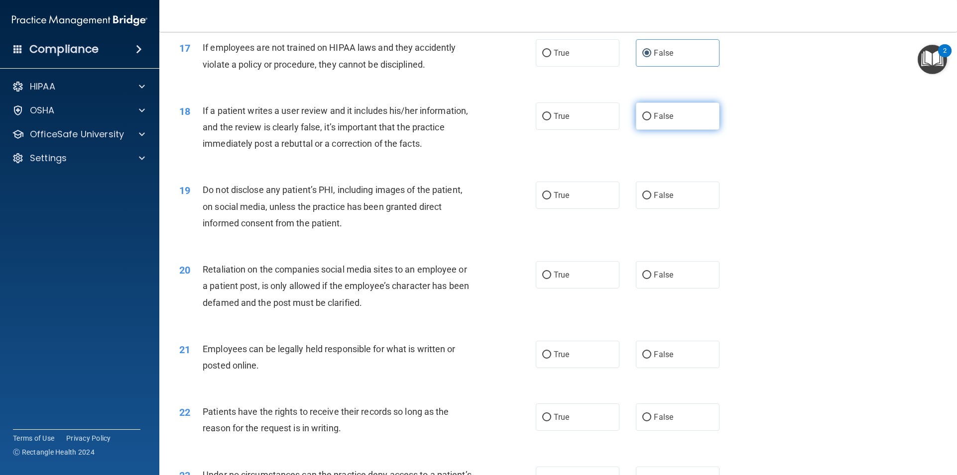
click at [675, 130] on label "False" at bounding box center [678, 116] width 84 height 27
click at [651, 120] on input "False" at bounding box center [646, 116] width 9 height 7
radio input "true"
click at [276, 205] on span "Do not disclose any patient’s PHI, including images of the patient, on social m…" at bounding box center [333, 206] width 260 height 43
click at [279, 209] on span "Do not disclose any patient’s PHI, including images of the patient, on social m…" at bounding box center [333, 206] width 260 height 43
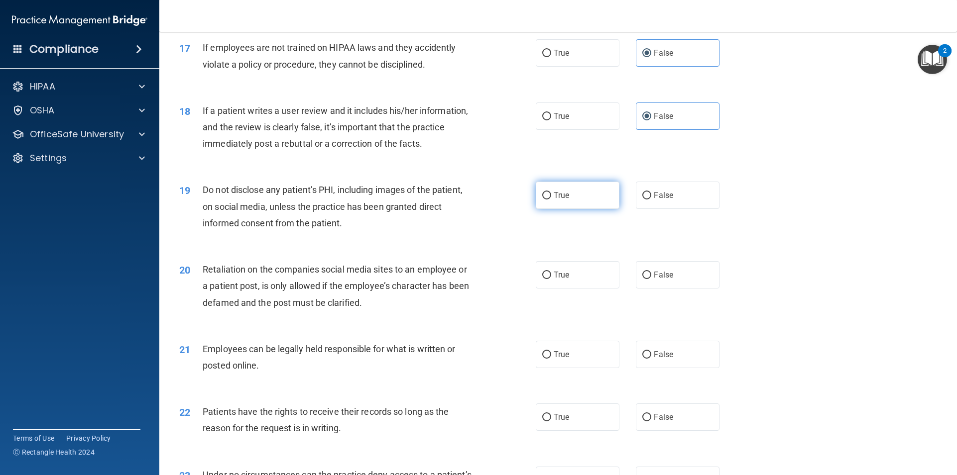
click at [597, 209] on label "True" at bounding box center [578, 195] width 84 height 27
click at [551, 200] on input "True" at bounding box center [546, 195] width 9 height 7
radio input "true"
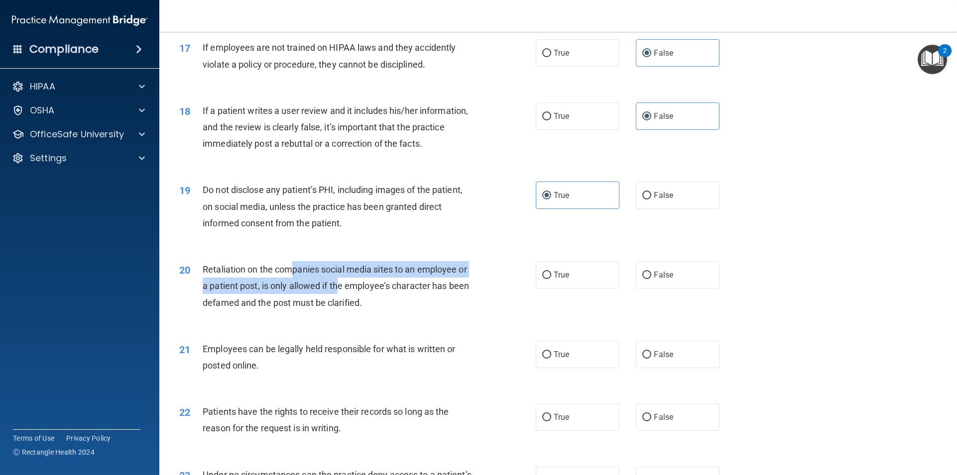
drag, startPoint x: 295, startPoint y: 286, endPoint x: 338, endPoint y: 298, distance: 44.8
click at [338, 298] on span "Retaliation on the companies social media sites to an employee or a patient pos…" at bounding box center [336, 285] width 266 height 43
click at [338, 300] on span "Retaliation on the companies social media sites to an employee or a patient pos…" at bounding box center [336, 285] width 266 height 43
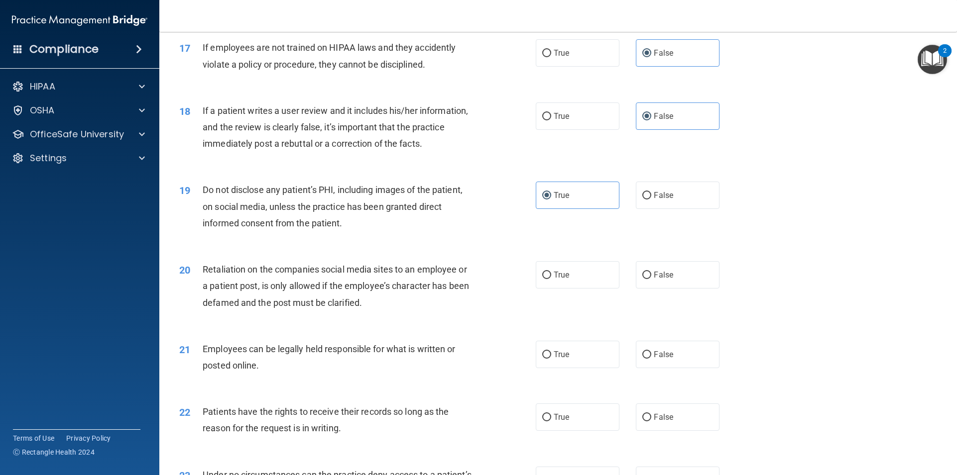
click at [342, 307] on span "Retaliation on the companies social media sites to an employee or a patient pos…" at bounding box center [336, 285] width 266 height 43
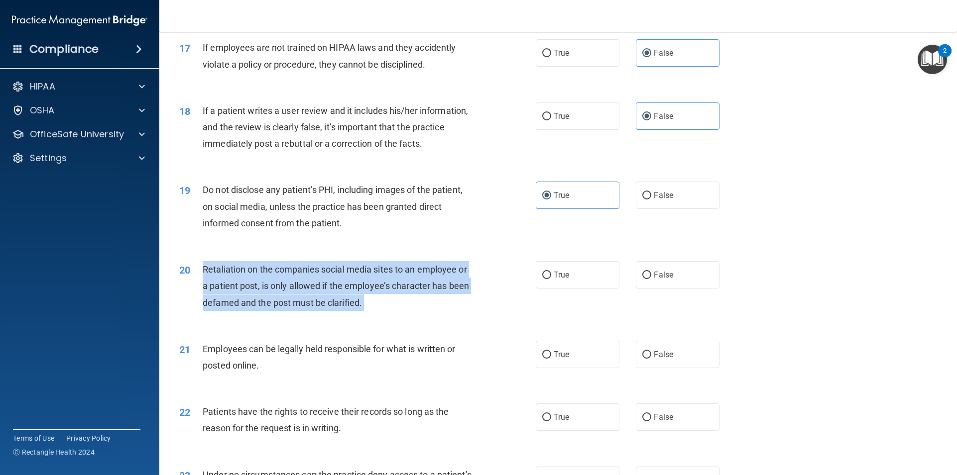
click at [342, 307] on span "Retaliation on the companies social media sites to an employee or a patient pos…" at bounding box center [336, 285] width 266 height 43
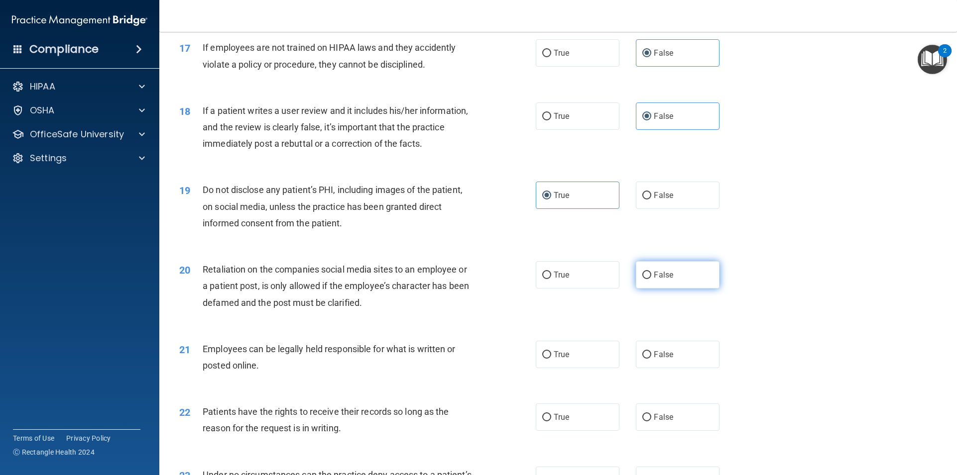
click at [663, 289] on label "False" at bounding box center [678, 274] width 84 height 27
click at [651, 279] on input "False" at bounding box center [646, 275] width 9 height 7
radio input "true"
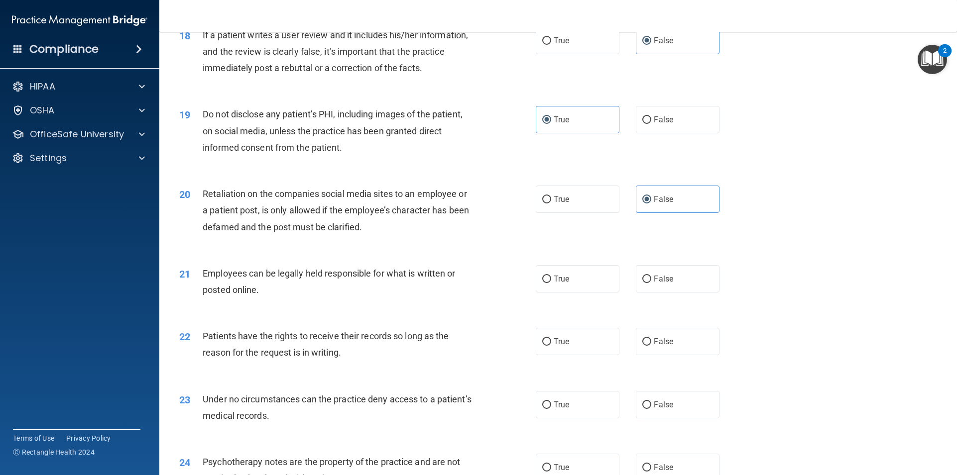
scroll to position [1444, 0]
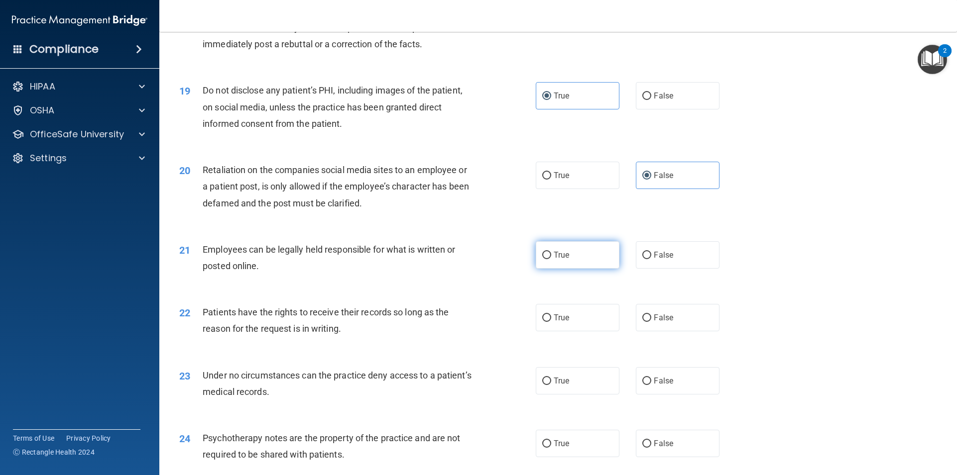
click at [542, 269] on label "True" at bounding box center [578, 254] width 84 height 27
click at [542, 259] on input "True" at bounding box center [546, 255] width 9 height 7
radio input "true"
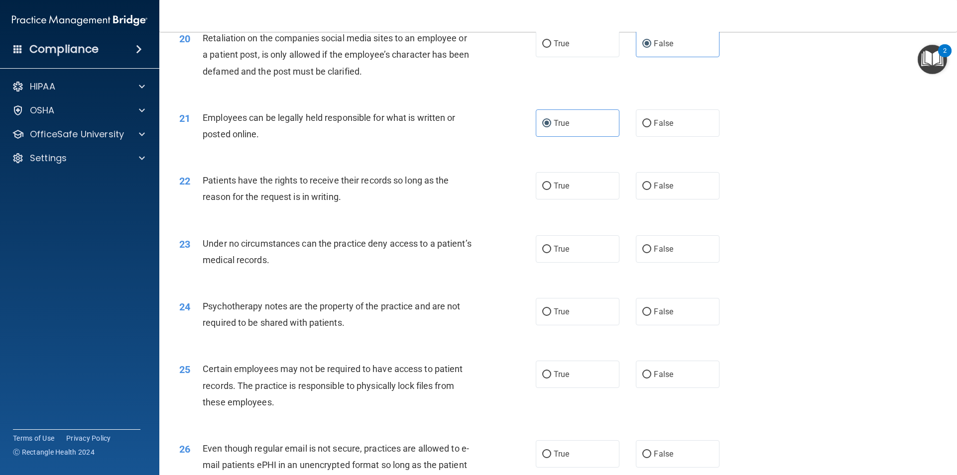
scroll to position [1593, 0]
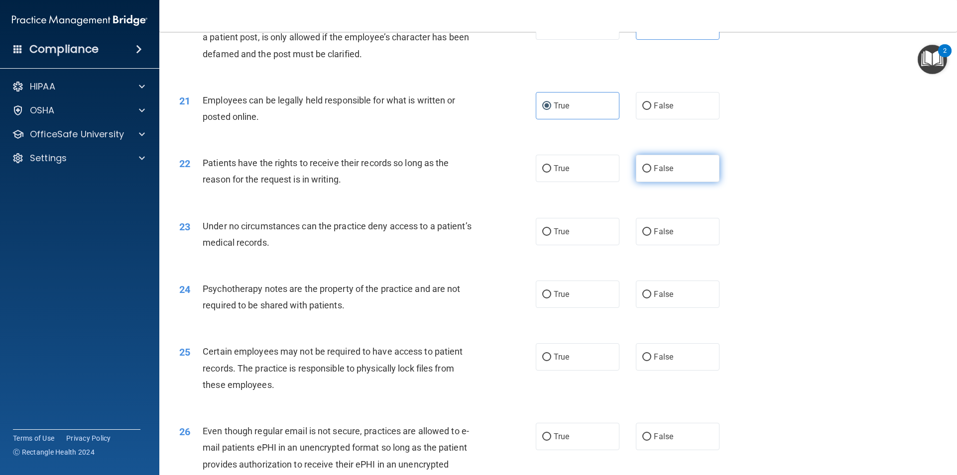
click at [656, 182] on label "False" at bounding box center [678, 168] width 84 height 27
click at [651, 173] on input "False" at bounding box center [646, 168] width 9 height 7
radio input "true"
click at [654, 236] on span "False" at bounding box center [663, 231] width 19 height 9
click at [649, 236] on input "False" at bounding box center [646, 231] width 9 height 7
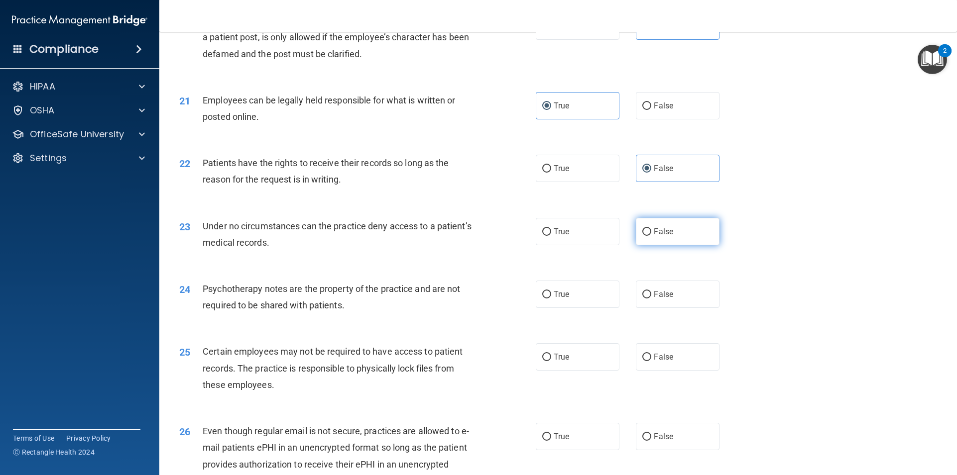
radio input "true"
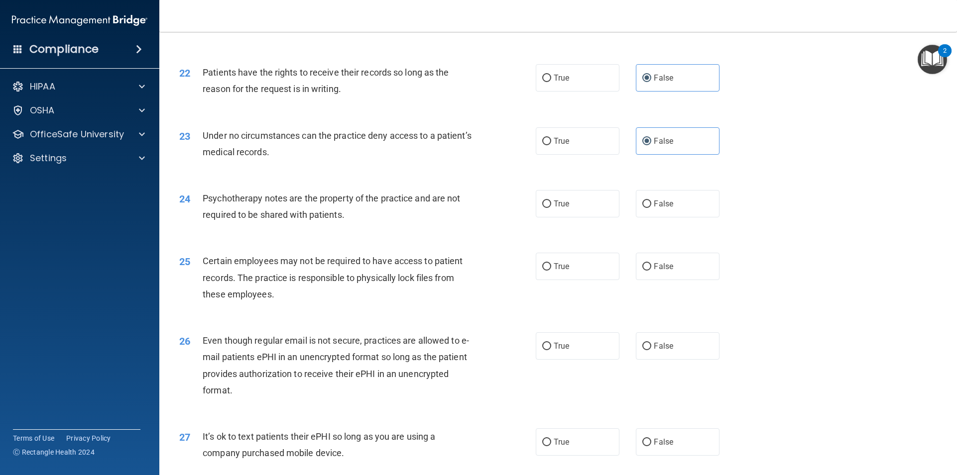
scroll to position [1692, 0]
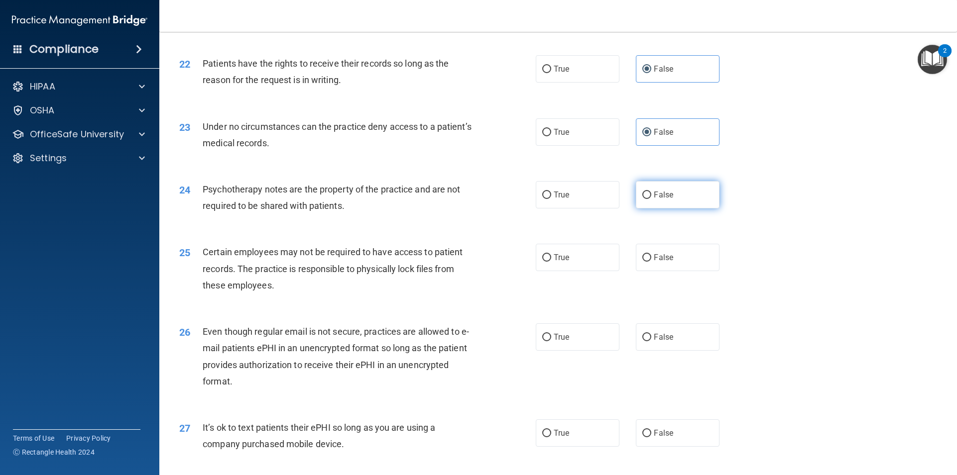
click at [668, 209] on label "False" at bounding box center [678, 194] width 84 height 27
click at [651, 199] on input "False" at bounding box center [646, 195] width 9 height 7
radio input "true"
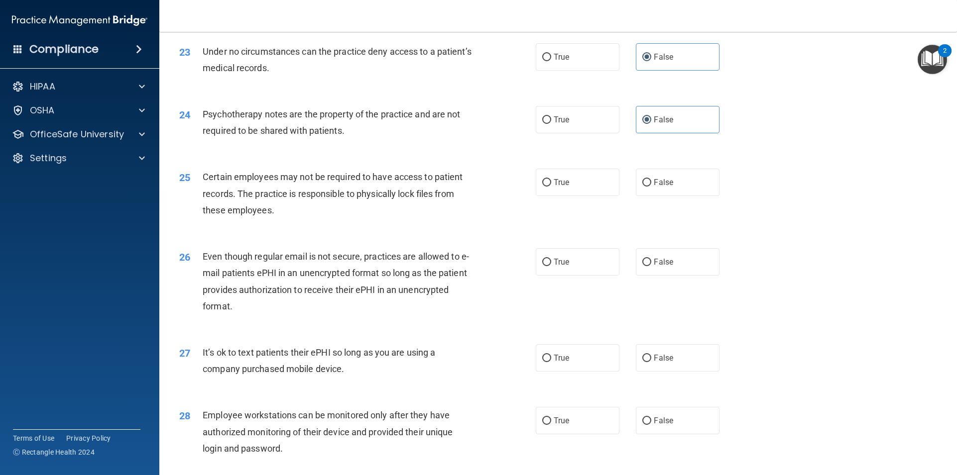
scroll to position [1792, 0]
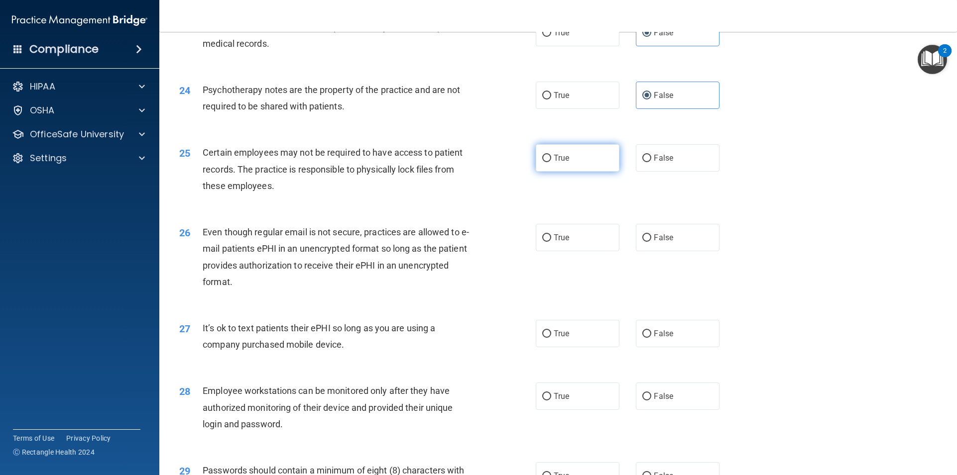
click at [549, 172] on label "True" at bounding box center [578, 157] width 84 height 27
click at [549, 162] on input "True" at bounding box center [546, 158] width 9 height 7
radio input "true"
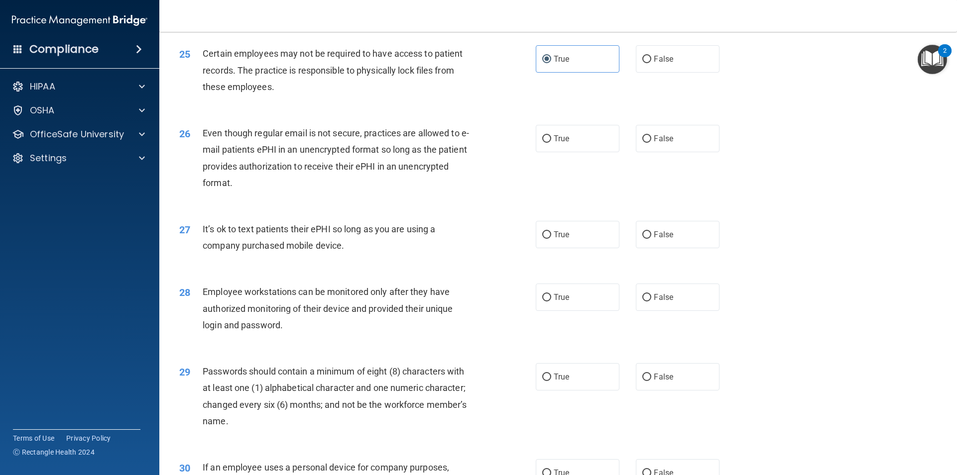
scroll to position [1892, 0]
click at [676, 152] on label "False" at bounding box center [678, 137] width 84 height 27
click at [651, 142] on input "False" at bounding box center [646, 138] width 9 height 7
radio input "true"
click at [644, 248] on label "False" at bounding box center [678, 234] width 84 height 27
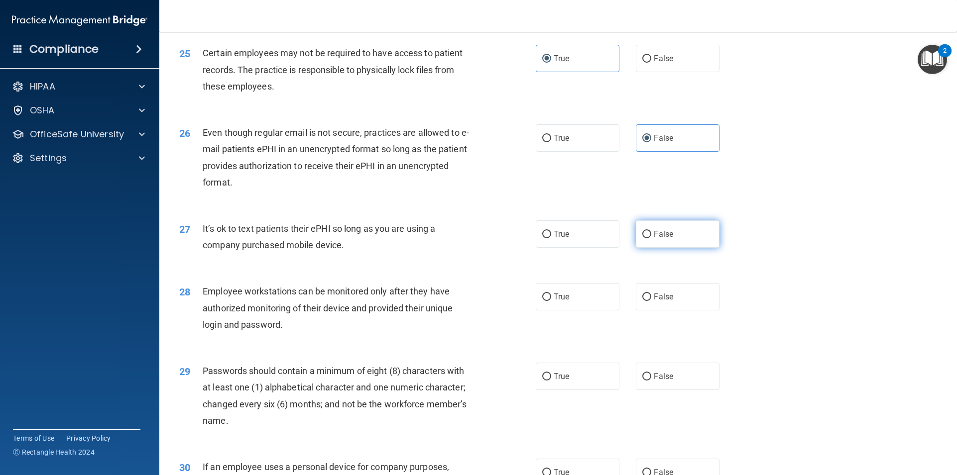
click at [644, 238] on input "False" at bounding box center [646, 234] width 9 height 7
radio input "true"
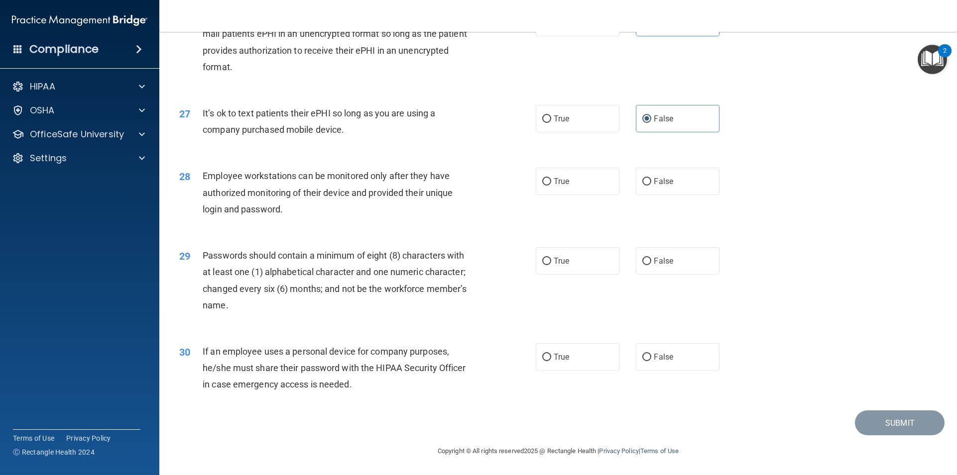
scroll to position [2023, 0]
click at [675, 181] on label "False" at bounding box center [678, 181] width 84 height 27
click at [651, 181] on input "False" at bounding box center [646, 181] width 9 height 7
radio input "true"
drag, startPoint x: 294, startPoint y: 255, endPoint x: 427, endPoint y: 261, distance: 132.5
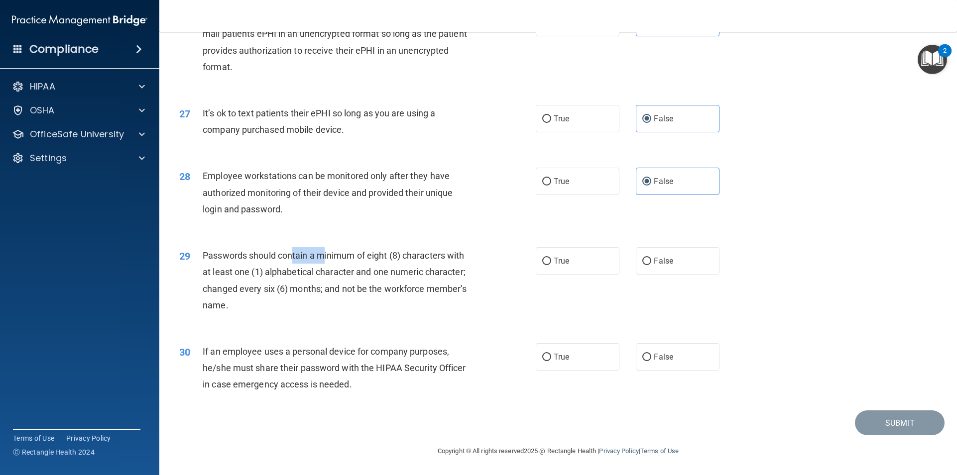
click at [339, 256] on span "Passwords should contain a minimum of eight (8) characters with at least one (1…" at bounding box center [335, 280] width 264 height 60
click at [557, 262] on span "True" at bounding box center [561, 260] width 15 height 9
click at [551, 262] on input "True" at bounding box center [546, 261] width 9 height 7
radio input "true"
click at [354, 362] on span "If an employee uses a personal device for company purposes, he/she must share t…" at bounding box center [334, 367] width 263 height 43
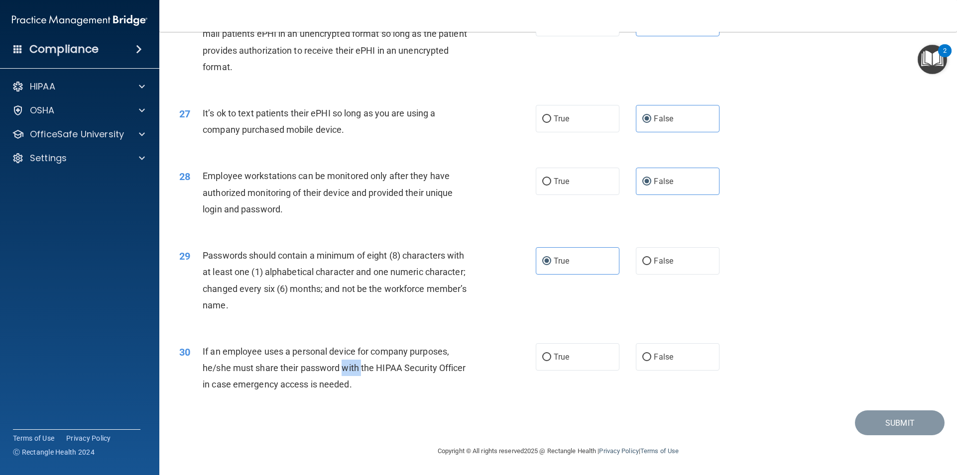
click at [354, 362] on div "If an employee uses a personal device for company purposes, he/she must share t…" at bounding box center [342, 368] width 279 height 50
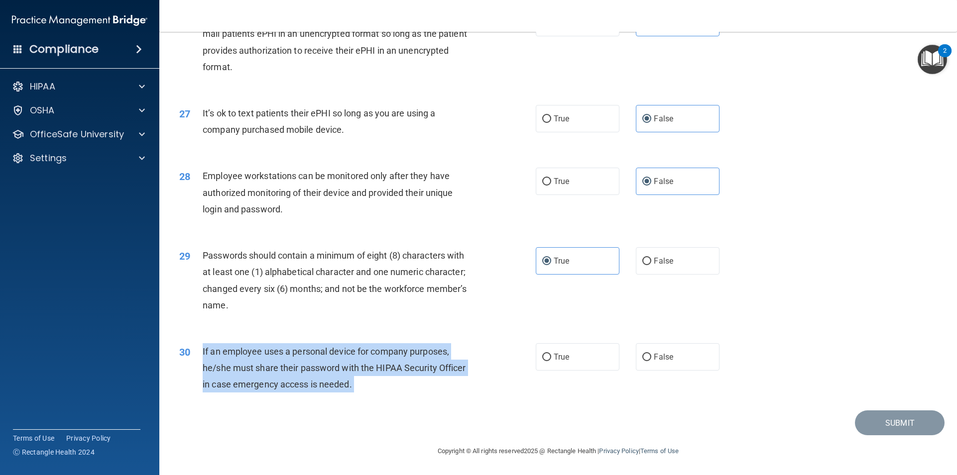
click at [354, 361] on div "If an employee uses a personal device for company purposes, he/she must share t…" at bounding box center [342, 368] width 279 height 50
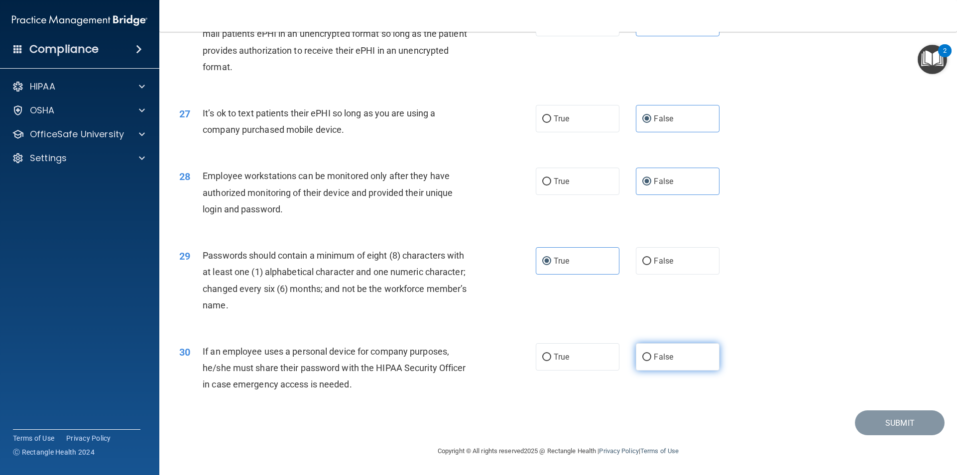
click at [665, 363] on label "False" at bounding box center [678, 356] width 84 height 27
click at [651, 361] on input "False" at bounding box center [646, 357] width 9 height 7
radio input "true"
click at [882, 423] on button "Submit" at bounding box center [900, 423] width 90 height 25
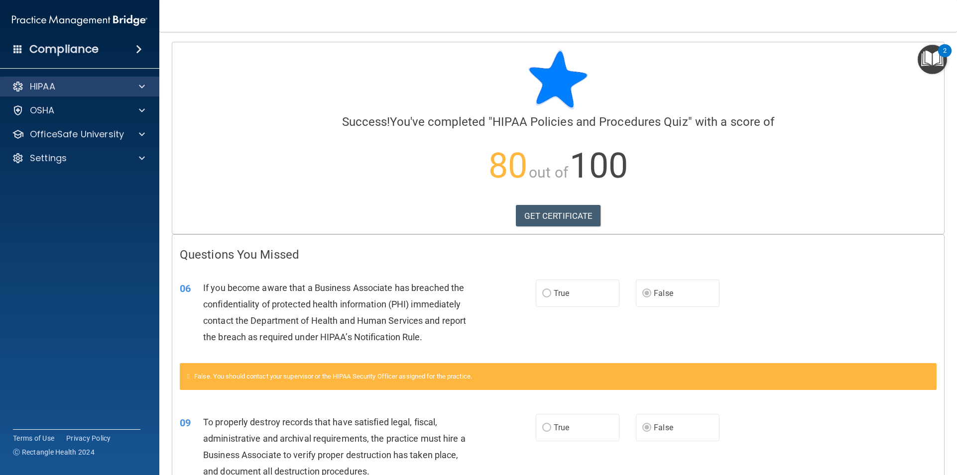
click at [88, 93] on div "HIPAA" at bounding box center [80, 87] width 160 height 20
click at [134, 85] on div at bounding box center [140, 87] width 25 height 12
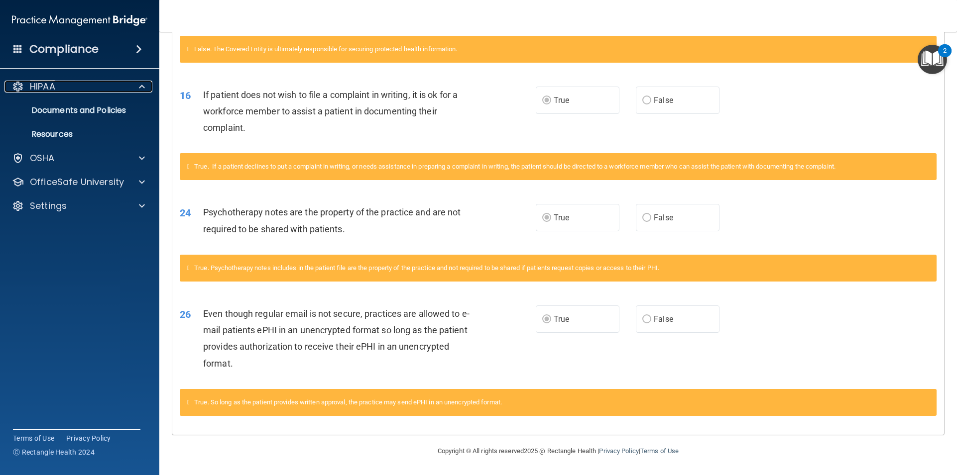
scroll to position [579, 0]
click at [83, 165] on div "OSHA" at bounding box center [80, 158] width 160 height 20
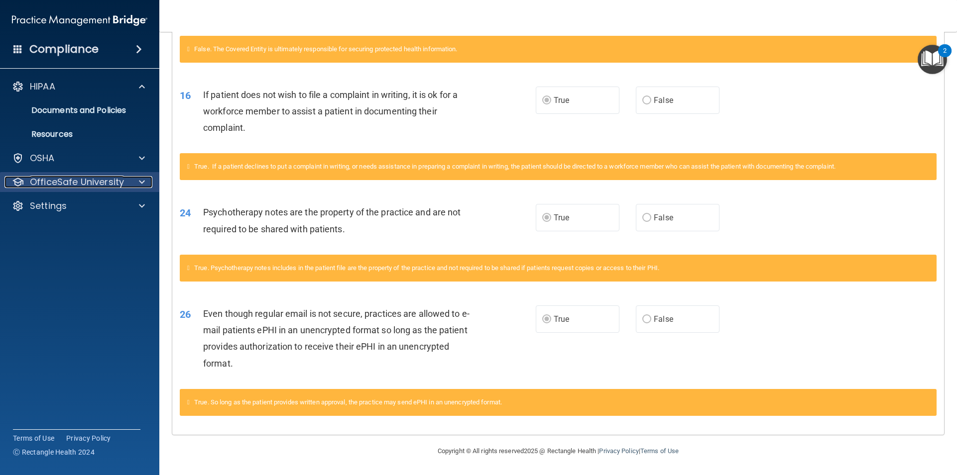
click at [87, 177] on p "OfficeSafe University" at bounding box center [77, 182] width 94 height 12
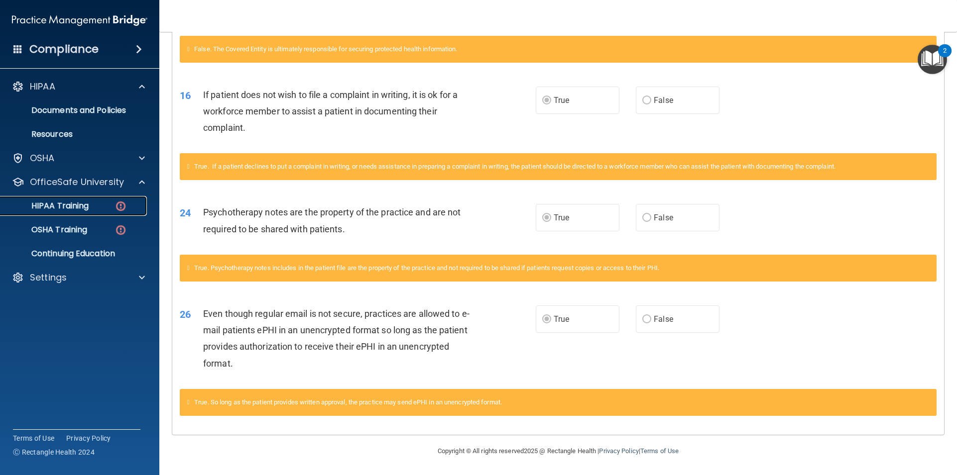
click at [77, 201] on p "HIPAA Training" at bounding box center [47, 206] width 82 height 10
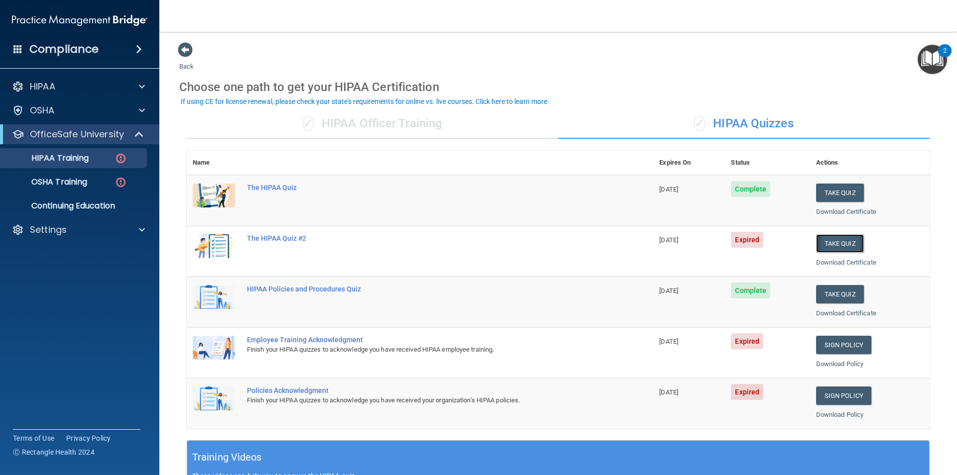
click at [832, 245] on button "Take Quiz" at bounding box center [840, 243] width 48 height 18
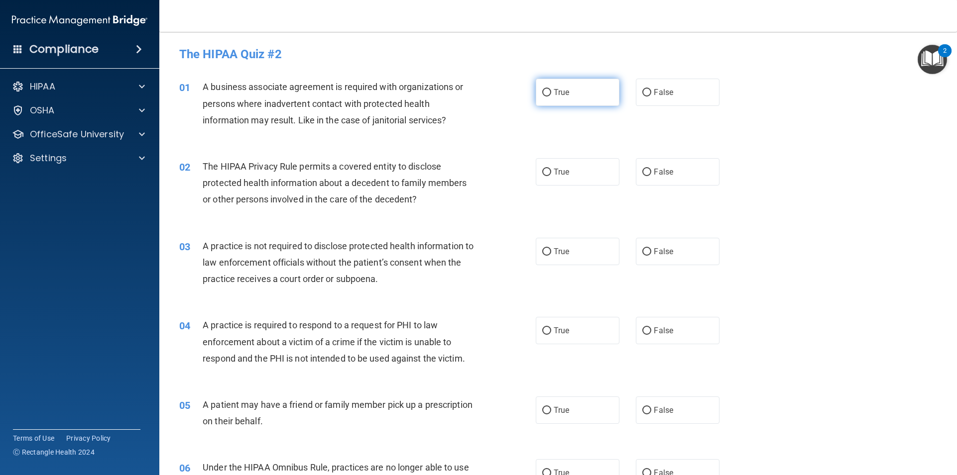
click at [544, 89] on input "True" at bounding box center [546, 92] width 9 height 7
radio input "true"
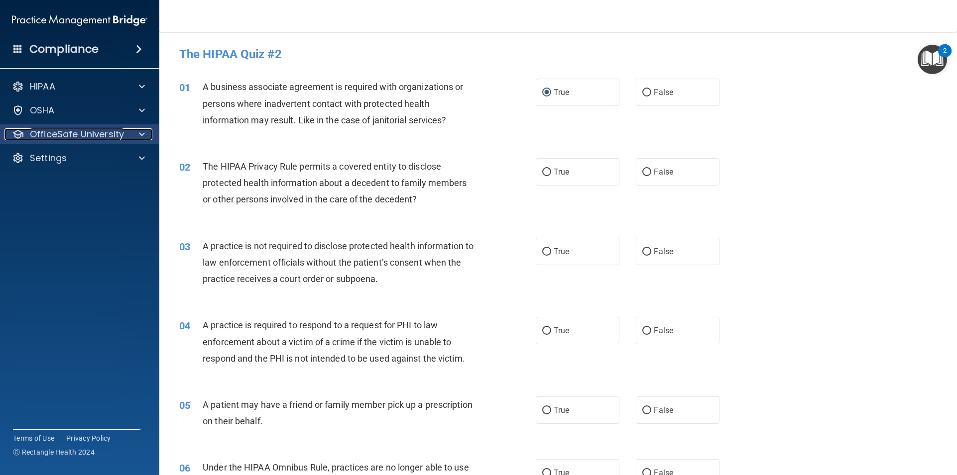
click at [84, 136] on p "OfficeSafe University" at bounding box center [77, 134] width 94 height 12
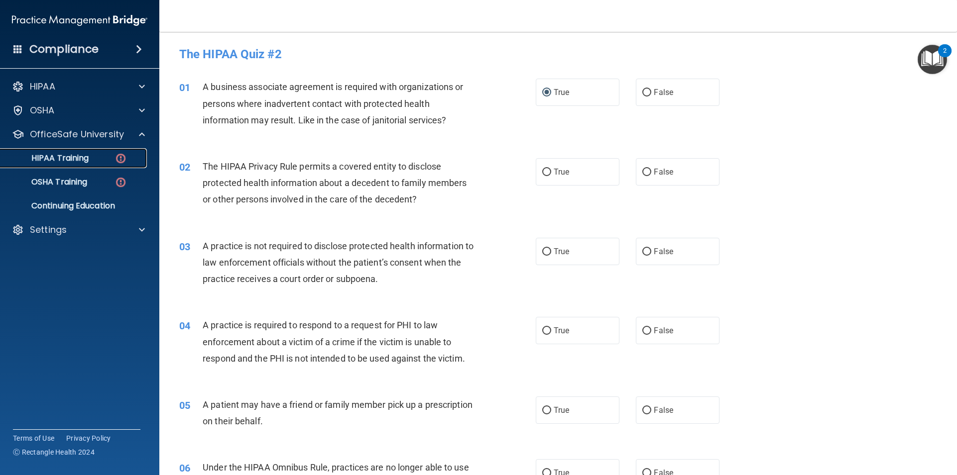
click at [63, 165] on link "HIPAA Training" at bounding box center [68, 158] width 157 height 20
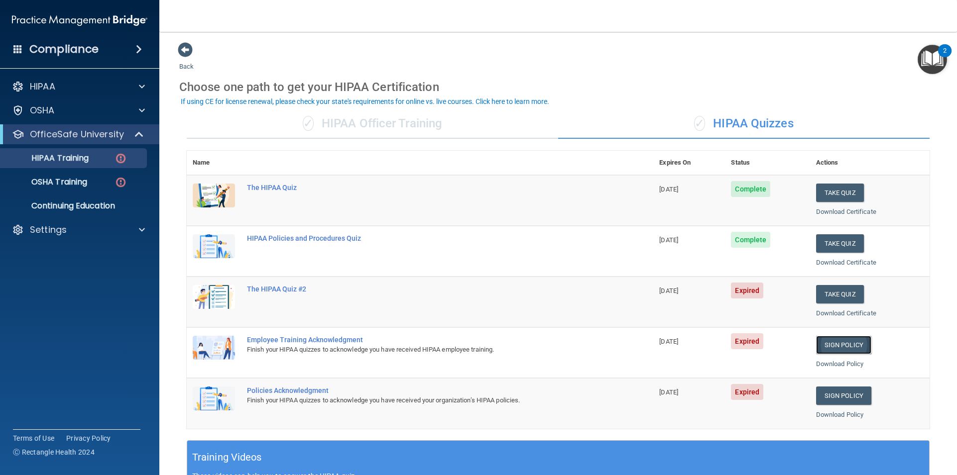
click at [827, 345] on link "Sign Policy" at bounding box center [843, 345] width 55 height 18
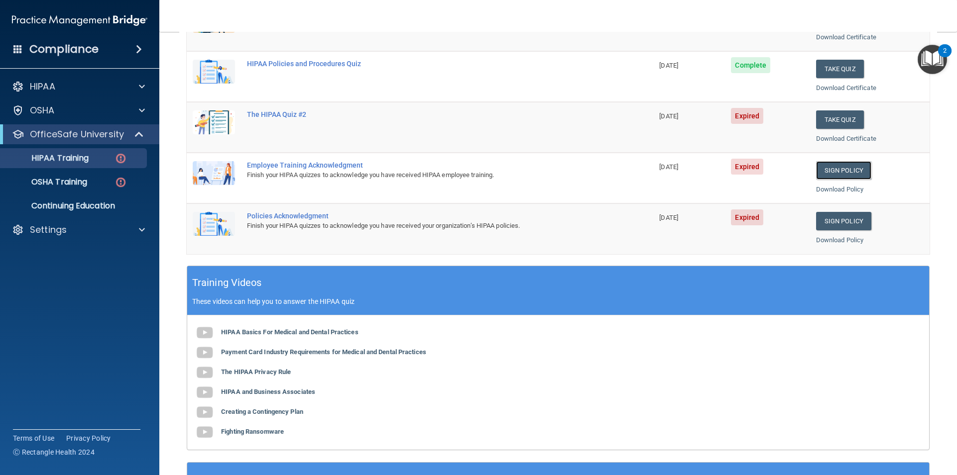
scroll to position [199, 0]
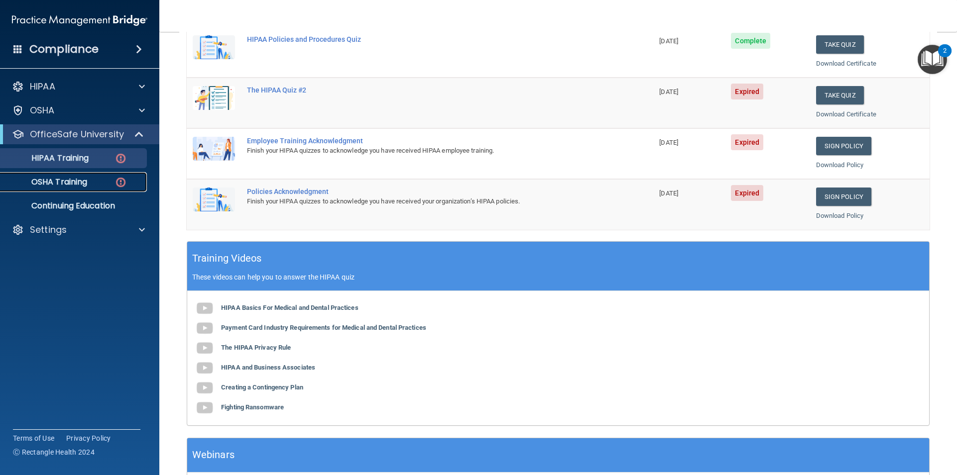
click at [86, 179] on p "OSHA Training" at bounding box center [46, 182] width 81 height 10
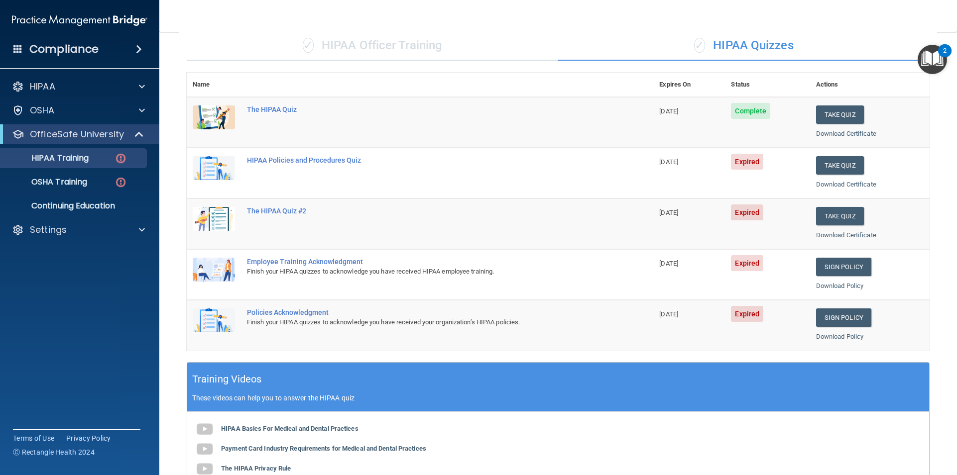
scroll to position [75, 0]
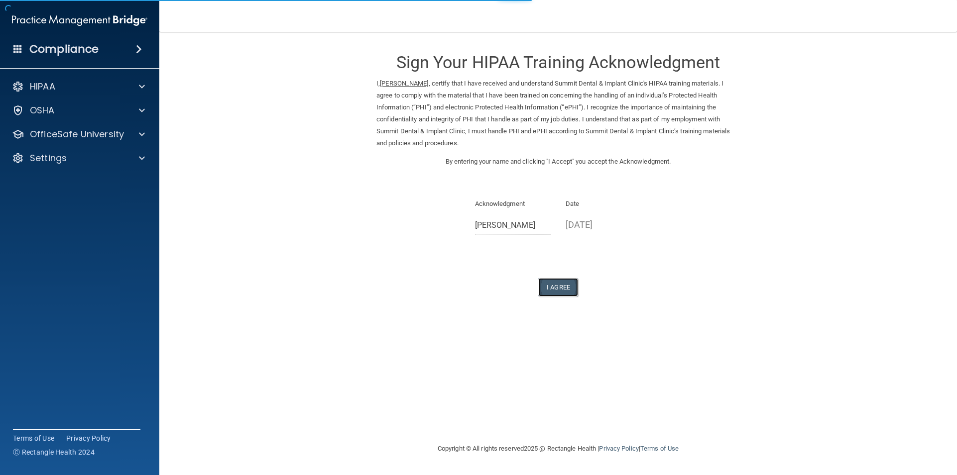
click at [557, 294] on button "I Agree" at bounding box center [558, 287] width 40 height 18
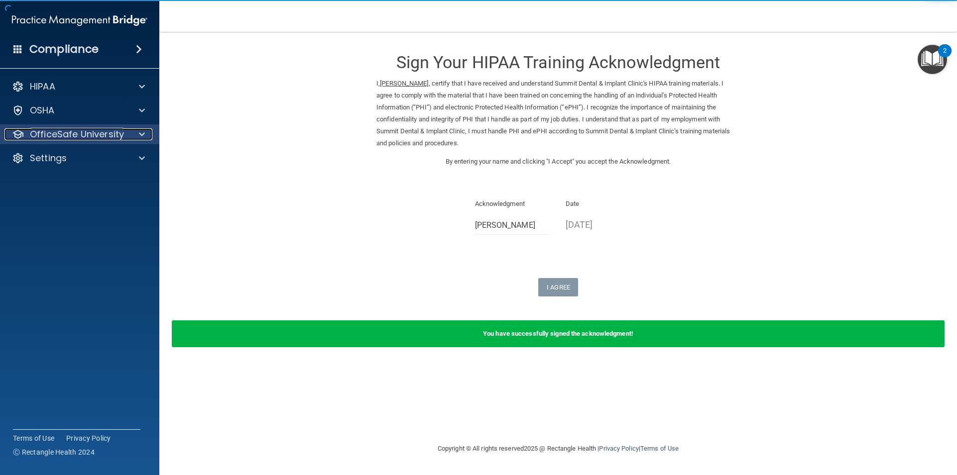
click at [127, 134] on div "OfficeSafe University" at bounding box center [65, 134] width 123 height 12
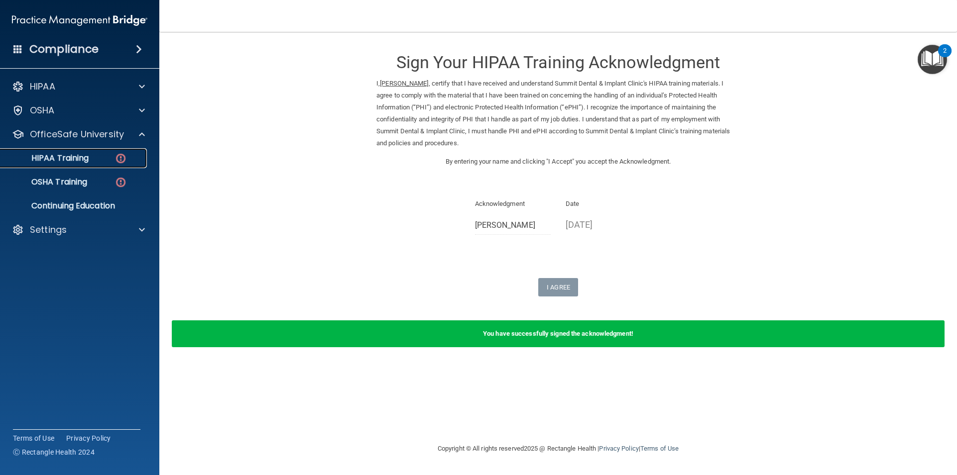
click at [78, 163] on p "HIPAA Training" at bounding box center [47, 158] width 82 height 10
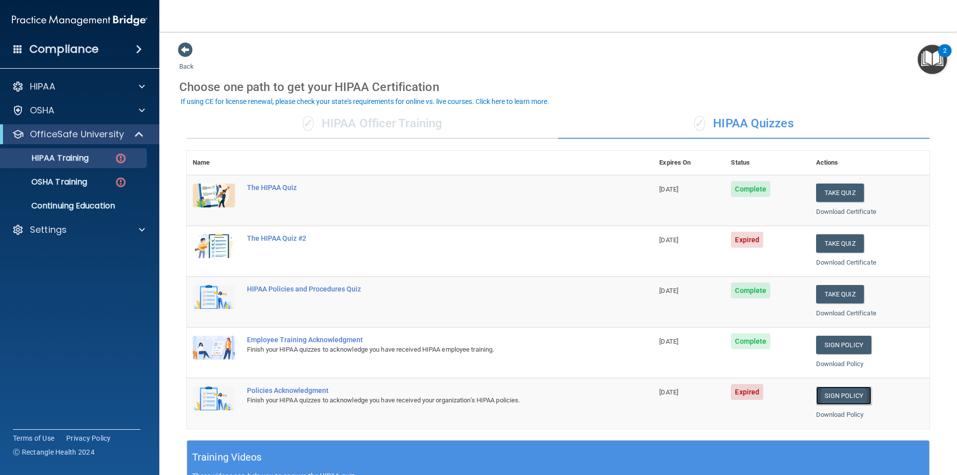
click at [840, 391] on link "Sign Policy" at bounding box center [843, 396] width 55 height 18
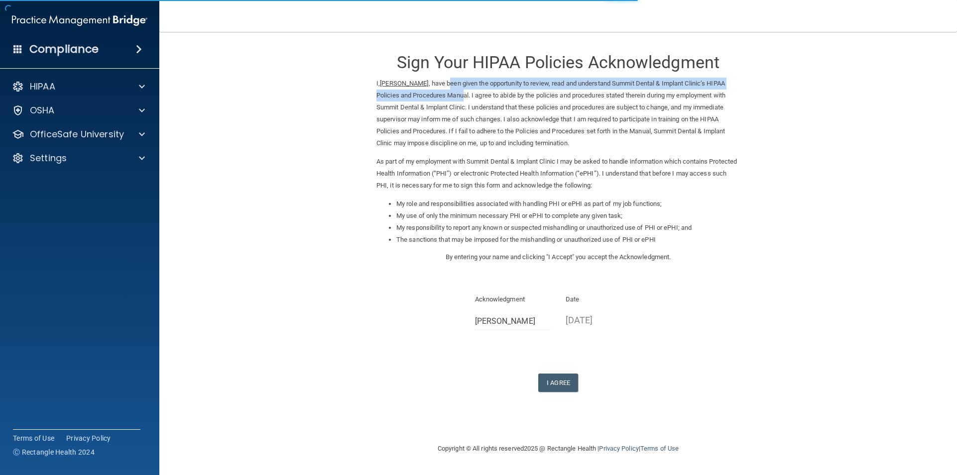
drag, startPoint x: 450, startPoint y: 78, endPoint x: 472, endPoint y: 95, distance: 27.4
click at [464, 91] on p "I, [PERSON_NAME] , have been given the opportunity to review, read and understa…" at bounding box center [557, 114] width 363 height 72
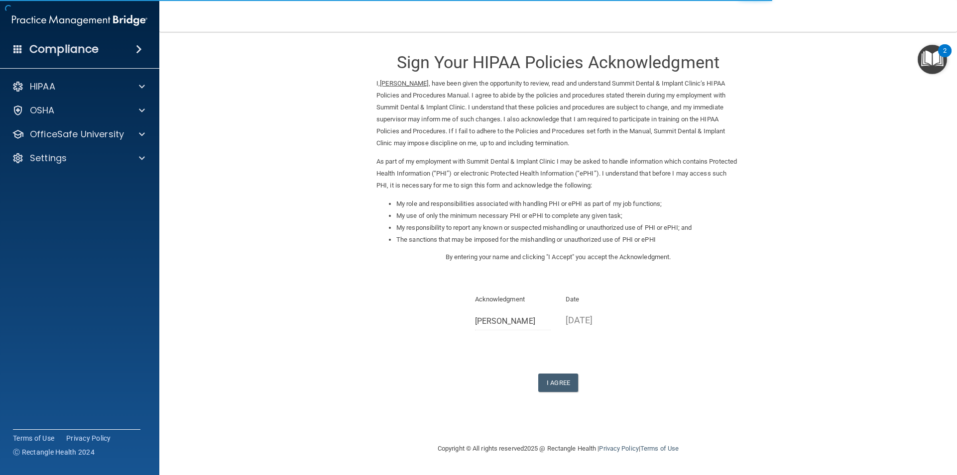
click at [479, 99] on p "I, [PERSON_NAME] , have been given the opportunity to review, read and understa…" at bounding box center [557, 114] width 363 height 72
click at [479, 99] on p "I, Amber Calloway , have been given the opportunity to review, read and underst…" at bounding box center [557, 114] width 363 height 72
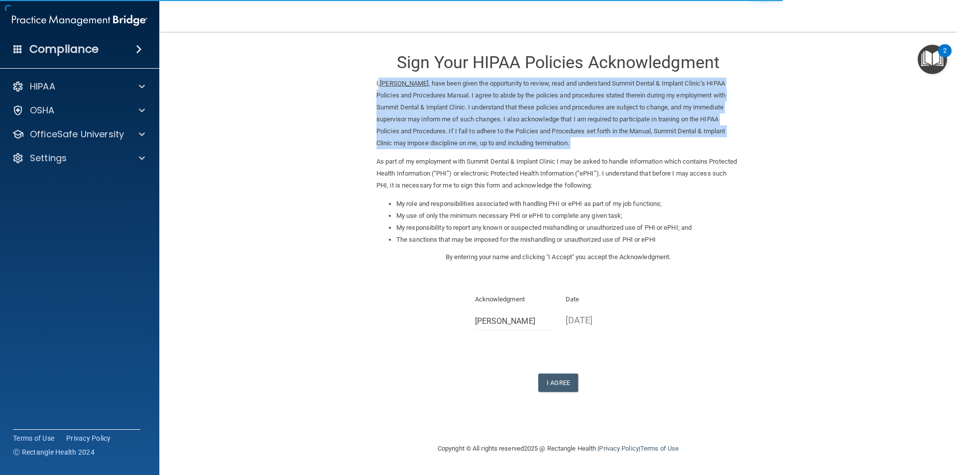
click at [479, 99] on p "I, Amber Calloway , have been given the opportunity to review, read and underst…" at bounding box center [557, 114] width 363 height 72
click at [499, 120] on p "I, Amber Calloway , have been given the opportunity to review, read and underst…" at bounding box center [557, 114] width 363 height 72
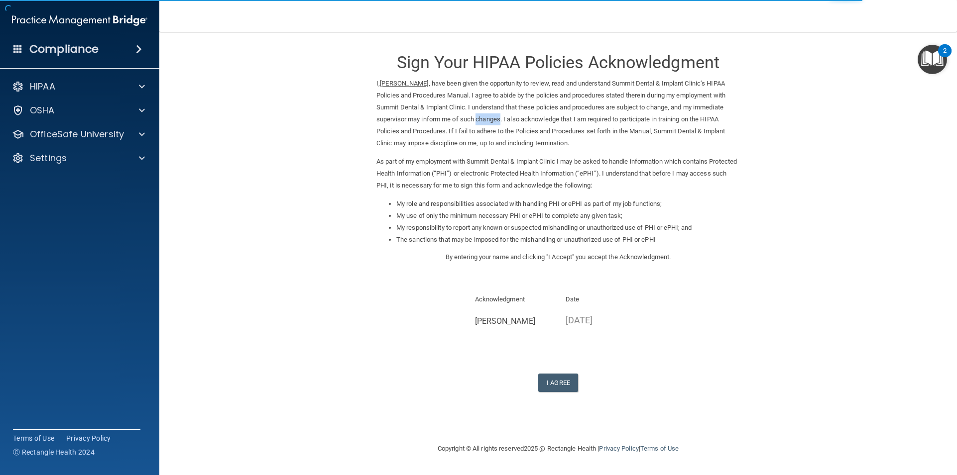
click at [499, 120] on p "I, Amber Calloway , have been given the opportunity to review, read and underst…" at bounding box center [557, 114] width 363 height 72
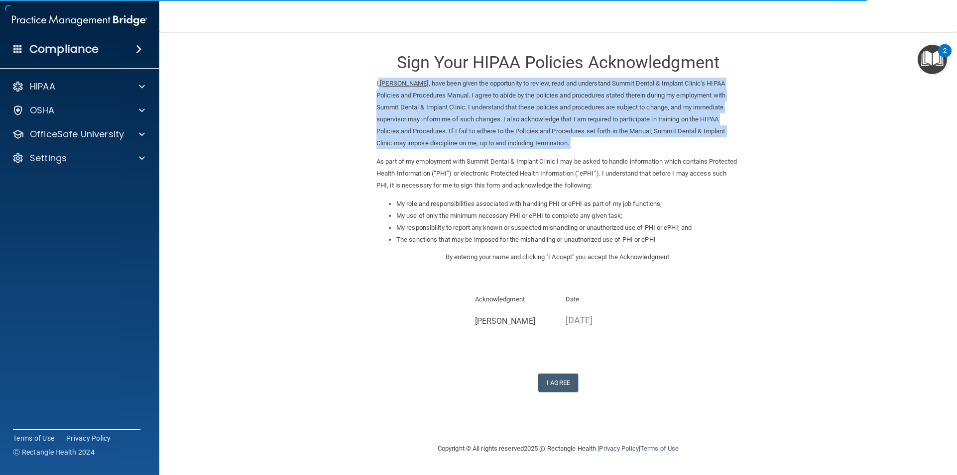
click at [499, 120] on p "I, Amber Calloway , have been given the opportunity to review, read and underst…" at bounding box center [557, 114] width 363 height 72
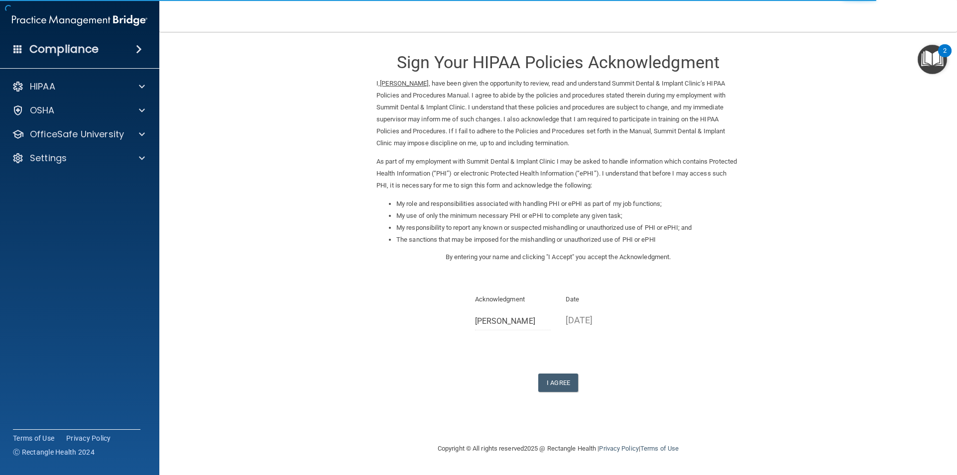
click at [504, 176] on p "As part of my employment with Summit Dental & Implant Clinic I may be asked to …" at bounding box center [557, 174] width 363 height 36
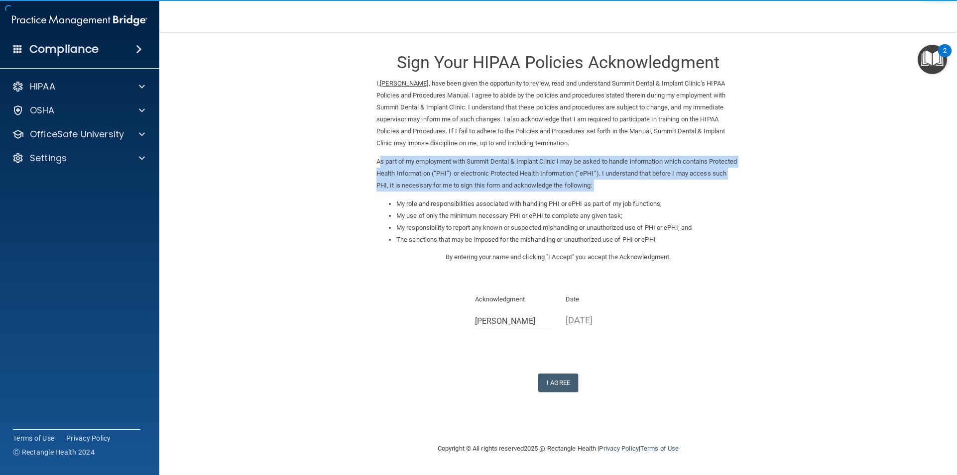
click at [504, 176] on p "As part of my employment with Summit Dental & Implant Clinic I may be asked to …" at bounding box center [557, 174] width 363 height 36
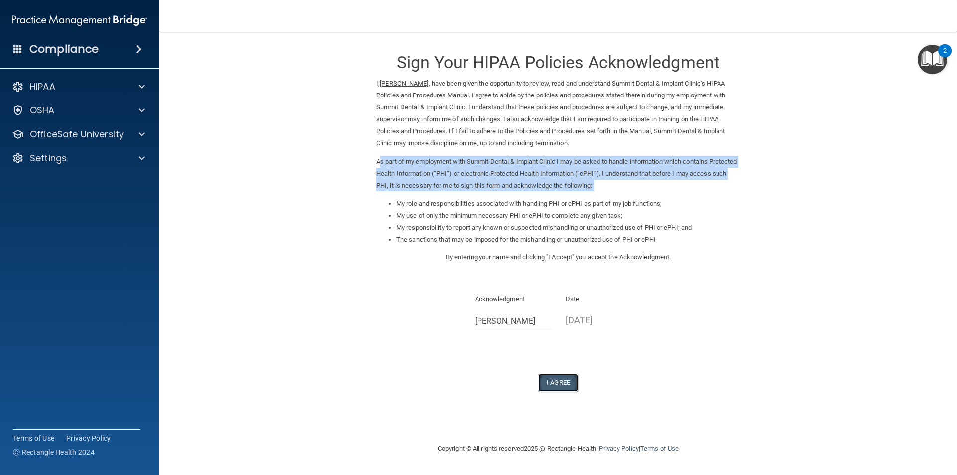
click at [562, 385] on button "I Agree" at bounding box center [558, 383] width 40 height 18
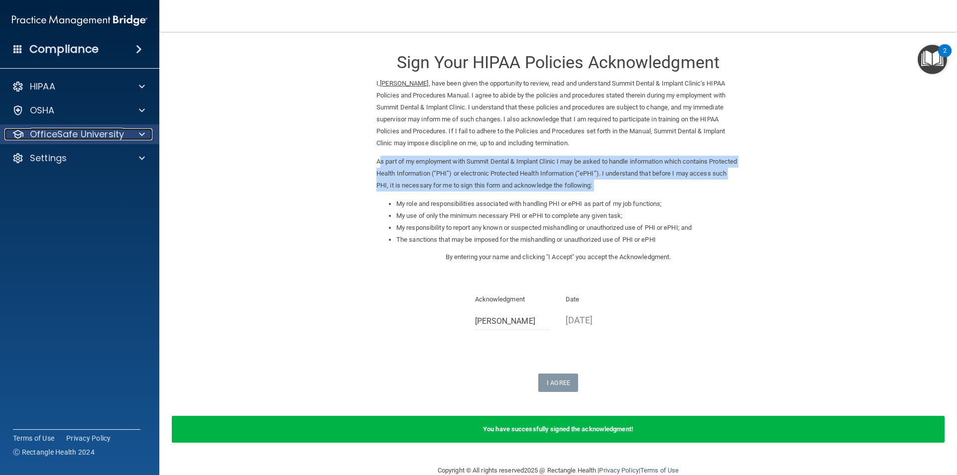
click at [128, 137] on div at bounding box center [140, 134] width 25 height 12
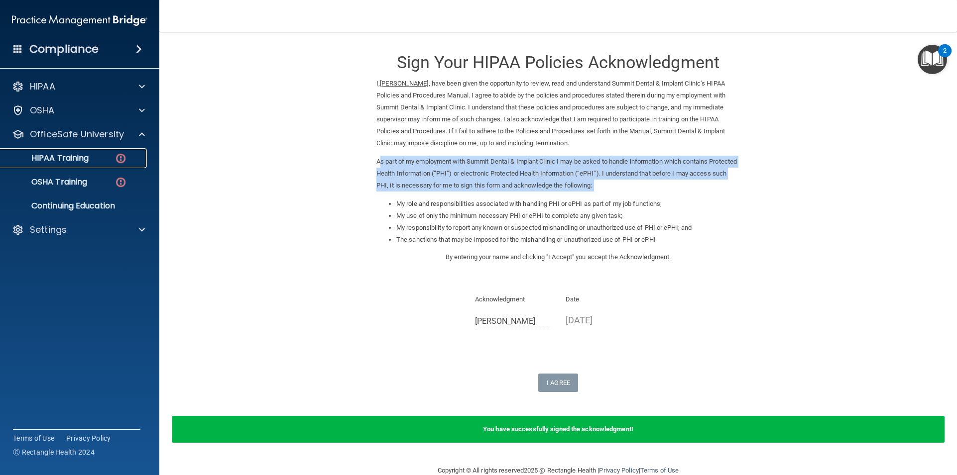
click at [113, 166] on link "HIPAA Training" at bounding box center [68, 158] width 157 height 20
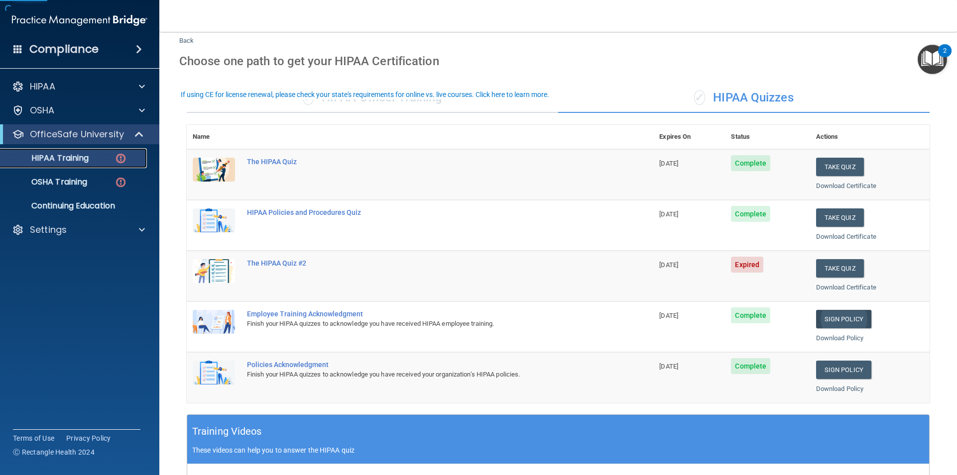
scroll to position [50, 0]
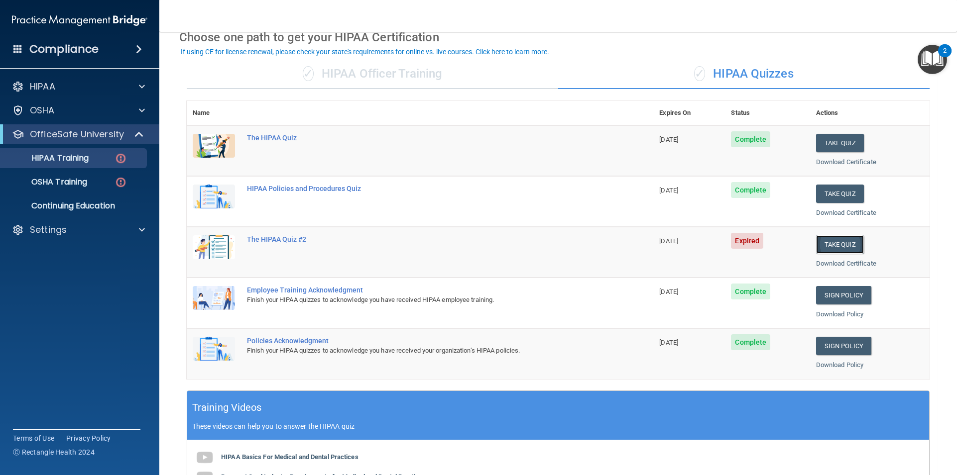
click at [824, 240] on button "Take Quiz" at bounding box center [840, 244] width 48 height 18
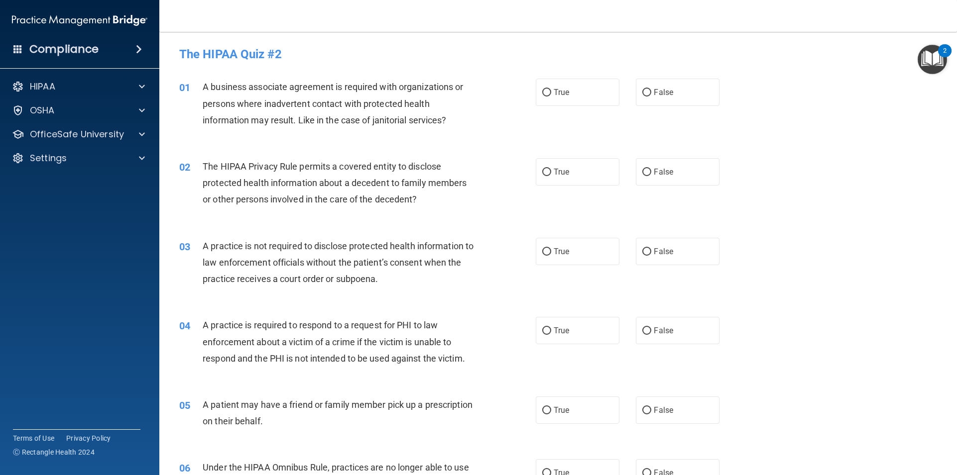
click at [350, 84] on span "A business associate agreement is required with organizations or persons where …" at bounding box center [333, 103] width 260 height 43
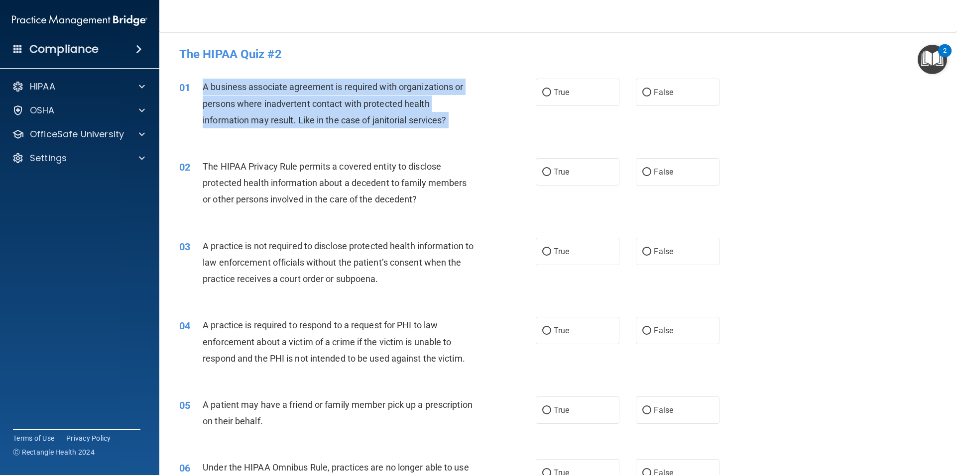
click at [349, 84] on span "A business associate agreement is required with organizations or persons where …" at bounding box center [333, 103] width 260 height 43
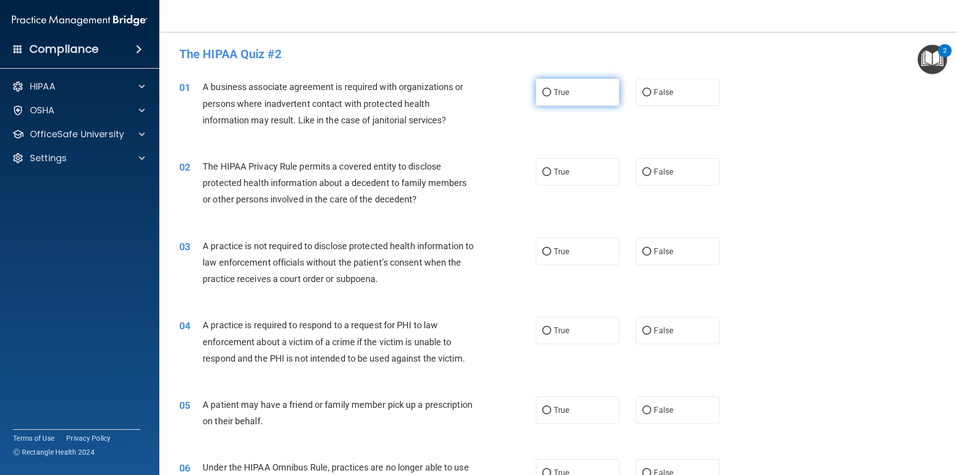
click at [576, 93] on label "True" at bounding box center [578, 92] width 84 height 27
click at [551, 93] on input "True" at bounding box center [546, 92] width 9 height 7
radio input "true"
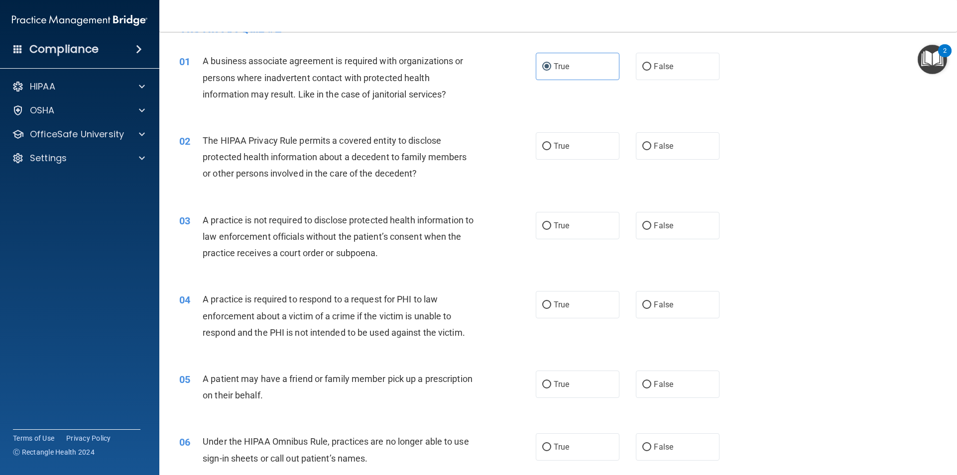
scroll to position [50, 0]
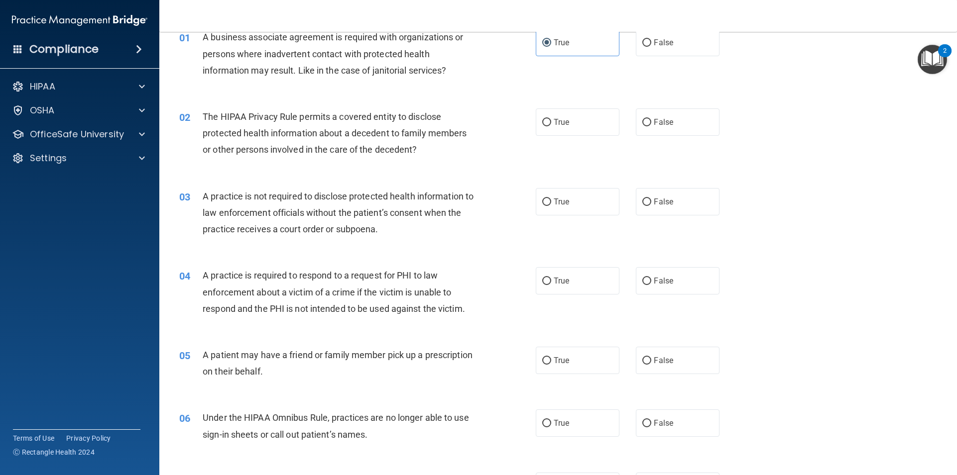
click at [359, 120] on span "The HIPAA Privacy Rule permits a covered entity to disclose protected health in…" at bounding box center [335, 133] width 264 height 43
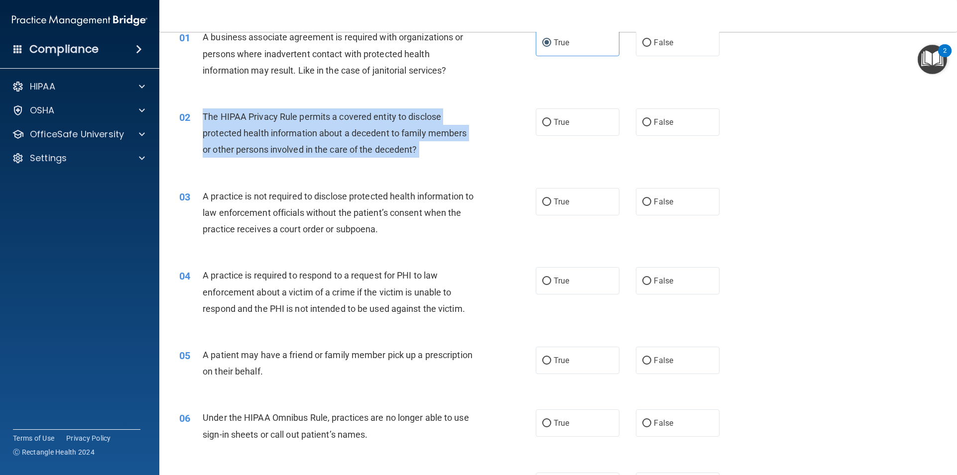
click at [359, 120] on span "The HIPAA Privacy Rule permits a covered entity to disclose protected health in…" at bounding box center [335, 133] width 264 height 43
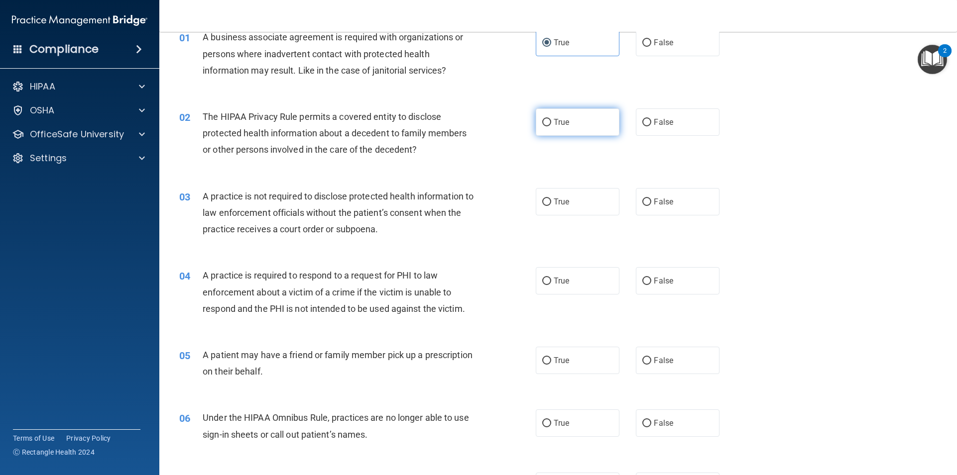
click at [558, 118] on span "True" at bounding box center [561, 121] width 15 height 9
click at [551, 119] on input "True" at bounding box center [546, 122] width 9 height 7
radio input "true"
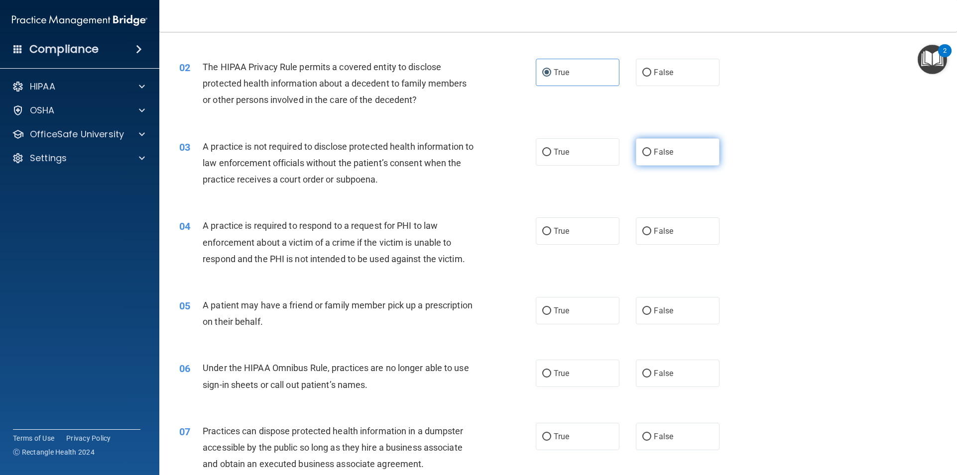
click at [654, 152] on span "False" at bounding box center [663, 151] width 19 height 9
click at [650, 152] on input "False" at bounding box center [646, 152] width 9 height 7
radio input "true"
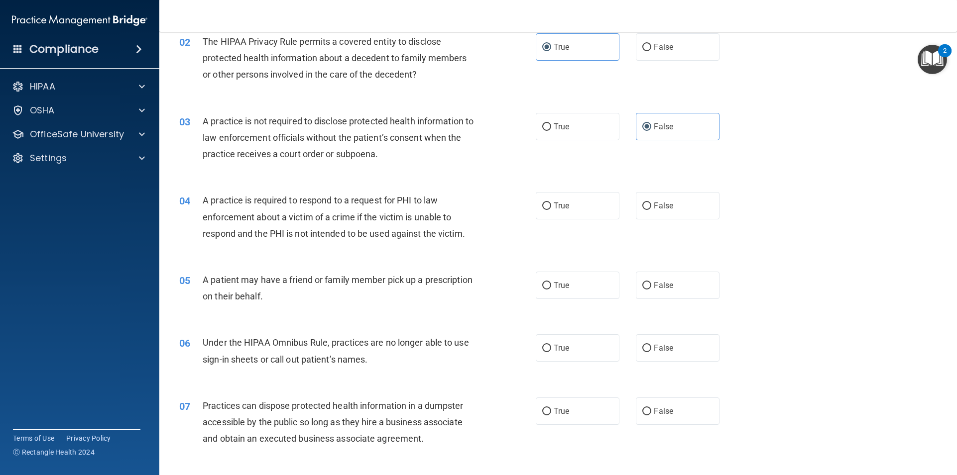
scroll to position [149, 0]
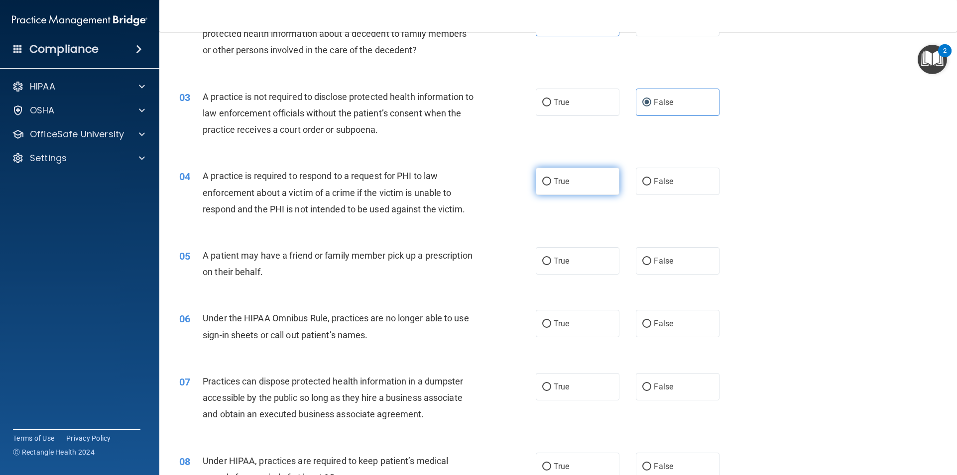
click at [562, 183] on span "True" at bounding box center [561, 181] width 15 height 9
click at [551, 183] on input "True" at bounding box center [546, 181] width 9 height 7
radio input "true"
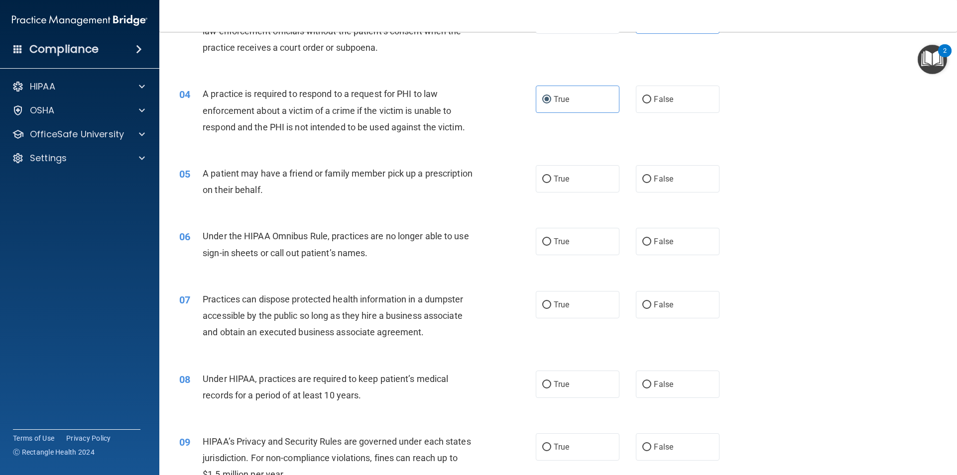
scroll to position [249, 0]
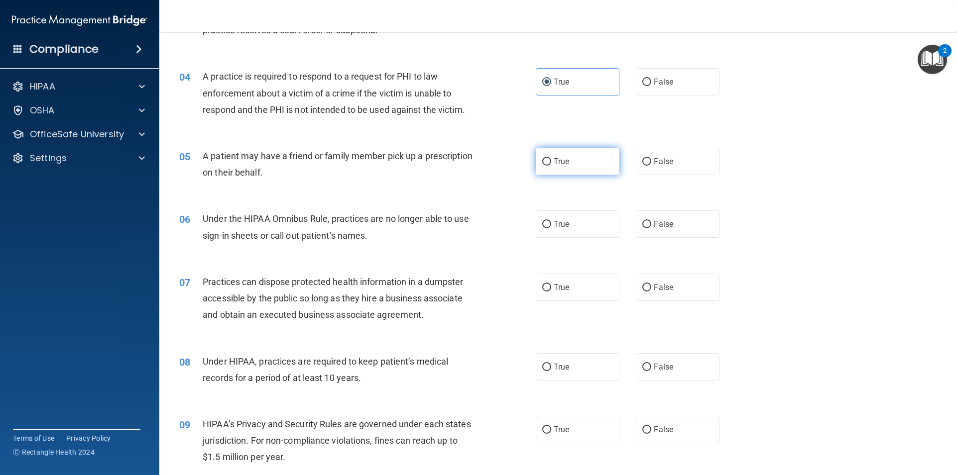
click at [537, 166] on label "True" at bounding box center [578, 161] width 84 height 27
click at [542, 166] on input "True" at bounding box center [546, 161] width 9 height 7
radio input "true"
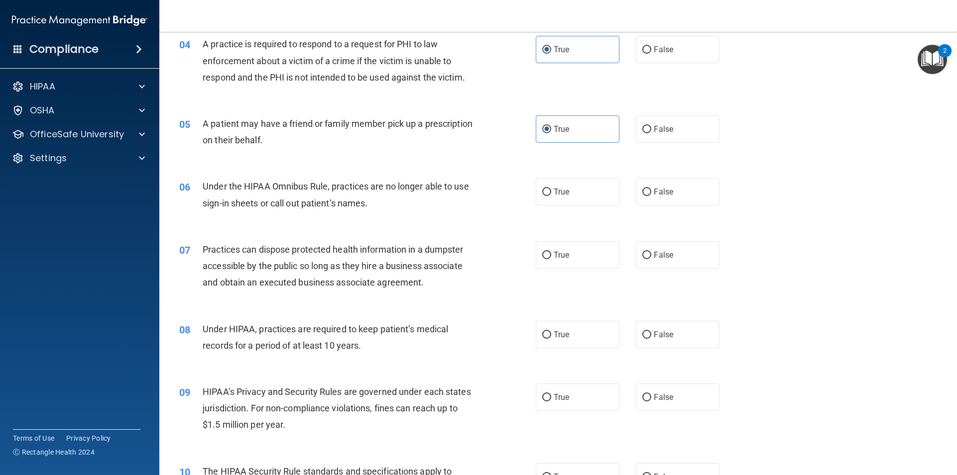
scroll to position [348, 0]
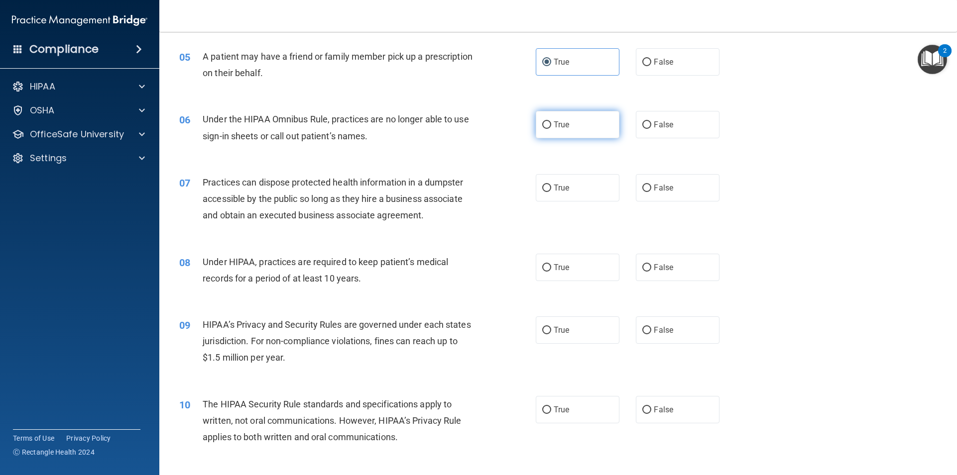
click at [594, 136] on label "True" at bounding box center [578, 124] width 84 height 27
click at [551, 129] on input "True" at bounding box center [546, 124] width 9 height 7
radio input "true"
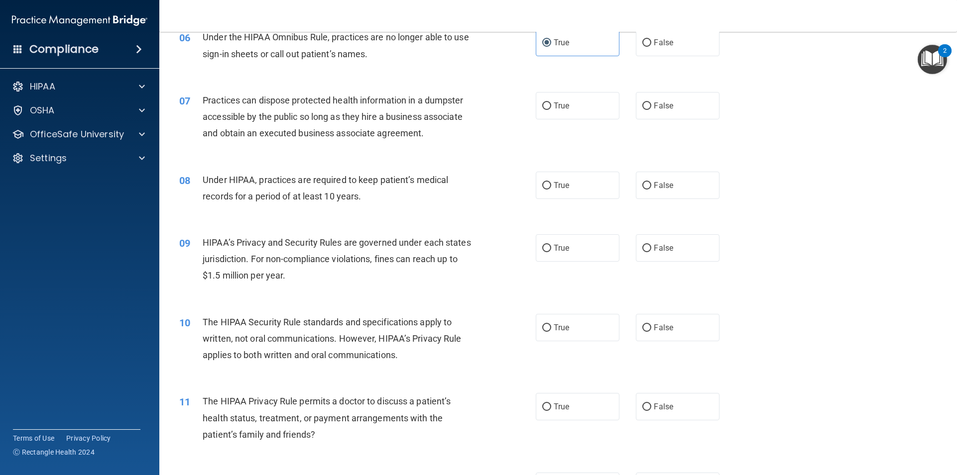
scroll to position [448, 0]
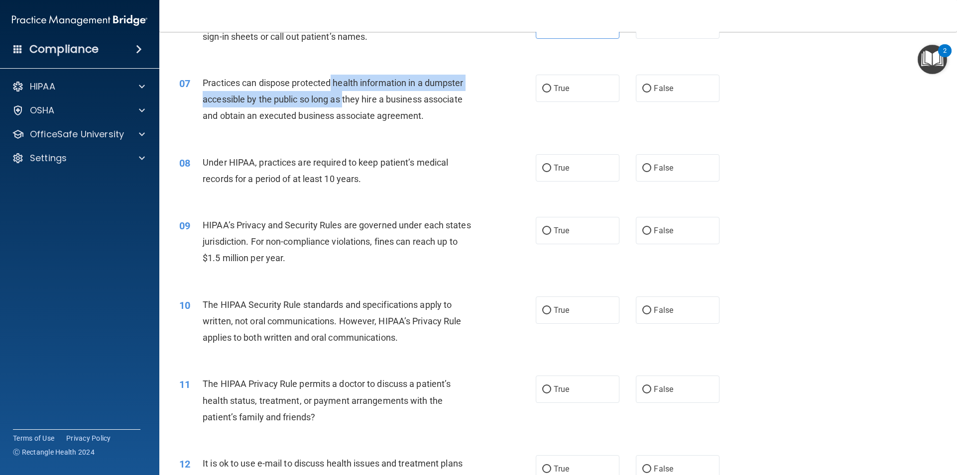
drag, startPoint x: 331, startPoint y: 88, endPoint x: 345, endPoint y: 102, distance: 20.1
click at [344, 102] on div "Practices can dispose protected health information in a dumpster accessible by …" at bounding box center [342, 100] width 279 height 50
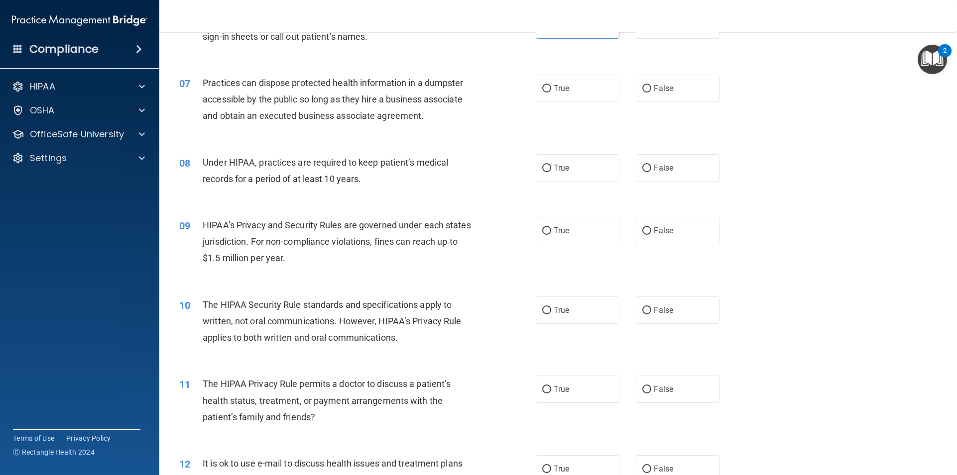
click at [363, 100] on span "Practices can dispose protected health information in a dumpster accessible by …" at bounding box center [333, 99] width 260 height 43
click at [364, 98] on span "Practices can dispose protected health information in a dumpster accessible by …" at bounding box center [333, 99] width 260 height 43
click at [368, 108] on div "Practices can dispose protected health information in a dumpster accessible by …" at bounding box center [342, 100] width 279 height 50
click at [367, 109] on div "Practices can dispose protected health information in a dumpster accessible by …" at bounding box center [342, 100] width 279 height 50
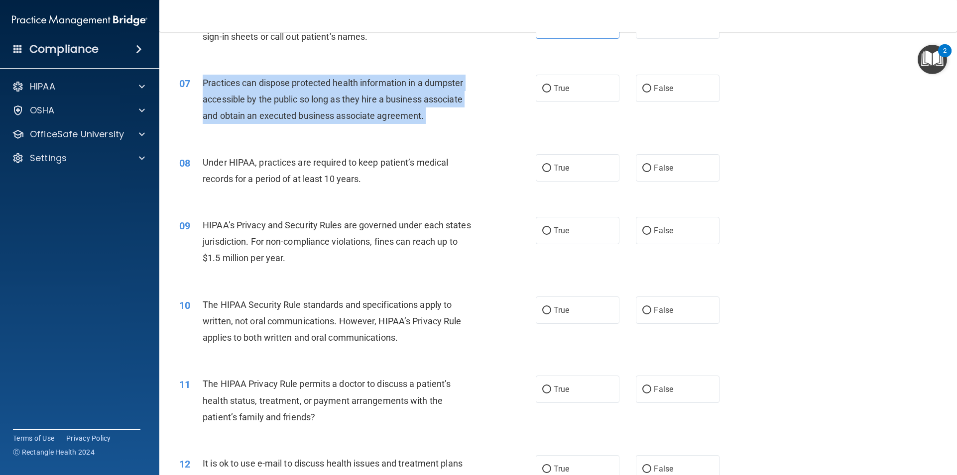
click at [367, 109] on div "Practices can dispose protected health information in a dumpster accessible by …" at bounding box center [342, 100] width 279 height 50
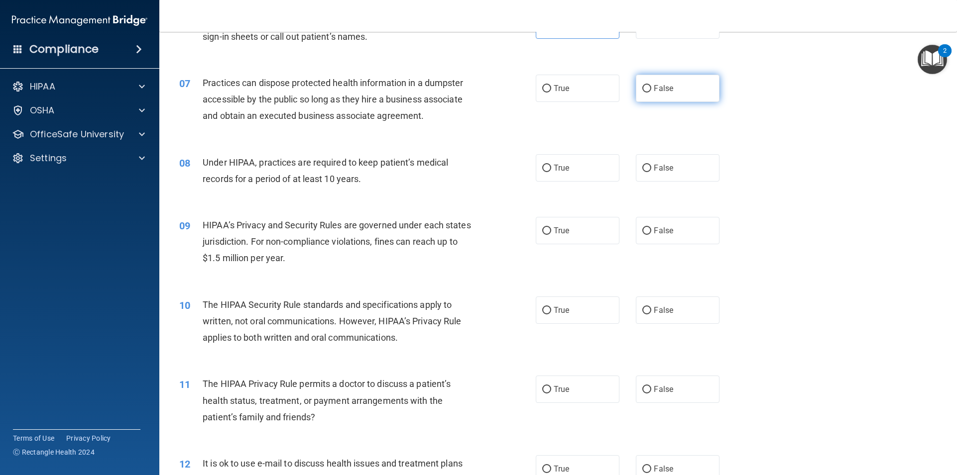
click at [661, 99] on label "False" at bounding box center [678, 88] width 84 height 27
click at [651, 93] on input "False" at bounding box center [646, 88] width 9 height 7
radio input "true"
click at [542, 176] on label "True" at bounding box center [578, 167] width 84 height 27
click at [542, 172] on input "True" at bounding box center [546, 168] width 9 height 7
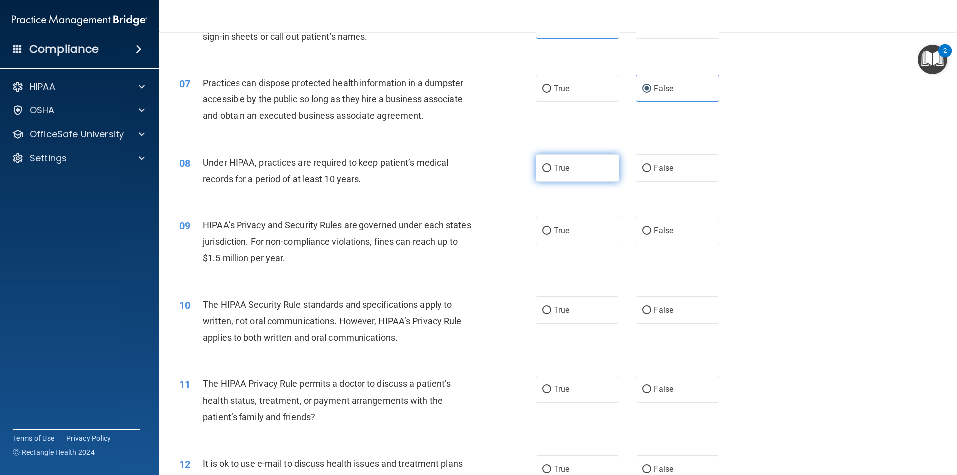
radio input "true"
click at [586, 224] on label "True" at bounding box center [578, 230] width 84 height 27
click at [551, 227] on input "True" at bounding box center [546, 230] width 9 height 7
radio input "true"
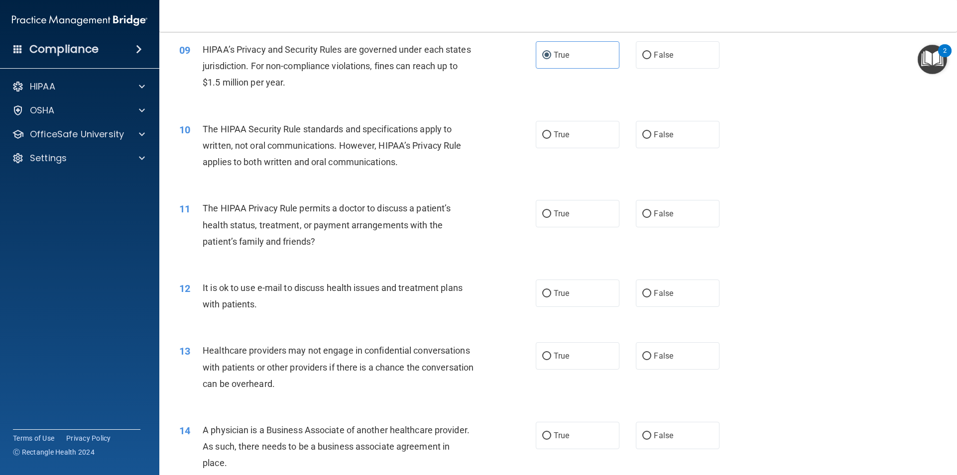
scroll to position [647, 0]
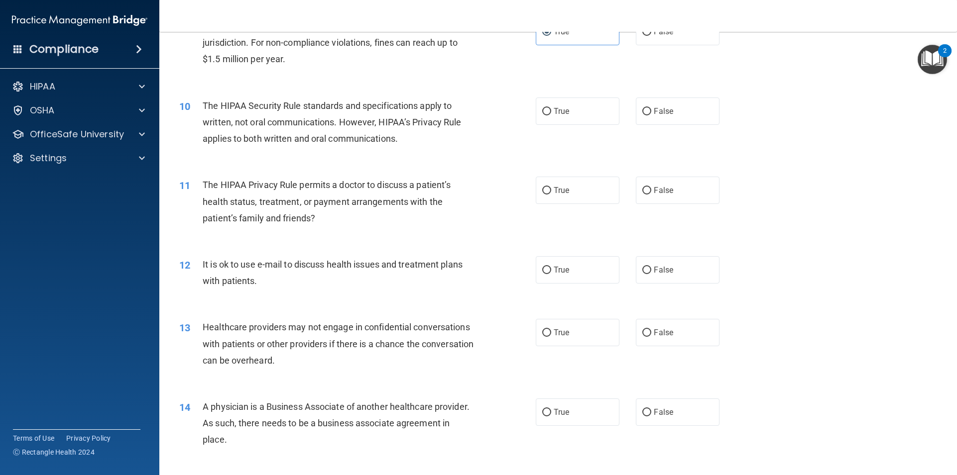
click at [666, 126] on div "10 The HIPAA Security Rule standards and specifications apply to written, not o…" at bounding box center [558, 125] width 773 height 80
click at [664, 115] on span "False" at bounding box center [663, 111] width 19 height 9
click at [651, 115] on input "False" at bounding box center [646, 111] width 9 height 7
radio input "true"
click at [642, 188] on input "False" at bounding box center [646, 190] width 9 height 7
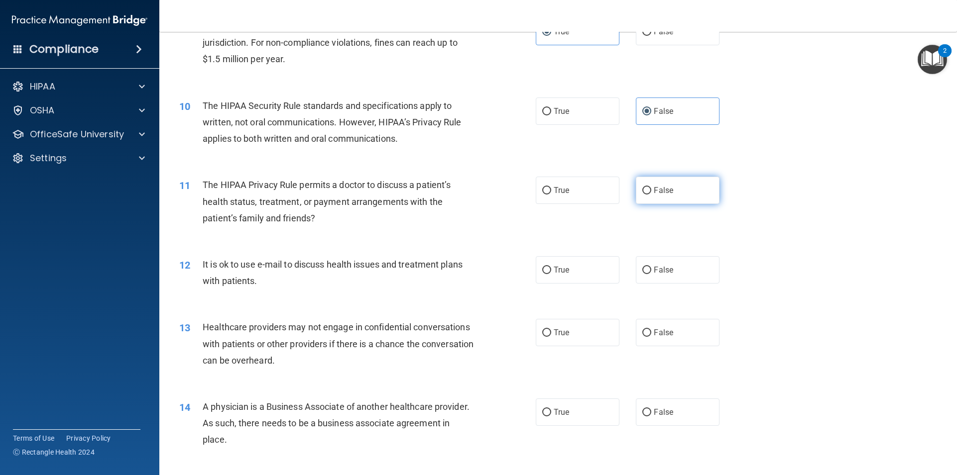
radio input "true"
click at [654, 272] on span "False" at bounding box center [663, 269] width 19 height 9
click at [651, 272] on input "False" at bounding box center [646, 270] width 9 height 7
radio input "true"
click at [287, 323] on span "Healthcare providers may not engage in confidential conversations with patients…" at bounding box center [338, 343] width 271 height 43
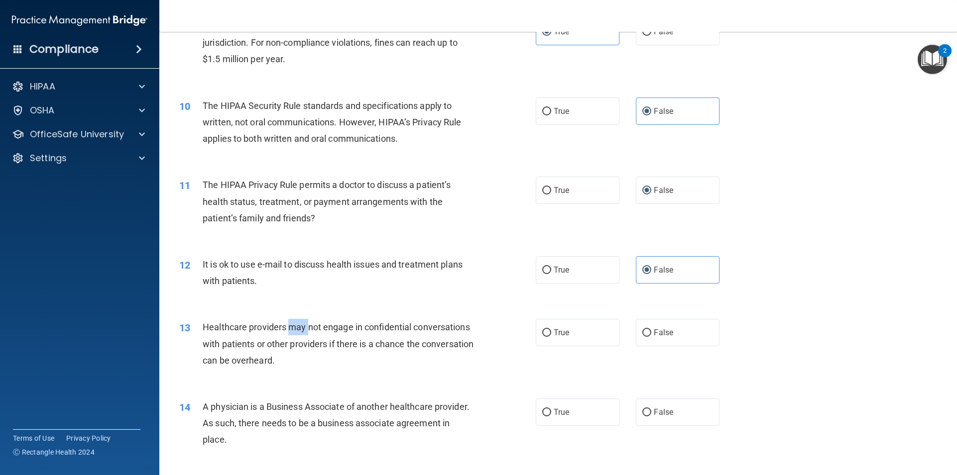
click at [287, 323] on span "Healthcare providers may not engage in confidential conversations with patients…" at bounding box center [338, 343] width 271 height 43
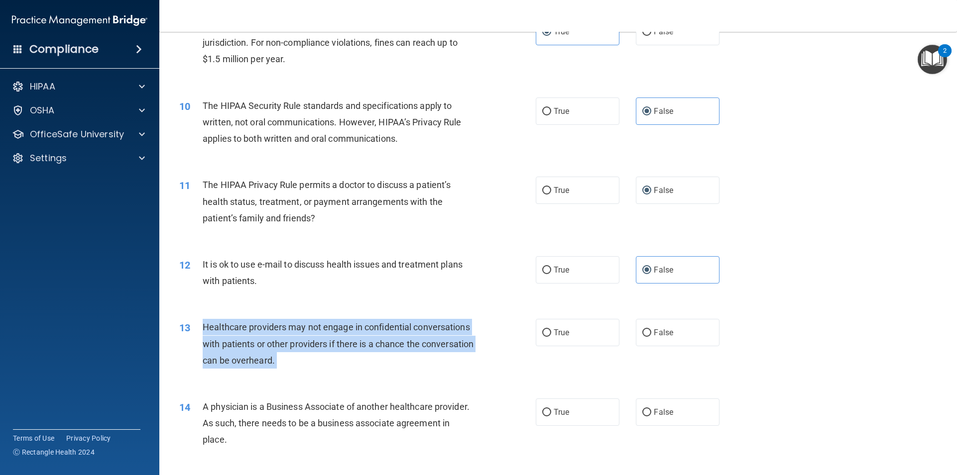
click at [287, 323] on span "Healthcare providers may not engage in confidential conversations with patients…" at bounding box center [338, 343] width 271 height 43
click at [287, 329] on span "Healthcare providers may not engage in confidential conversations with patients…" at bounding box center [338, 343] width 271 height 43
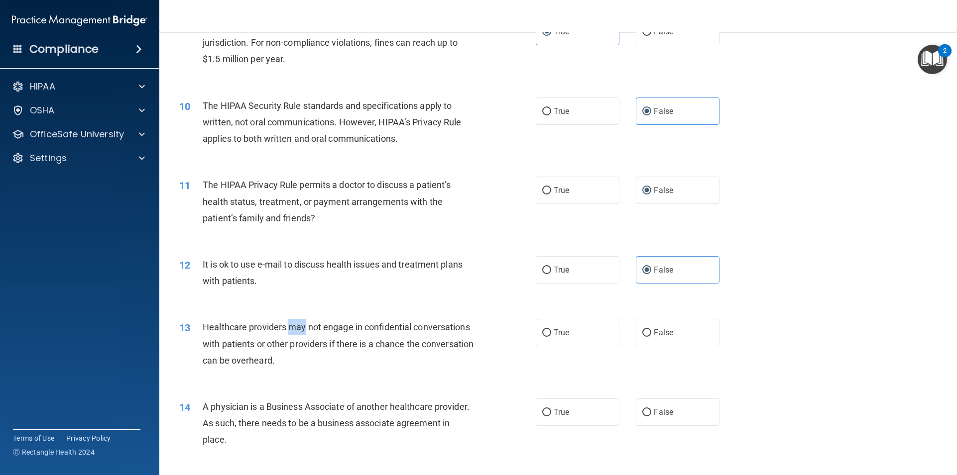
click at [288, 329] on span "Healthcare providers may not engage in confidential conversations with patients…" at bounding box center [338, 343] width 271 height 43
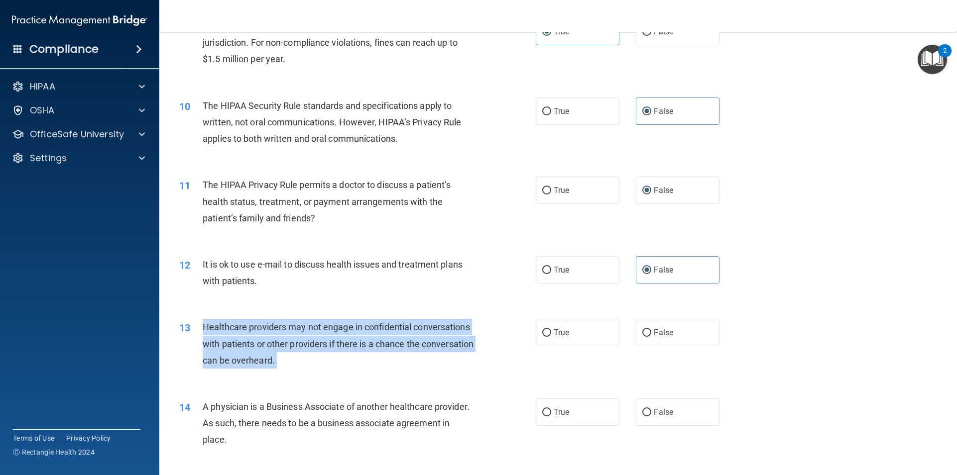
click at [288, 329] on span "Healthcare providers may not engage in confidential conversations with patients…" at bounding box center [338, 343] width 271 height 43
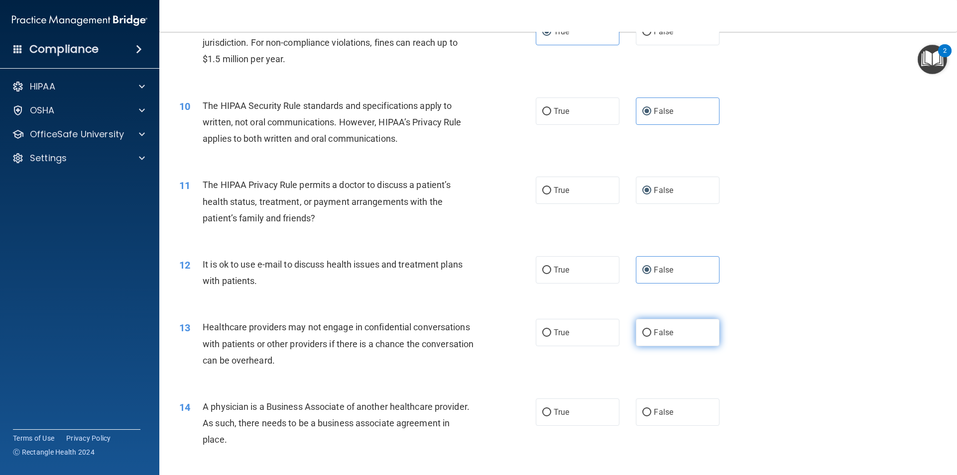
click at [680, 335] on label "False" at bounding box center [678, 332] width 84 height 27
click at [651, 335] on input "False" at bounding box center [646, 333] width 9 height 7
radio input "true"
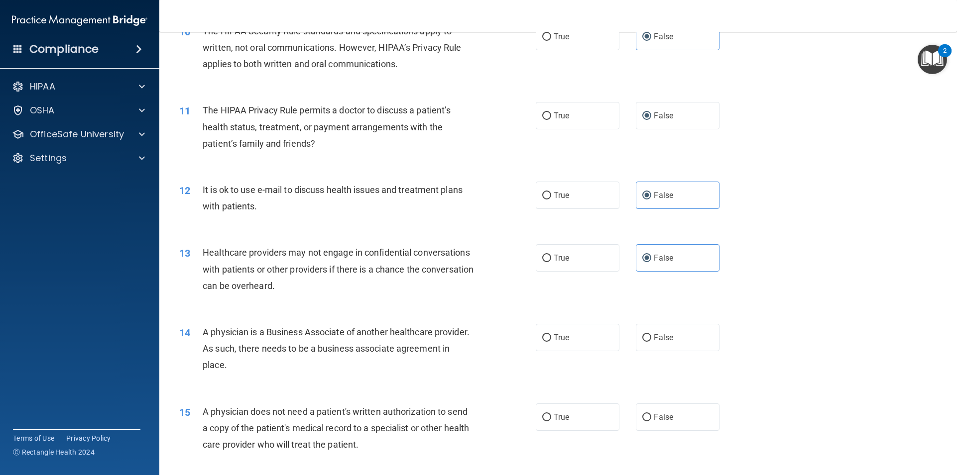
scroll to position [747, 0]
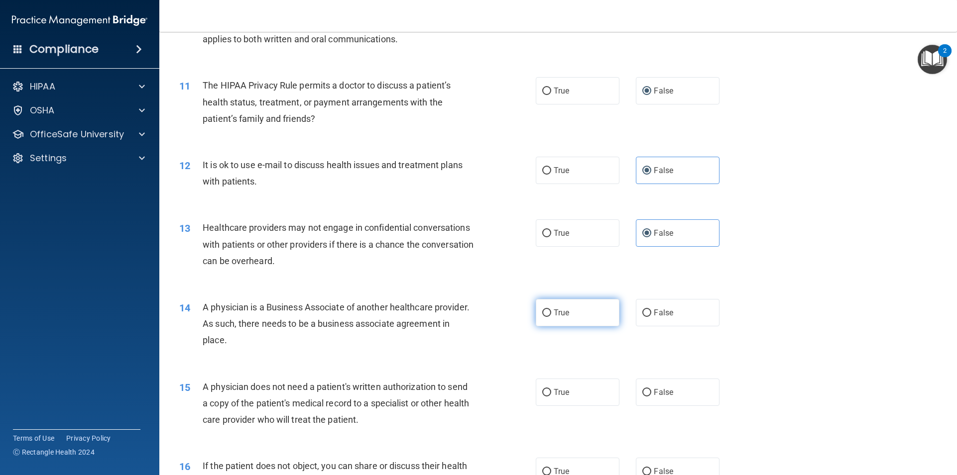
click at [573, 313] on label "True" at bounding box center [578, 312] width 84 height 27
click at [551, 313] on input "True" at bounding box center [546, 313] width 9 height 7
radio input "true"
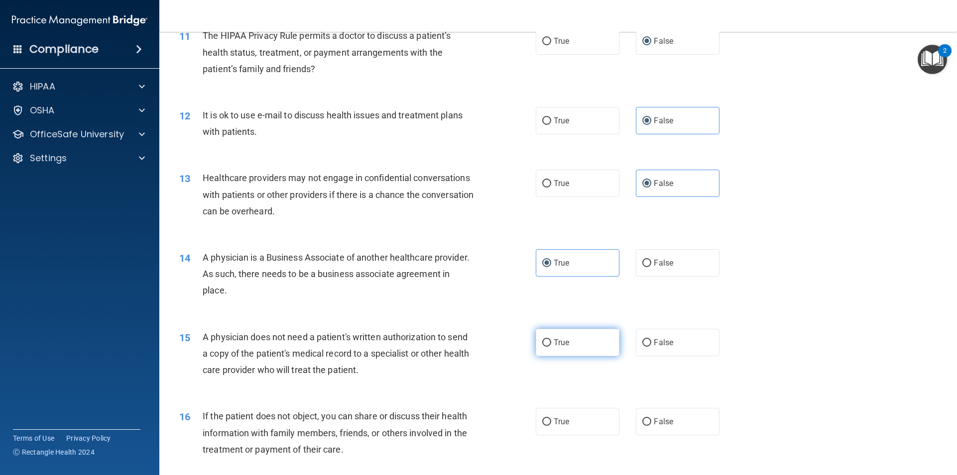
click at [536, 333] on label "True" at bounding box center [578, 342] width 84 height 27
click at [542, 339] on input "True" at bounding box center [546, 342] width 9 height 7
radio input "true"
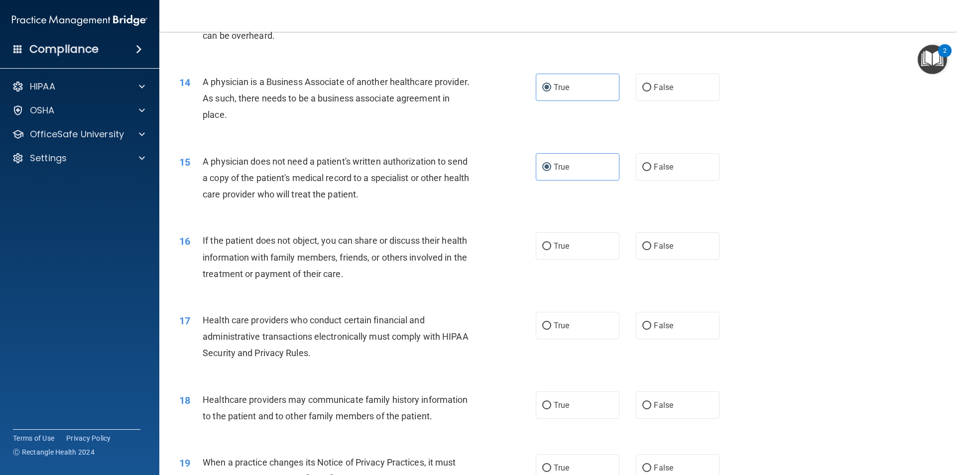
scroll to position [996, 0]
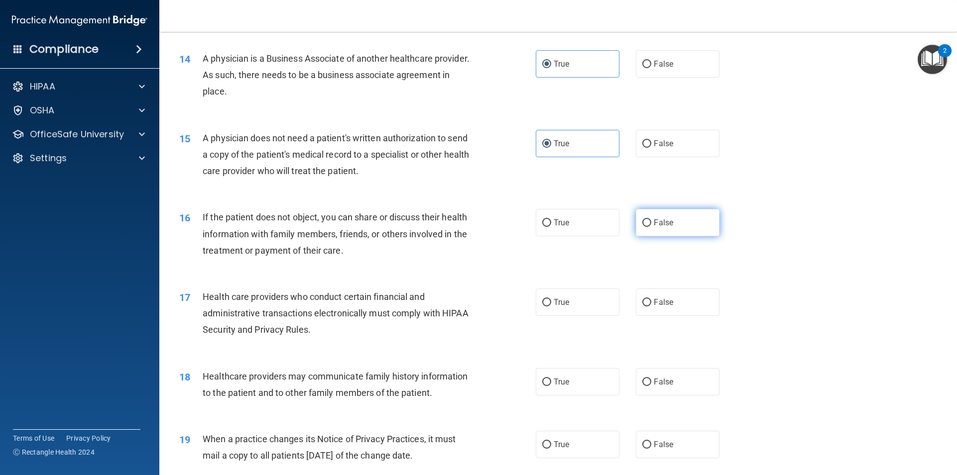
click at [636, 222] on label "False" at bounding box center [678, 222] width 84 height 27
click at [642, 222] on input "False" at bounding box center [646, 223] width 9 height 7
radio input "true"
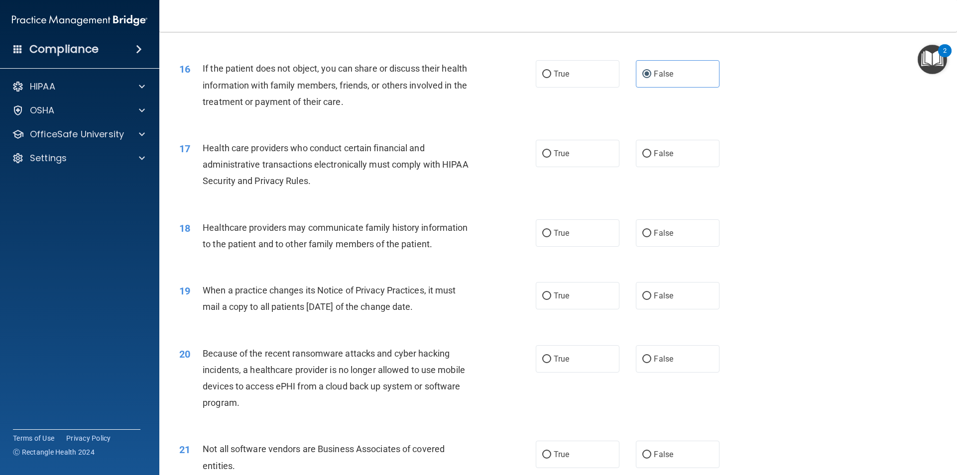
scroll to position [1145, 0]
click at [275, 145] on span "Health care providers who conduct certain financial and administrative transact…" at bounding box center [336, 163] width 266 height 43
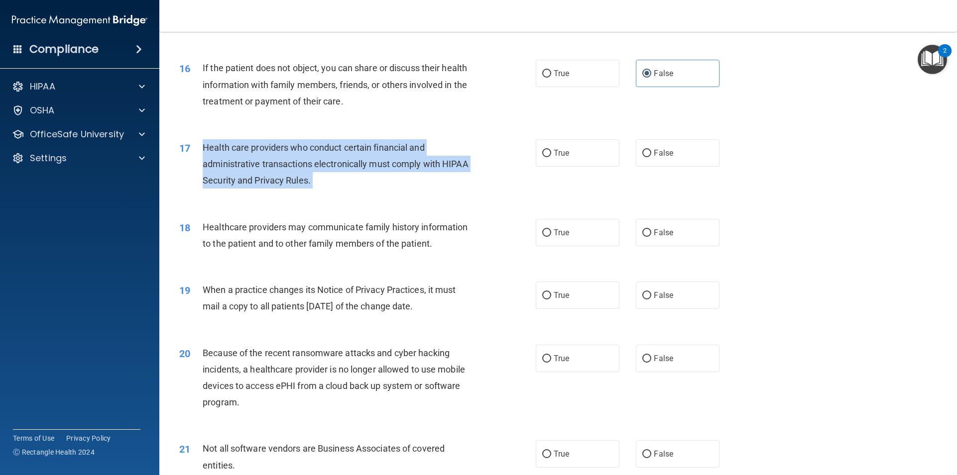
click at [275, 145] on span "Health care providers who conduct certain financial and administrative transact…" at bounding box center [336, 163] width 266 height 43
click at [543, 152] on input "True" at bounding box center [546, 153] width 9 height 7
radio input "true"
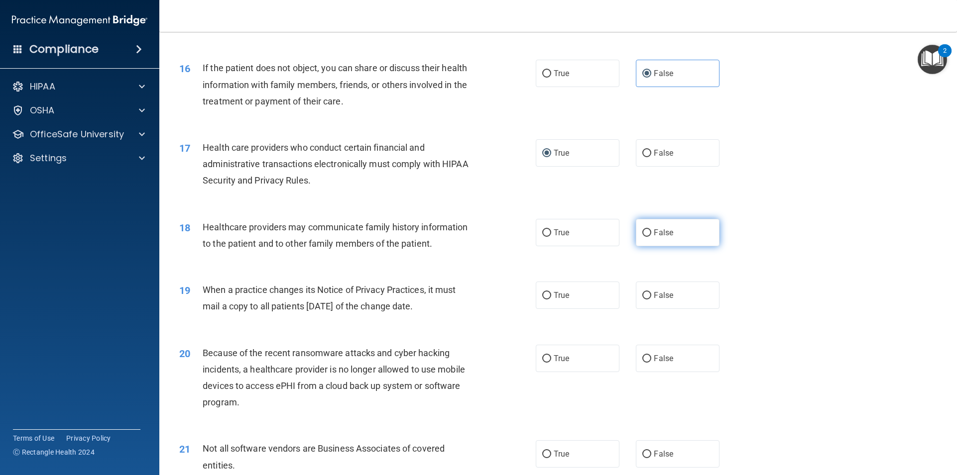
click at [654, 230] on span "False" at bounding box center [663, 232] width 19 height 9
click at [651, 230] on input "False" at bounding box center [646, 232] width 9 height 7
radio input "true"
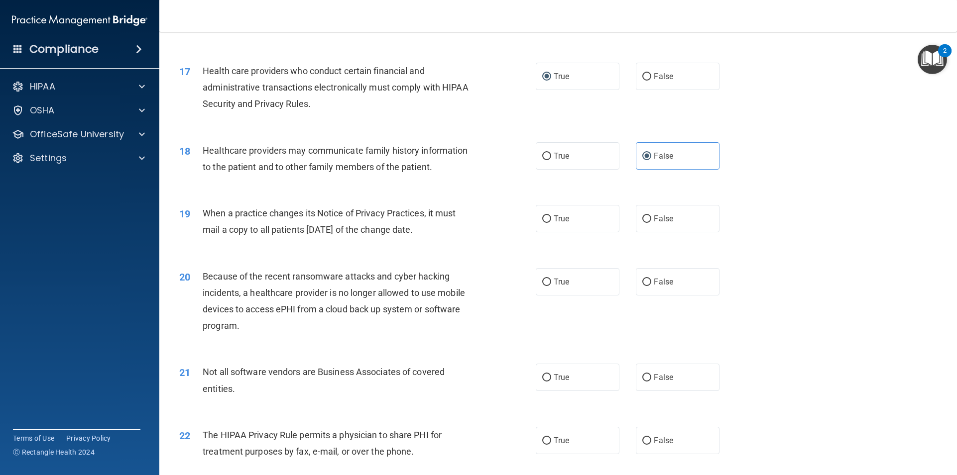
scroll to position [1244, 0]
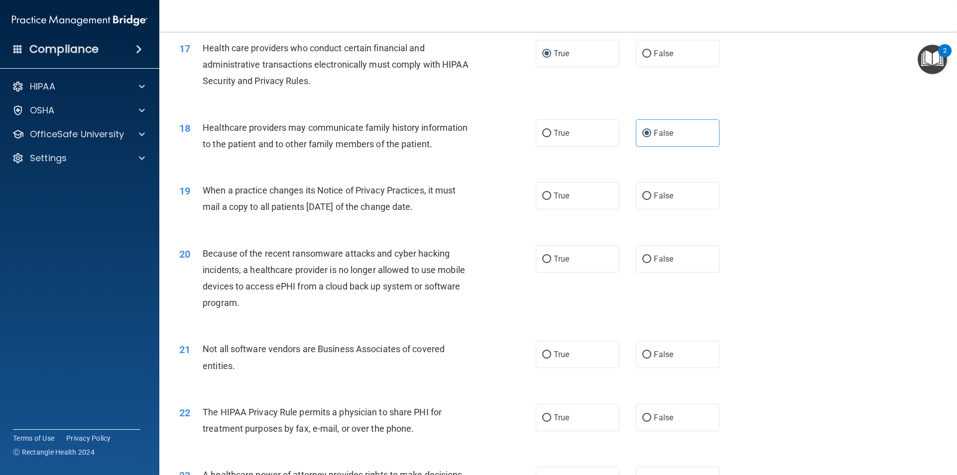
click at [285, 133] on div "Healthcare providers may communicate family history information to the patient …" at bounding box center [342, 135] width 279 height 33
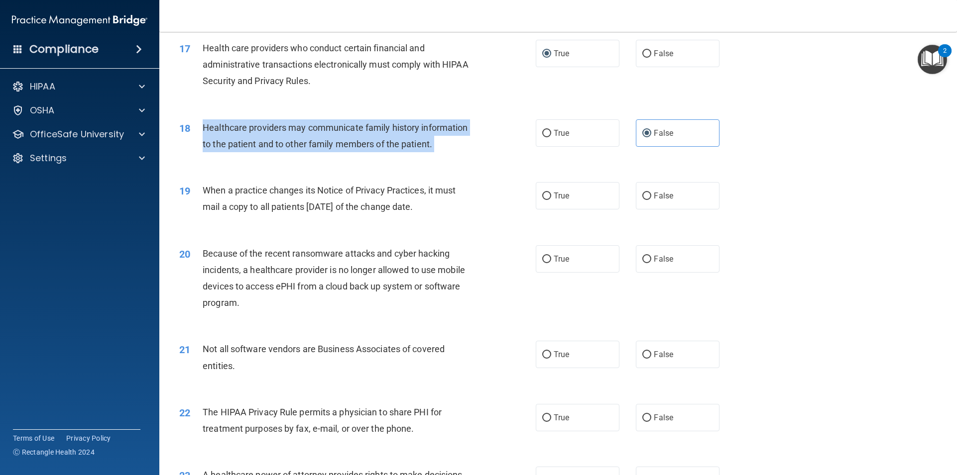
click at [285, 133] on div "Healthcare providers may communicate family history information to the patient …" at bounding box center [342, 135] width 279 height 33
click at [288, 145] on span "Healthcare providers may communicate family history information to the patient …" at bounding box center [335, 135] width 265 height 27
click at [288, 146] on span "Healthcare providers may communicate family history information to the patient …" at bounding box center [335, 135] width 265 height 27
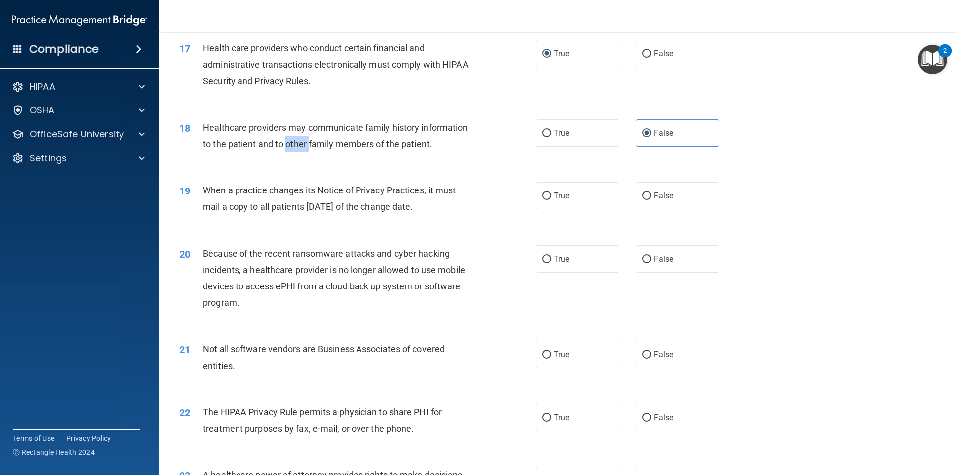
click at [288, 146] on span "Healthcare providers may communicate family history information to the patient …" at bounding box center [335, 135] width 265 height 27
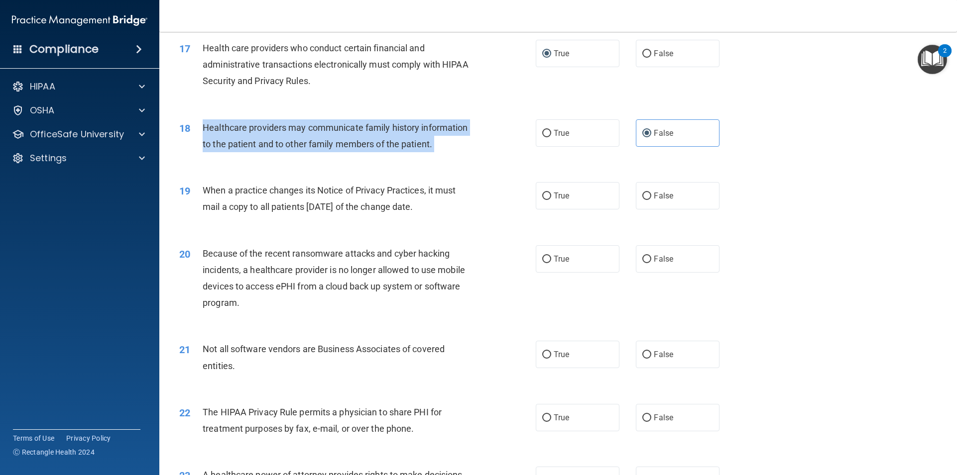
click at [288, 147] on span "Healthcare providers may communicate family history information to the patient …" at bounding box center [335, 135] width 265 height 27
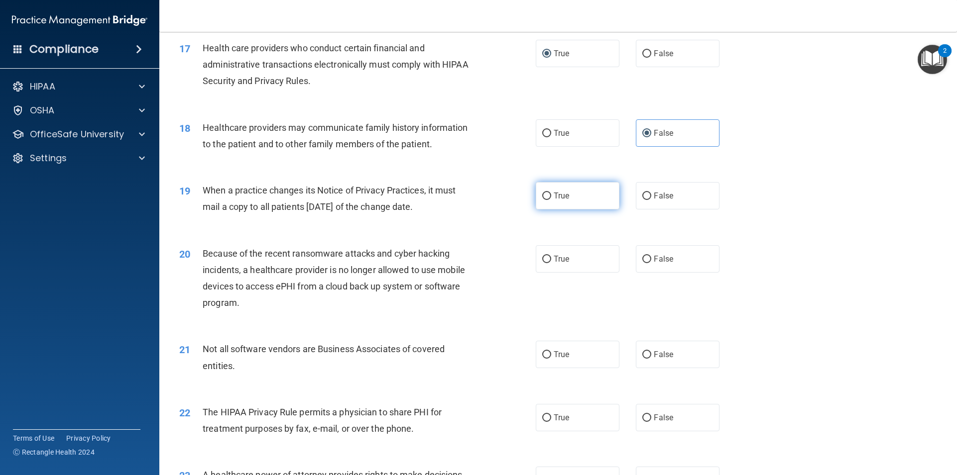
click at [573, 200] on label "True" at bounding box center [578, 195] width 84 height 27
click at [551, 200] on input "True" at bounding box center [546, 196] width 9 height 7
radio input "true"
click at [261, 256] on span "Because of the recent ransomware attacks and cyber hacking incidents, a healthc…" at bounding box center [334, 278] width 262 height 60
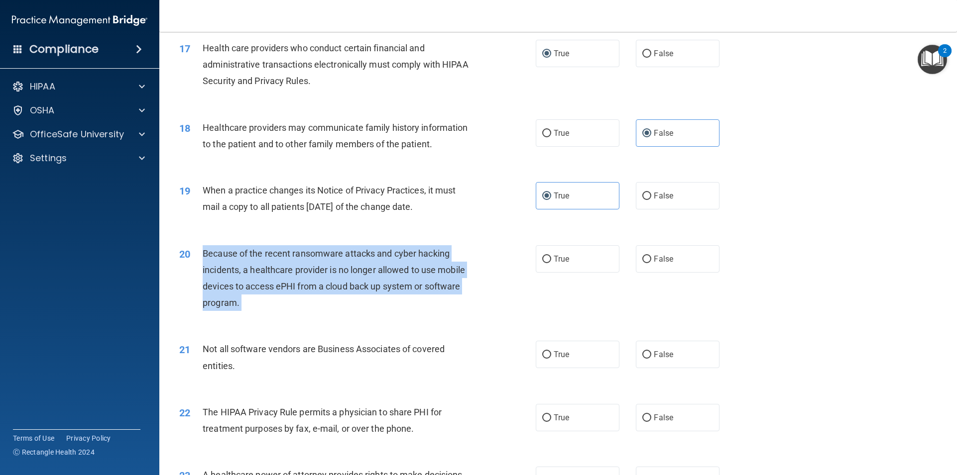
click at [261, 256] on span "Because of the recent ransomware attacks and cyber hacking incidents, a healthc…" at bounding box center [334, 278] width 262 height 60
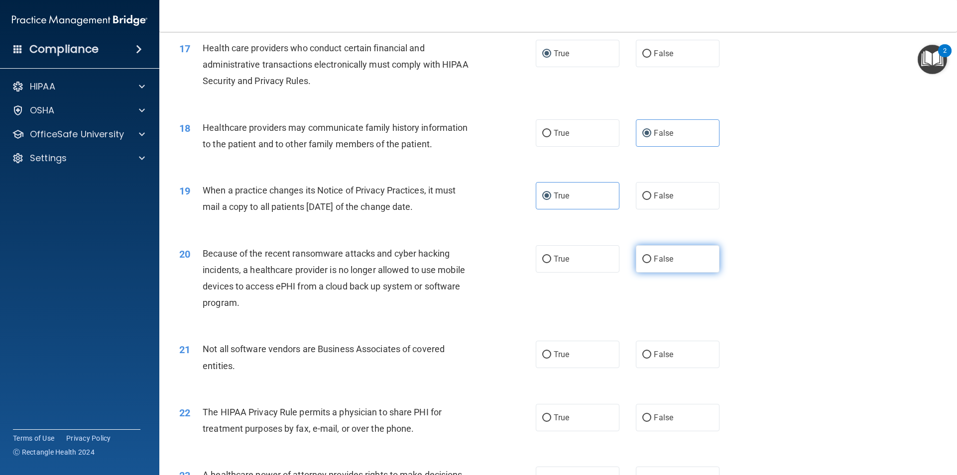
click at [648, 254] on label "False" at bounding box center [678, 258] width 84 height 27
click at [648, 256] on input "False" at bounding box center [646, 259] width 9 height 7
radio input "true"
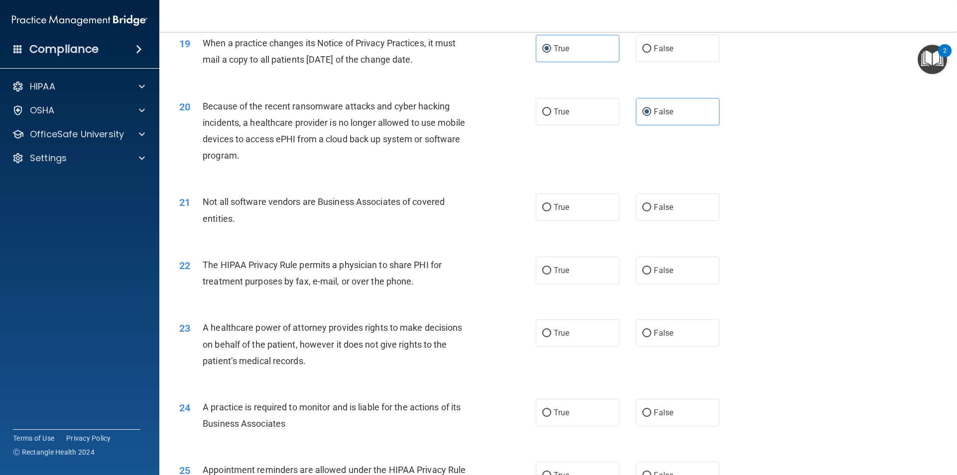
scroll to position [1394, 0]
click at [658, 217] on label "False" at bounding box center [678, 205] width 84 height 27
click at [651, 210] on input "False" at bounding box center [646, 205] width 9 height 7
radio input "true"
click at [354, 271] on div "The HIPAA Privacy Rule permits a physician to share PHI for treatment purposes …" at bounding box center [342, 271] width 279 height 33
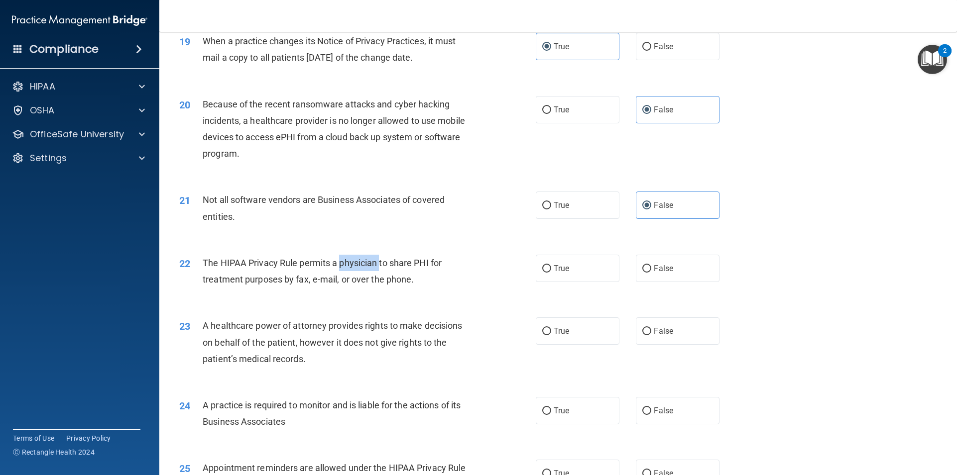
click at [354, 271] on div "The HIPAA Privacy Rule permits a physician to share PHI for treatment purposes …" at bounding box center [342, 271] width 279 height 33
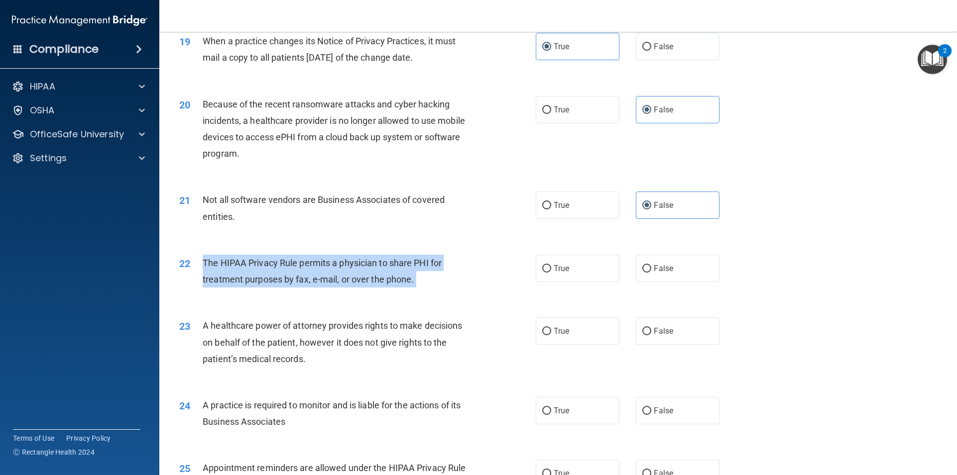
click at [354, 271] on div "The HIPAA Privacy Rule permits a physician to share PHI for treatment purposes …" at bounding box center [342, 271] width 279 height 33
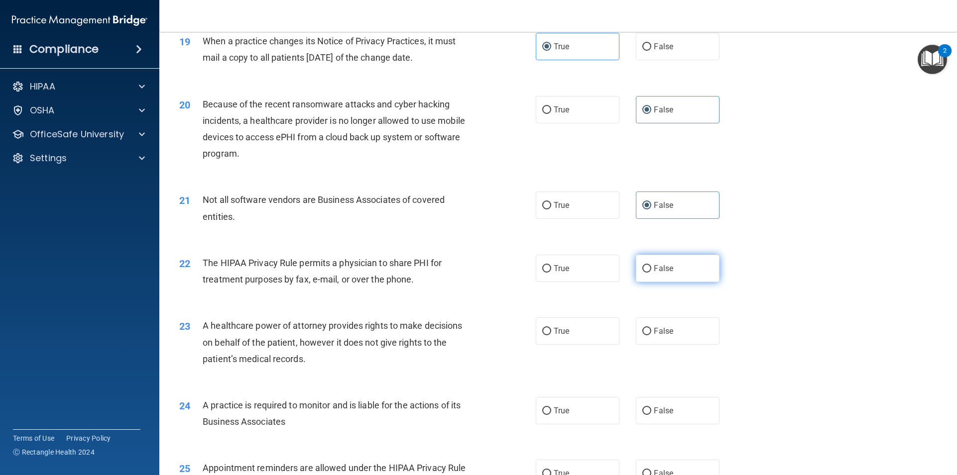
click at [636, 266] on label "False" at bounding box center [678, 268] width 84 height 27
click at [642, 266] on input "False" at bounding box center [646, 268] width 9 height 7
radio input "true"
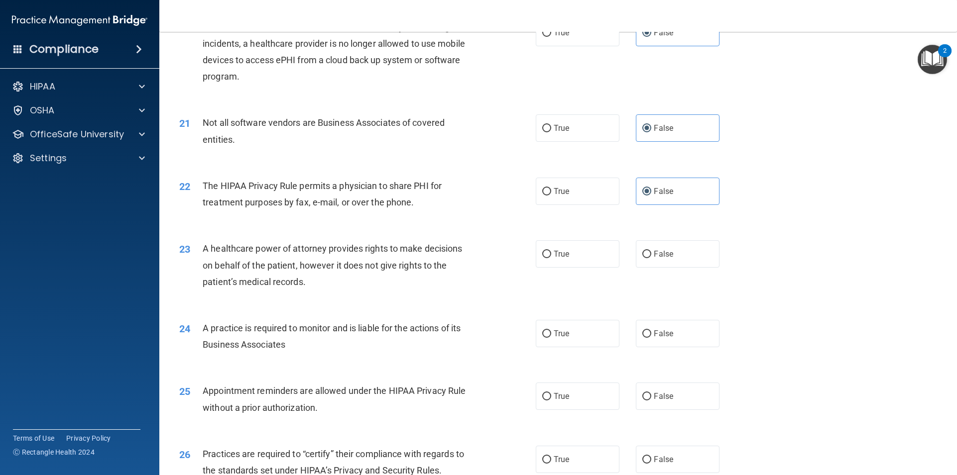
scroll to position [1493, 0]
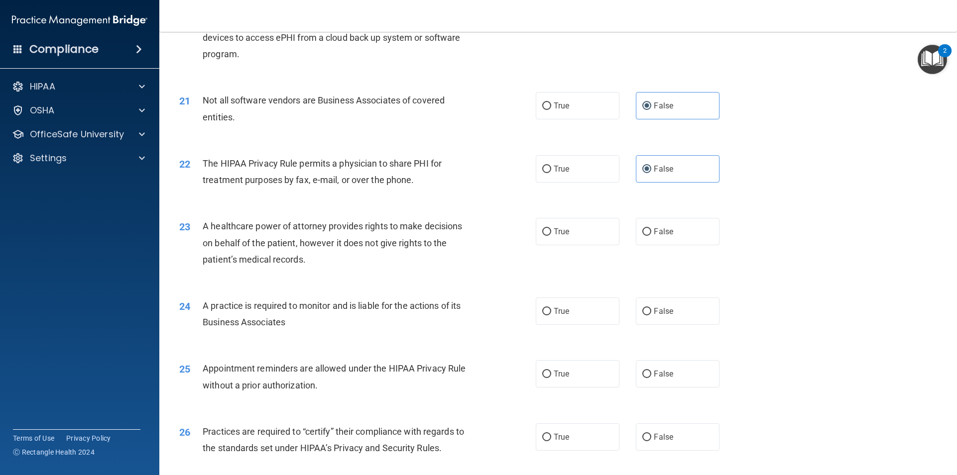
click at [263, 226] on span "A healthcare power of attorney provides rights to make decisions on behalf of t…" at bounding box center [332, 242] width 259 height 43
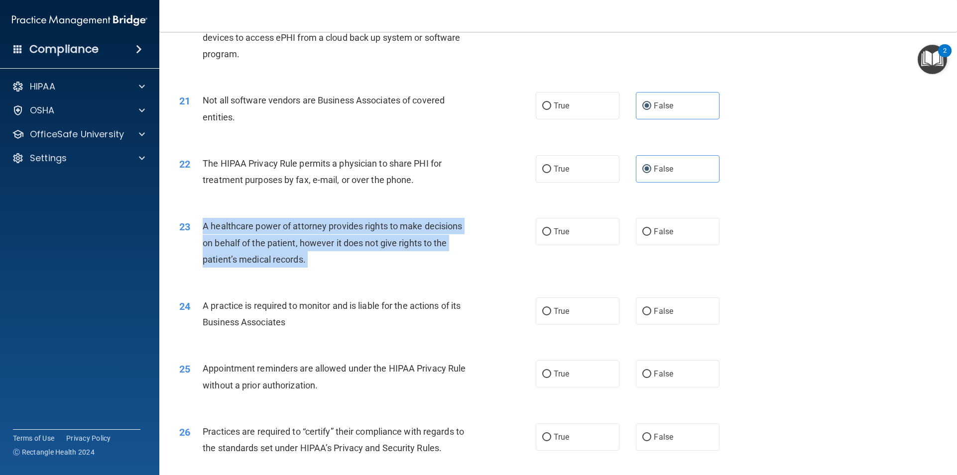
click at [263, 226] on span "A healthcare power of attorney provides rights to make decisions on behalf of t…" at bounding box center [332, 242] width 259 height 43
click at [543, 235] on input "True" at bounding box center [546, 231] width 9 height 7
radio input "true"
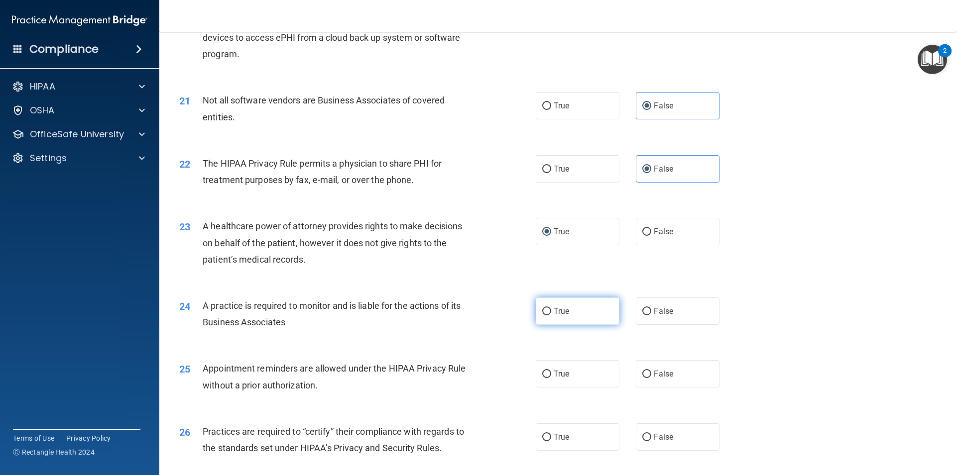
click at [543, 303] on label "True" at bounding box center [578, 311] width 84 height 27
click at [543, 308] on input "True" at bounding box center [546, 311] width 9 height 7
radio input "true"
click at [324, 357] on div "25 Appointment reminders are allowed under the HIPAA Privacy Rule without a pri…" at bounding box center [558, 379] width 773 height 63
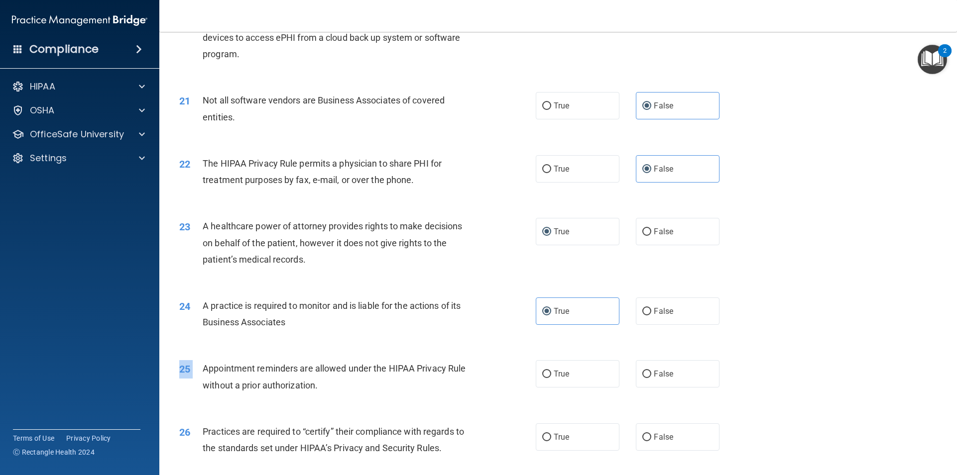
click at [325, 357] on div "25 Appointment reminders are allowed under the HIPAA Privacy Rule without a pri…" at bounding box center [558, 379] width 773 height 63
click at [574, 388] on div "25 Appointment reminders are allowed under the HIPAA Privacy Rule without a pri…" at bounding box center [558, 379] width 773 height 63
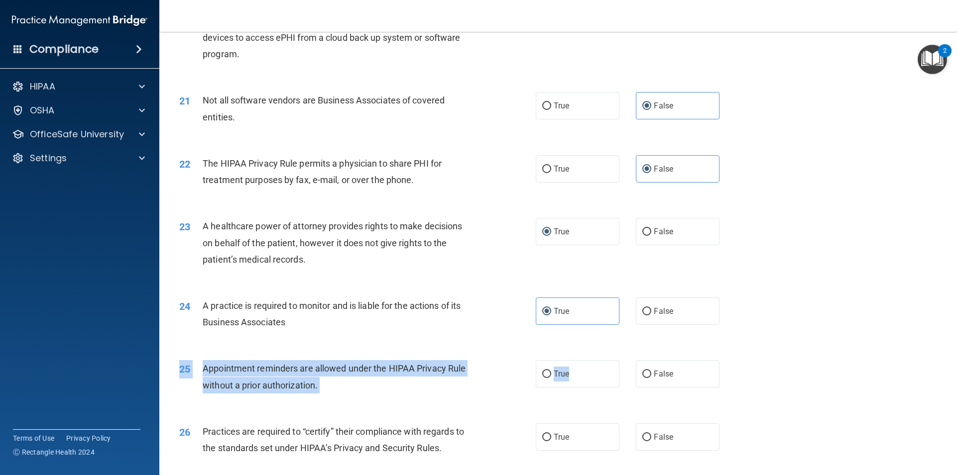
drag, startPoint x: 569, startPoint y: 373, endPoint x: 632, endPoint y: 358, distance: 64.4
click at [632, 358] on div "25 Appointment reminders are allowed under the HIPAA Privacy Rule without a pri…" at bounding box center [558, 379] width 773 height 63
click at [592, 377] on label "True" at bounding box center [578, 373] width 84 height 27
click at [551, 377] on input "True" at bounding box center [546, 374] width 9 height 7
radio input "true"
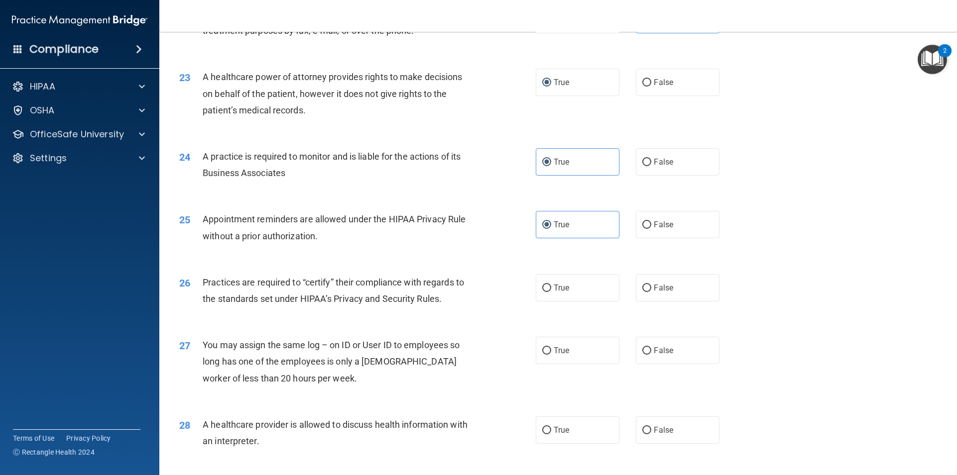
scroll to position [1692, 0]
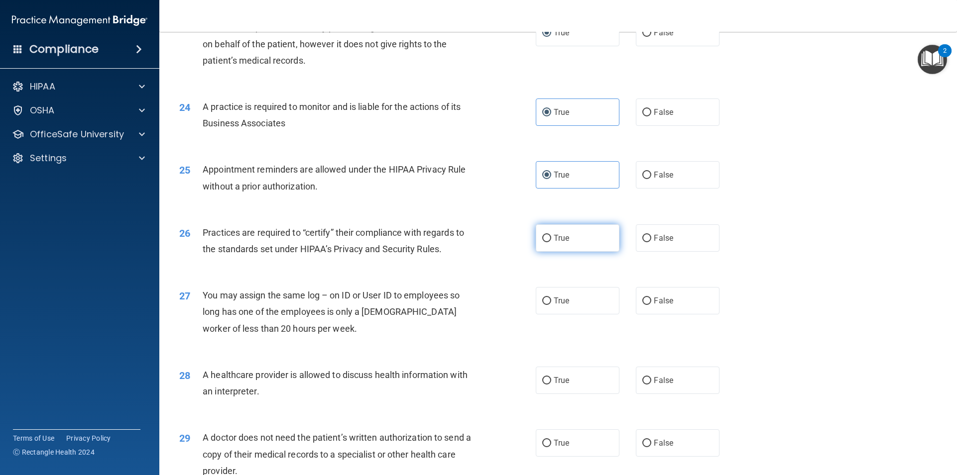
click at [544, 238] on input "True" at bounding box center [546, 238] width 9 height 7
radio input "true"
click at [320, 296] on span "You may assign the same log – on ID or User ID to employees so long has one of …" at bounding box center [331, 311] width 257 height 43
click at [320, 293] on span "You may assign the same log – on ID or User ID to employees so long has one of …" at bounding box center [331, 311] width 257 height 43
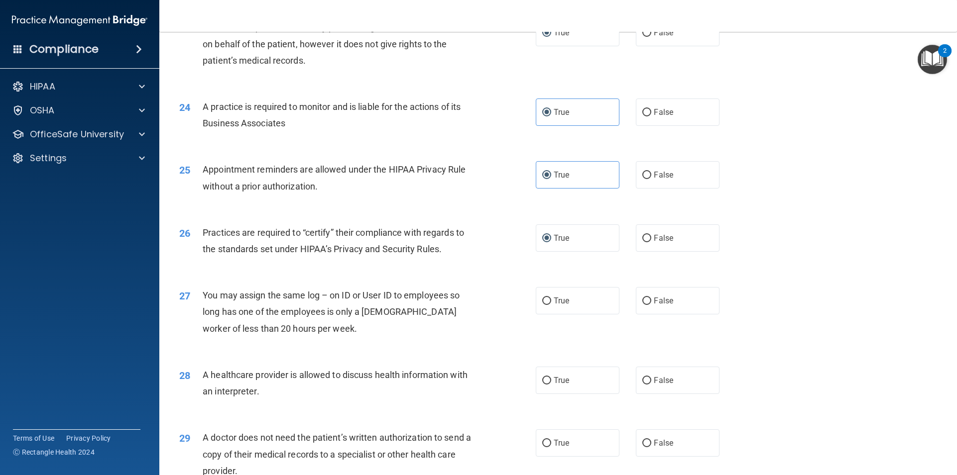
click at [336, 297] on span "You may assign the same log – on ID or User ID to employees so long has one of …" at bounding box center [331, 311] width 257 height 43
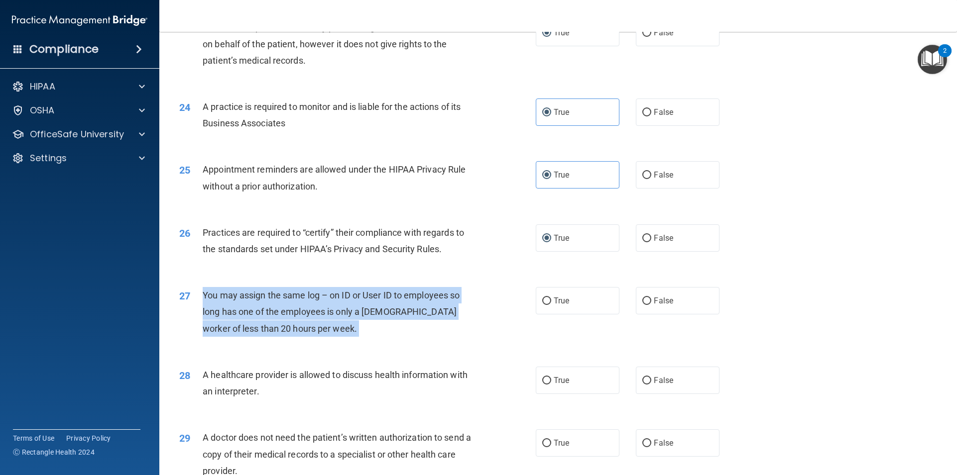
click at [336, 297] on span "You may assign the same log – on ID or User ID to employees so long has one of …" at bounding box center [331, 311] width 257 height 43
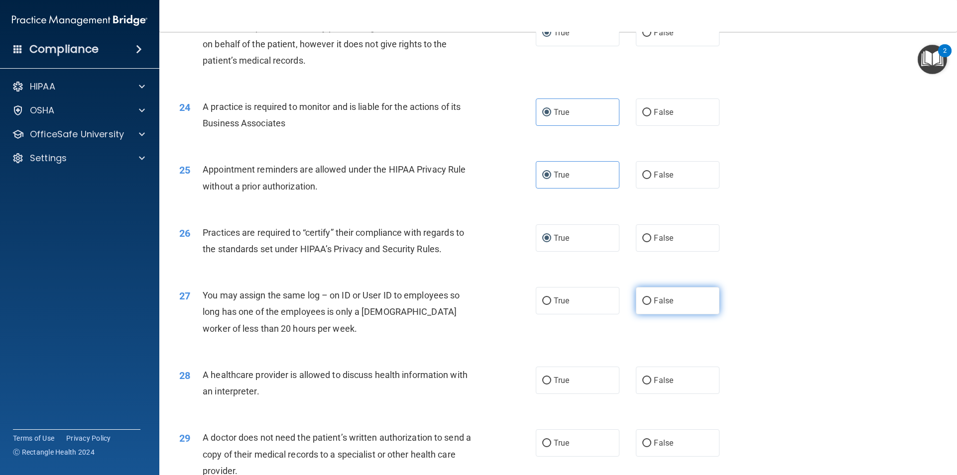
click at [681, 299] on label "False" at bounding box center [678, 300] width 84 height 27
click at [651, 299] on input "False" at bounding box center [646, 301] width 9 height 7
radio input "true"
click at [263, 379] on span "A healthcare provider is allowed to discuss health information with an interpre…" at bounding box center [335, 383] width 265 height 27
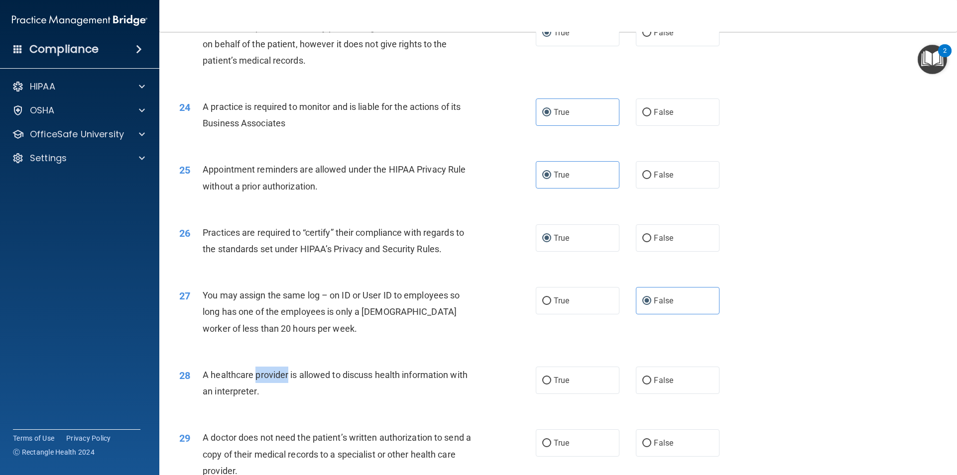
click at [263, 381] on div "A healthcare provider is allowed to discuss health information with an interpre…" at bounding box center [342, 383] width 279 height 33
click at [590, 375] on label "True" at bounding box center [578, 380] width 84 height 27
click at [551, 377] on input "True" at bounding box center [546, 380] width 9 height 7
radio input "true"
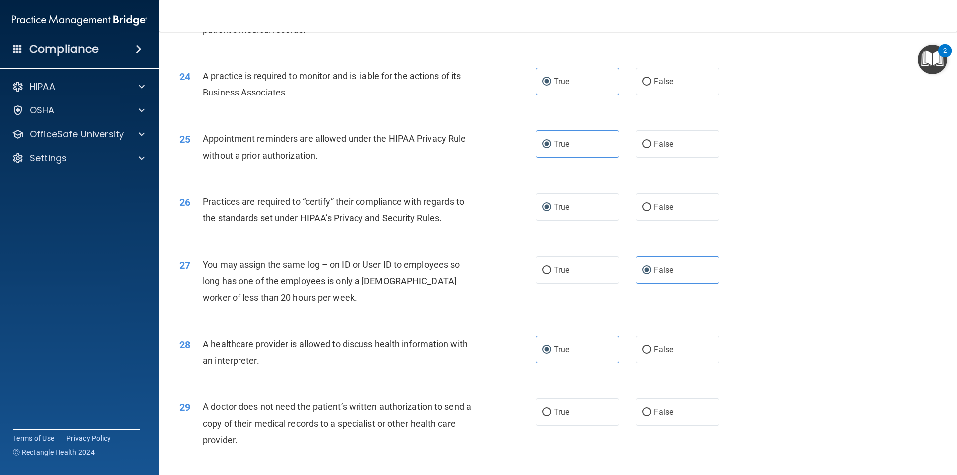
scroll to position [1842, 0]
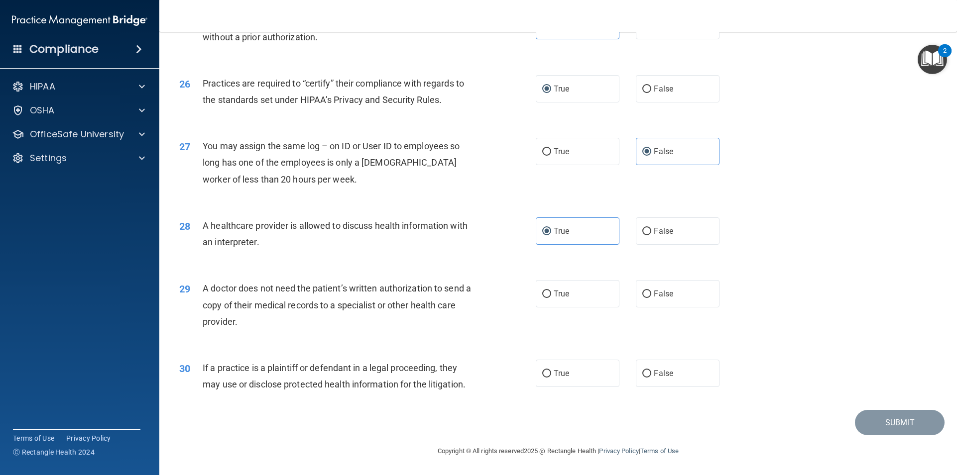
click at [311, 281] on div "A doctor does not need the patient’s written authorization to send a copy of th…" at bounding box center [342, 305] width 279 height 50
click at [314, 287] on span "A doctor does not need the patient’s written authorization to send a copy of th…" at bounding box center [337, 304] width 268 height 43
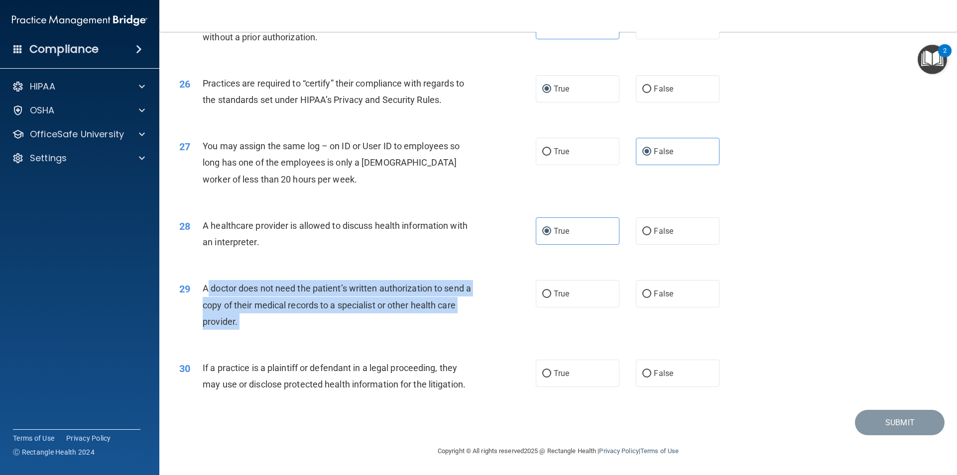
click at [314, 288] on span "A doctor does not need the patient’s written authorization to send a copy of th…" at bounding box center [337, 304] width 268 height 43
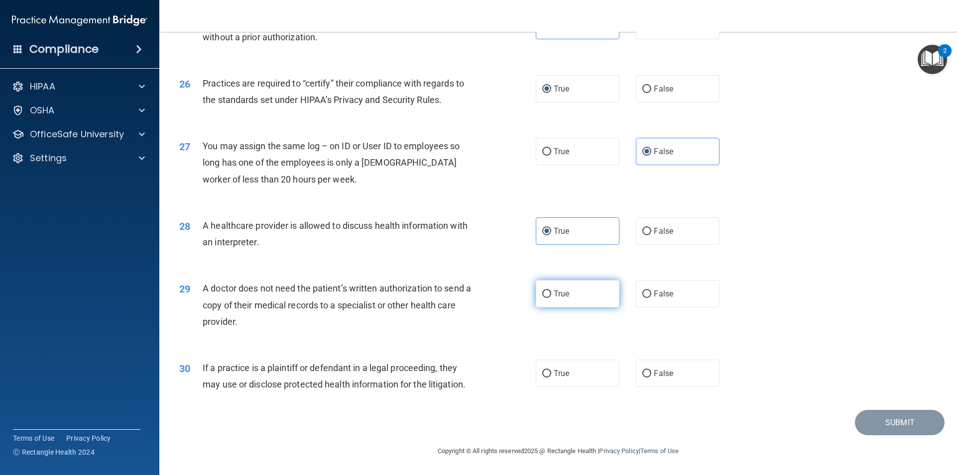
click at [556, 292] on span "True" at bounding box center [561, 293] width 15 height 9
click at [551, 292] on input "True" at bounding box center [546, 294] width 9 height 7
radio input "true"
click at [296, 368] on span "If a practice is a plaintiff or defendant in a legal proceeding, they may use o…" at bounding box center [334, 376] width 263 height 27
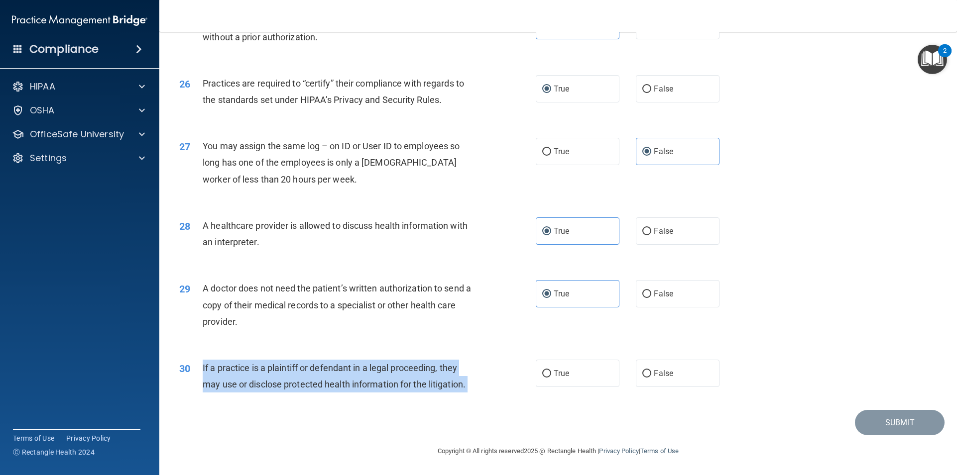
click at [296, 368] on span "If a practice is a plaintiff or defendant in a legal proceeding, they may use o…" at bounding box center [334, 376] width 263 height 27
click at [321, 375] on div "If a practice is a plaintiff or defendant in a legal proceeding, they may use o…" at bounding box center [342, 376] width 279 height 33
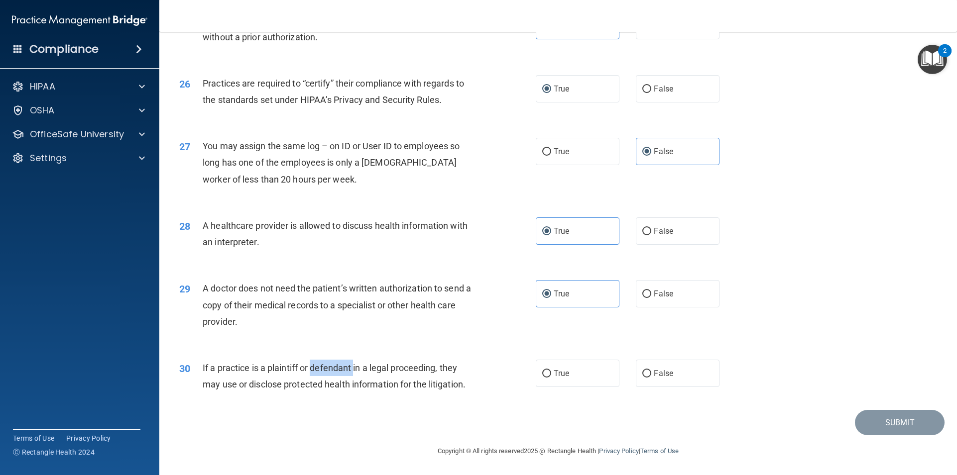
click at [321, 376] on div "If a practice is a plaintiff or defendant in a legal proceeding, they may use o…" at bounding box center [342, 376] width 279 height 33
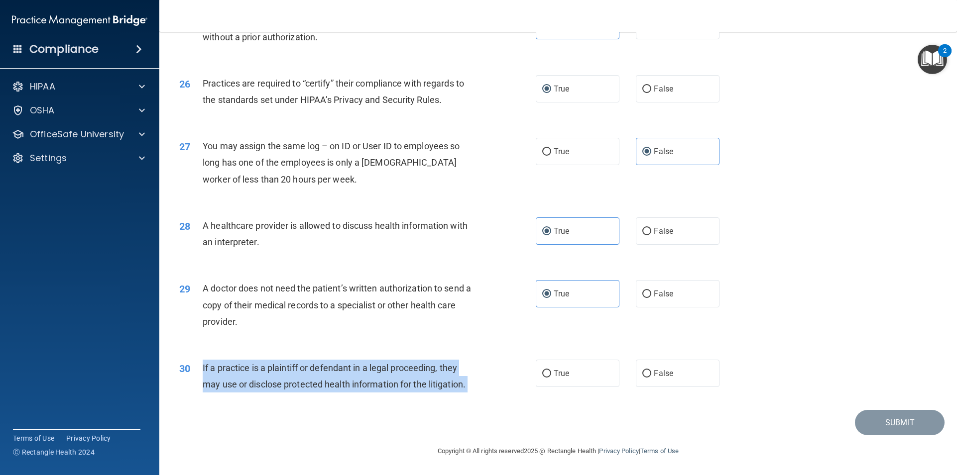
click at [322, 376] on div "If a practice is a plaintiff or defendant in a legal proceeding, they may use o…" at bounding box center [342, 376] width 279 height 33
click at [545, 377] on input "True" at bounding box center [546, 373] width 9 height 7
radio input "true"
click at [862, 419] on button "Submit" at bounding box center [900, 422] width 90 height 25
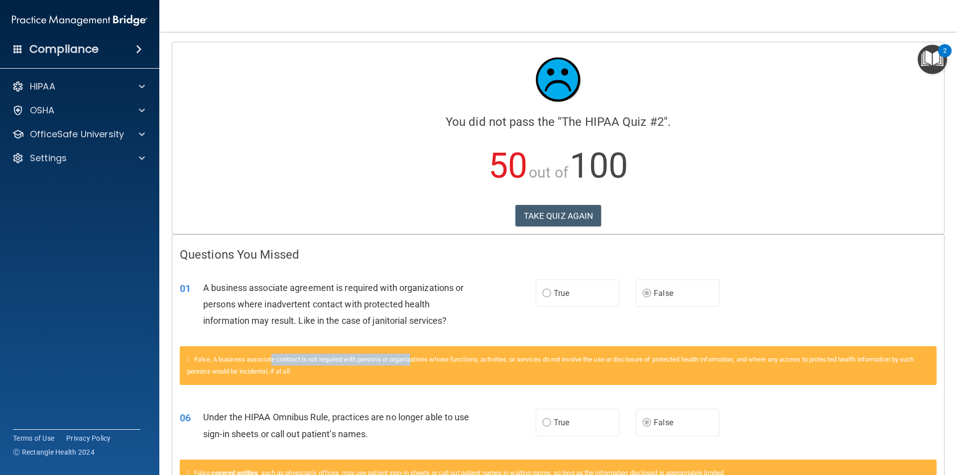
drag, startPoint x: 279, startPoint y: 361, endPoint x: 418, endPoint y: 357, distance: 139.5
click at [418, 357] on span "False. A business associate contract is not required with persons or organizati…" at bounding box center [550, 365] width 727 height 19
click at [447, 358] on span "False. A business associate contract is not required with persons or organizati…" at bounding box center [550, 365] width 727 height 19
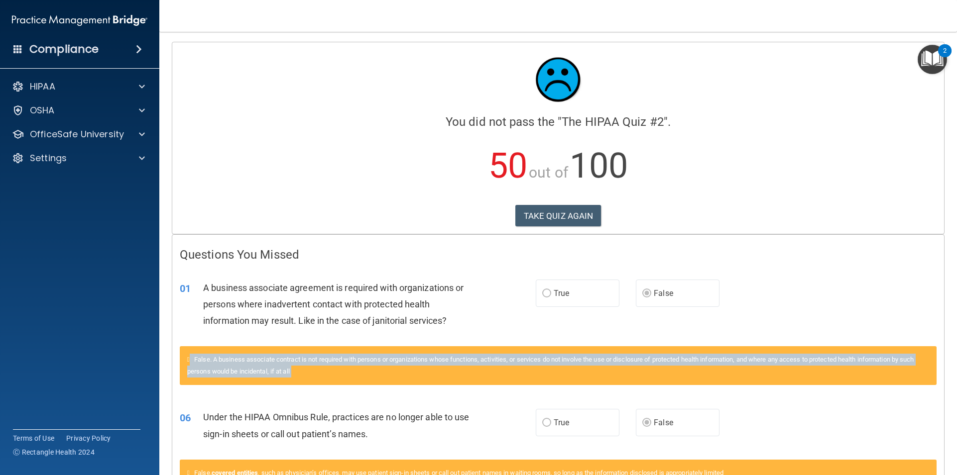
click at [447, 358] on span "False. A business associate contract is not required with persons or organizati…" at bounding box center [550, 365] width 727 height 19
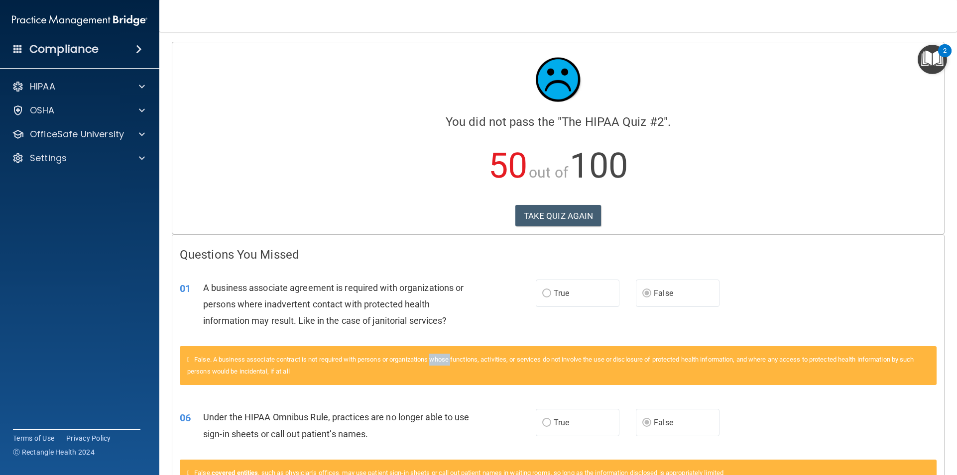
click at [447, 358] on span "False. A business associate contract is not required with persons or organizati…" at bounding box center [550, 365] width 727 height 19
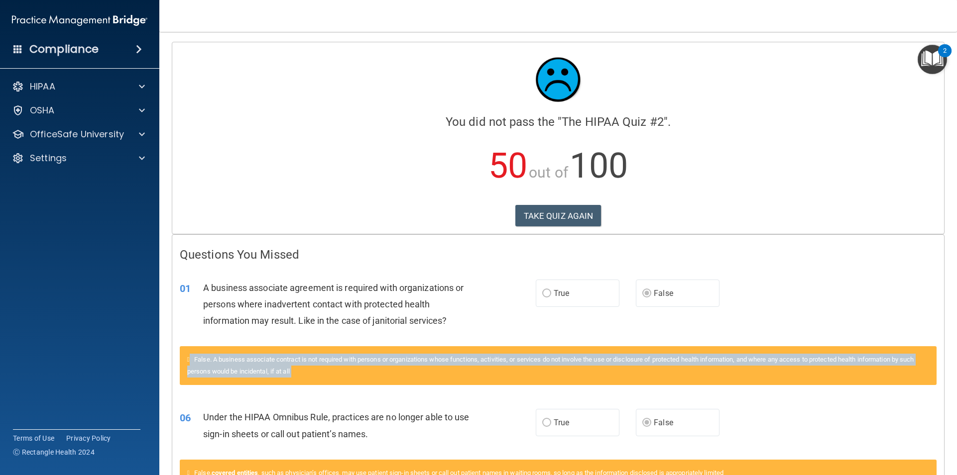
click at [447, 358] on span "False. A business associate contract is not required with persons or organizati…" at bounding box center [550, 365] width 727 height 19
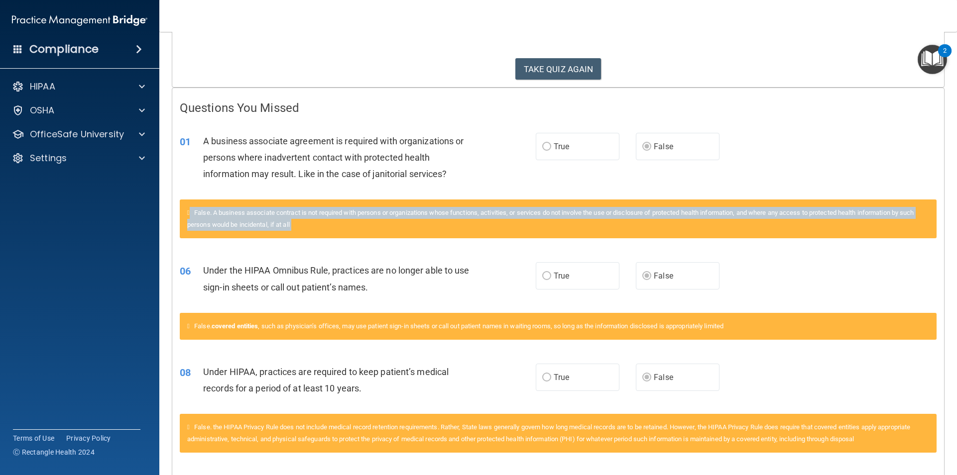
scroll to position [199, 0]
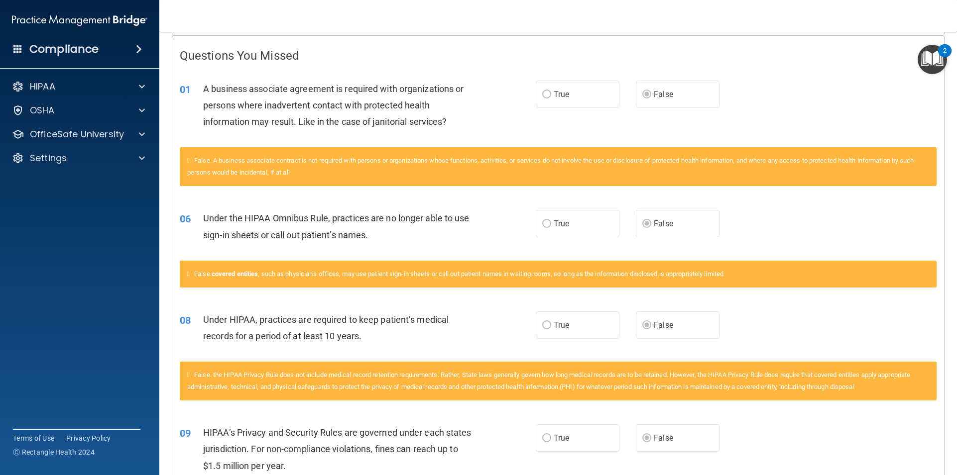
click at [284, 275] on span "False. covered entities , such as physician’s offices, may use patient sign-in …" at bounding box center [458, 273] width 529 height 7
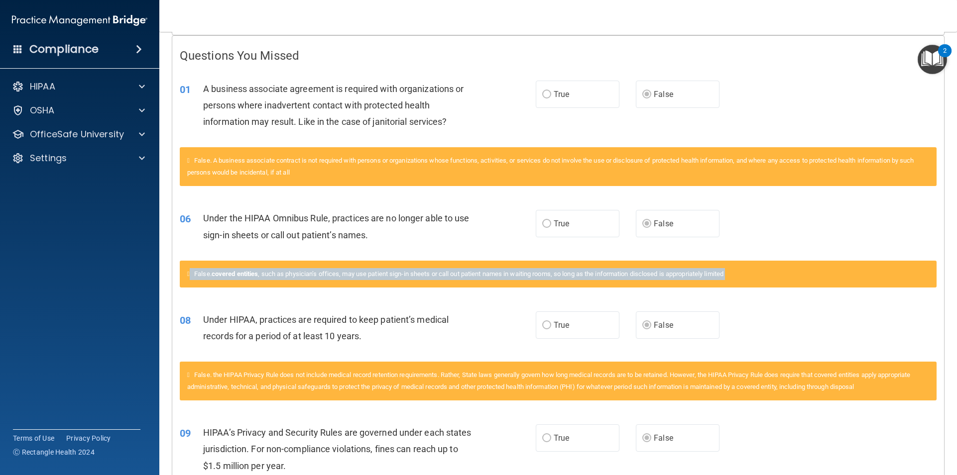
click at [284, 275] on span "False. covered entities , such as physician’s offices, may use patient sign-in …" at bounding box center [458, 273] width 529 height 7
